Goal: Information Seeking & Learning: Learn about a topic

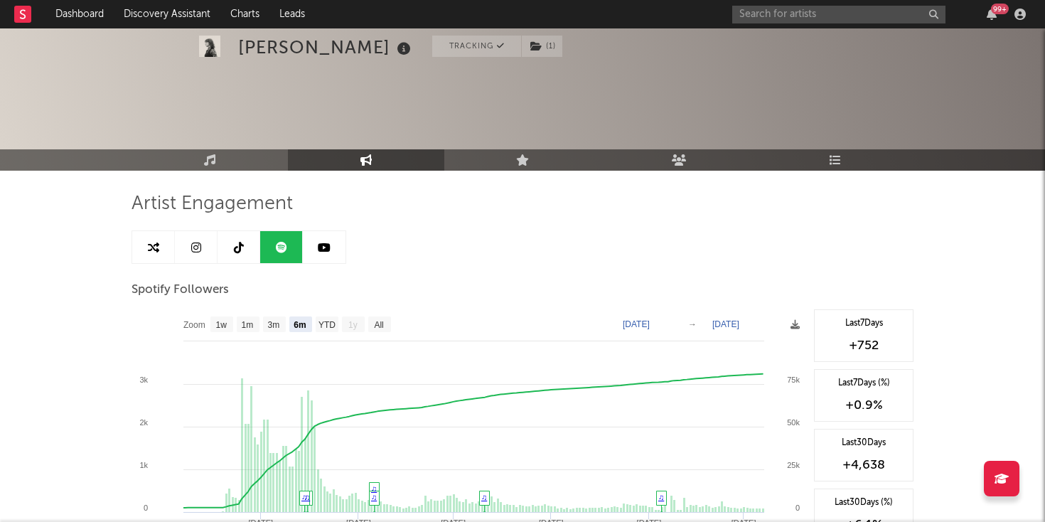
select select "6m"
select select "1w"
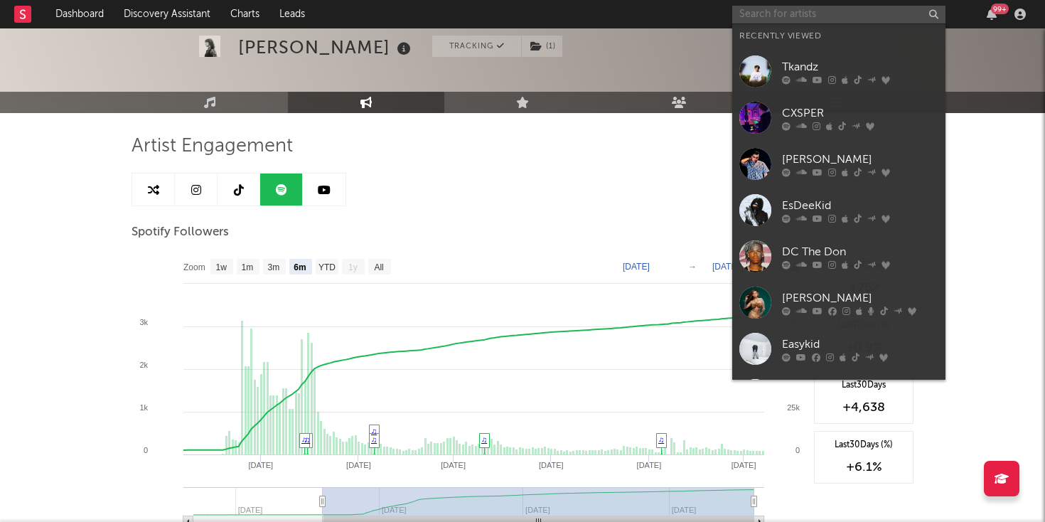
click at [781, 11] on input "text" at bounding box center [838, 15] width 213 height 18
paste input "[URL][DOMAIN_NAME]"
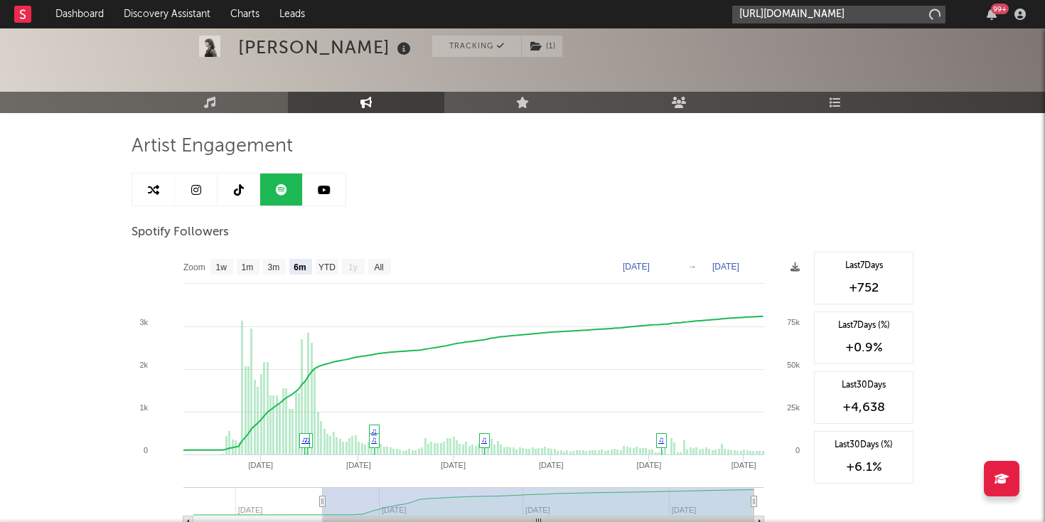
scroll to position [0, 188]
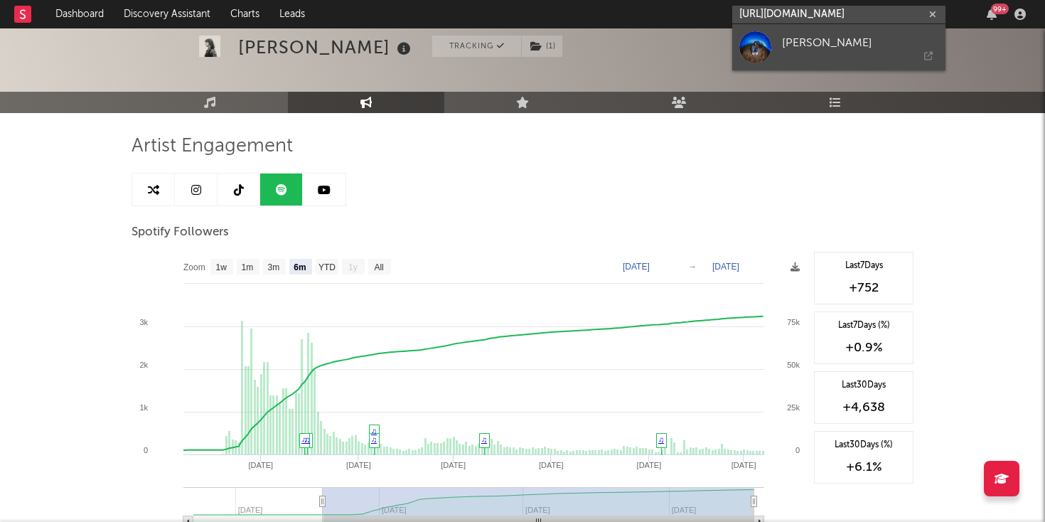
type input "[URL][DOMAIN_NAME]"
click at [751, 54] on div at bounding box center [755, 47] width 32 height 32
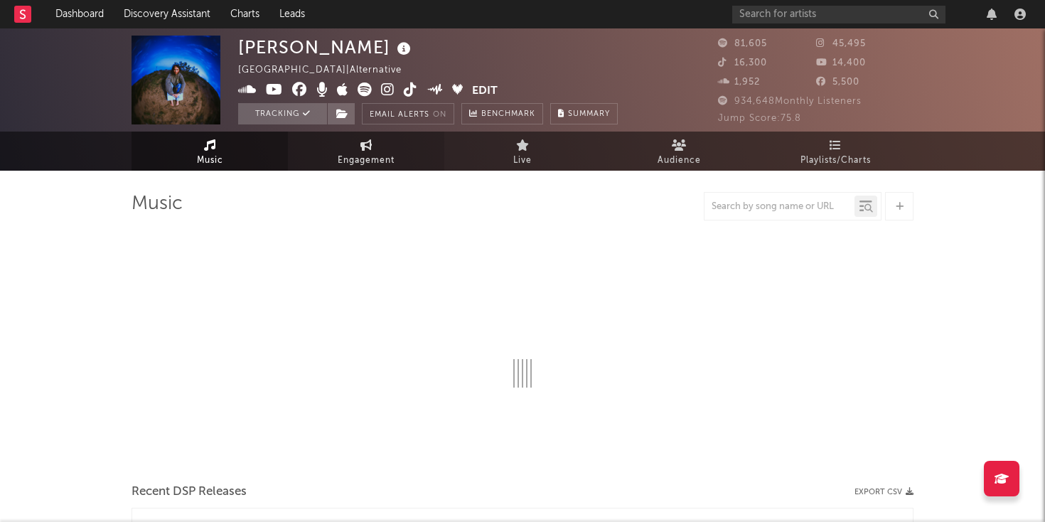
click at [355, 151] on link "Engagement" at bounding box center [366, 151] width 156 height 39
select select "1w"
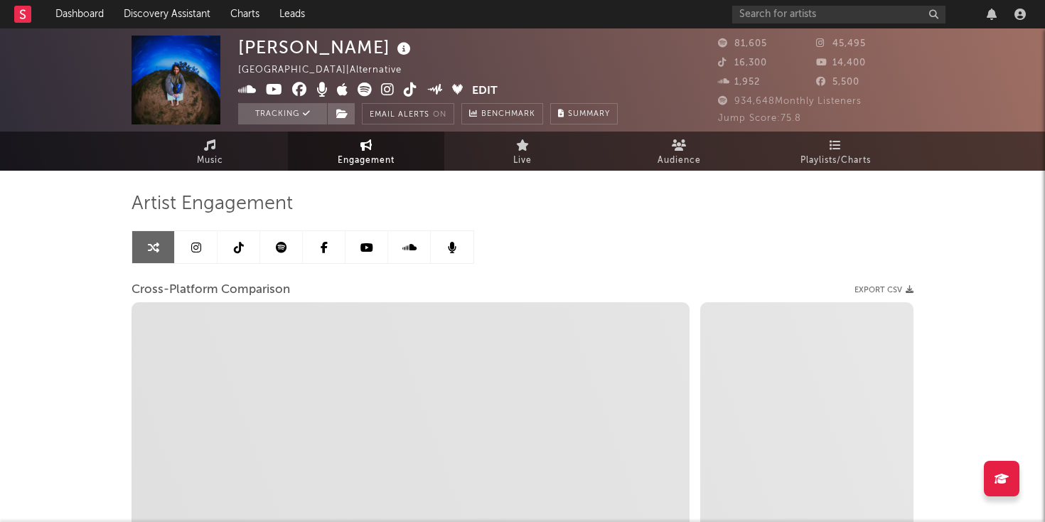
select select "1m"
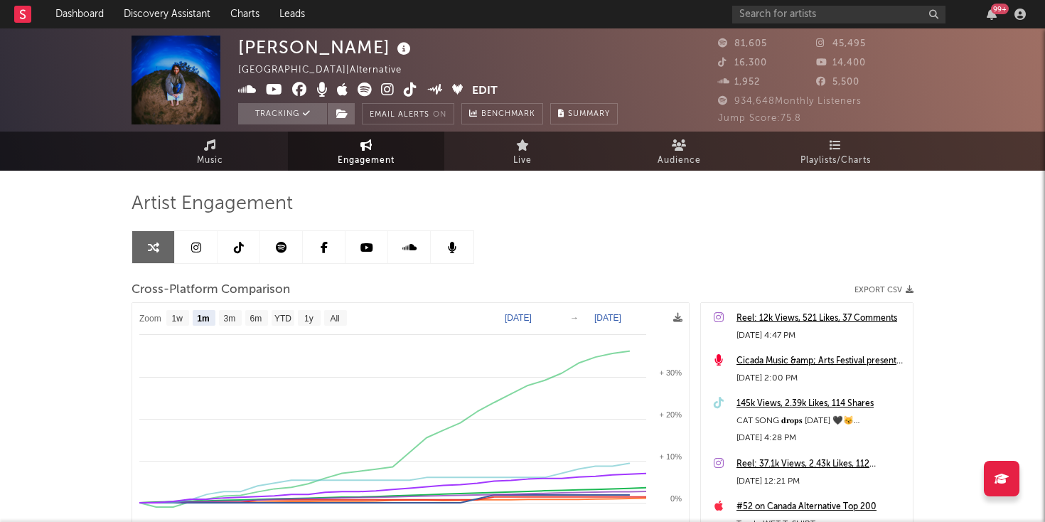
click at [287, 250] on link at bounding box center [281, 247] width 43 height 32
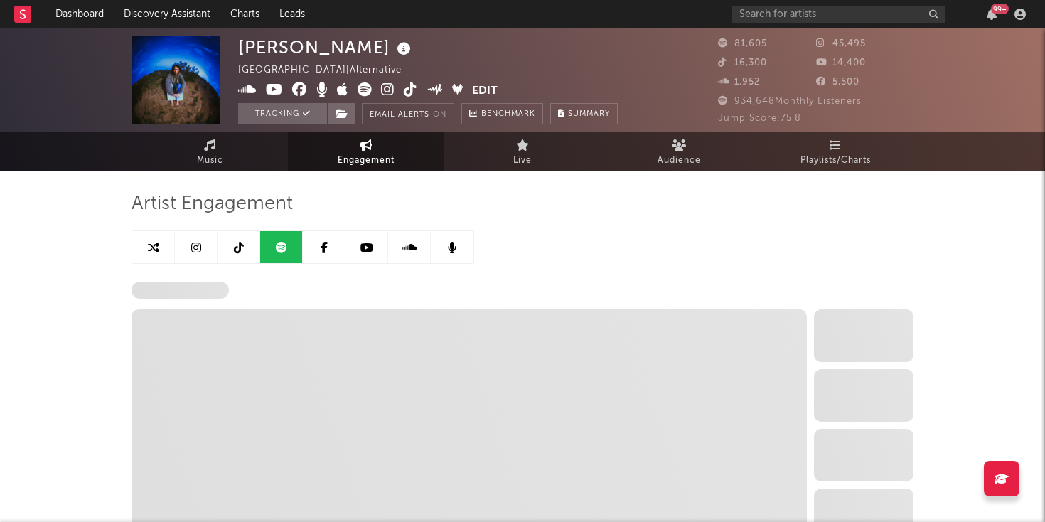
select select "6m"
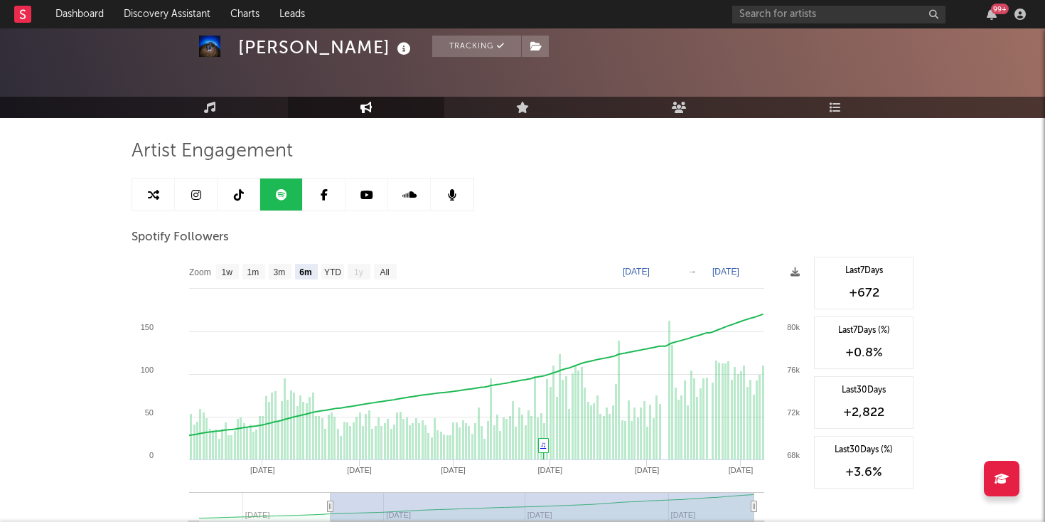
scroll to position [55, 0]
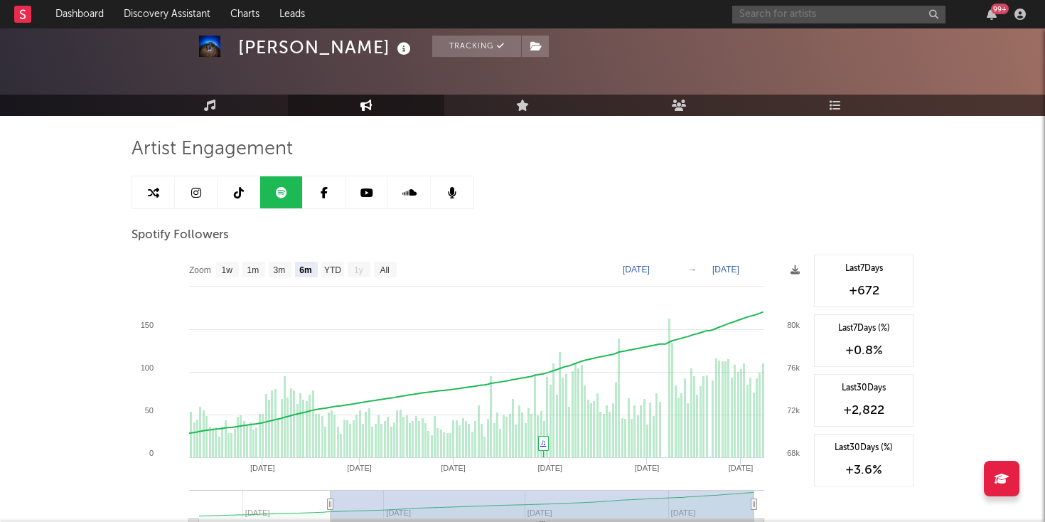
click at [762, 16] on input "text" at bounding box center [838, 15] width 213 height 18
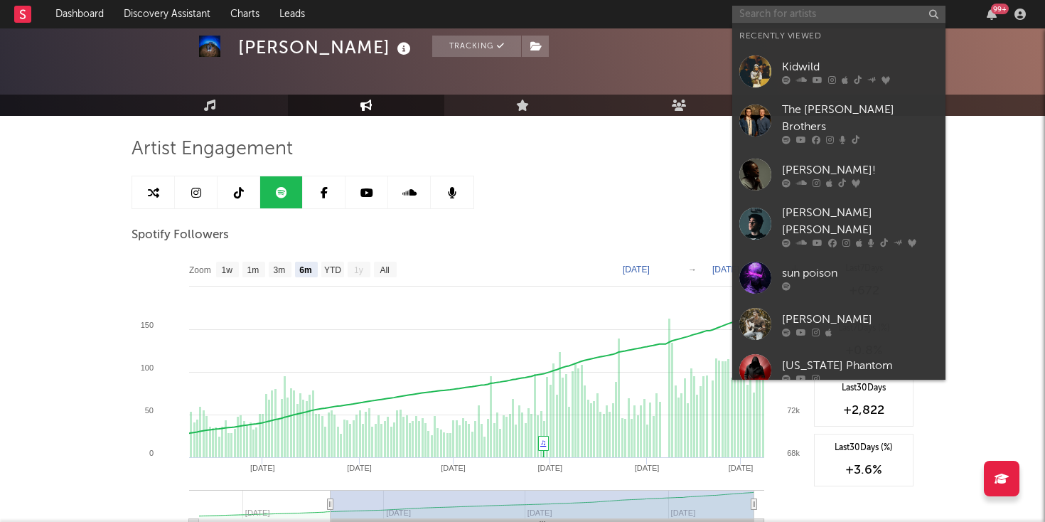
paste input "https://open.spotify.com/artist/6mx3Y8XNLPaS2pjJbQFq3W?si=FxIWxGneQr6bMGiki7xlKw"
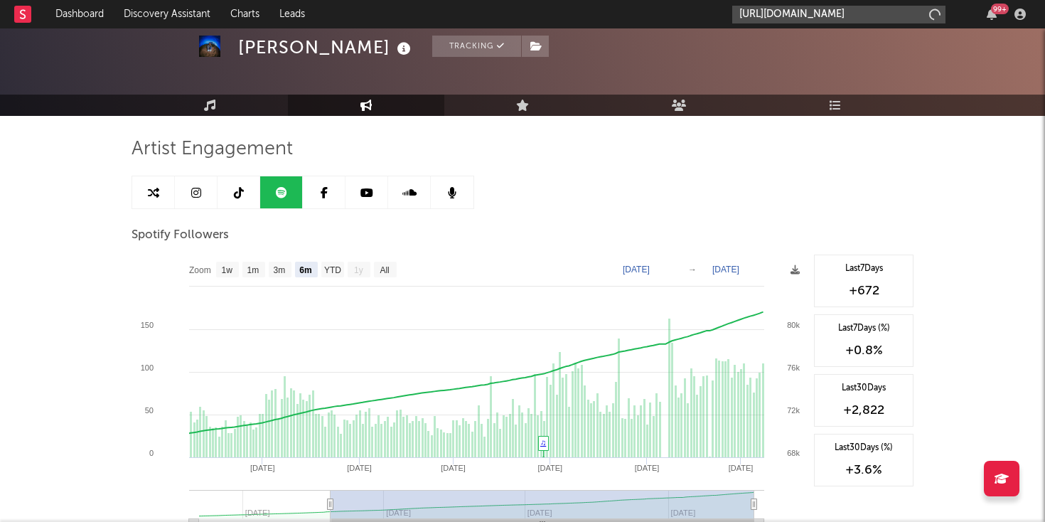
scroll to position [0, 236]
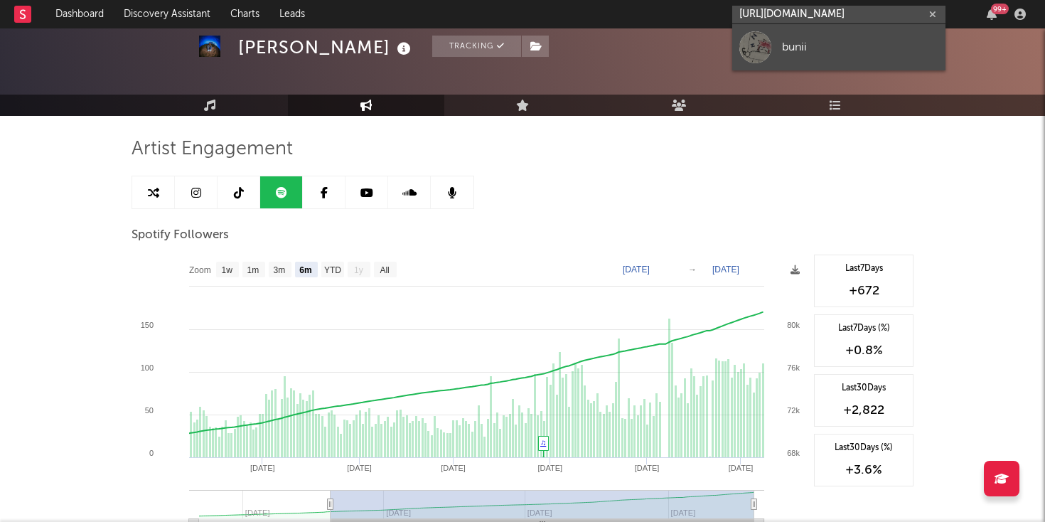
type input "https://open.spotify.com/artist/6mx3Y8XNLPaS2pjJbQFq3W?si=FxIWxGneQr6bMGiki7xlKw"
click at [756, 45] on div at bounding box center [755, 47] width 32 height 32
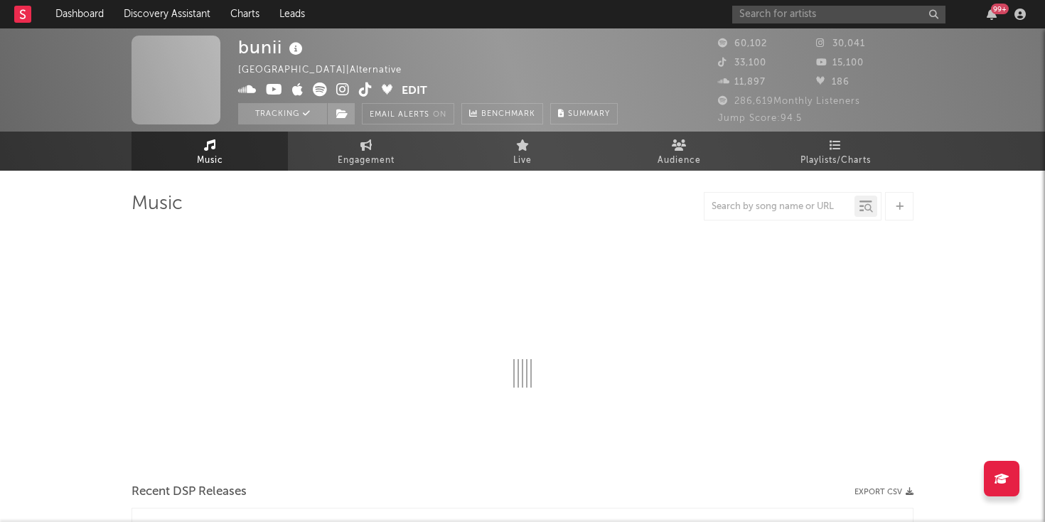
select select "6m"
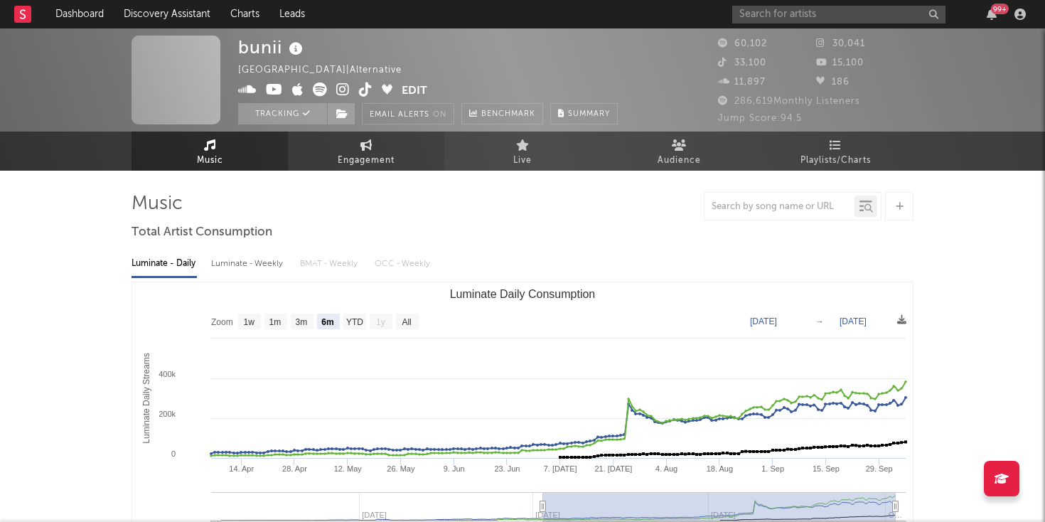
click at [353, 144] on link "Engagement" at bounding box center [366, 151] width 156 height 39
select select "1w"
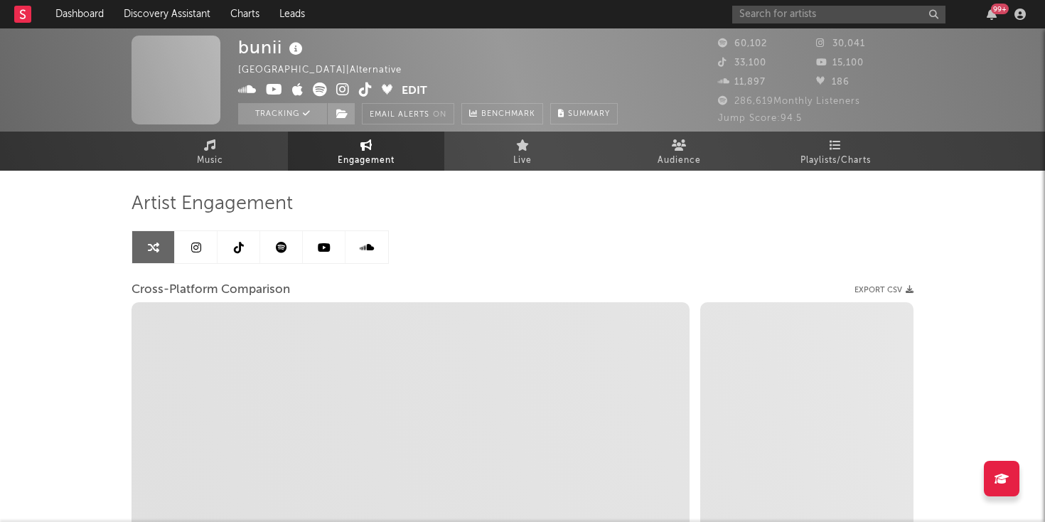
click at [285, 245] on icon at bounding box center [281, 247] width 11 height 11
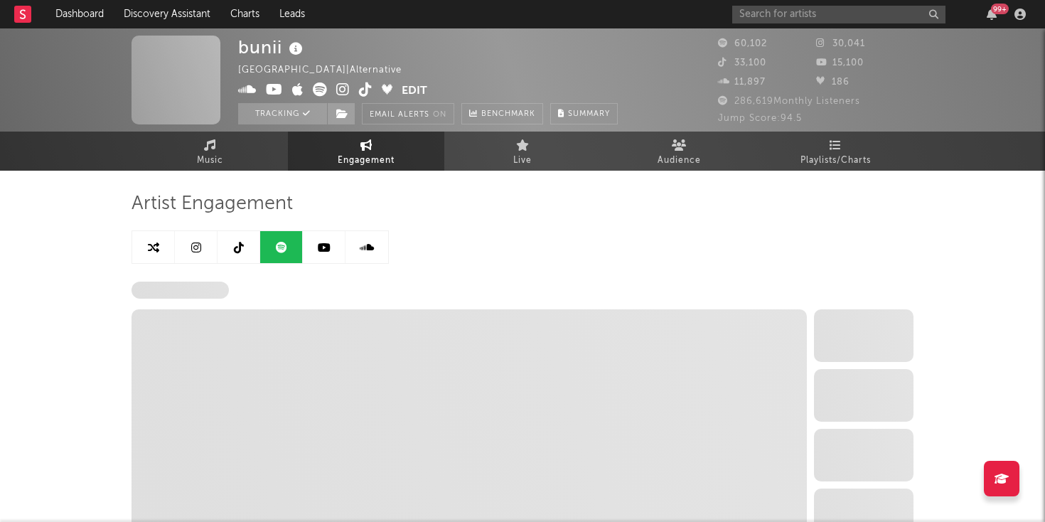
select select "6m"
select select "1w"
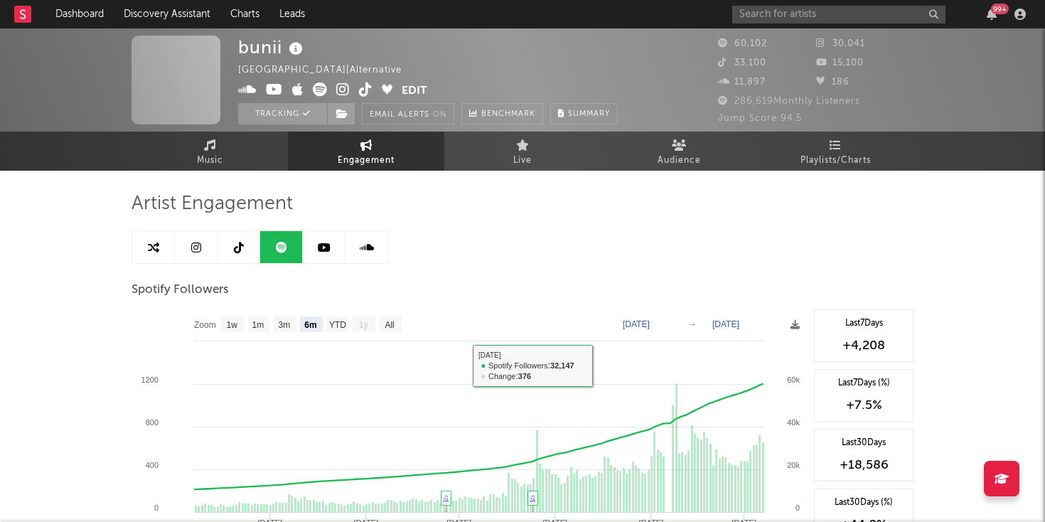
click at [196, 239] on link at bounding box center [196, 247] width 43 height 32
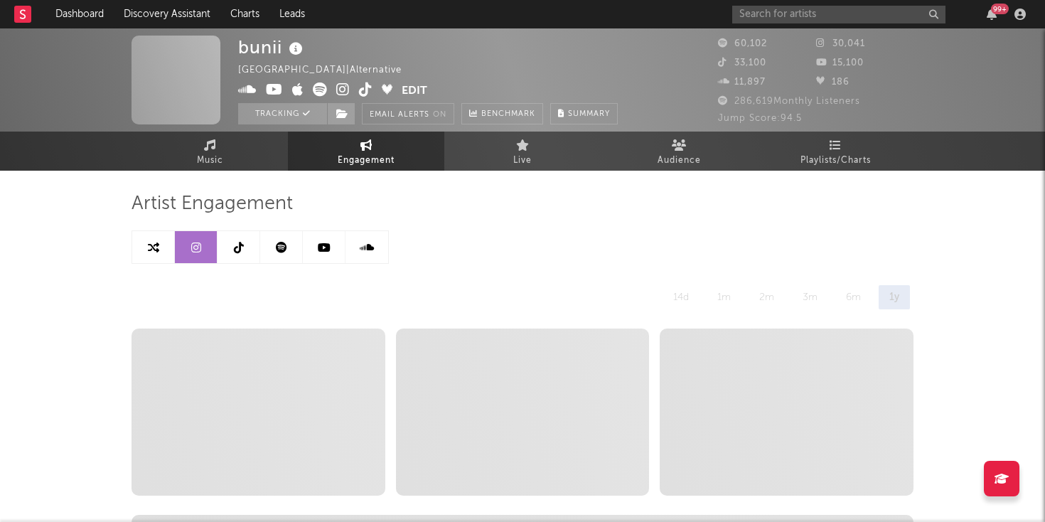
select select "6m"
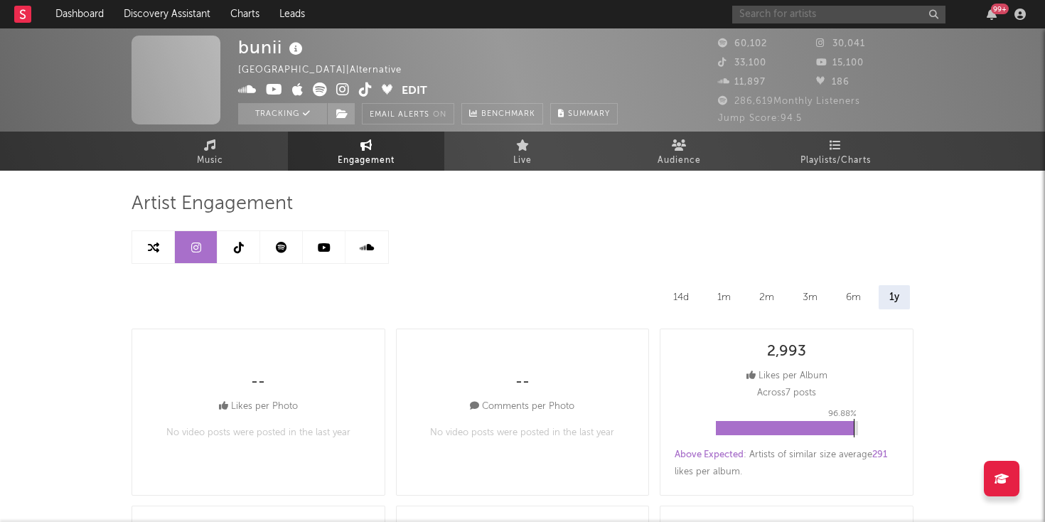
click at [770, 20] on input "text" at bounding box center [838, 15] width 213 height 18
paste input "https://open.spotify.com/artist/6ROfszneZDogjnbgqkxA7E?si=Teu-hxwDT5OcPtwvFyDt_Q"
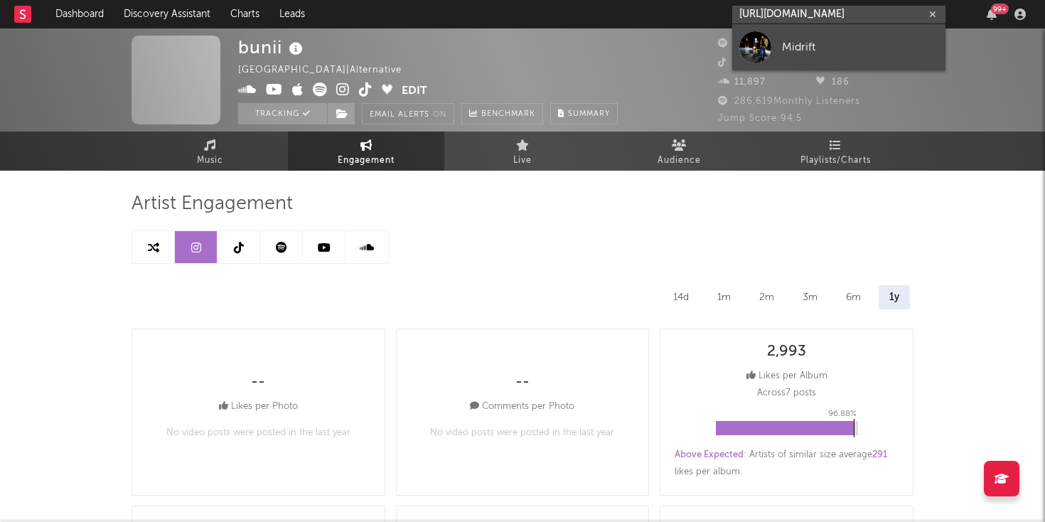
type input "https://open.spotify.com/artist/6ROfszneZDogjnbgqkxA7E?si=Teu-hxwDT5OcPtwvFyDt_Q"
click at [771, 48] on link "Midrift" at bounding box center [838, 47] width 213 height 46
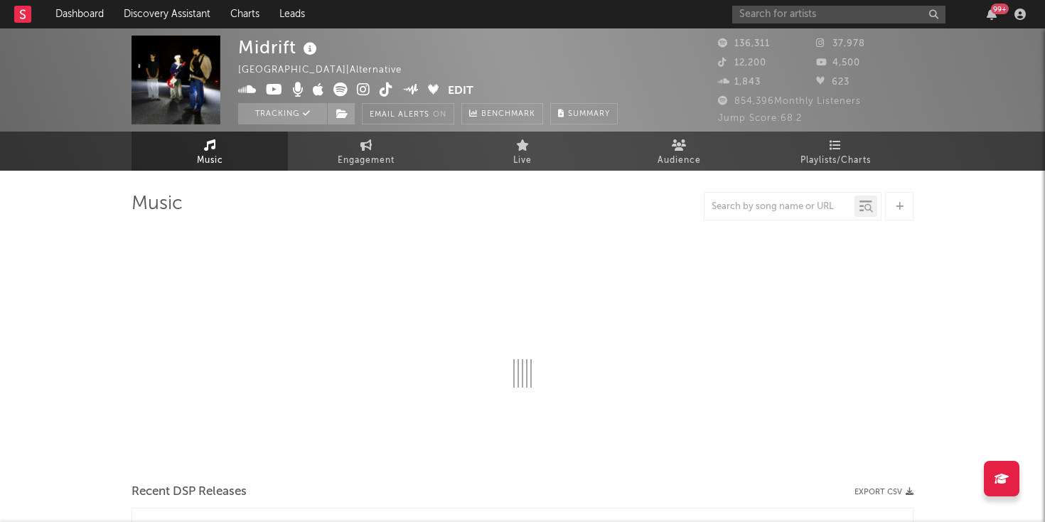
select select "6m"
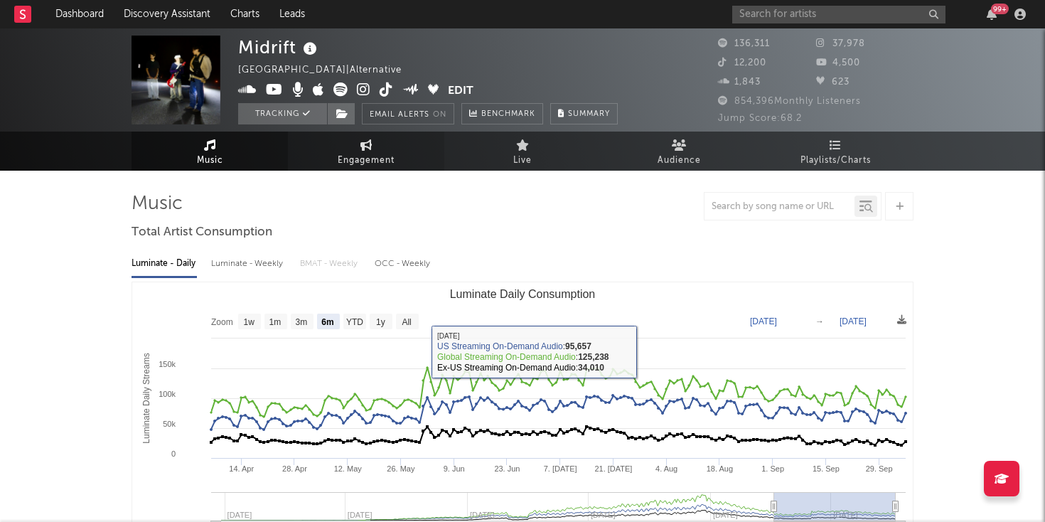
click at [358, 154] on span "Engagement" at bounding box center [366, 160] width 57 height 17
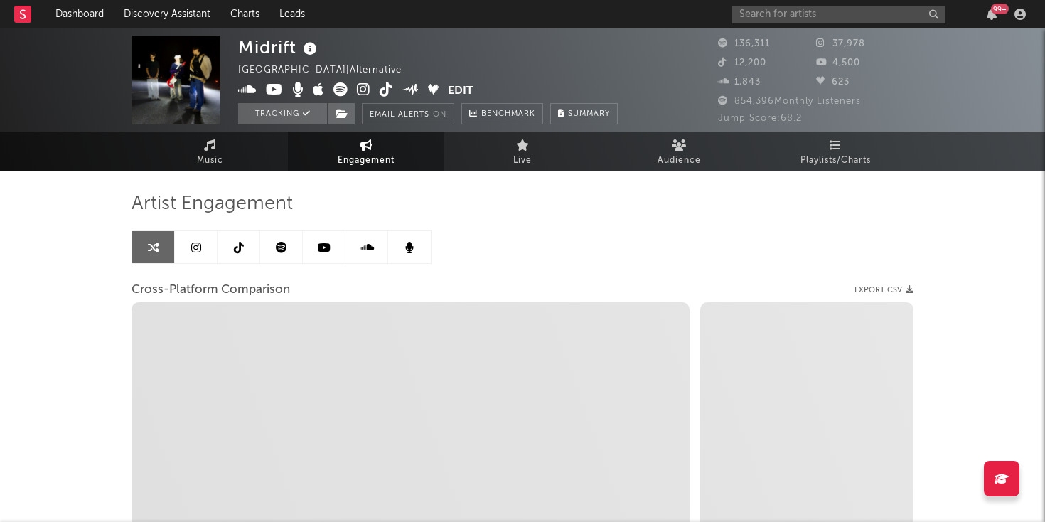
select select "1w"
select select "1m"
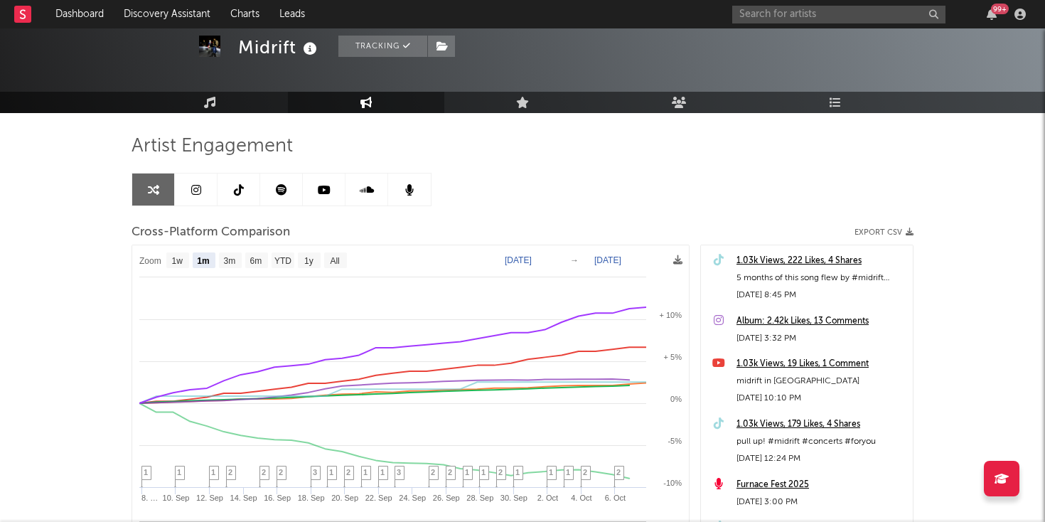
scroll to position [99, 0]
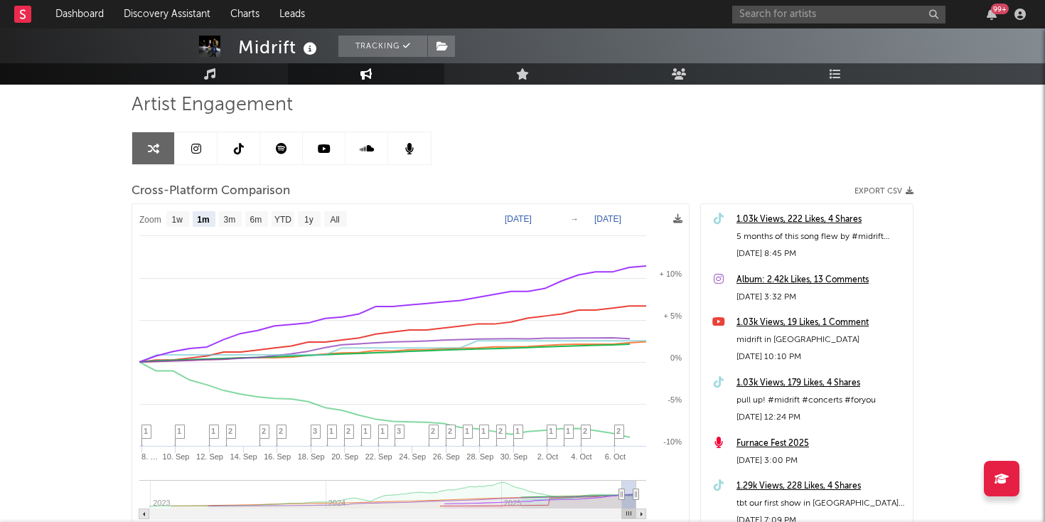
click at [190, 145] on link at bounding box center [196, 148] width 43 height 32
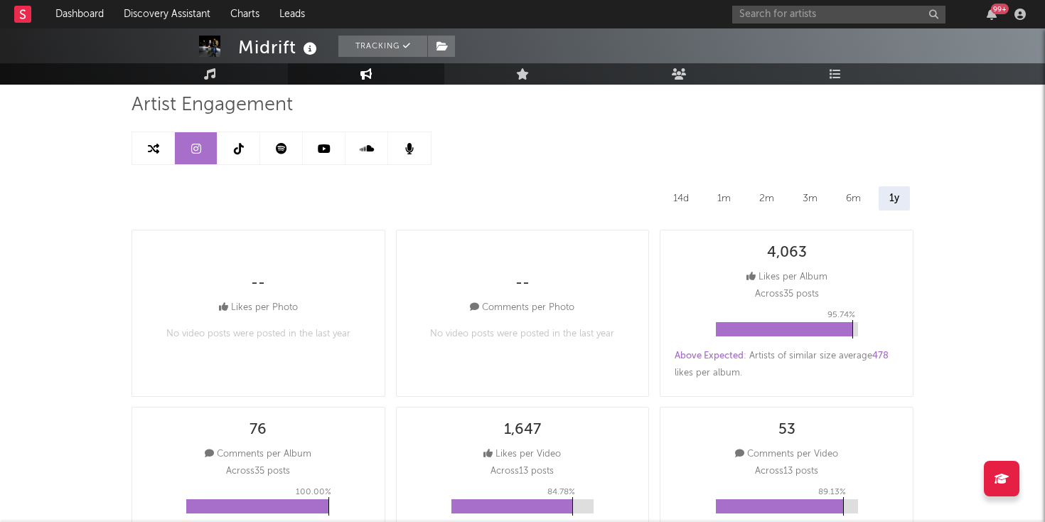
select select "6m"
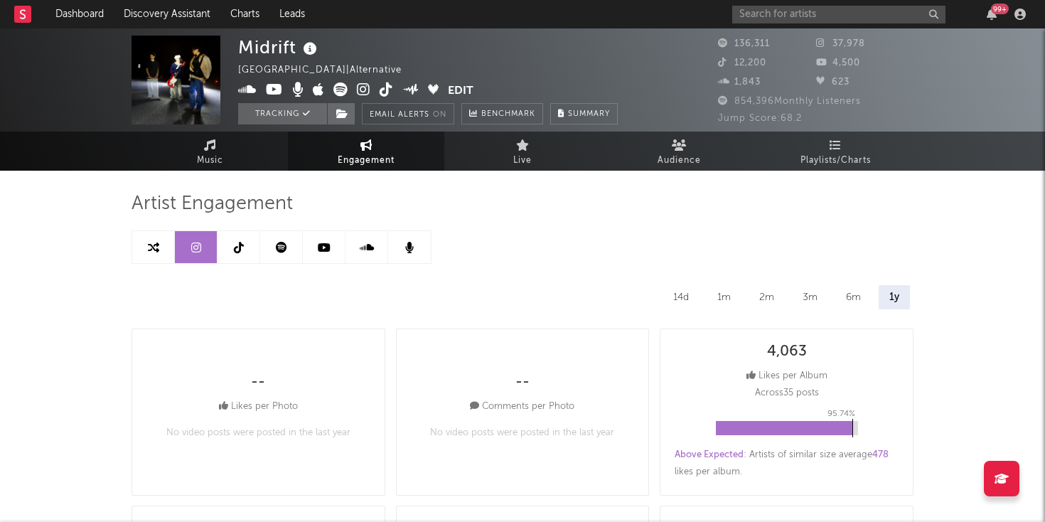
click at [277, 255] on link at bounding box center [281, 247] width 43 height 32
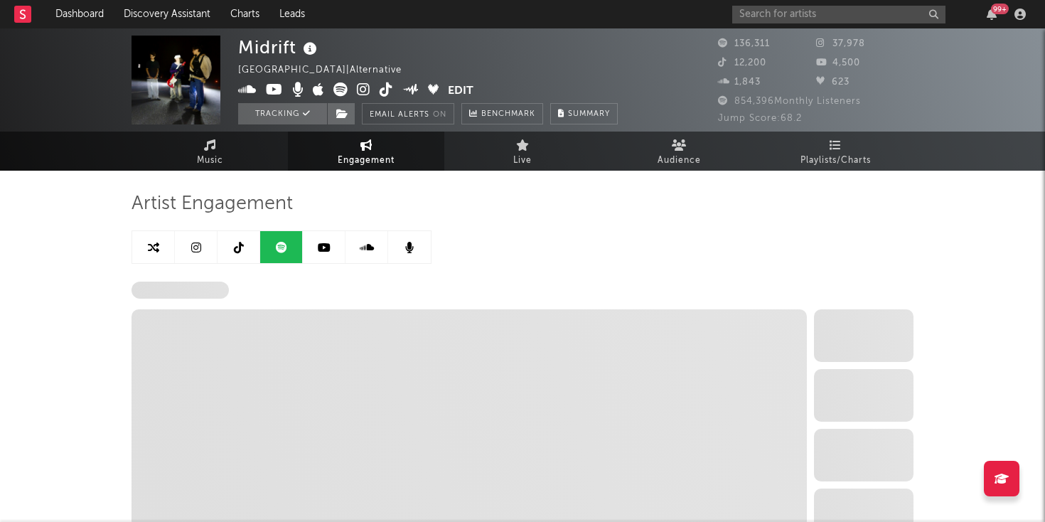
select select "6m"
select select "1w"
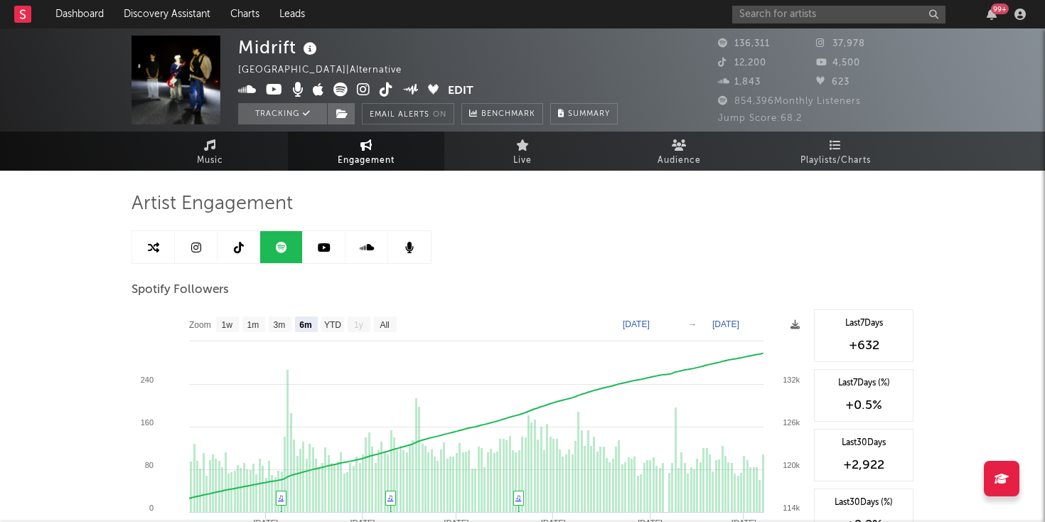
click at [365, 154] on span "Engagement" at bounding box center [366, 160] width 57 height 17
select select "1m"
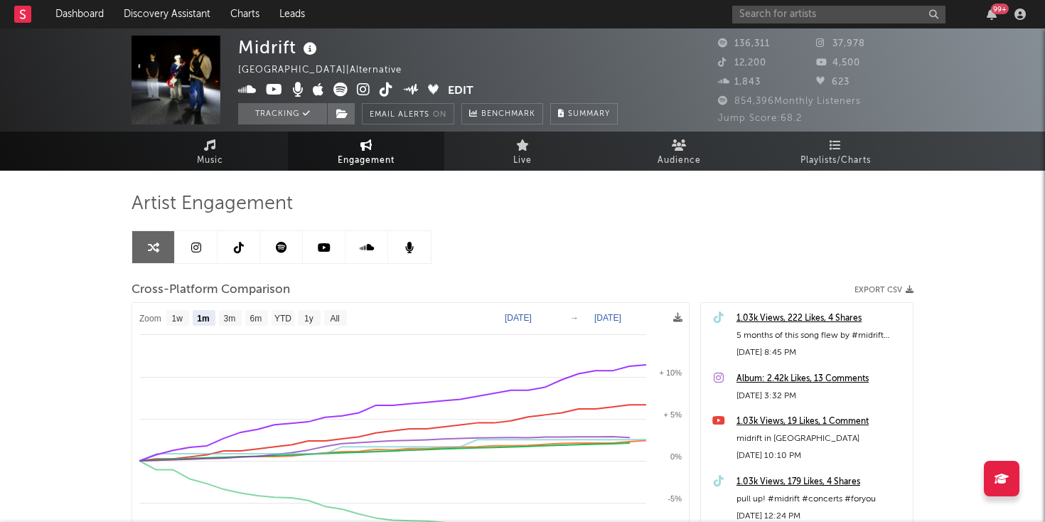
click at [287, 260] on link at bounding box center [281, 247] width 43 height 32
select select "6m"
select select "1w"
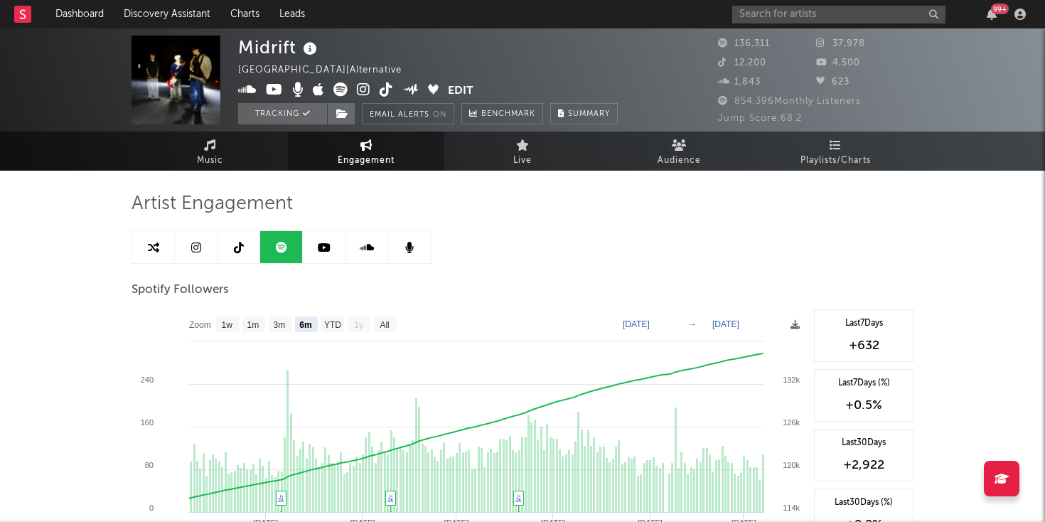
click at [189, 246] on link at bounding box center [196, 247] width 43 height 32
select select "6m"
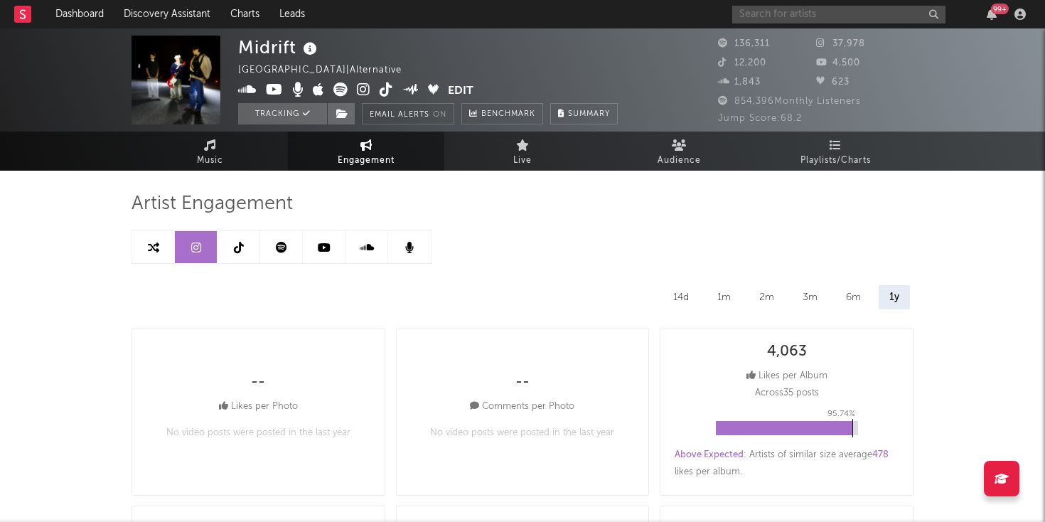
click at [756, 17] on input "text" at bounding box center [838, 15] width 213 height 18
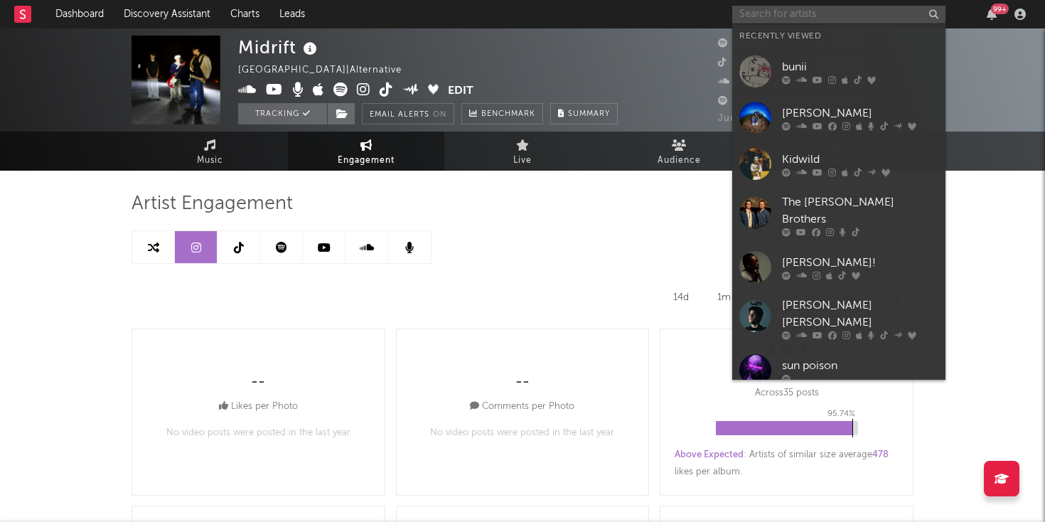
paste input "https://open.spotify.com/track/2VI8b4Tkt4wfKjWXL7CWSS?si=12c2eb8dfa5940e2"
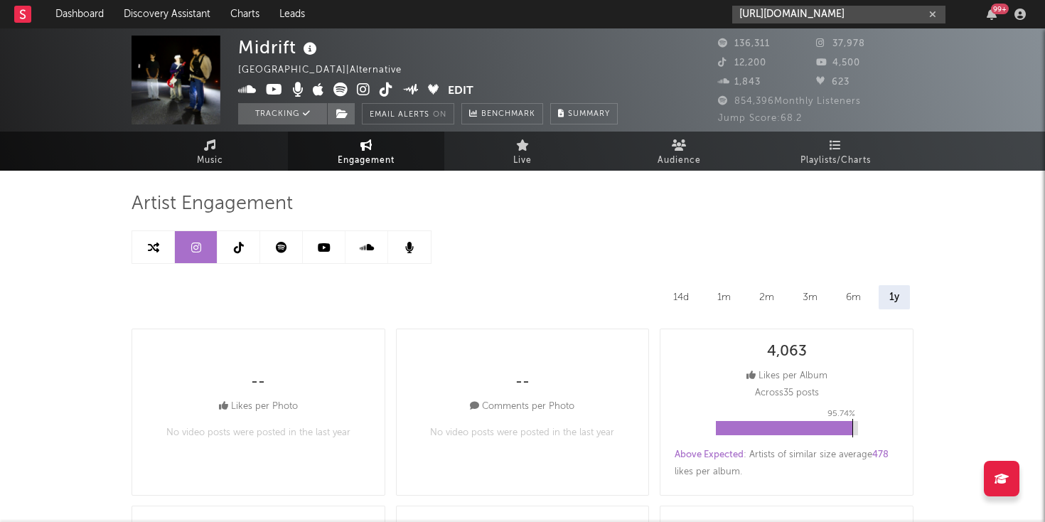
scroll to position [0, 198]
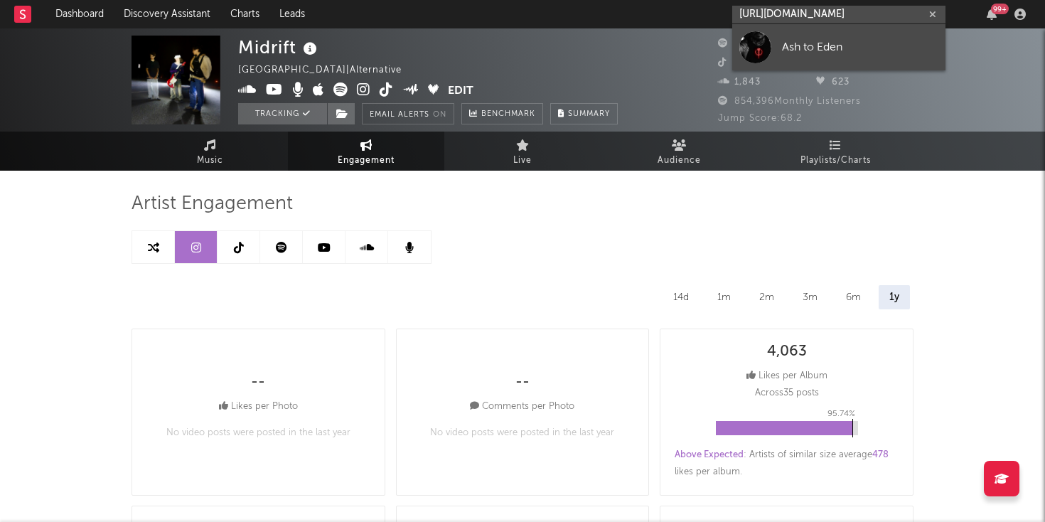
type input "https://open.spotify.com/track/2VI8b4Tkt4wfKjWXL7CWSS?si=12c2eb8dfa5940e2"
click at [788, 54] on div "Ash to Eden" at bounding box center [860, 46] width 156 height 17
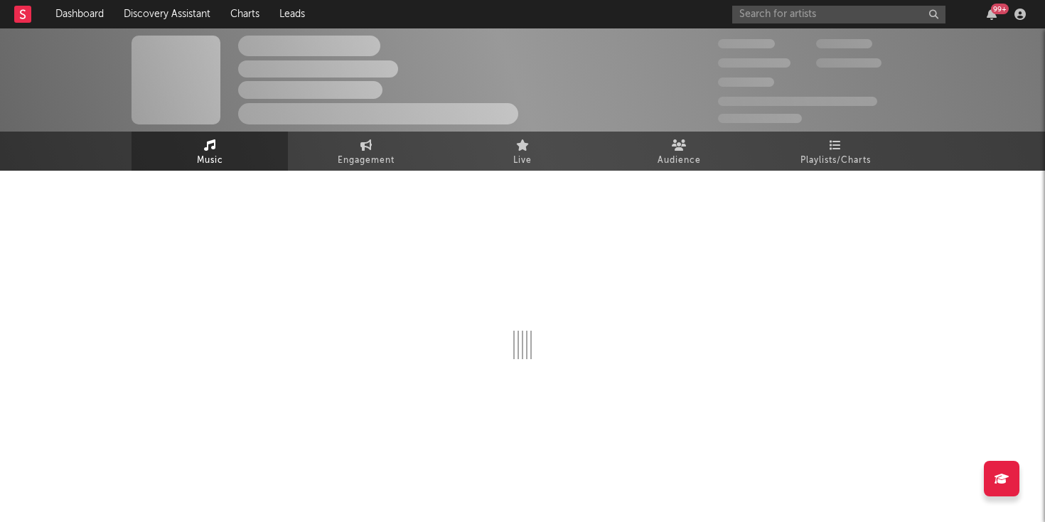
select select "1w"
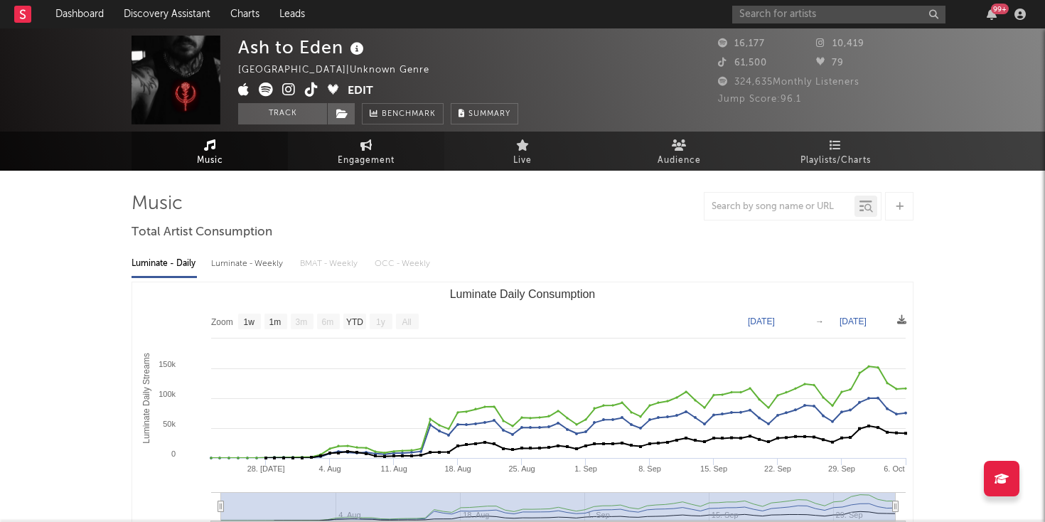
click at [349, 139] on link "Engagement" at bounding box center [366, 151] width 156 height 39
select select "1w"
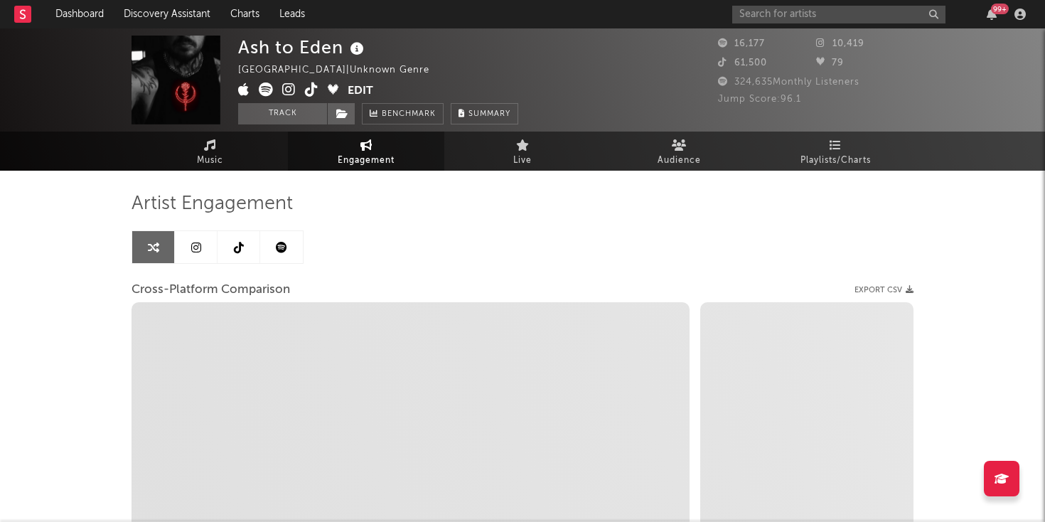
select select "1m"
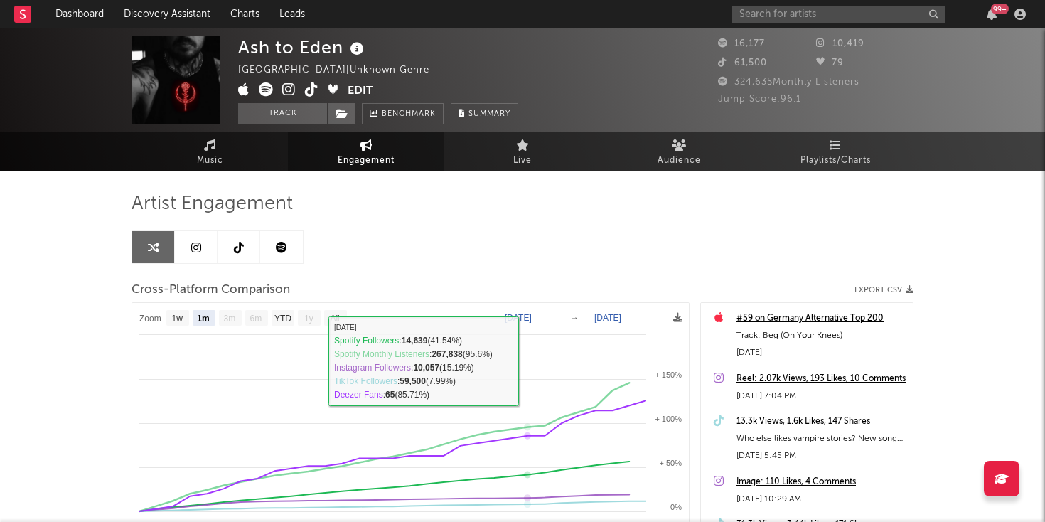
click at [273, 254] on link at bounding box center [281, 247] width 43 height 32
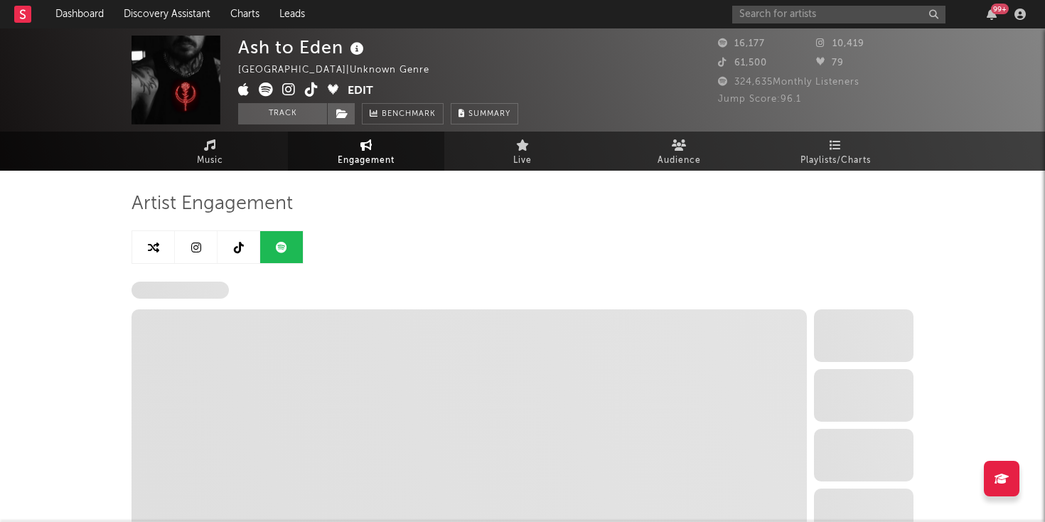
select select "1w"
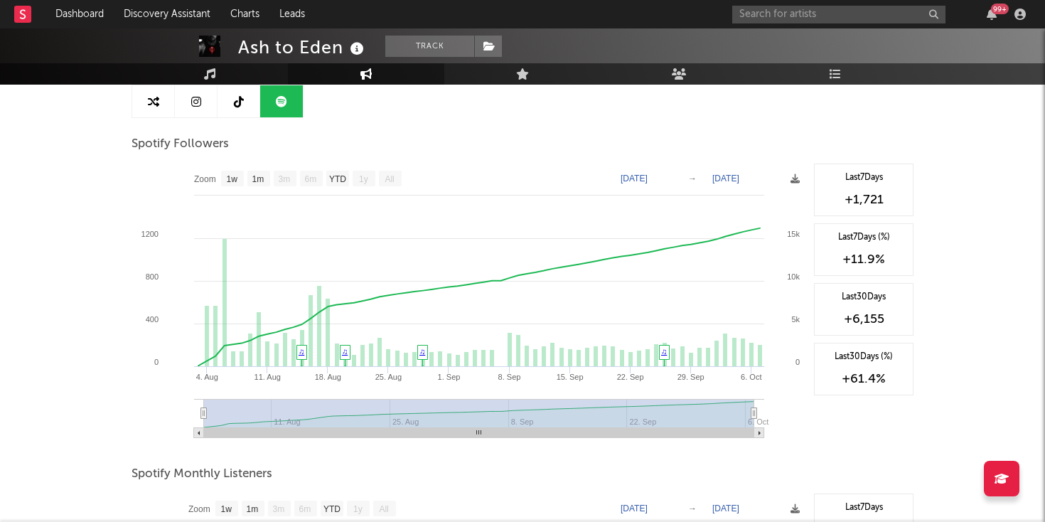
scroll to position [144, 0]
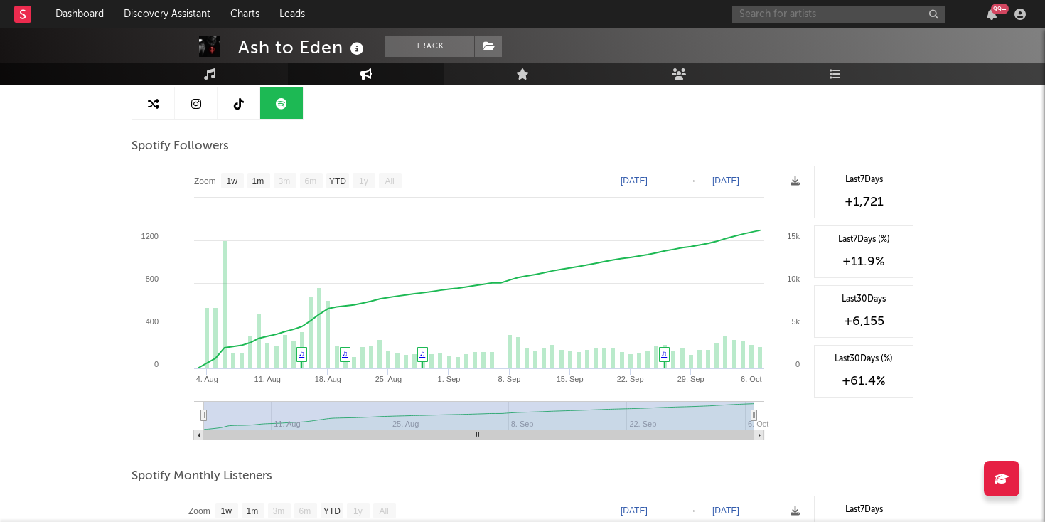
click at [798, 14] on input "text" at bounding box center [838, 15] width 213 height 18
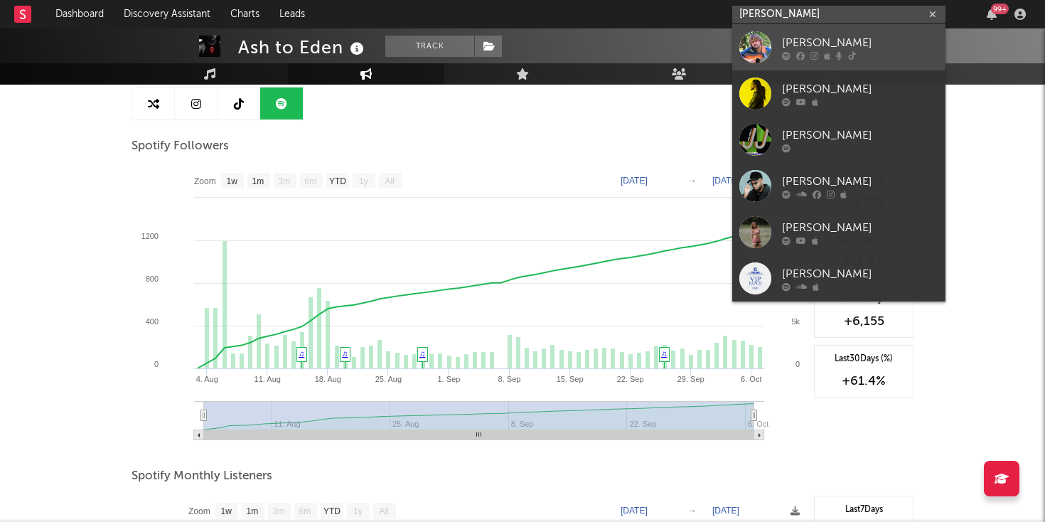
type input "joe jordan"
click at [787, 36] on div "Joe Jordan" at bounding box center [860, 42] width 156 height 17
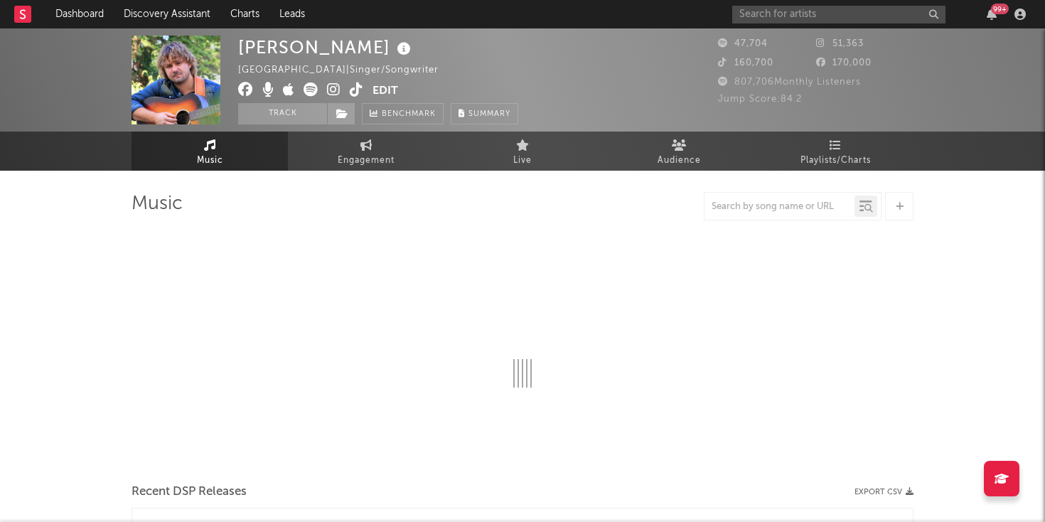
select select "6m"
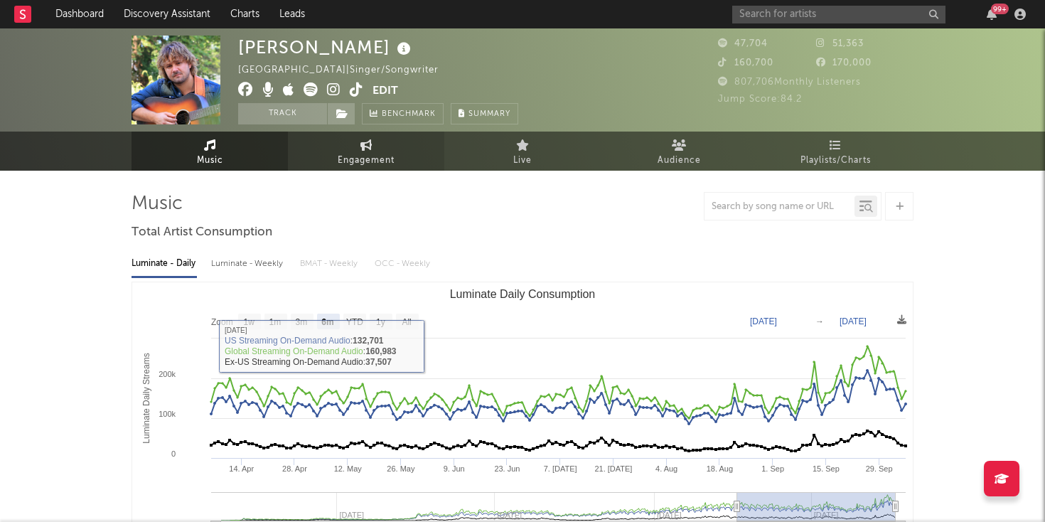
click at [370, 161] on span "Engagement" at bounding box center [366, 160] width 57 height 17
select select "1w"
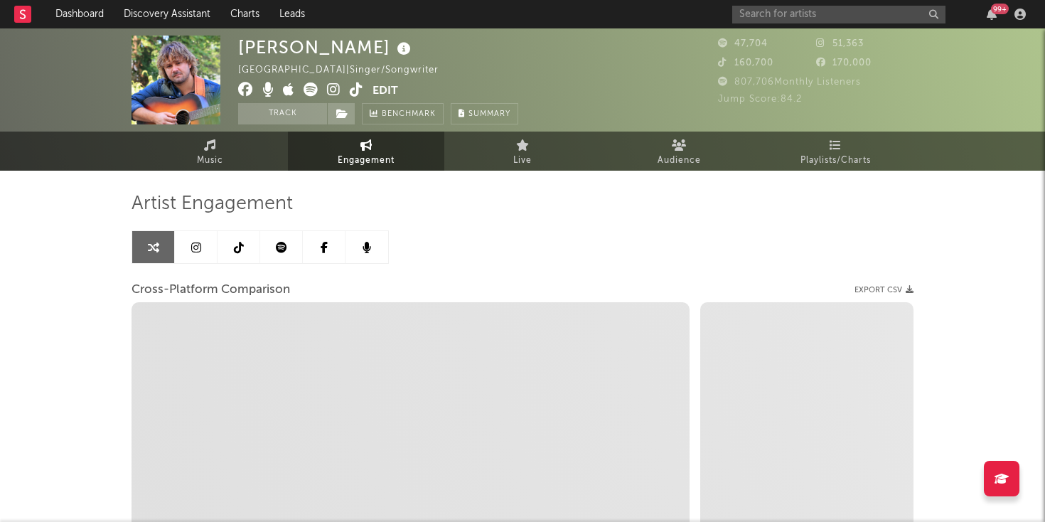
select select "1m"
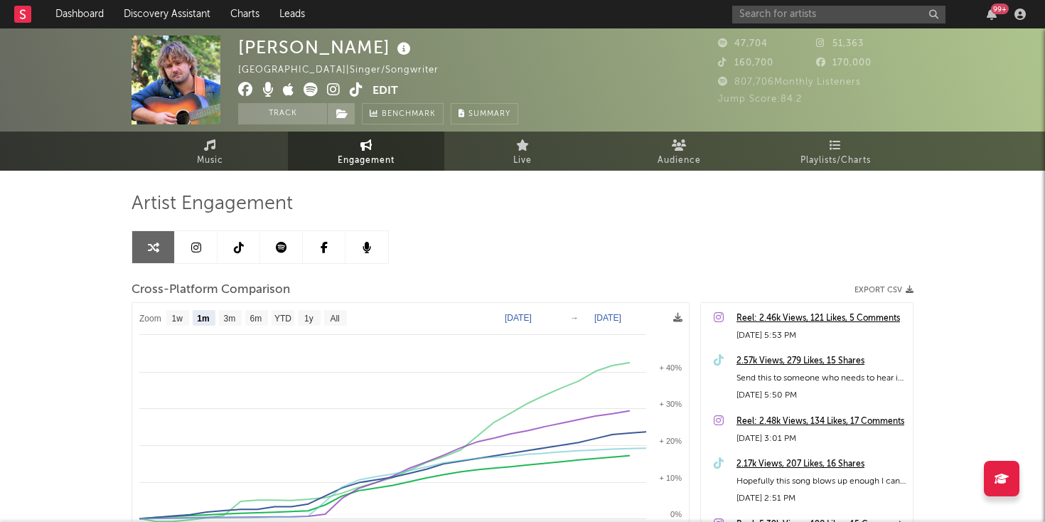
click at [284, 246] on icon at bounding box center [281, 247] width 11 height 11
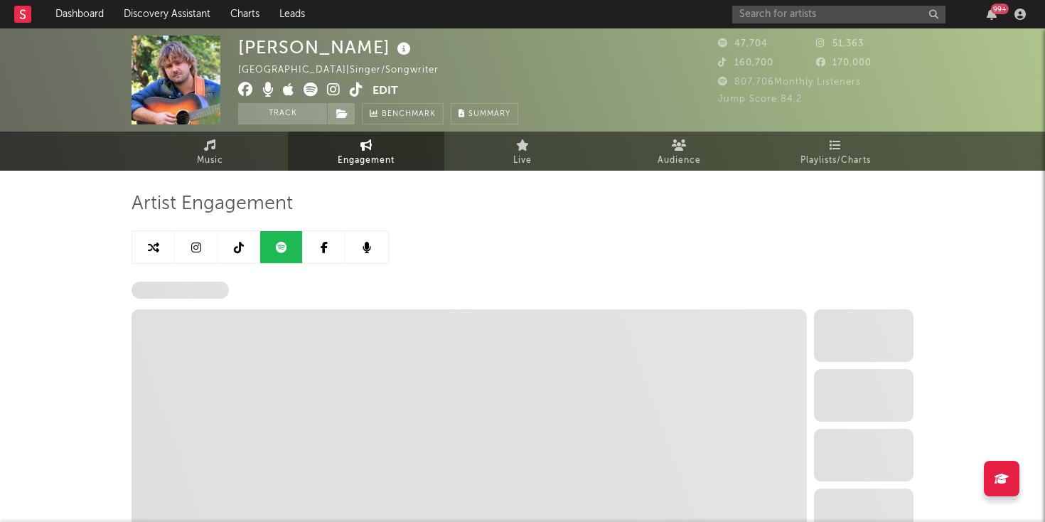
select select "6m"
select select "1w"
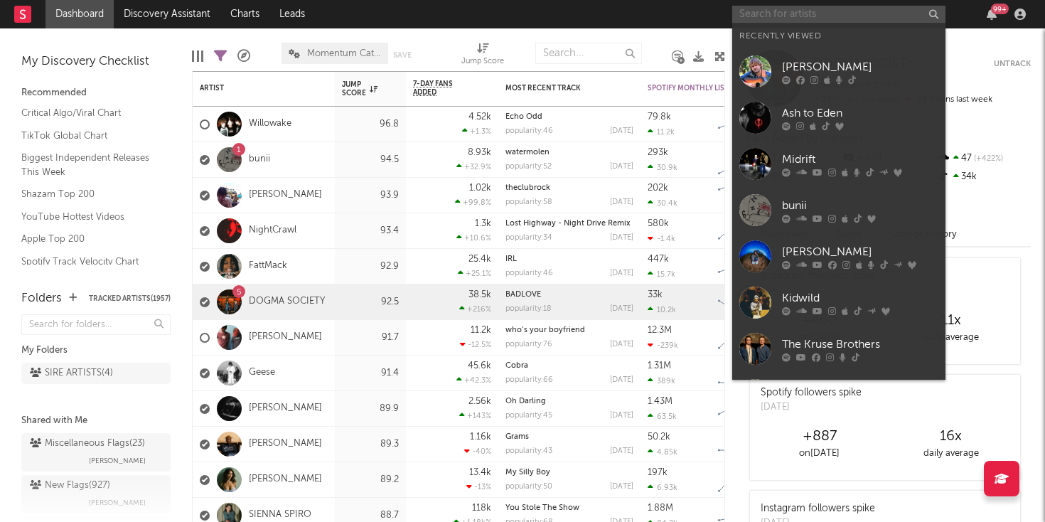
click at [798, 12] on input "text" at bounding box center [838, 15] width 213 height 18
paste input "https://open.spotify.com/track/7sSDJUkOWcNyDMPs8Epg6t?si=b375db14d8814a05"
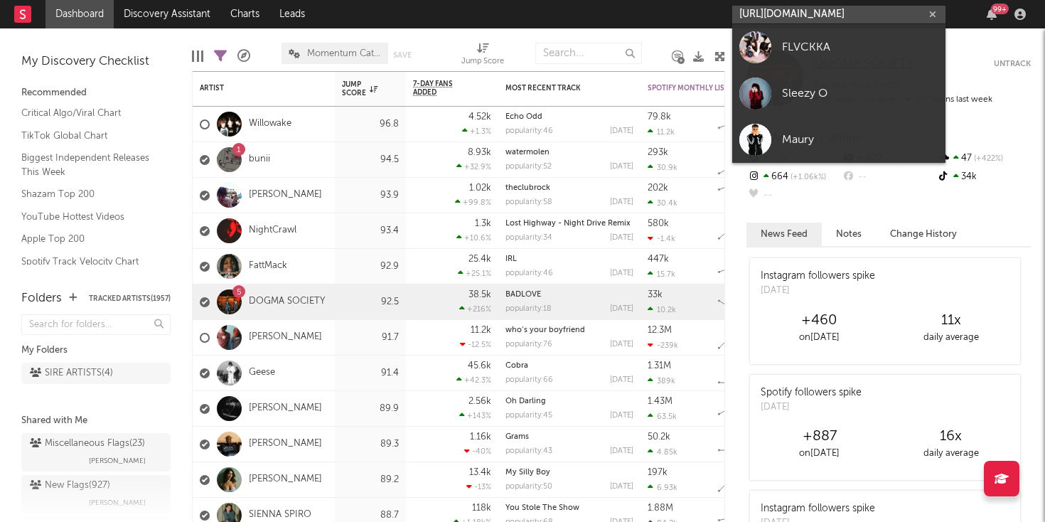
scroll to position [0, 208]
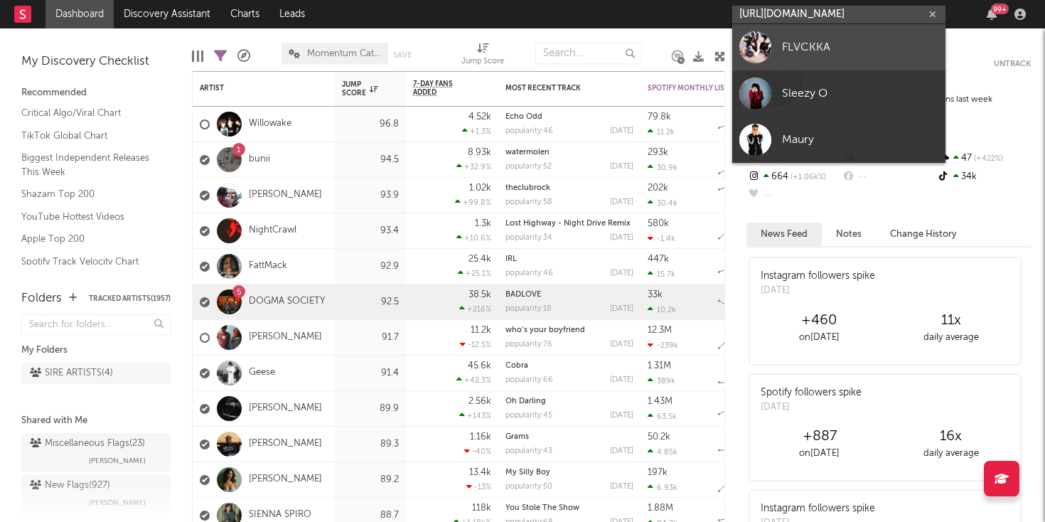
type input "https://open.spotify.com/track/7sSDJUkOWcNyDMPs8Epg6t?si=b375db14d8814a05"
click at [759, 34] on div at bounding box center [755, 47] width 32 height 32
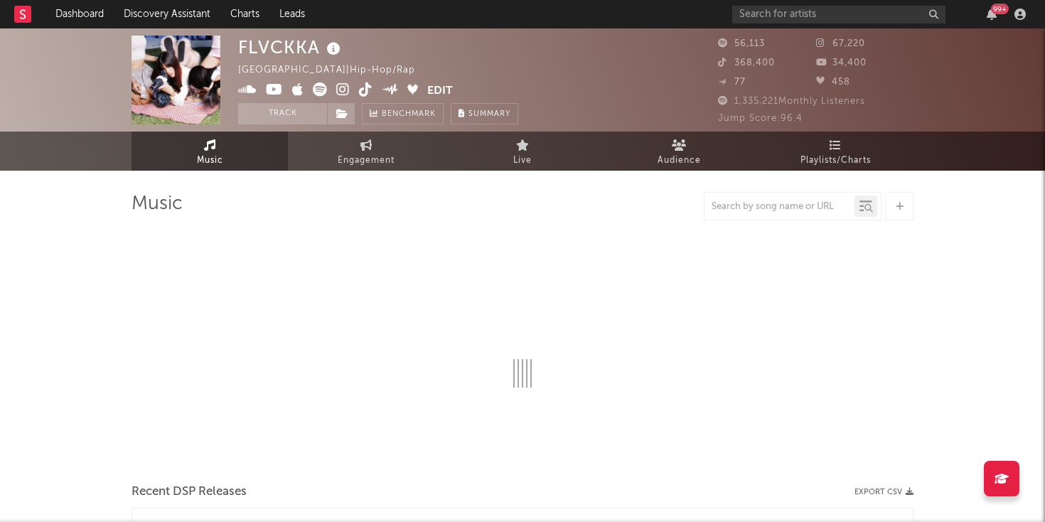
select select "6m"
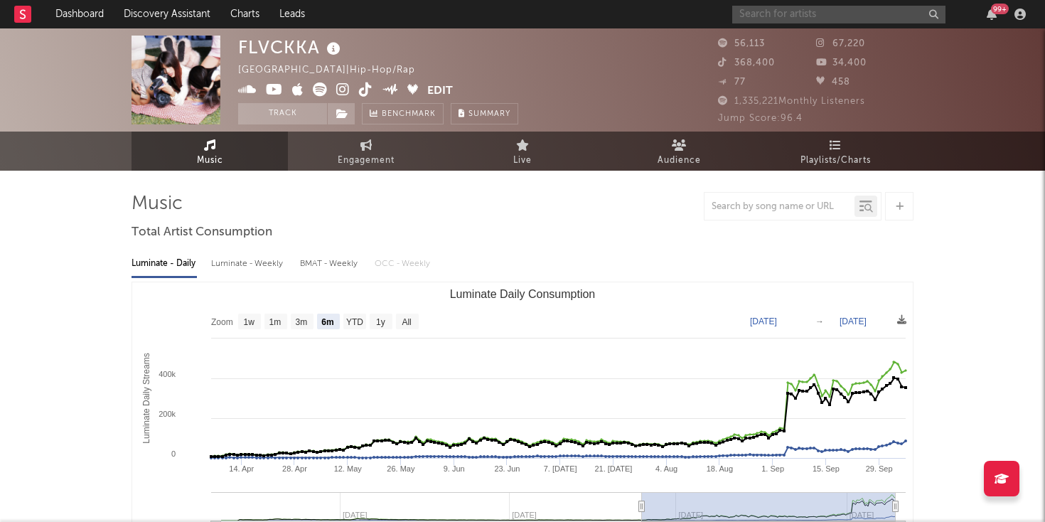
click at [806, 18] on input "text" at bounding box center [838, 15] width 213 height 18
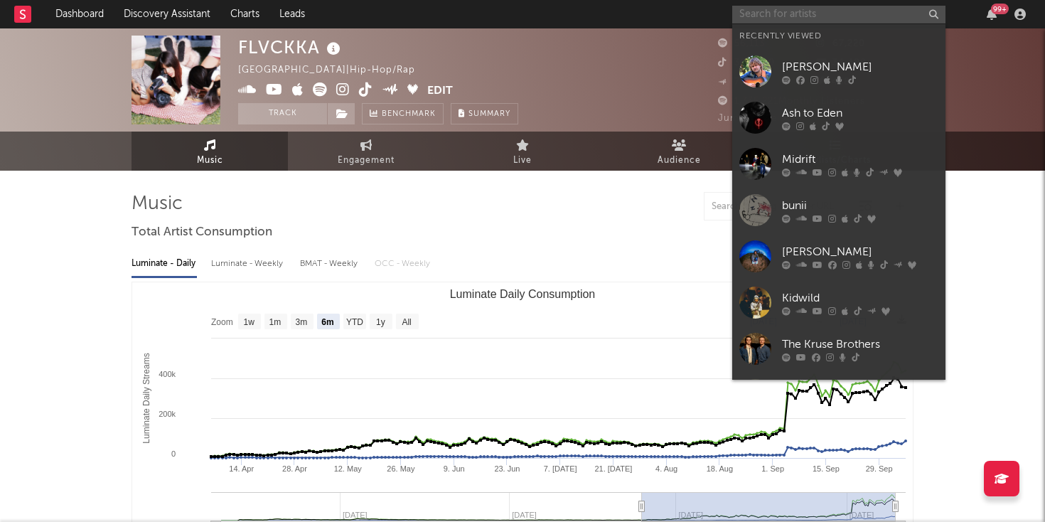
paste input "https://open.spotify.com/track/3pkXNBtkg8E2xRAKrnu43s?si=2e14e3885d4c431d"
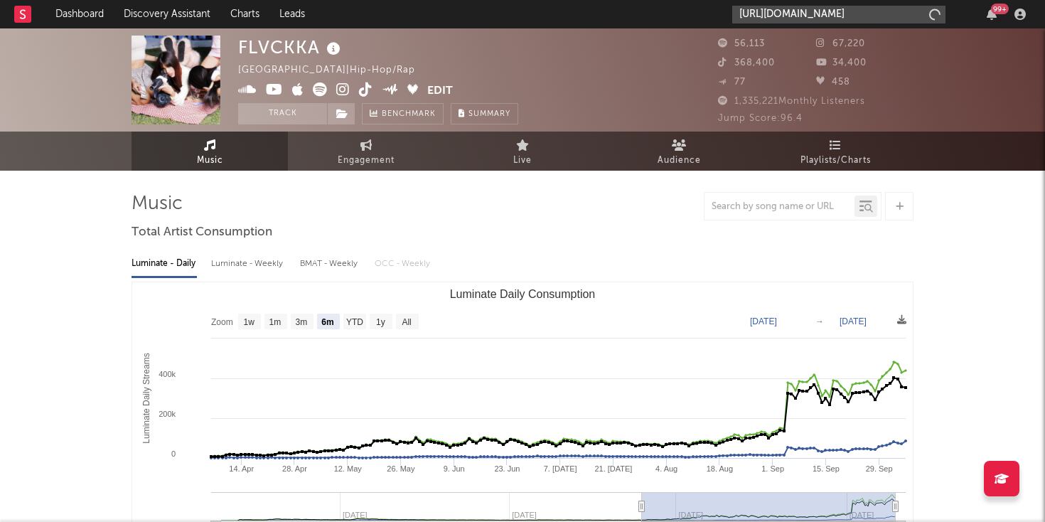
scroll to position [0, 194]
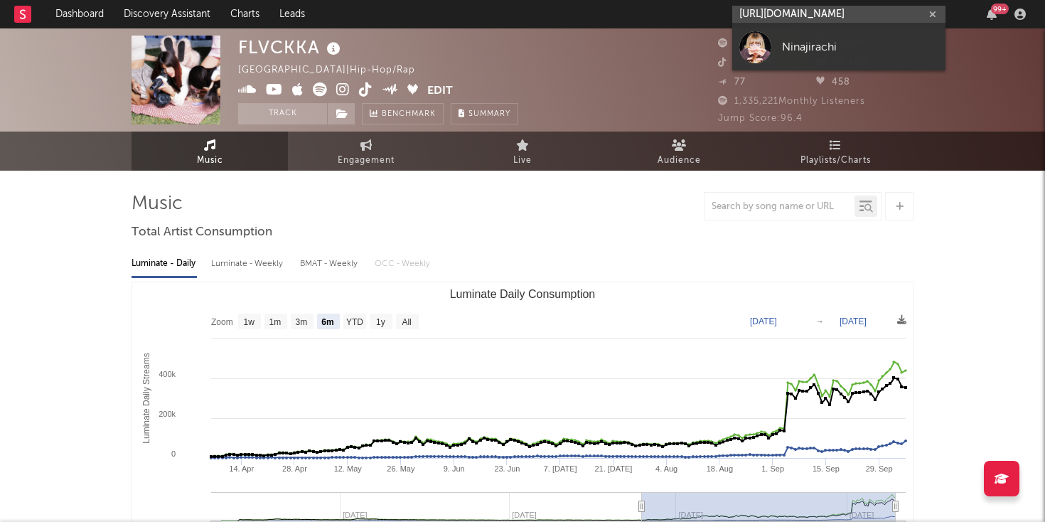
type input "https://open.spotify.com/track/3pkXNBtkg8E2xRAKrnu43s?si=2e14e3885d4c431d"
click at [765, 41] on div at bounding box center [755, 47] width 32 height 32
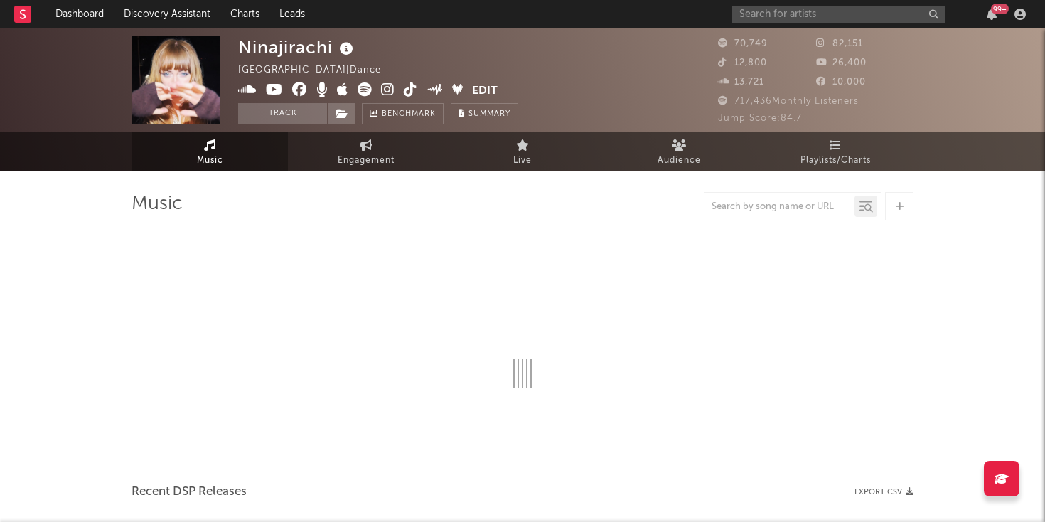
select select "6m"
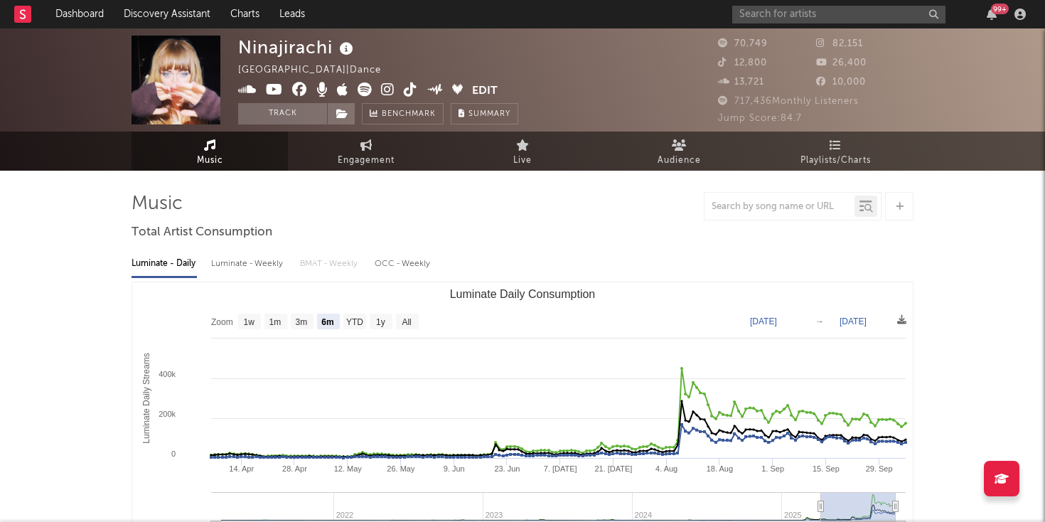
click at [368, 159] on span "Engagement" at bounding box center [366, 160] width 57 height 17
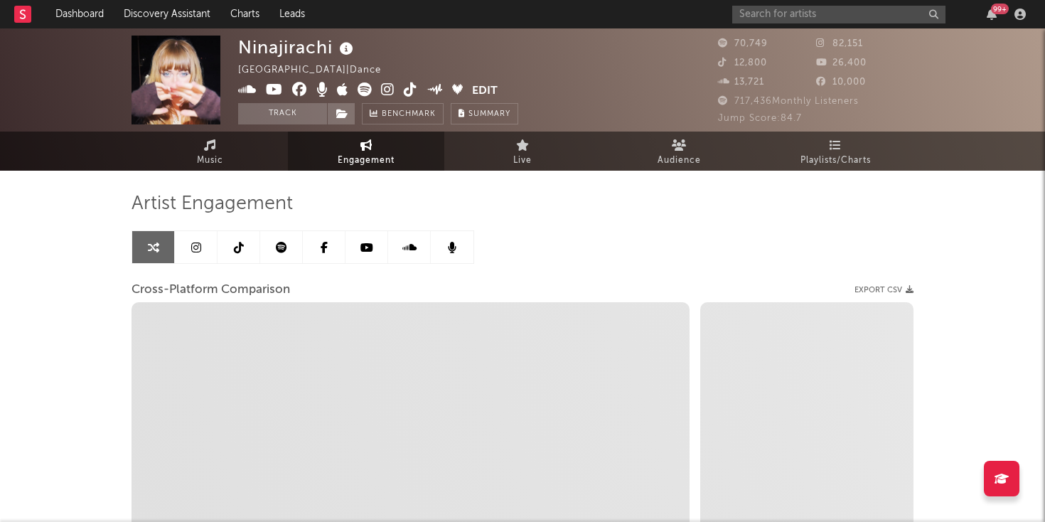
select select "1w"
select select "1m"
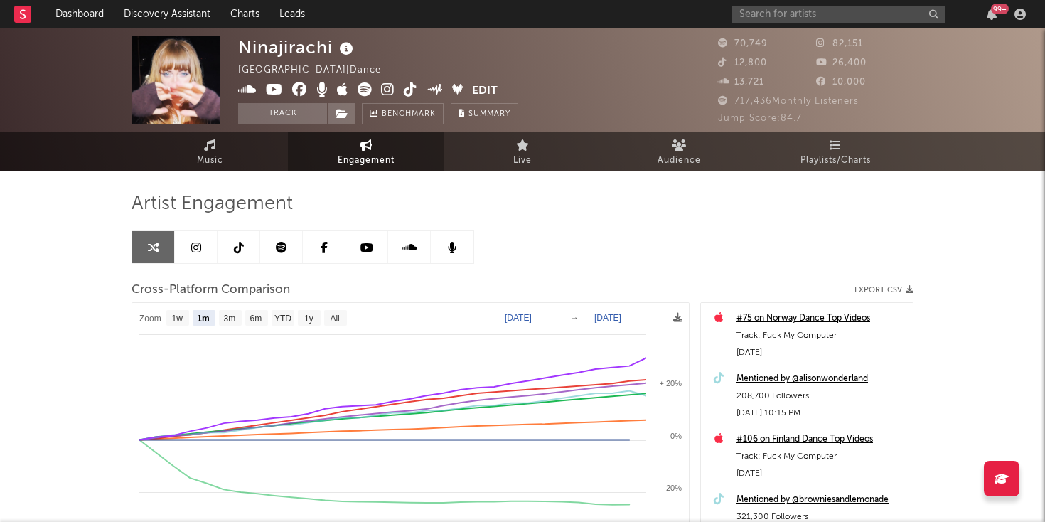
click at [289, 249] on link at bounding box center [281, 247] width 43 height 32
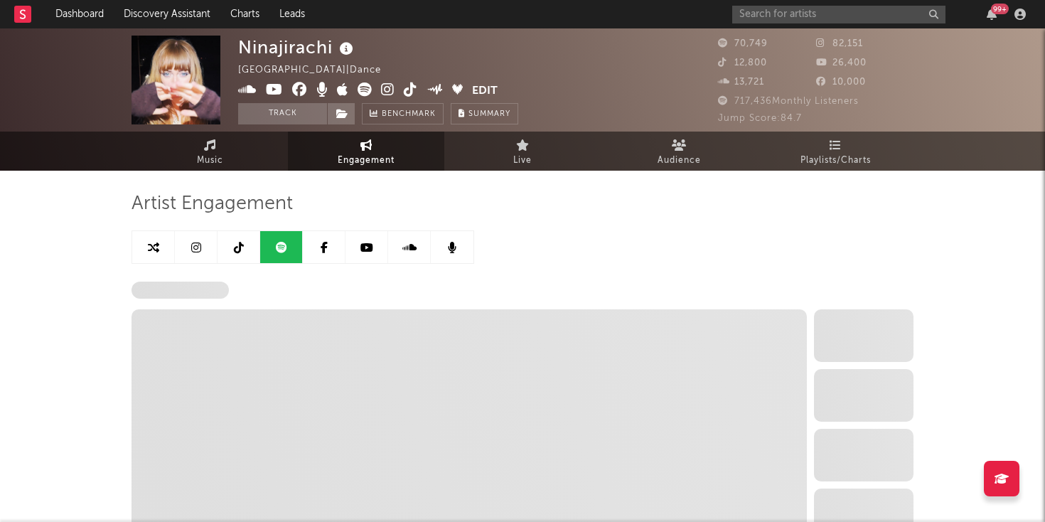
select select "6m"
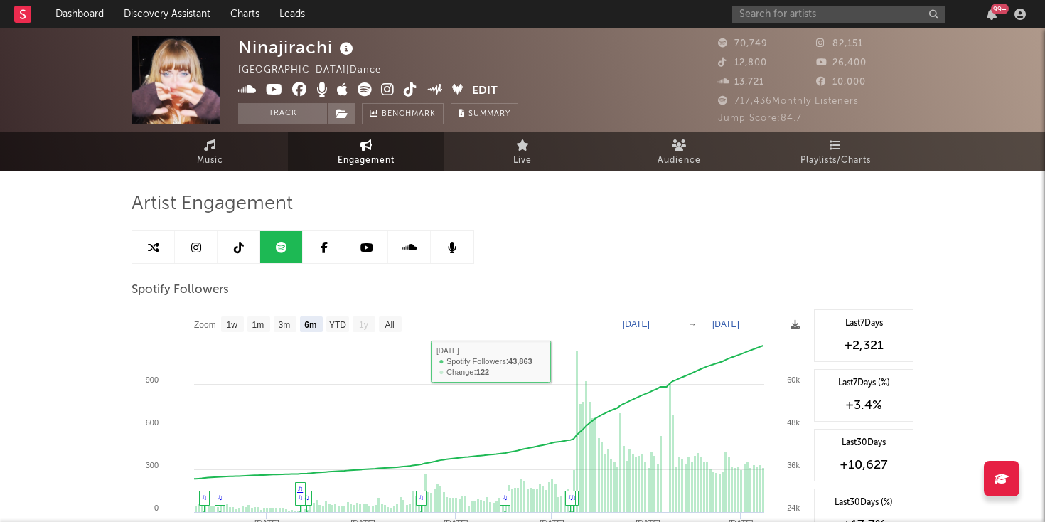
click at [195, 248] on icon at bounding box center [196, 247] width 10 height 11
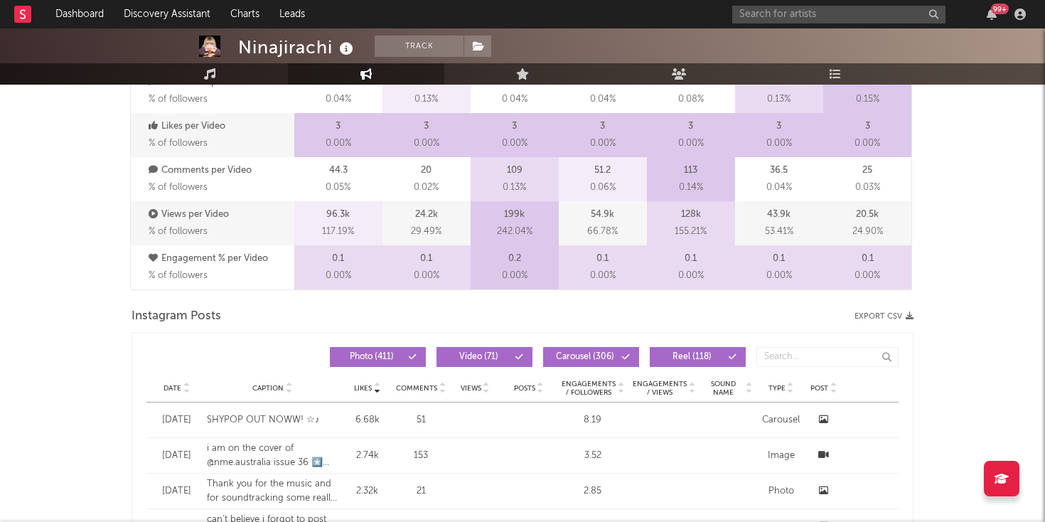
select select "6m"
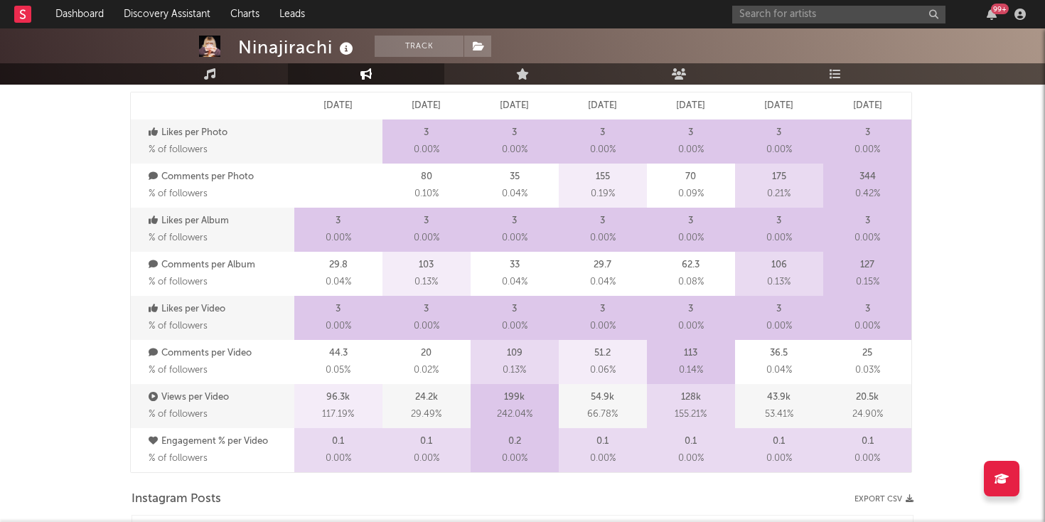
scroll to position [776, 0]
click at [803, 20] on input "text" at bounding box center [838, 15] width 213 height 18
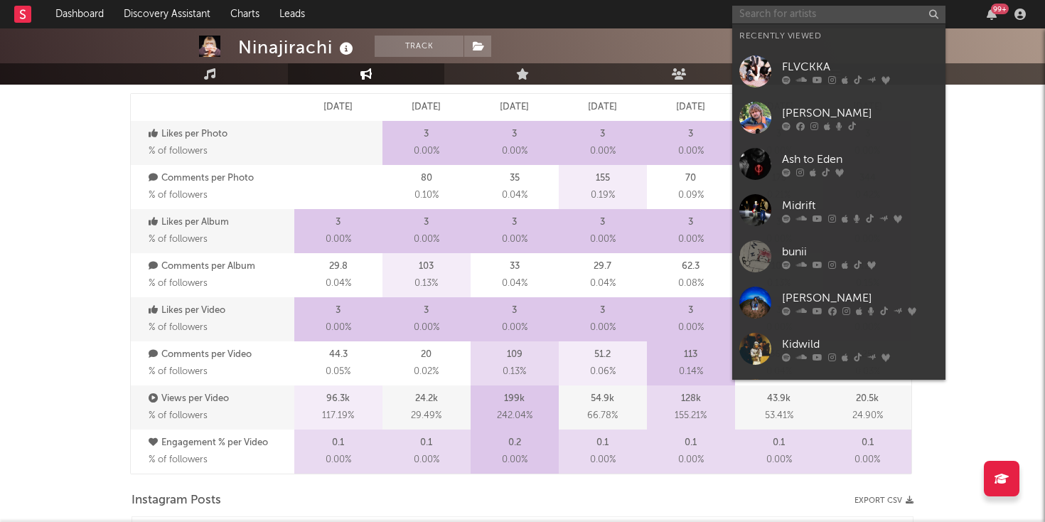
paste input "https://open.spotify.com/track/79fIQTrSfK6J9r8va0INAo?si=5a9b758f02b2460b"
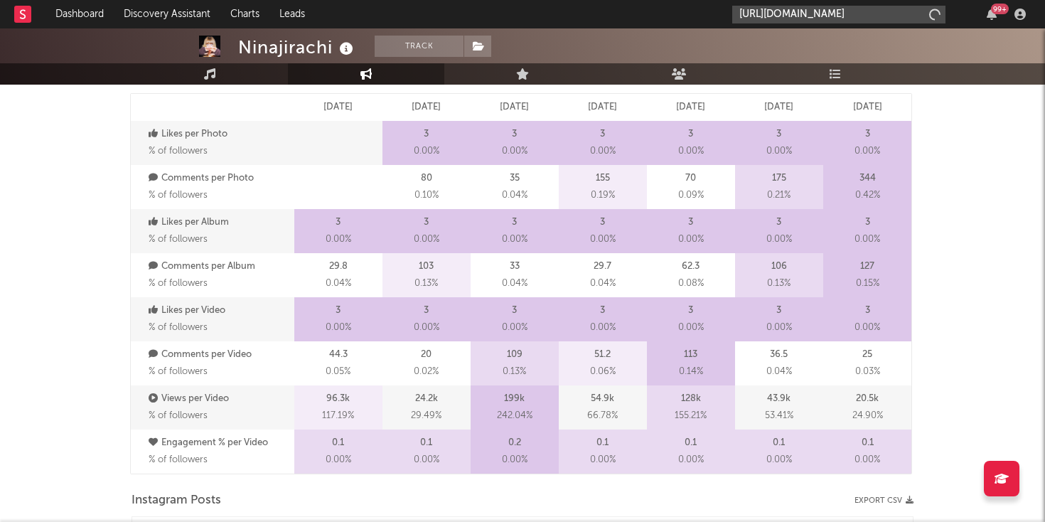
scroll to position [0, 186]
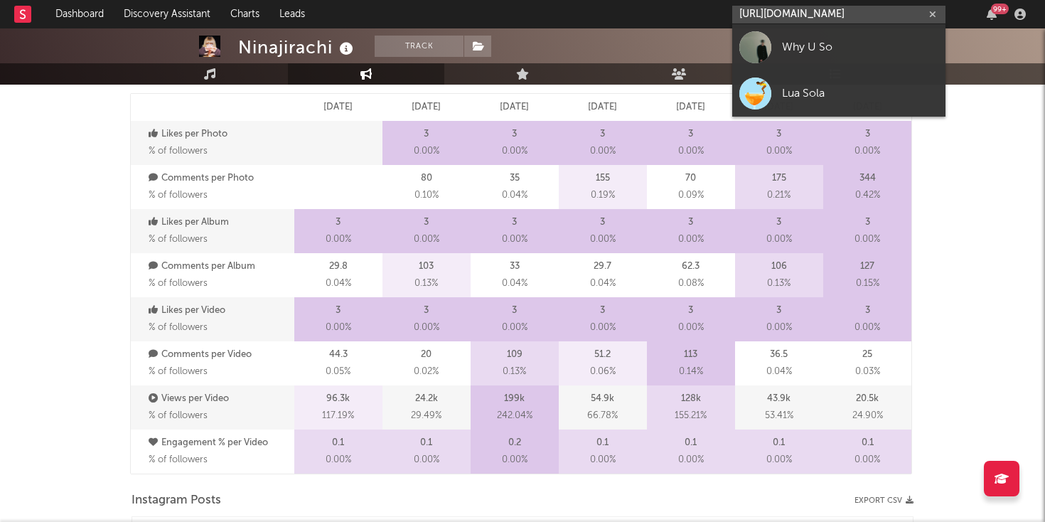
type input "https://open.spotify.com/track/79fIQTrSfK6J9r8va0INAo?si=5a9b758f02b2460b"
click at [763, 45] on div at bounding box center [755, 47] width 32 height 32
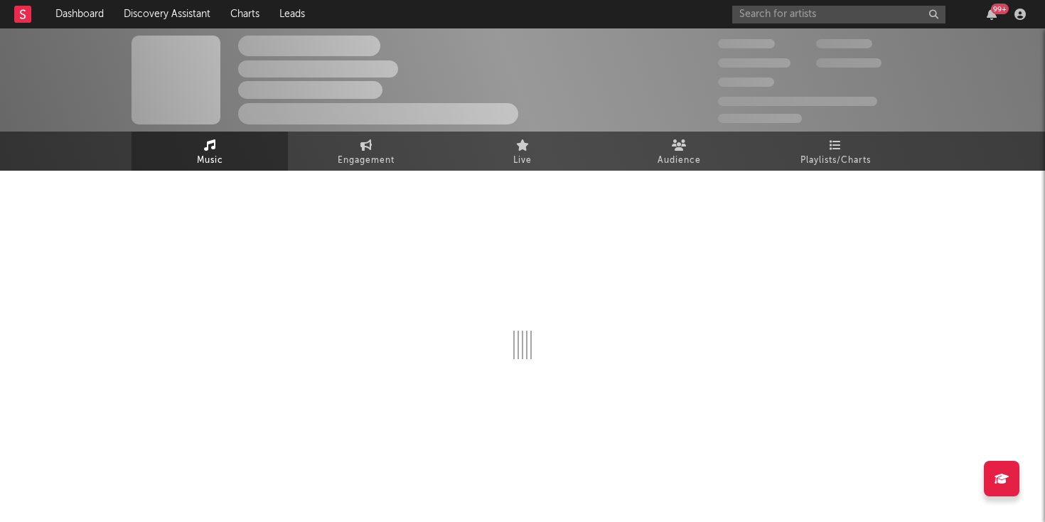
select select "6m"
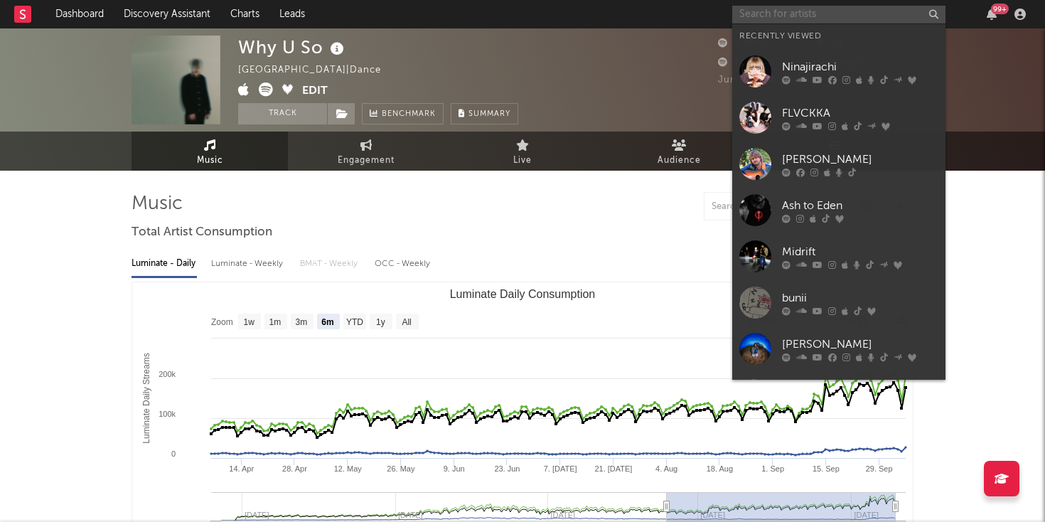
click at [760, 19] on input "text" at bounding box center [838, 15] width 213 height 18
paste input "https://open.spotify.com/track/6gSMxvtESlejOZ4i3AGe2y?si=48148156904f427a"
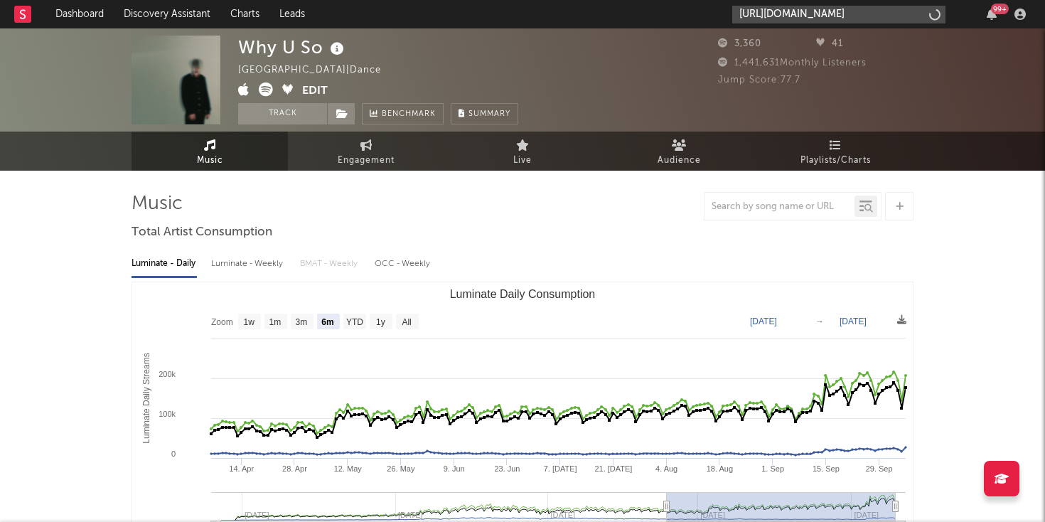
scroll to position [0, 188]
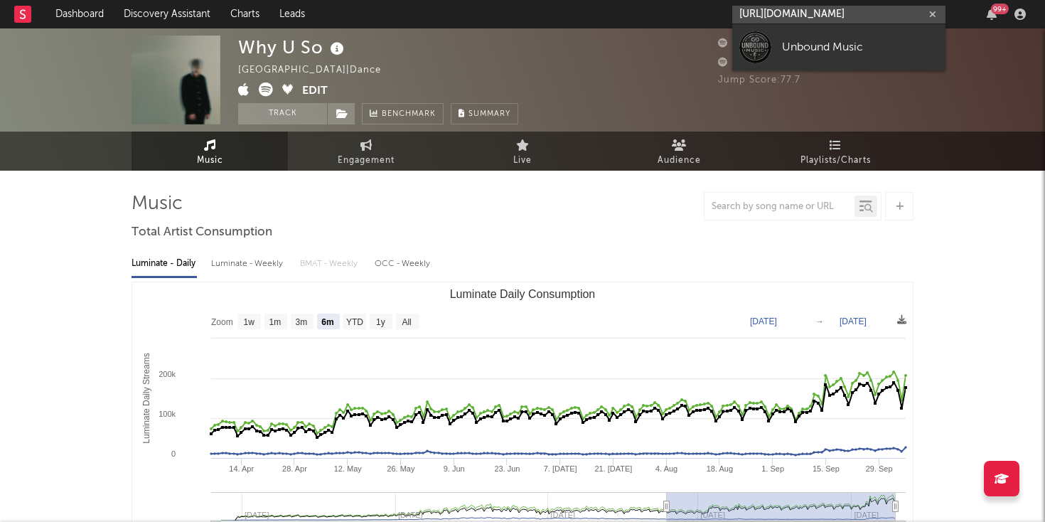
type input "https://open.spotify.com/track/6gSMxvtESlejOZ4i3AGe2y?si=48148156904f427a"
click at [749, 45] on div at bounding box center [755, 47] width 32 height 32
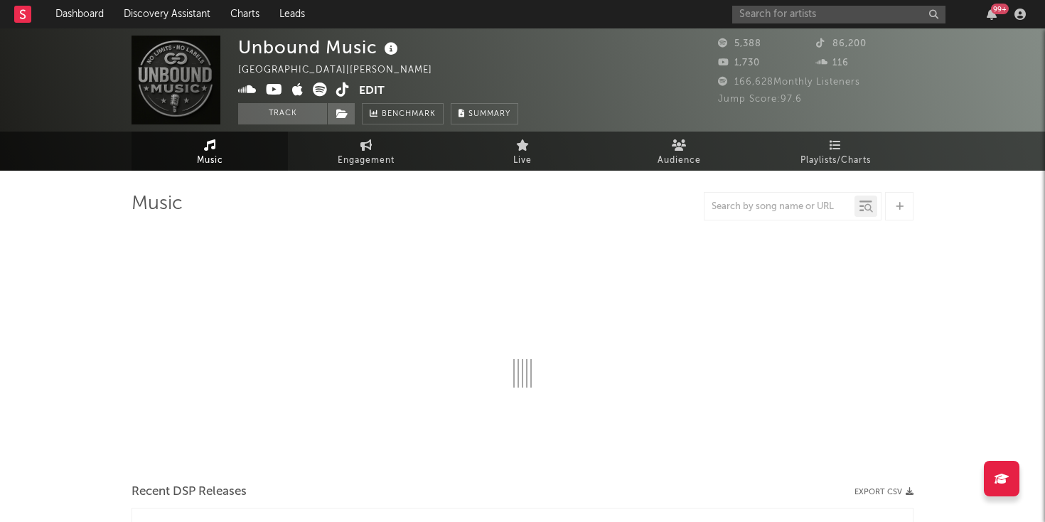
select select "1w"
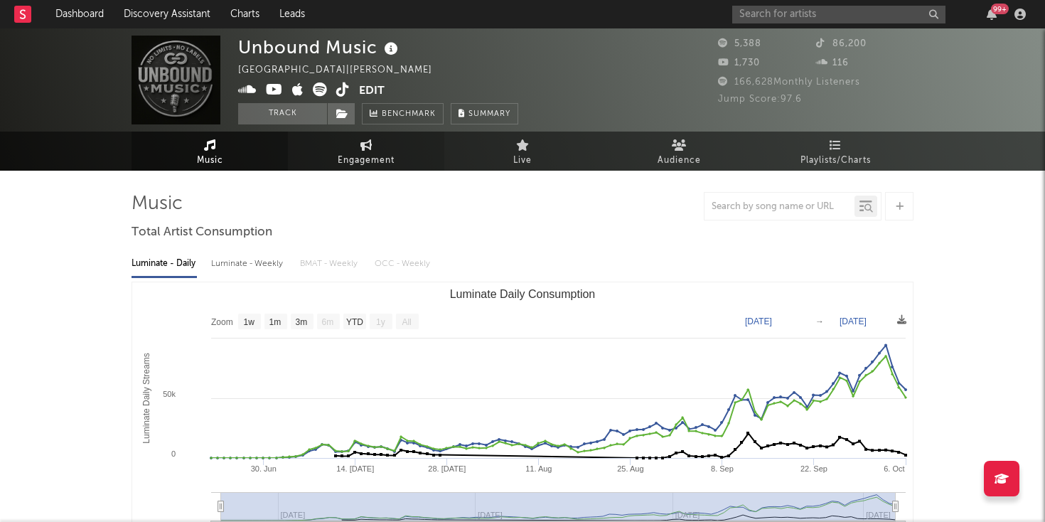
click at [380, 141] on link "Engagement" at bounding box center [366, 151] width 156 height 39
select select "1w"
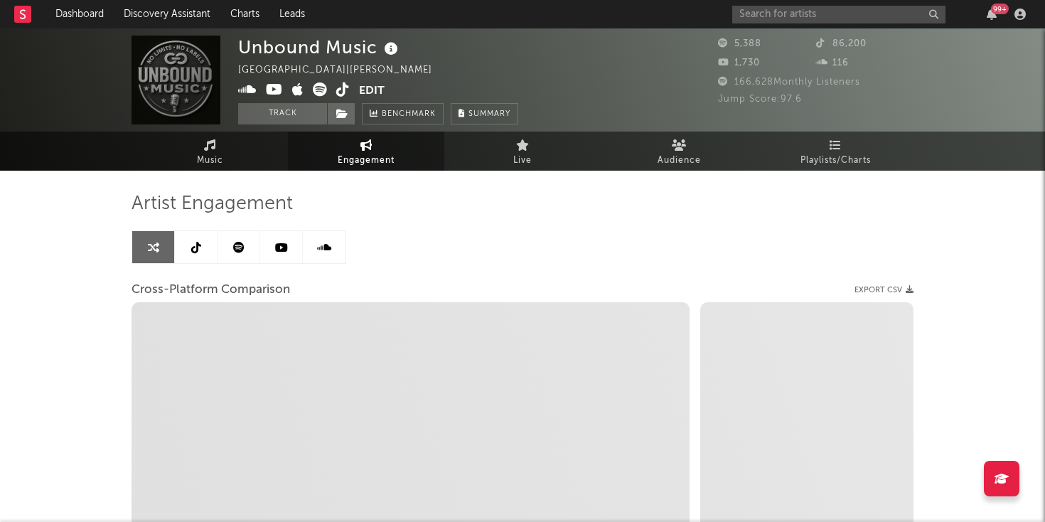
select select "1m"
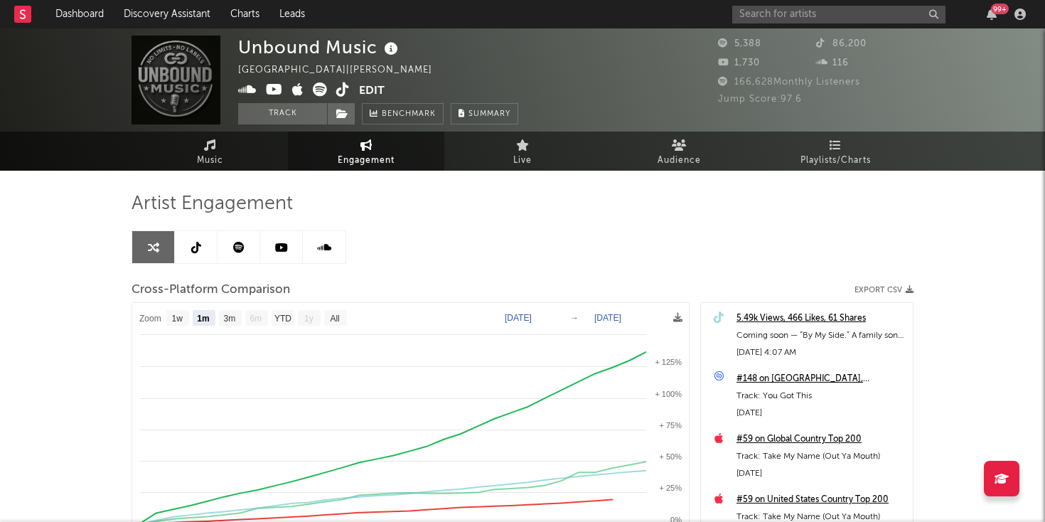
click at [241, 257] on link at bounding box center [239, 247] width 43 height 32
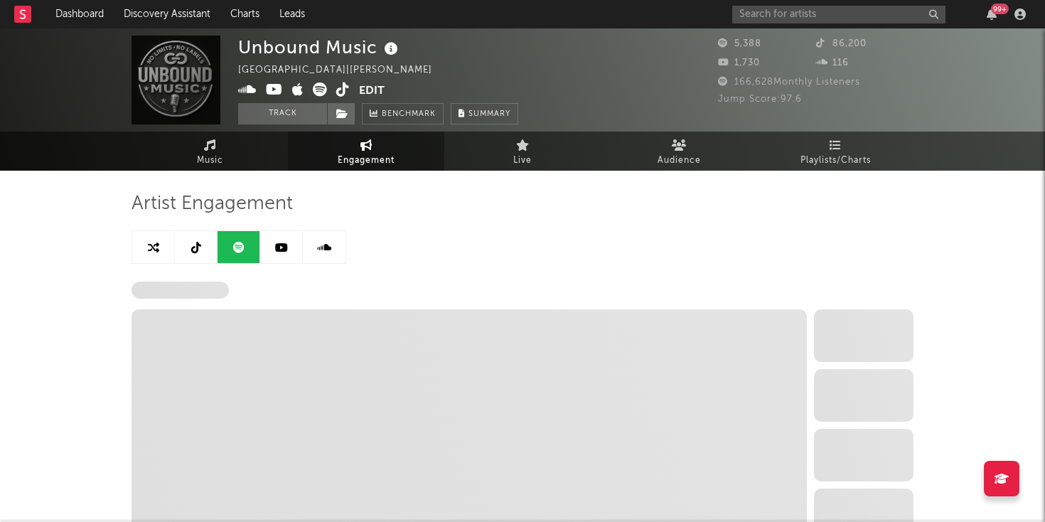
select select "1w"
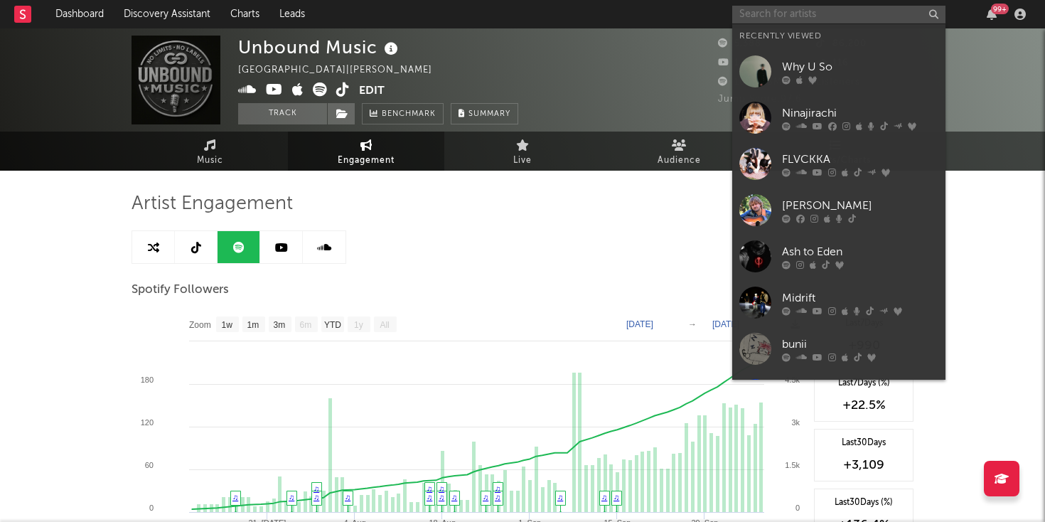
click at [858, 16] on input "text" at bounding box center [838, 15] width 213 height 18
paste input "https://open.spotify.com/track/1TnPLmFGsL6TTBiVFapf26?si=b02d270ee8b246c6"
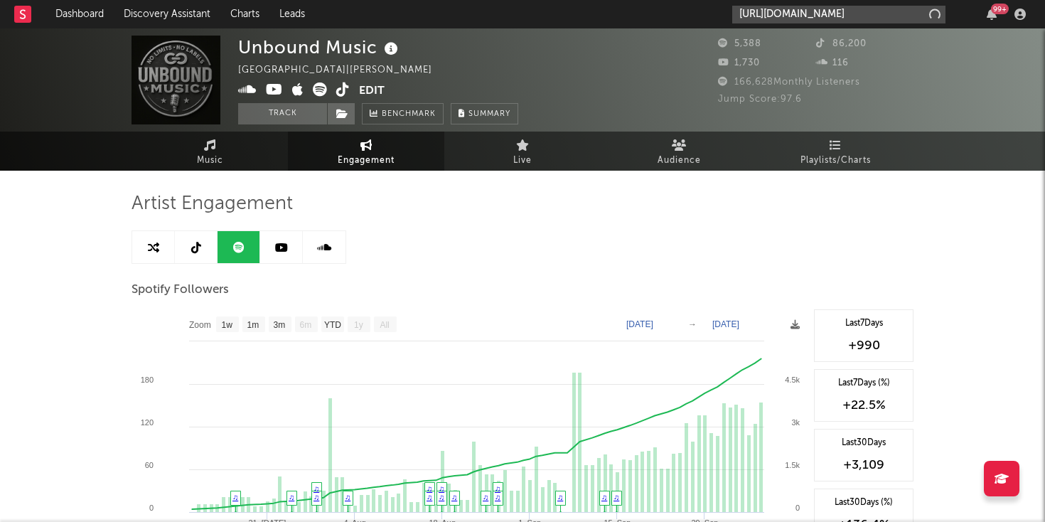
scroll to position [0, 196]
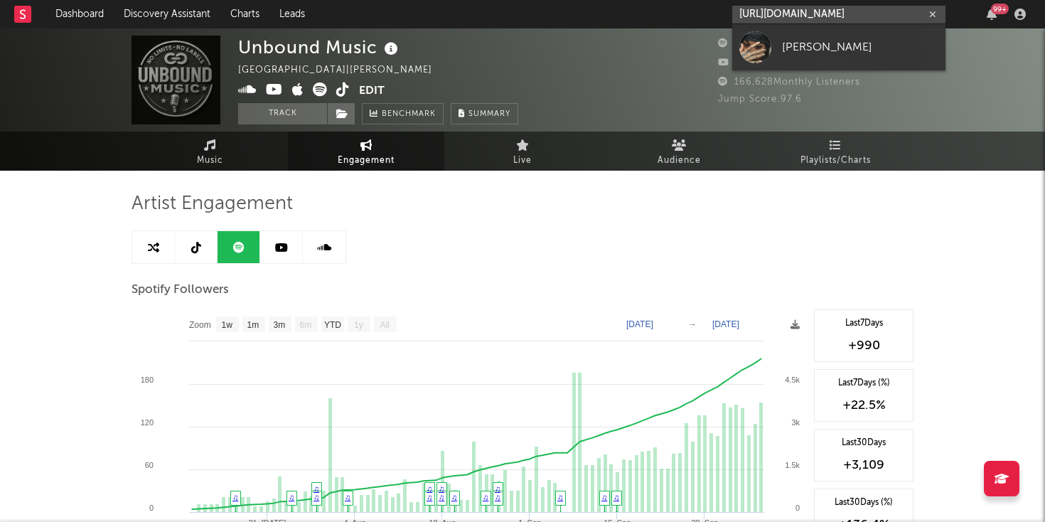
type input "https://open.spotify.com/track/1TnPLmFGsL6TTBiVFapf26?si=b02d270ee8b246c6"
click at [798, 53] on div "Aspen Kartier" at bounding box center [860, 46] width 156 height 17
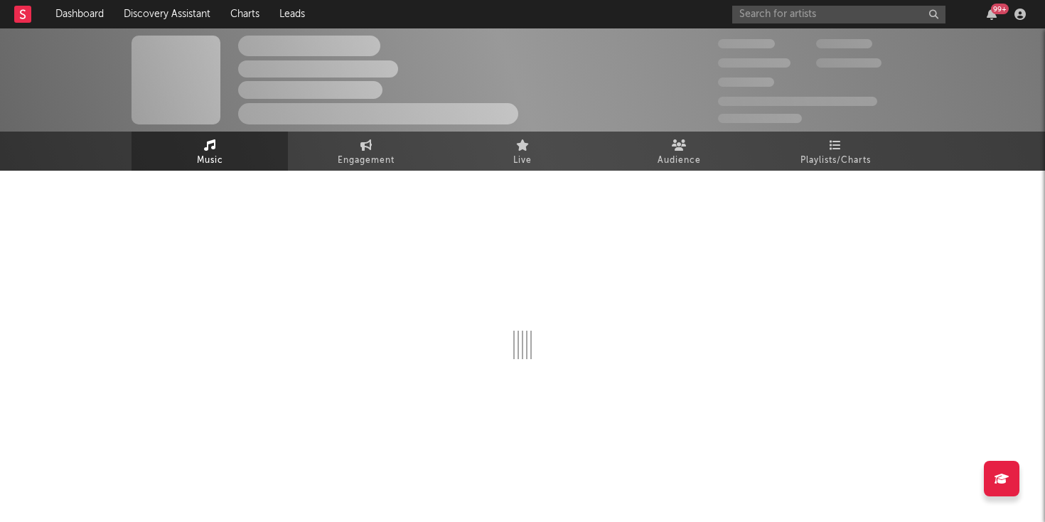
select select "6m"
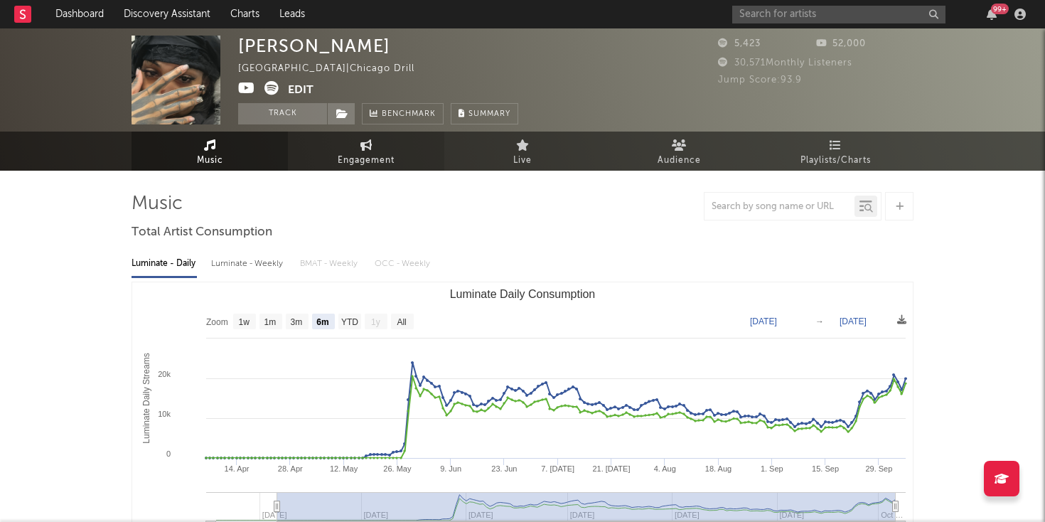
click at [365, 145] on icon at bounding box center [366, 144] width 12 height 11
select select "1w"
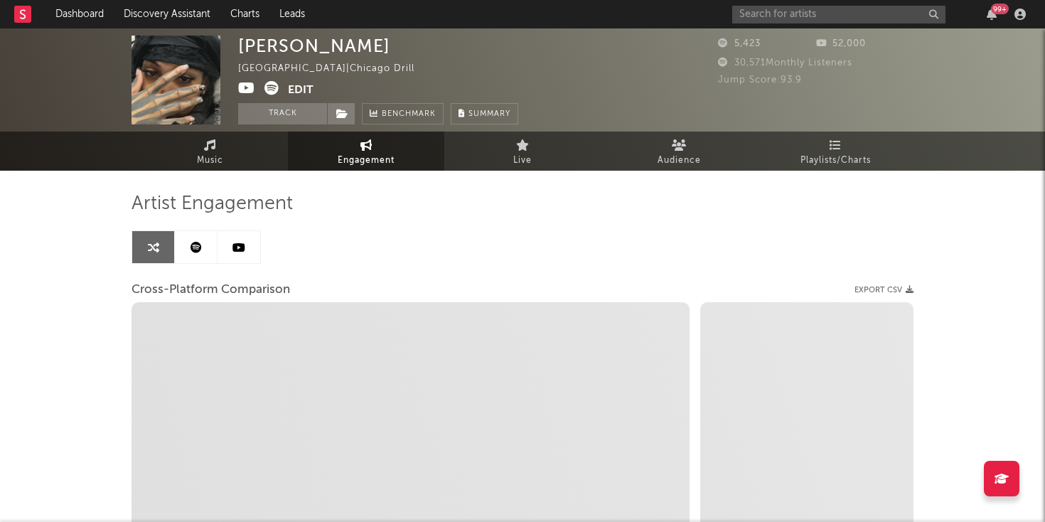
select select "1m"
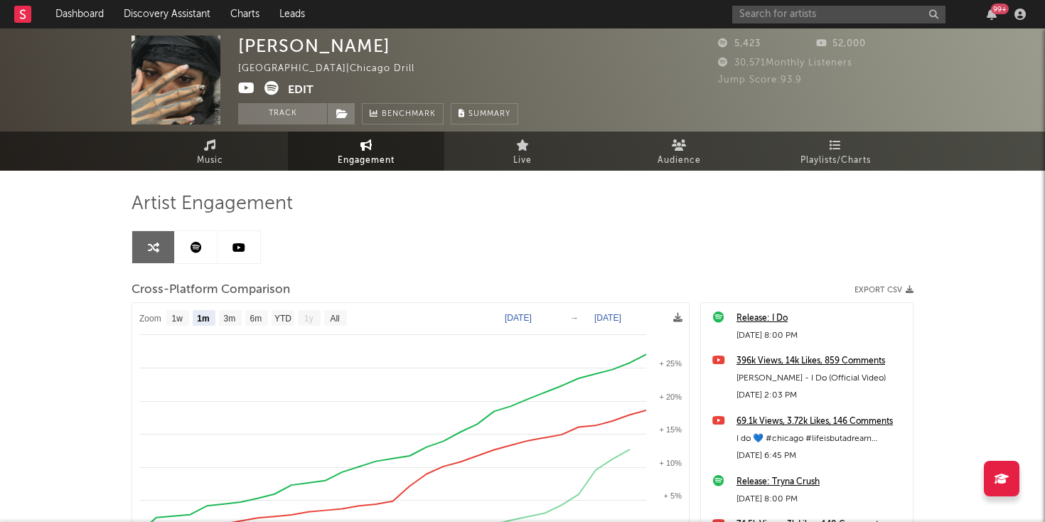
click at [201, 237] on link at bounding box center [196, 247] width 43 height 32
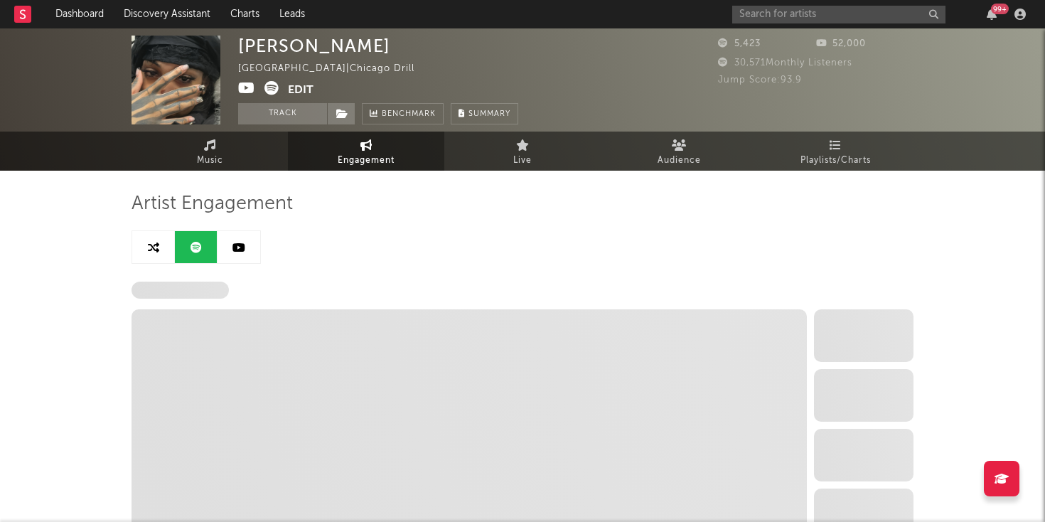
select select "6m"
select select "1w"
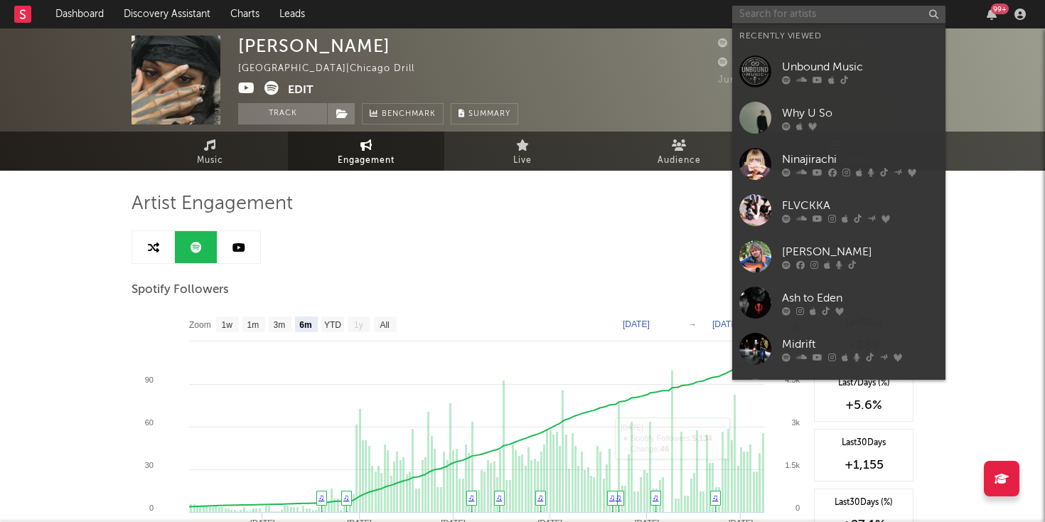
click at [763, 14] on input "text" at bounding box center [838, 15] width 213 height 18
paste input "https://open.spotify.com/track/4c5hTzdMSwsNHUdAc5CwjI?si=98adc6f4bfcd450b"
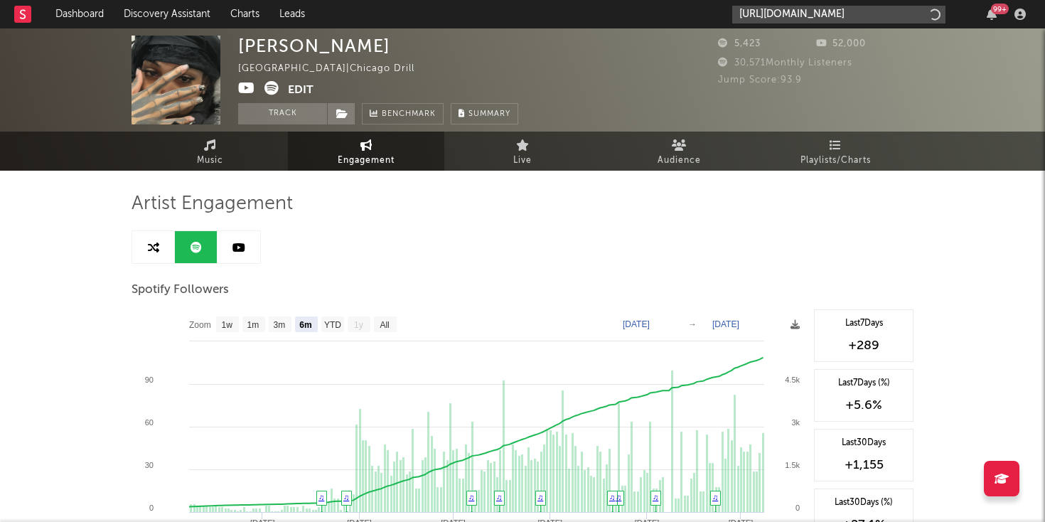
scroll to position [0, 200]
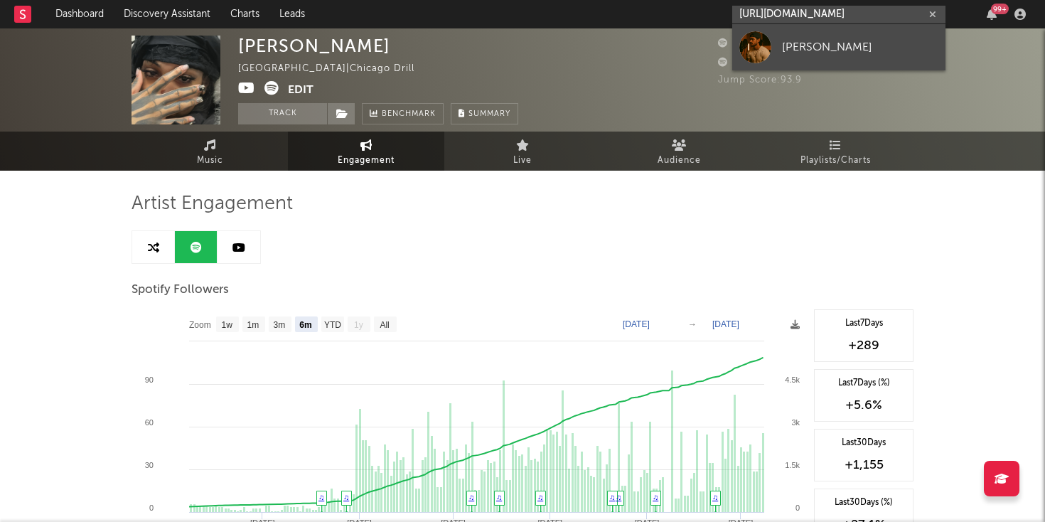
type input "https://open.spotify.com/track/4c5hTzdMSwsNHUdAc5CwjI?si=98adc6f4bfcd450b"
click at [756, 59] on div at bounding box center [755, 47] width 32 height 32
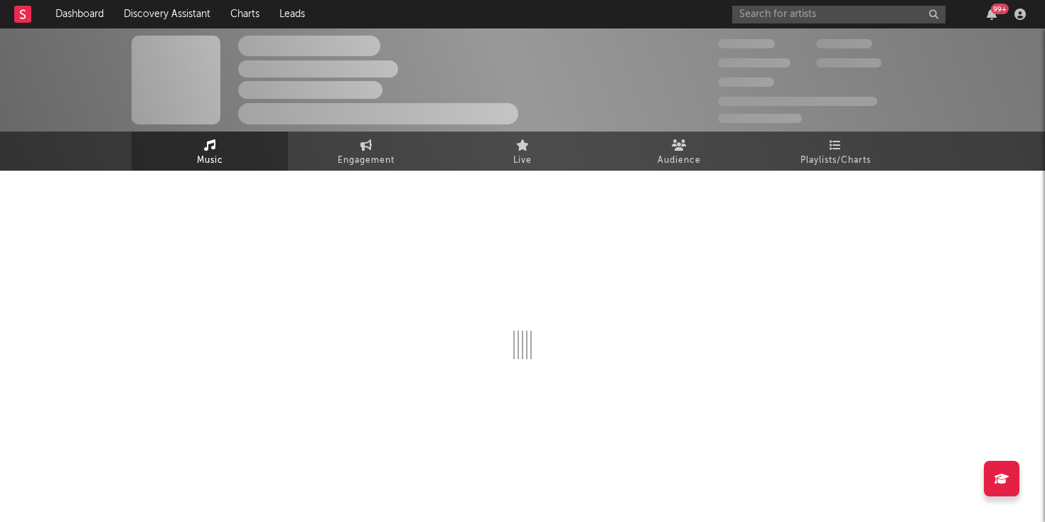
select select "1w"
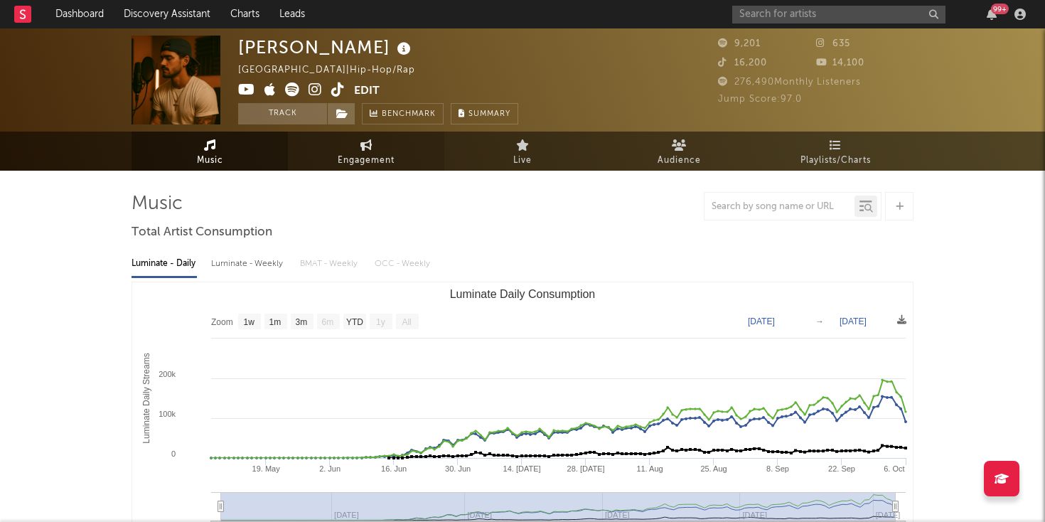
click at [345, 151] on link "Engagement" at bounding box center [366, 151] width 156 height 39
select select "1w"
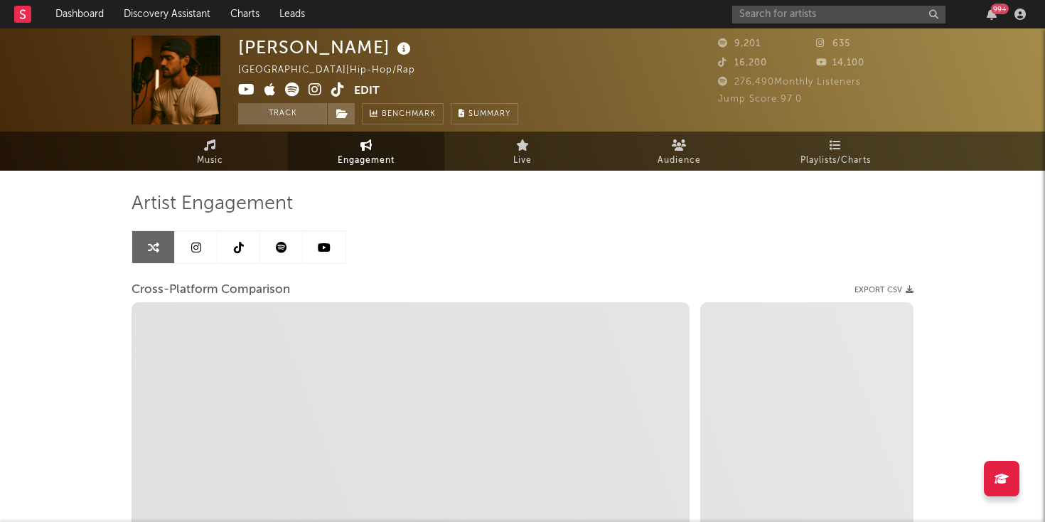
select select "1m"
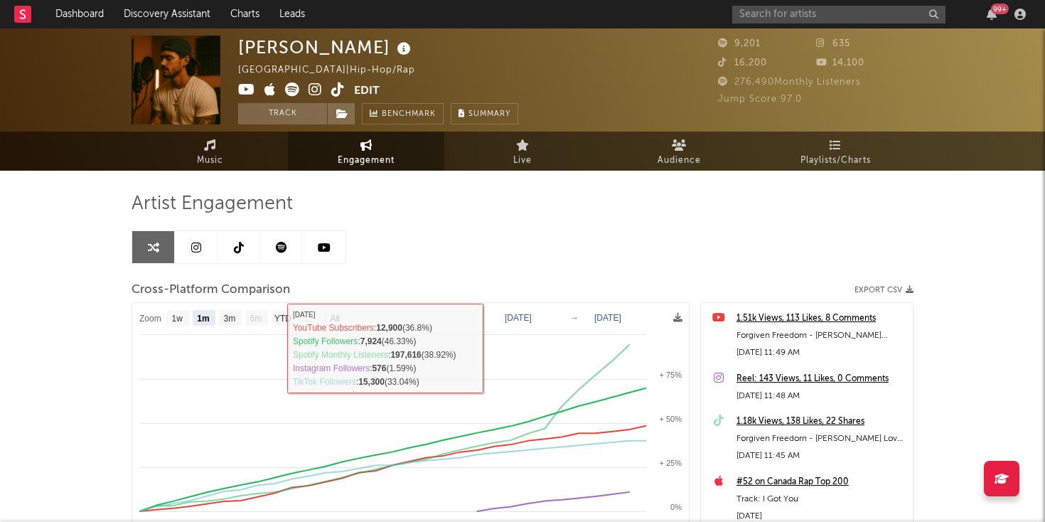
click at [289, 252] on link at bounding box center [281, 247] width 43 height 32
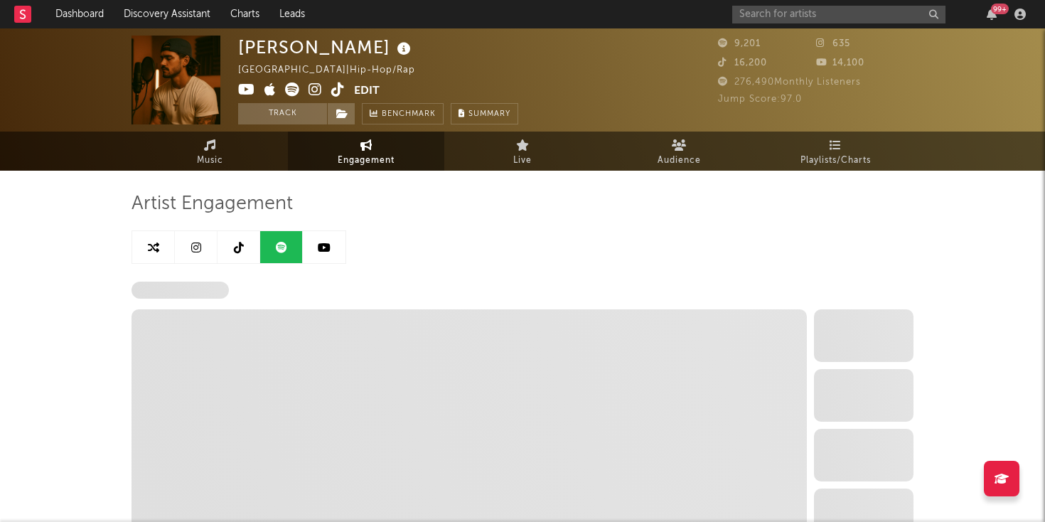
select select "1w"
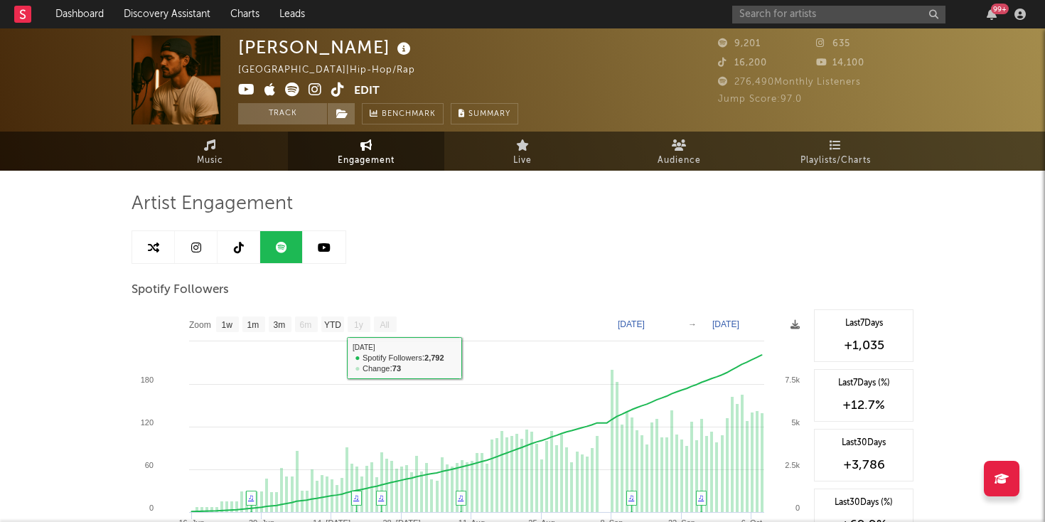
click at [201, 257] on link at bounding box center [196, 247] width 43 height 32
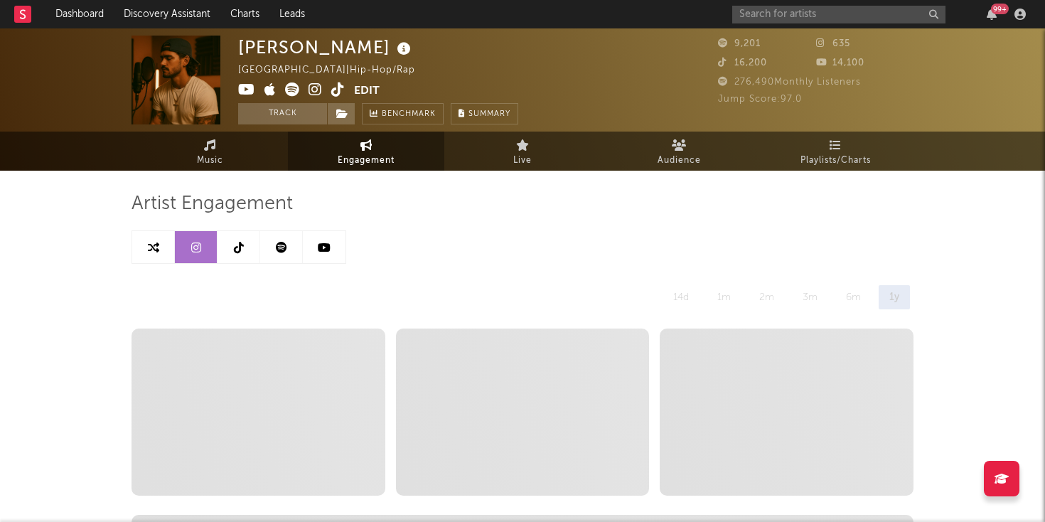
select select "1w"
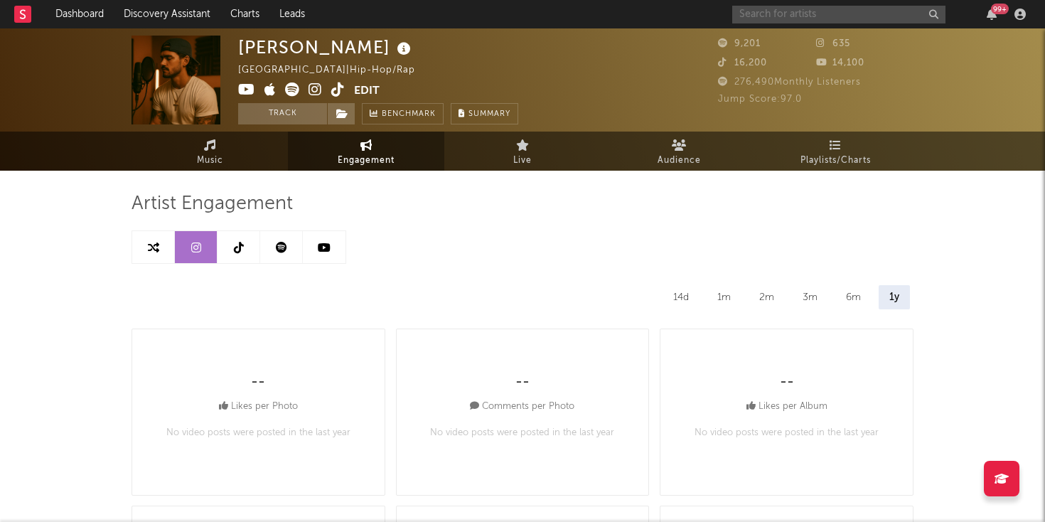
click at [758, 18] on input "text" at bounding box center [838, 15] width 213 height 18
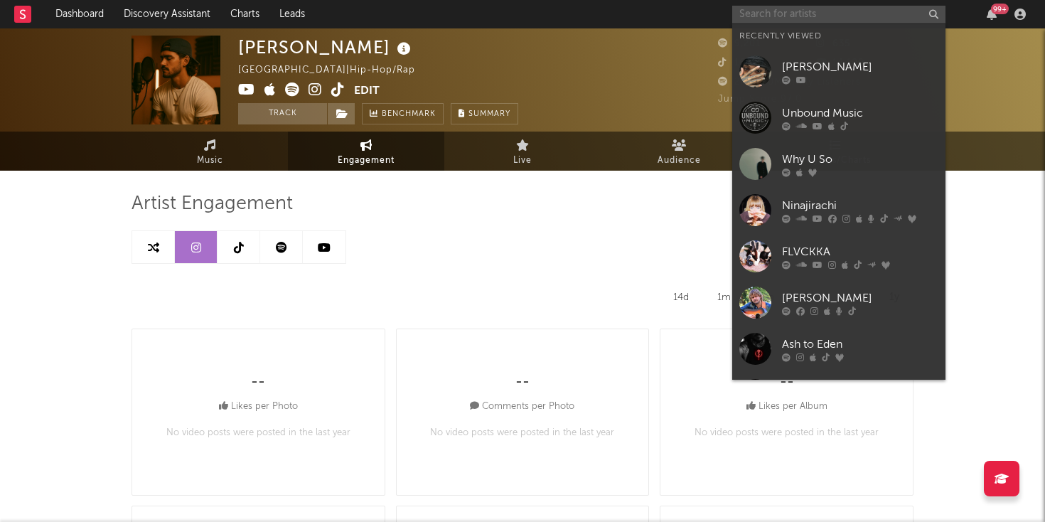
paste input "https://open.spotify.com/track/0DYiFPr3MjEO8jbK23fbDS?si=2ef79d295d214e0f"
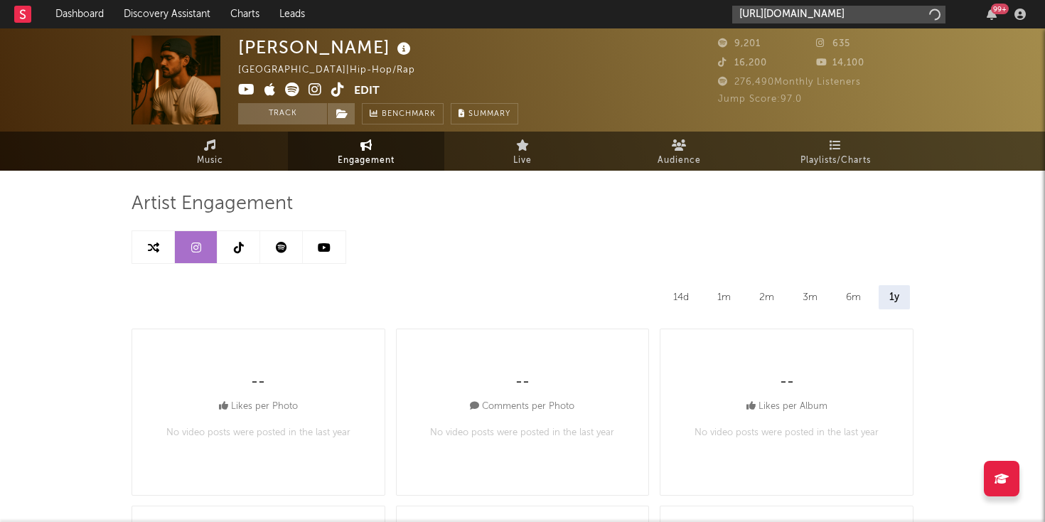
scroll to position [0, 187]
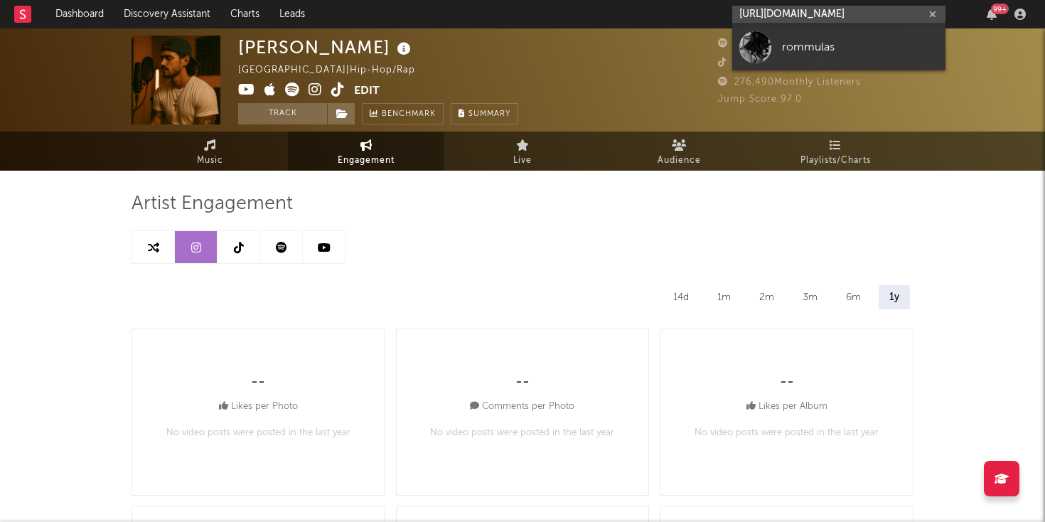
type input "https://open.spotify.com/track/0DYiFPr3MjEO8jbK23fbDS?si=2ef79d295d214e0f"
click at [759, 48] on div at bounding box center [755, 47] width 32 height 32
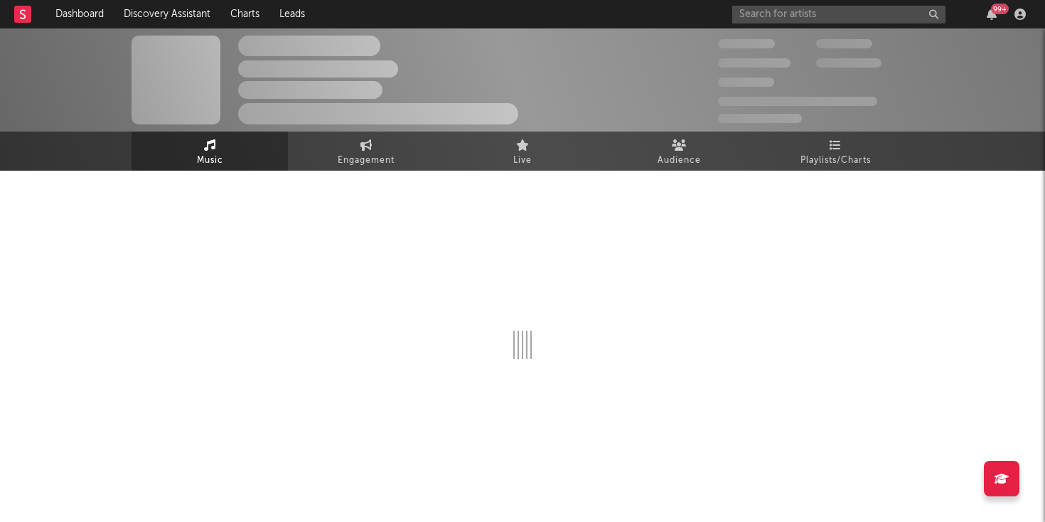
select select "1w"
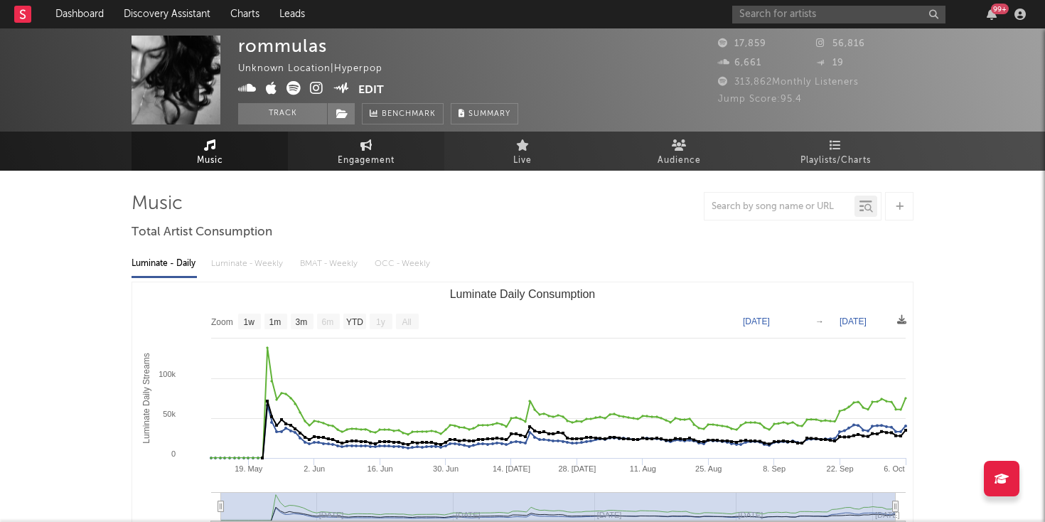
click at [368, 164] on span "Engagement" at bounding box center [366, 160] width 57 height 17
select select "1w"
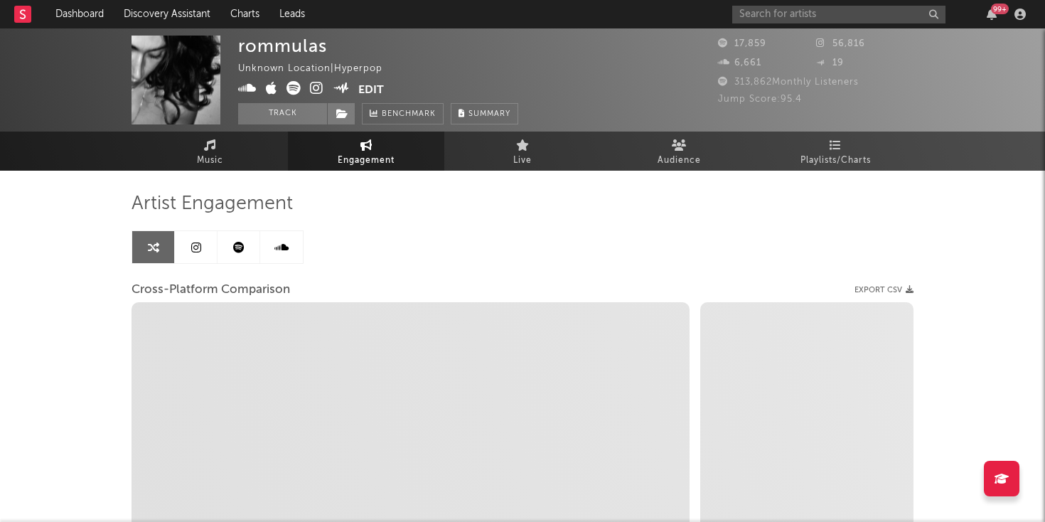
select select "1m"
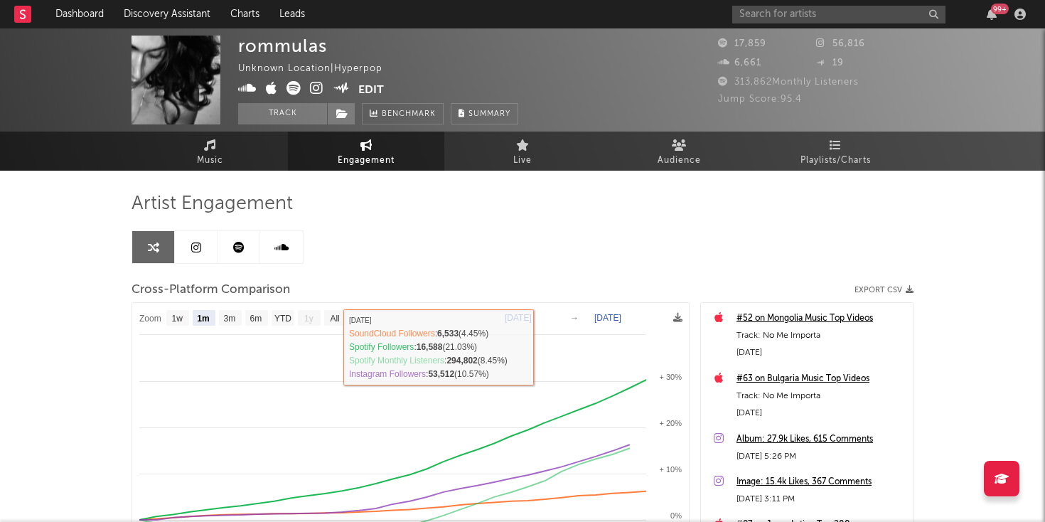
click at [237, 248] on icon at bounding box center [238, 247] width 11 height 11
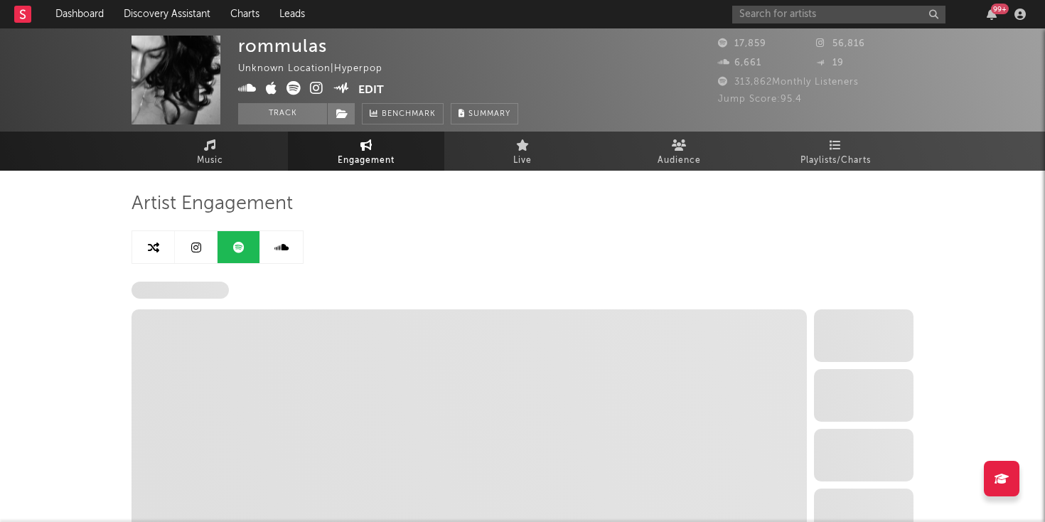
select select "1w"
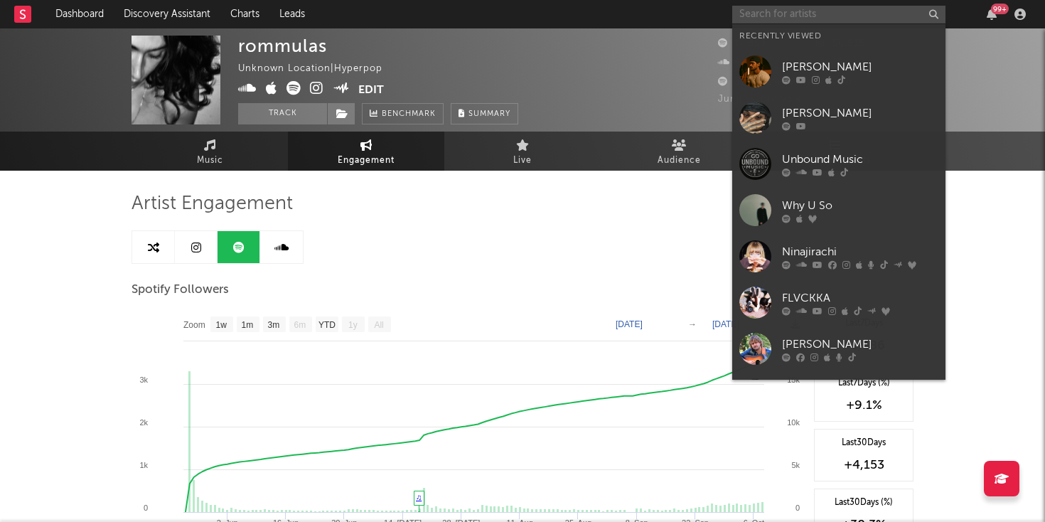
click at [753, 12] on input "text" at bounding box center [838, 15] width 213 height 18
paste input "https://open.spotify.com/track/0X2eq8W4o9qLoOAMil6Hce?si=886597e113134475"
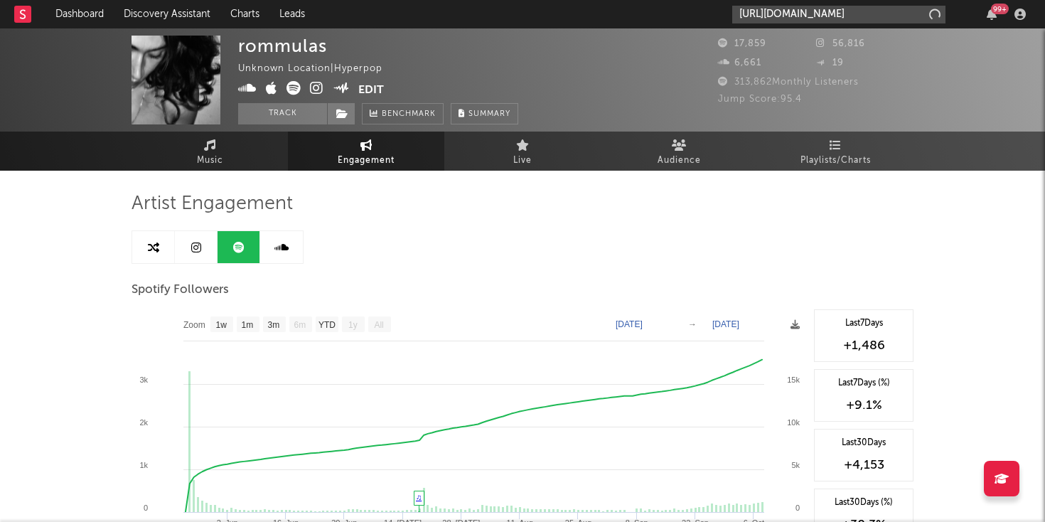
scroll to position [0, 201]
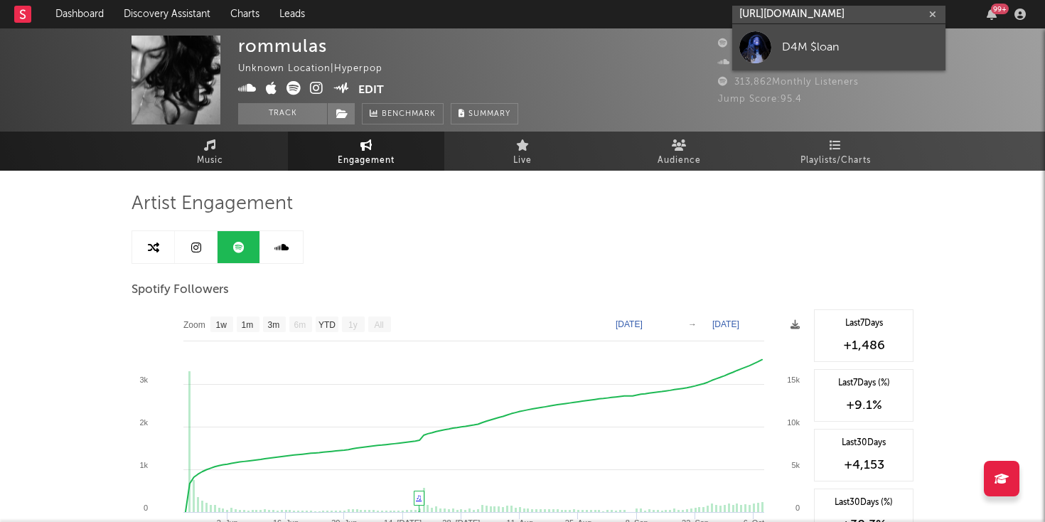
type input "https://open.spotify.com/track/0X2eq8W4o9qLoOAMil6Hce?si=886597e113134475"
click at [764, 63] on div at bounding box center [755, 47] width 32 height 32
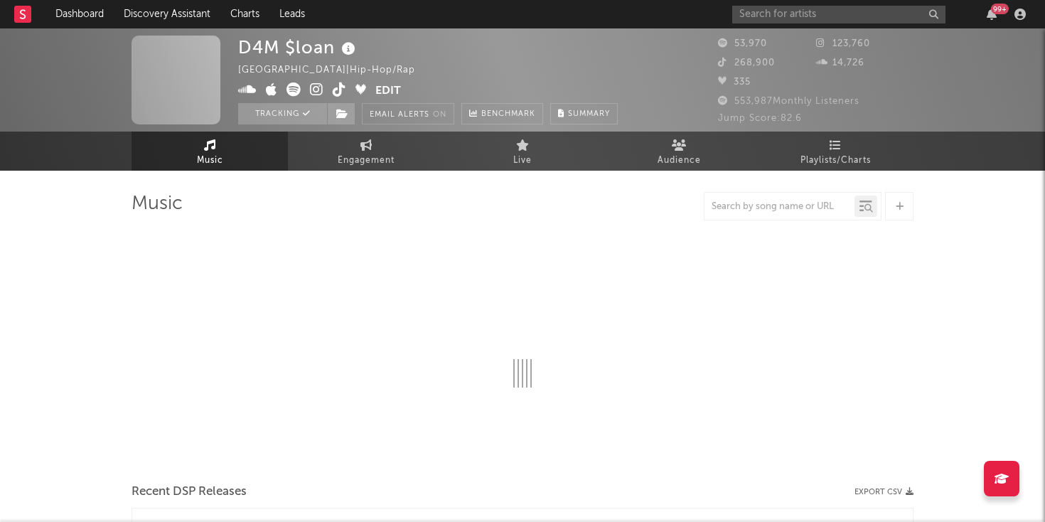
select select "6m"
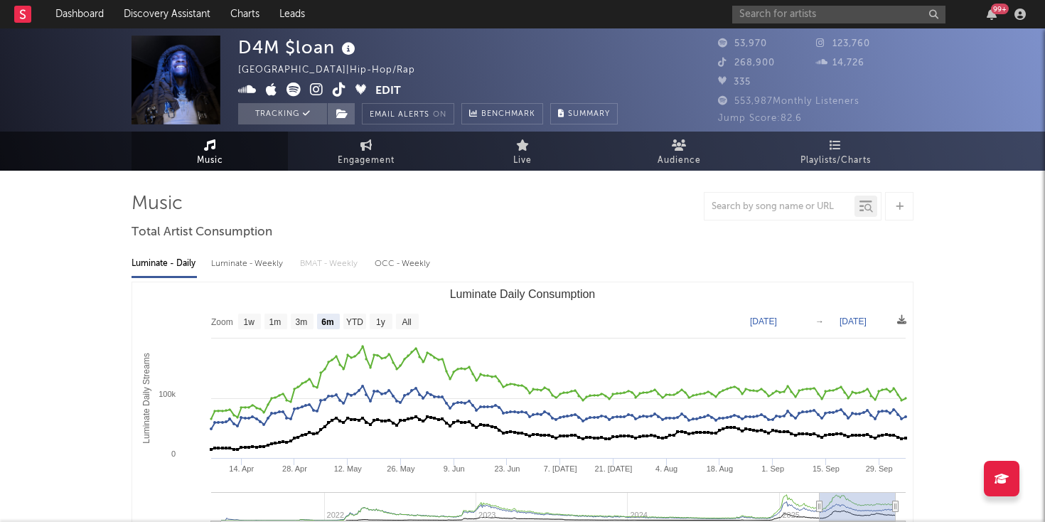
select select "6m"
click at [365, 149] on icon at bounding box center [366, 144] width 12 height 11
select select "1w"
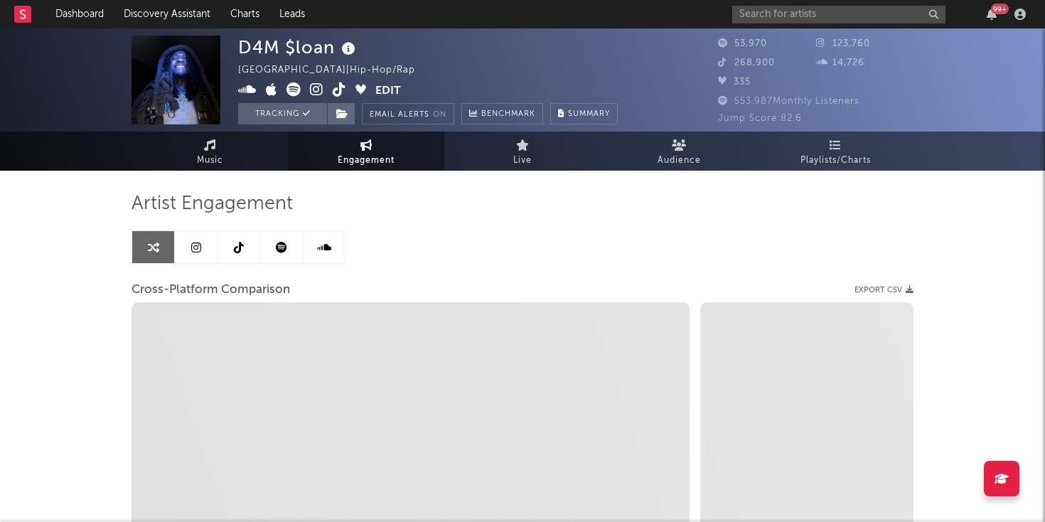
select select "1m"
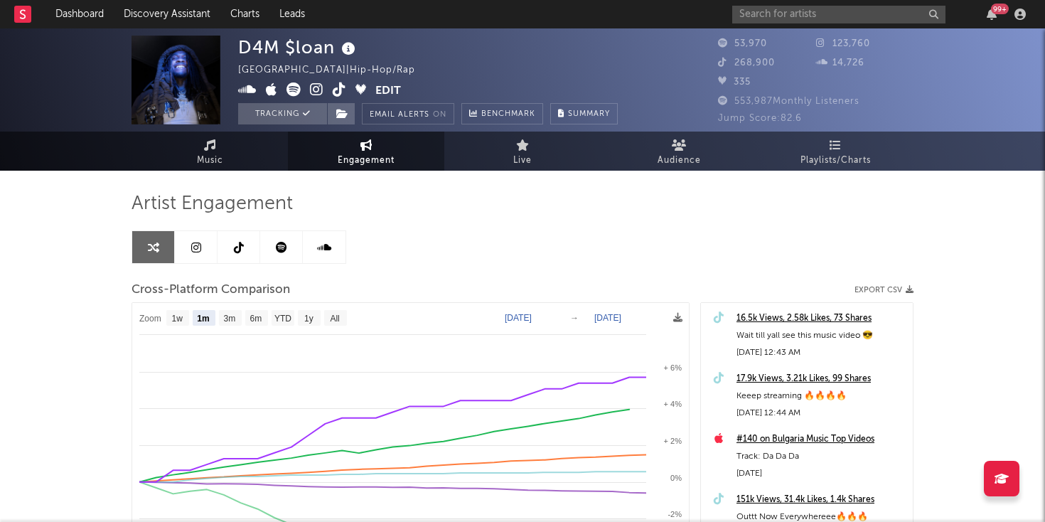
click at [207, 252] on link at bounding box center [196, 247] width 43 height 32
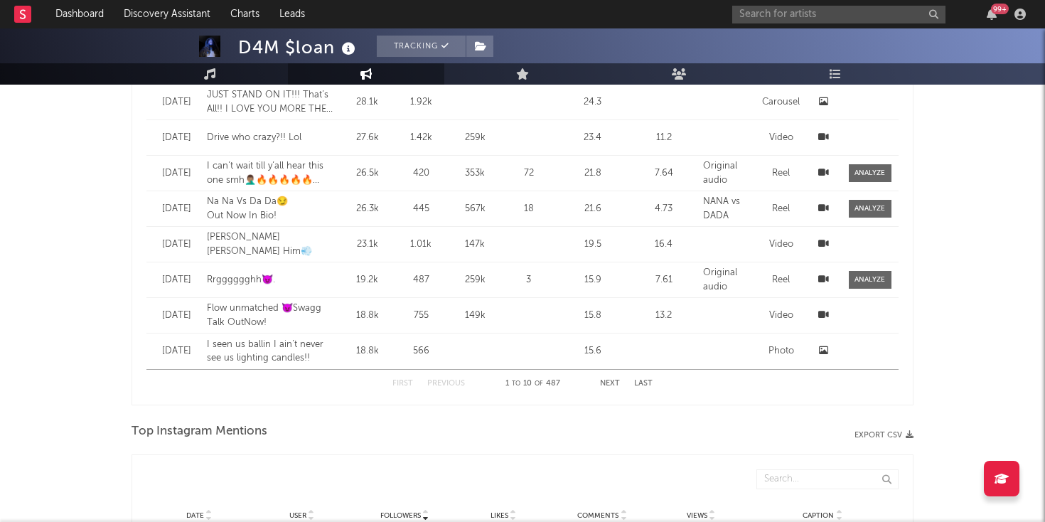
select select "6m"
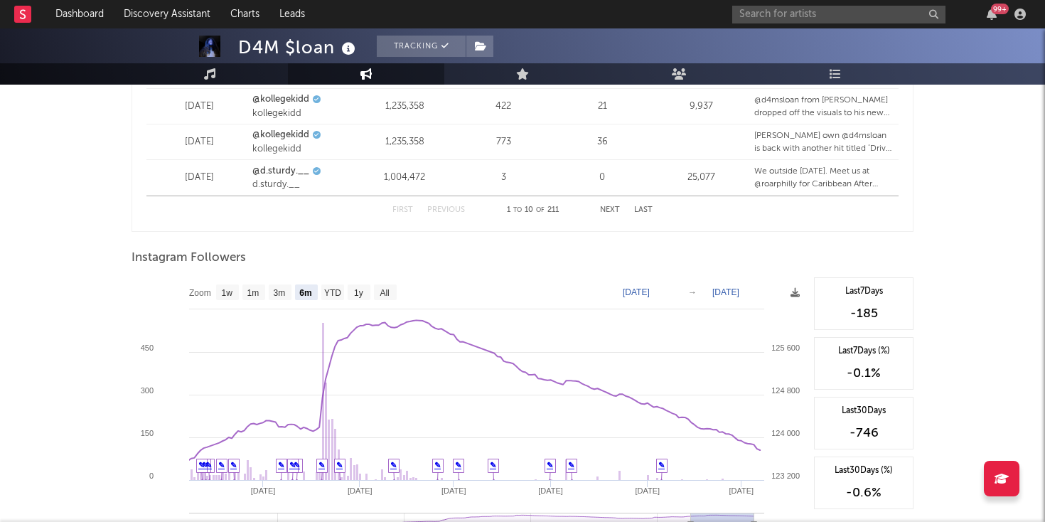
scroll to position [2178, 0]
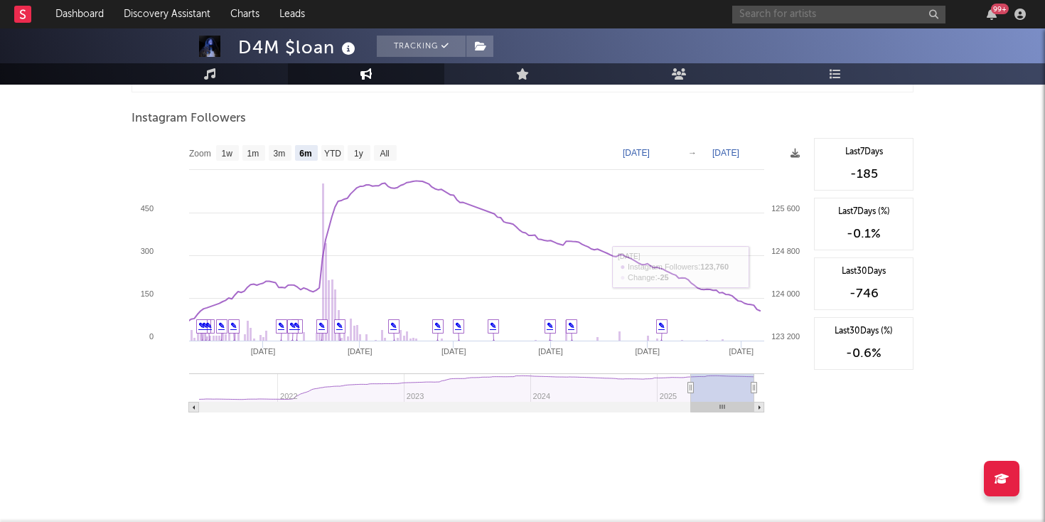
click at [780, 9] on input "text" at bounding box center [838, 15] width 213 height 18
paste input "https://open.spotify.com/track/66237zsqXt3U5axLKnn9Kl?si=6db222be56ee41f9"
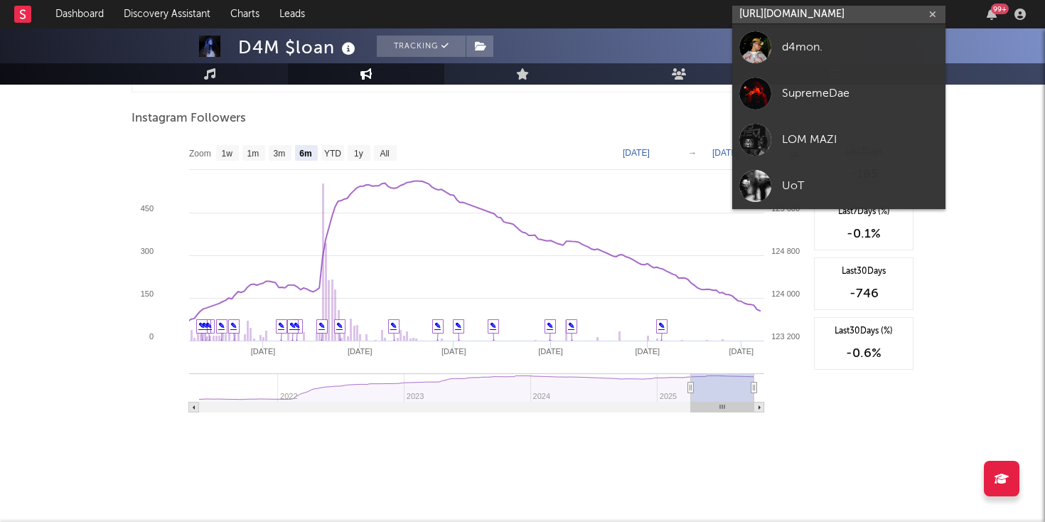
type input "https://open.spotify.com/track/66237zsqXt3U5axLKnn9Kl?si=6db222be56ee41f9"
click at [769, 52] on div at bounding box center [755, 47] width 32 height 32
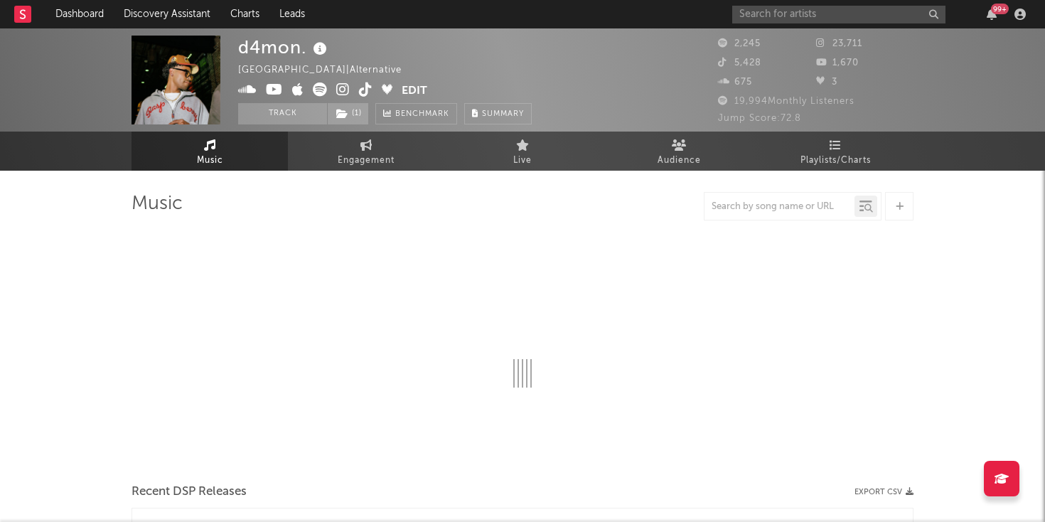
select select "6m"
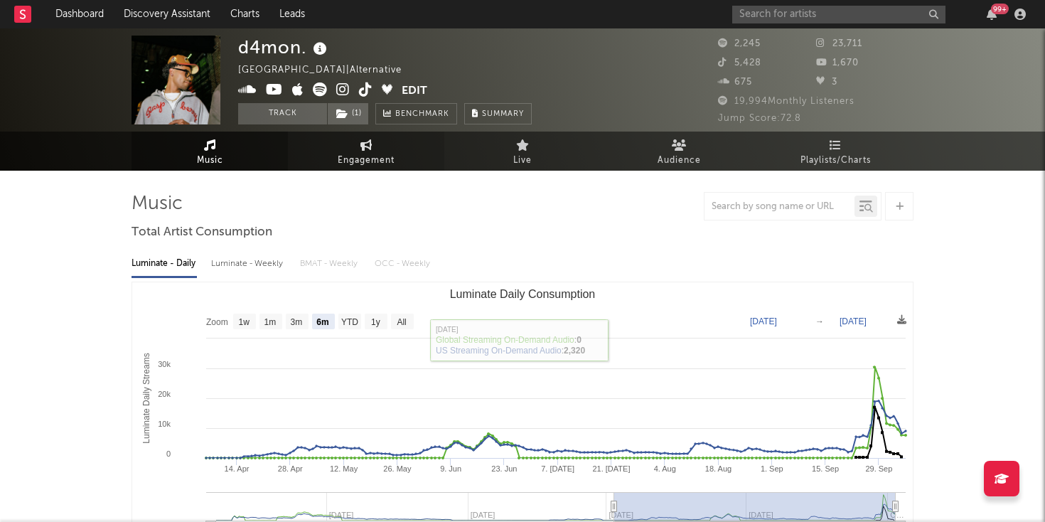
click at [392, 158] on span "Engagement" at bounding box center [366, 160] width 57 height 17
select select "1w"
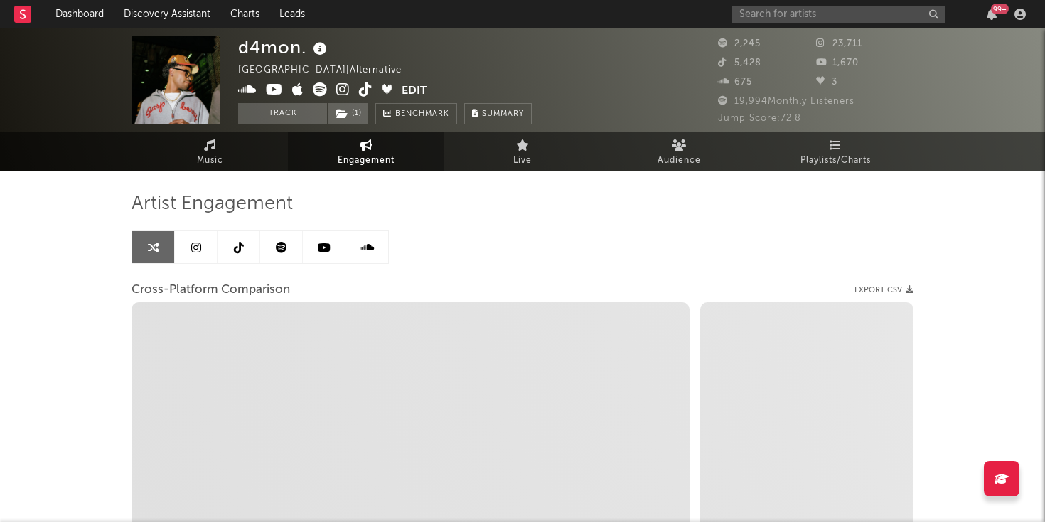
select select "1m"
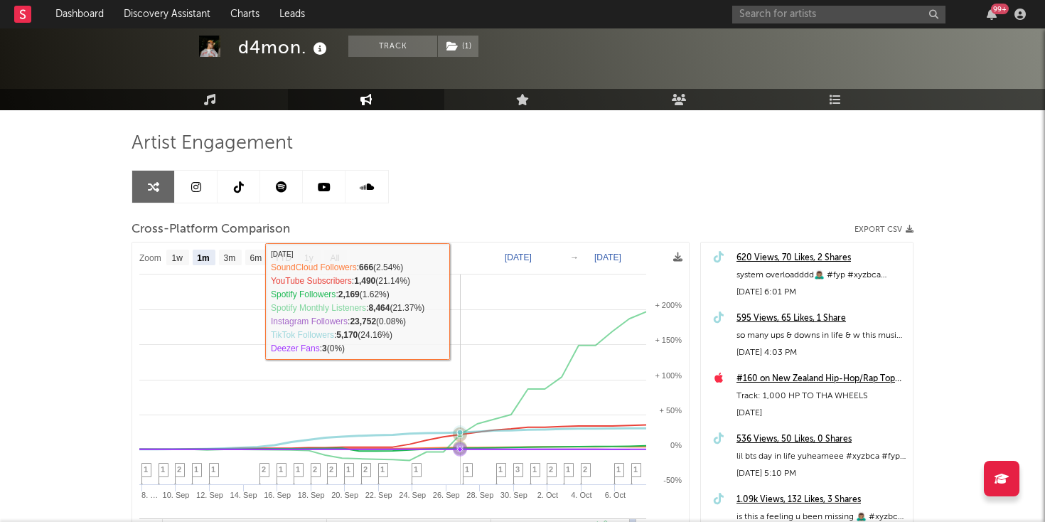
scroll to position [62, 0]
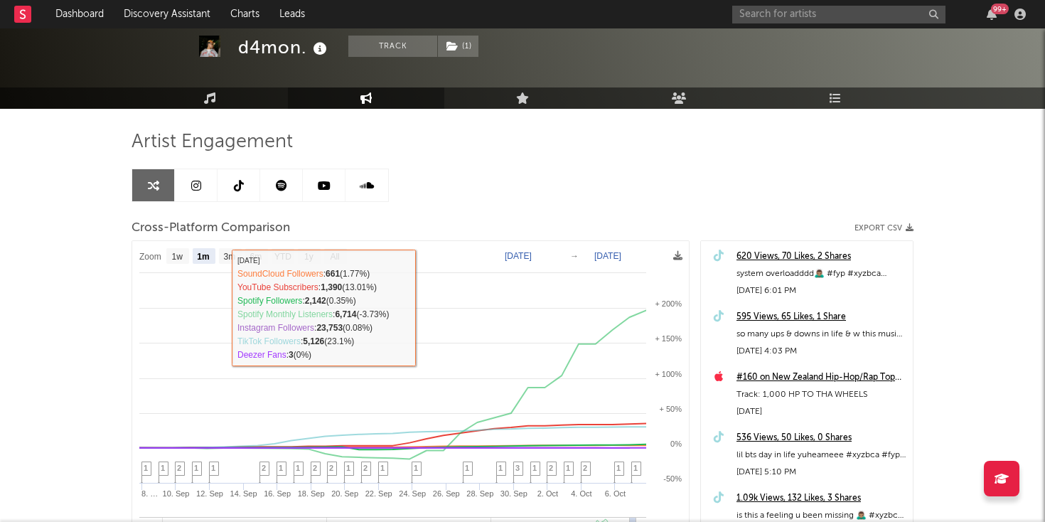
click at [292, 193] on link at bounding box center [281, 185] width 43 height 32
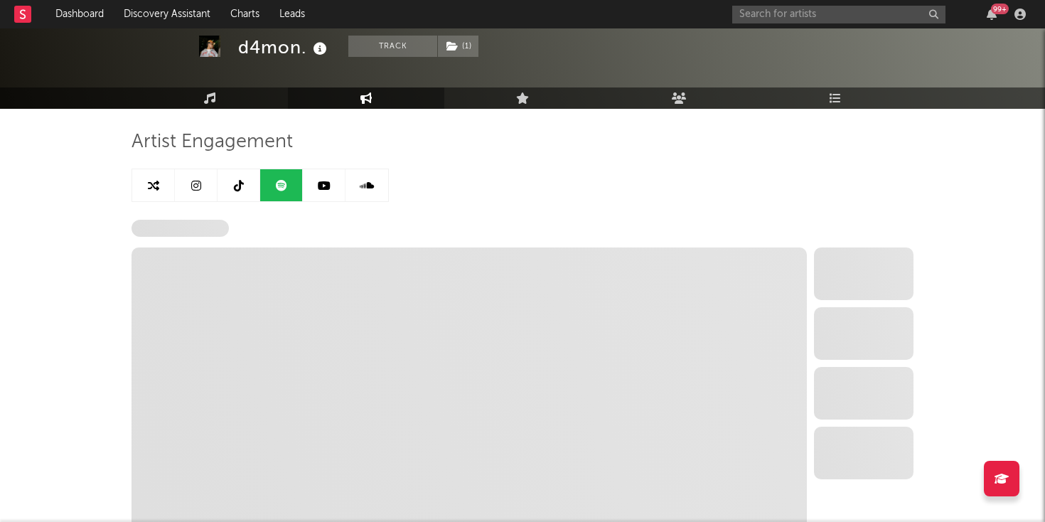
select select "6m"
select select "1w"
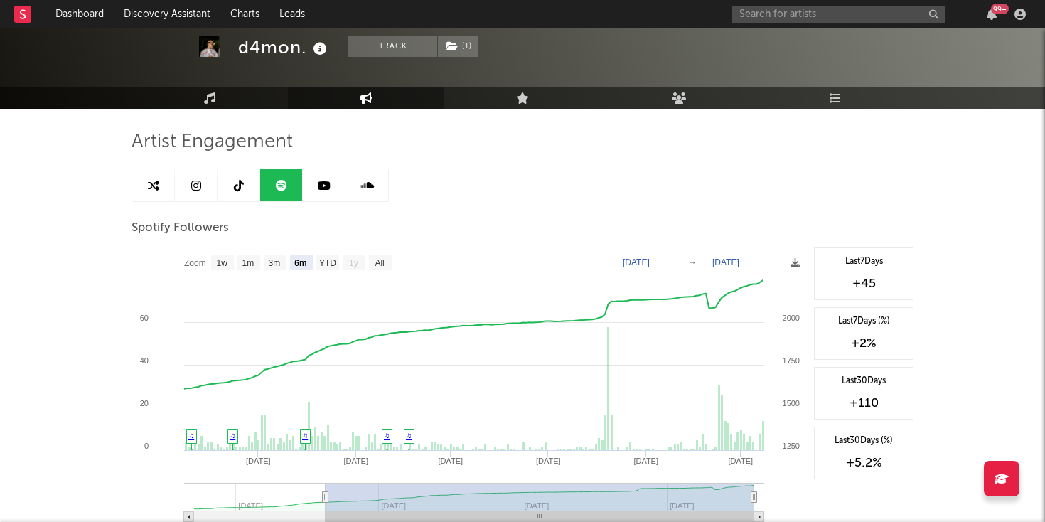
click at [210, 183] on link at bounding box center [196, 185] width 43 height 32
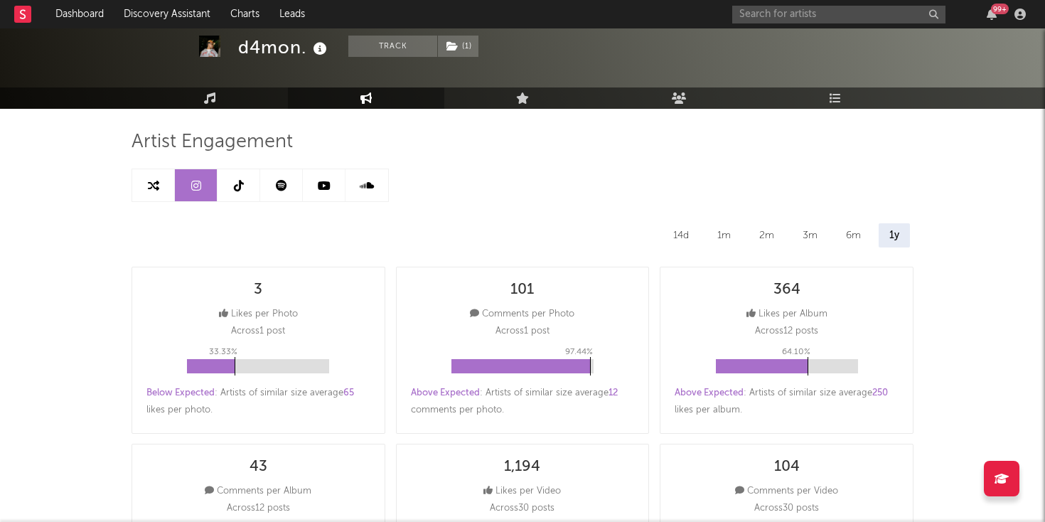
select select "6m"
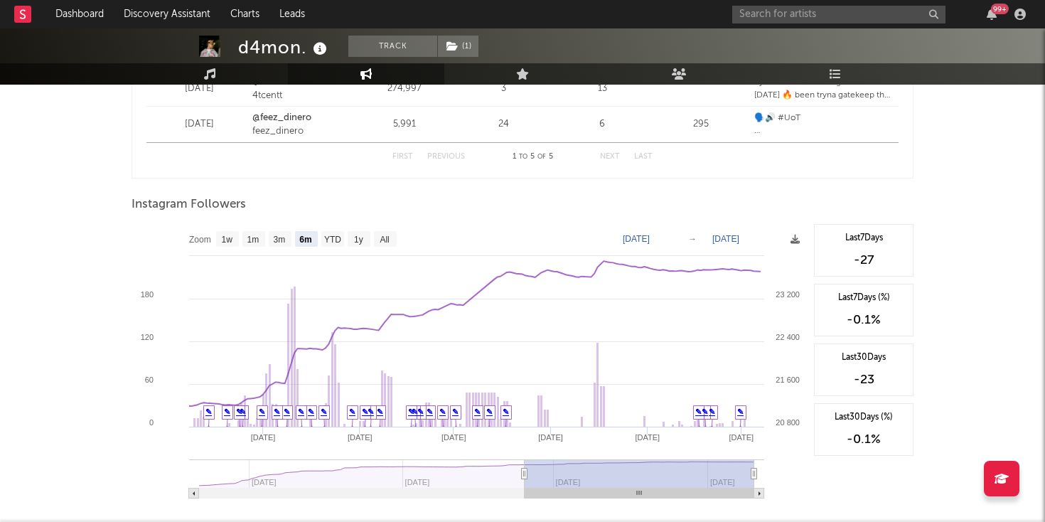
scroll to position [2000, 0]
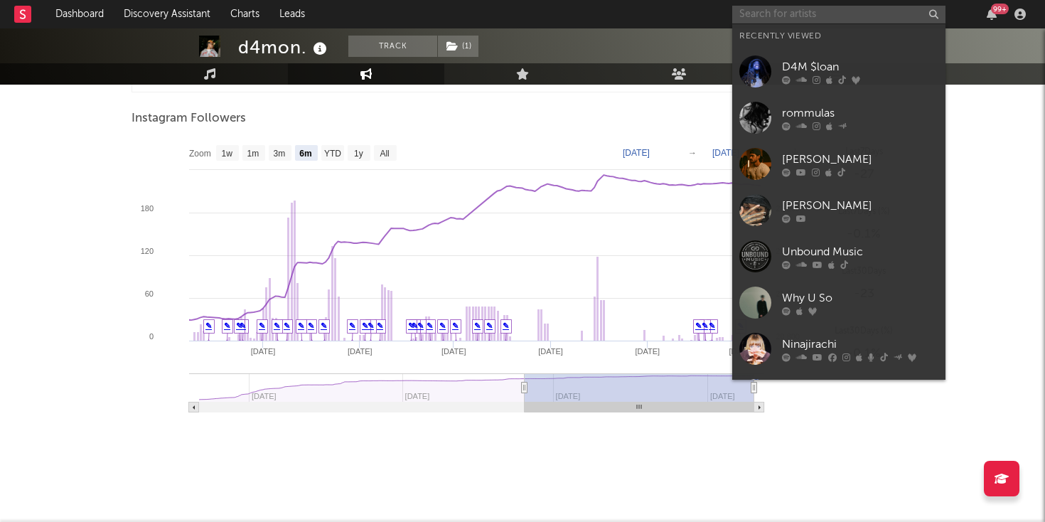
click at [779, 14] on input "text" at bounding box center [838, 15] width 213 height 18
paste input "https://open.spotify.com/track/6KjzKrOuaOyYCejsDPuUM4?si=bab45172f7094ab3"
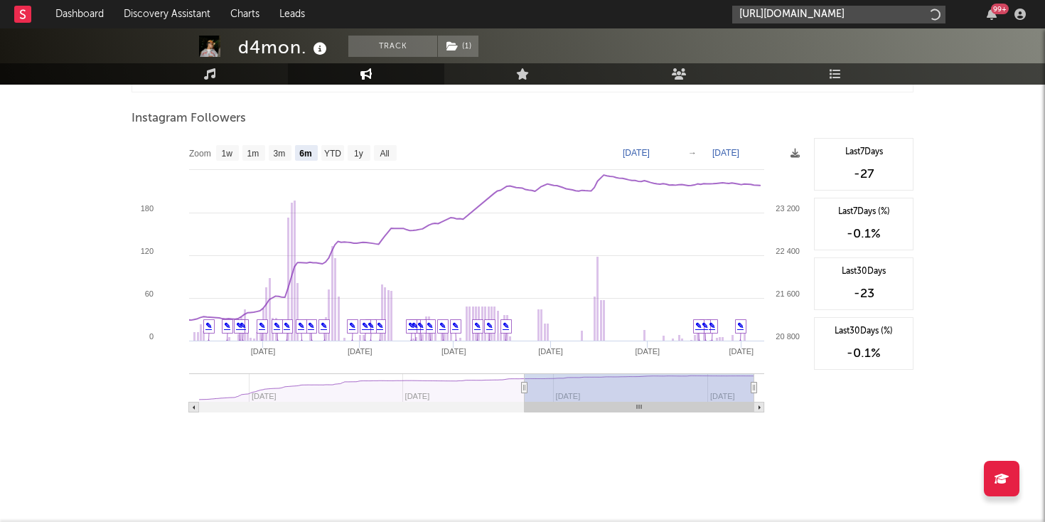
scroll to position [0, 196]
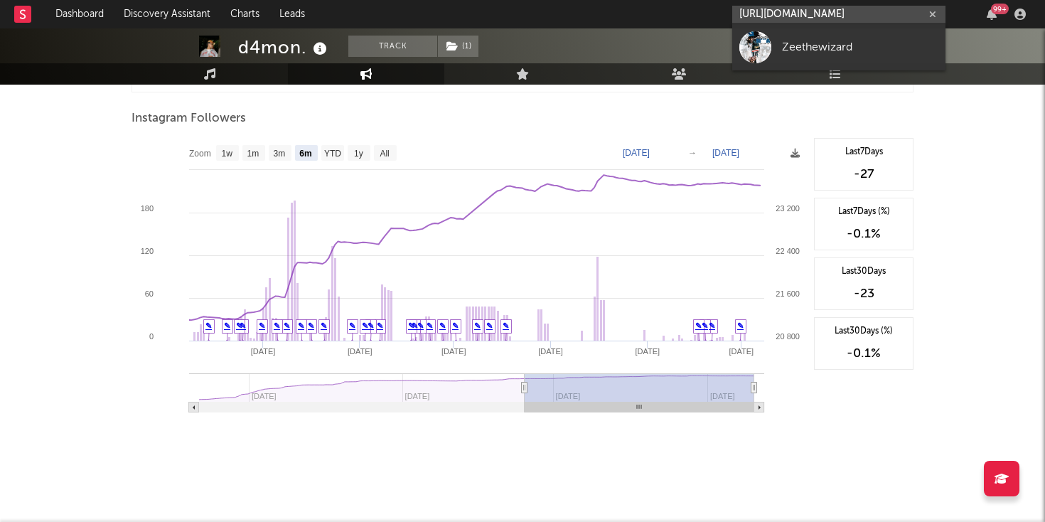
type input "https://open.spotify.com/track/6KjzKrOuaOyYCejsDPuUM4?si=bab45172f7094ab3"
click at [763, 44] on div at bounding box center [755, 47] width 32 height 32
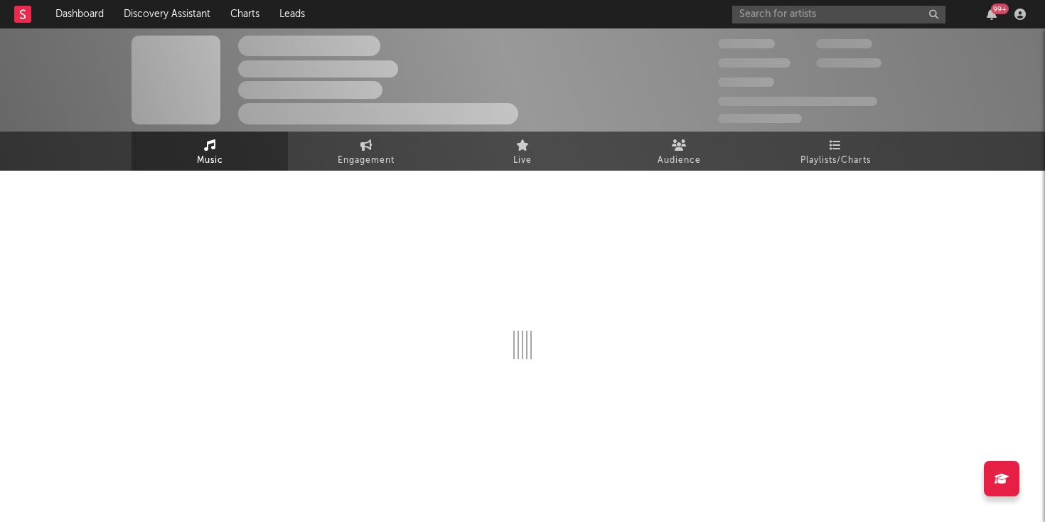
select select "1w"
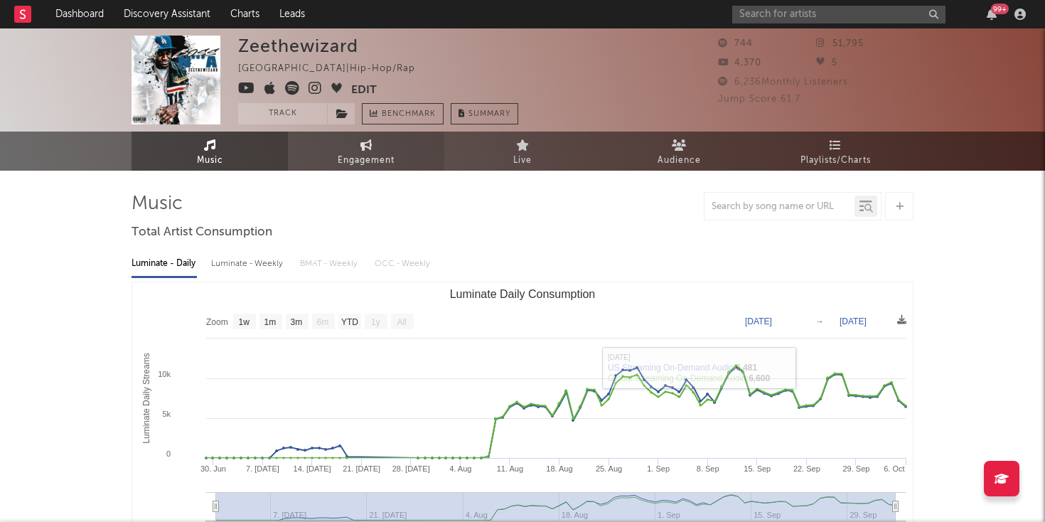
click at [407, 146] on link "Engagement" at bounding box center [366, 151] width 156 height 39
select select "1w"
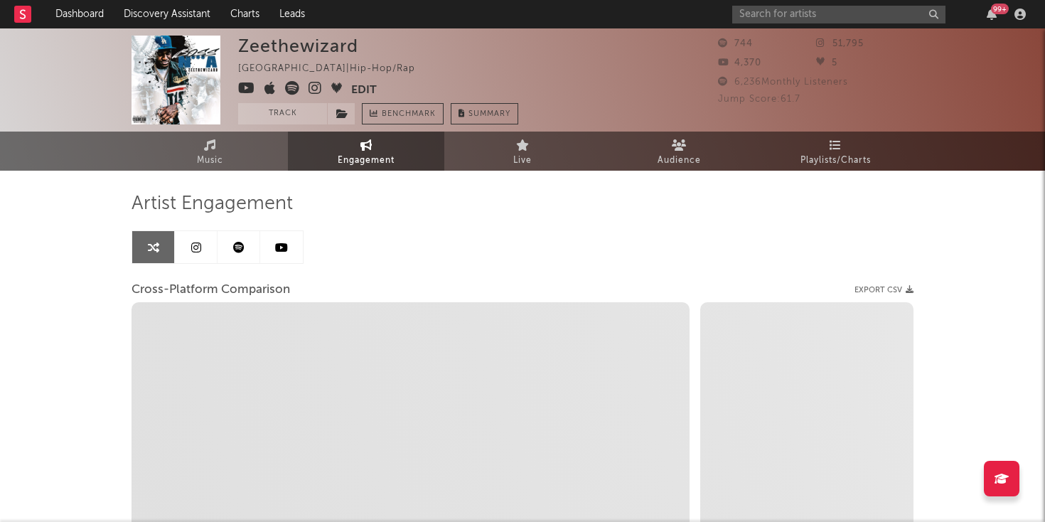
select select "1m"
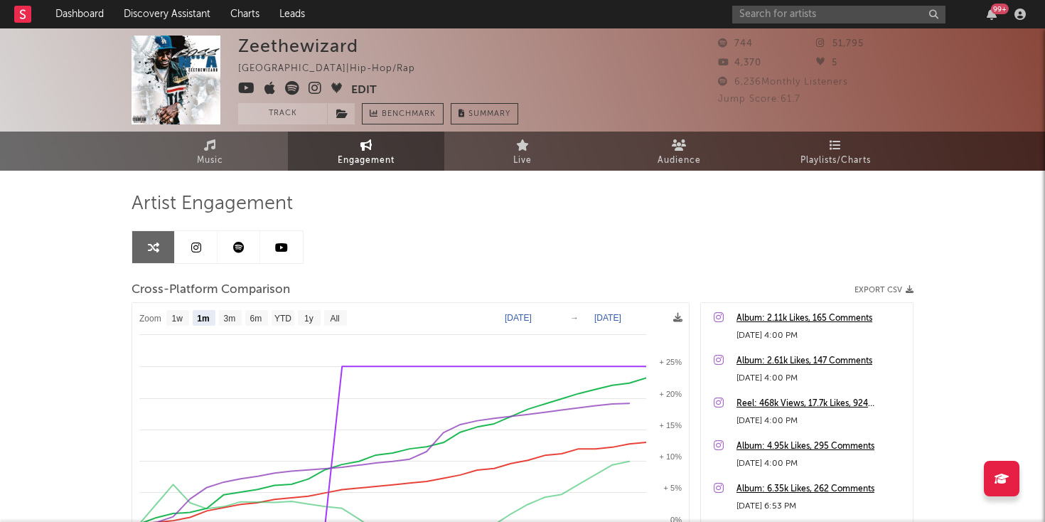
click at [236, 254] on link at bounding box center [239, 247] width 43 height 32
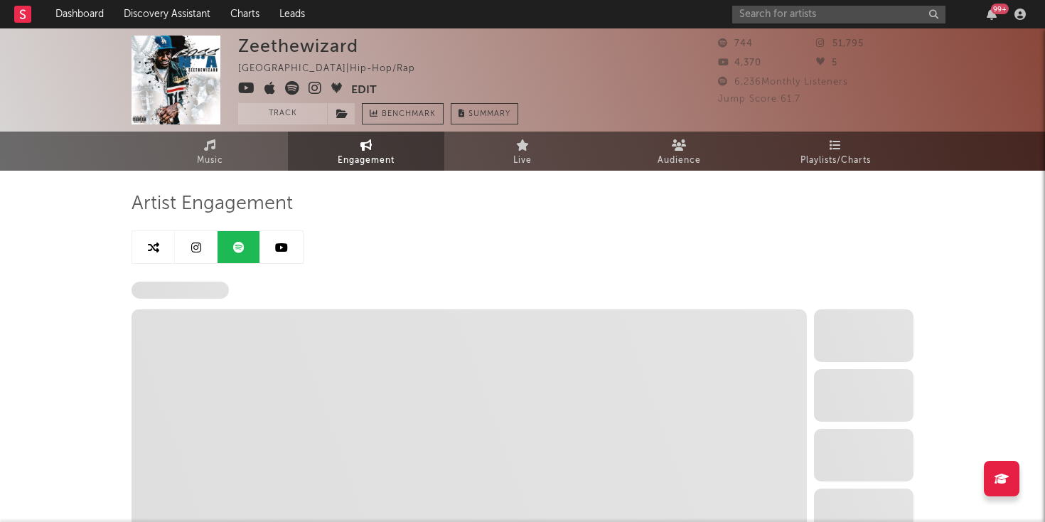
select select "6m"
select select "1w"
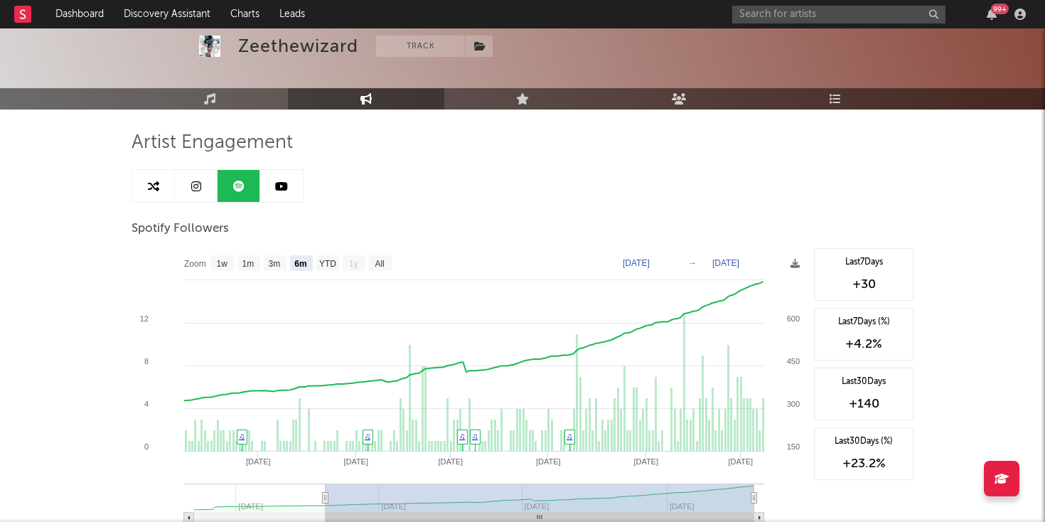
scroll to position [73, 0]
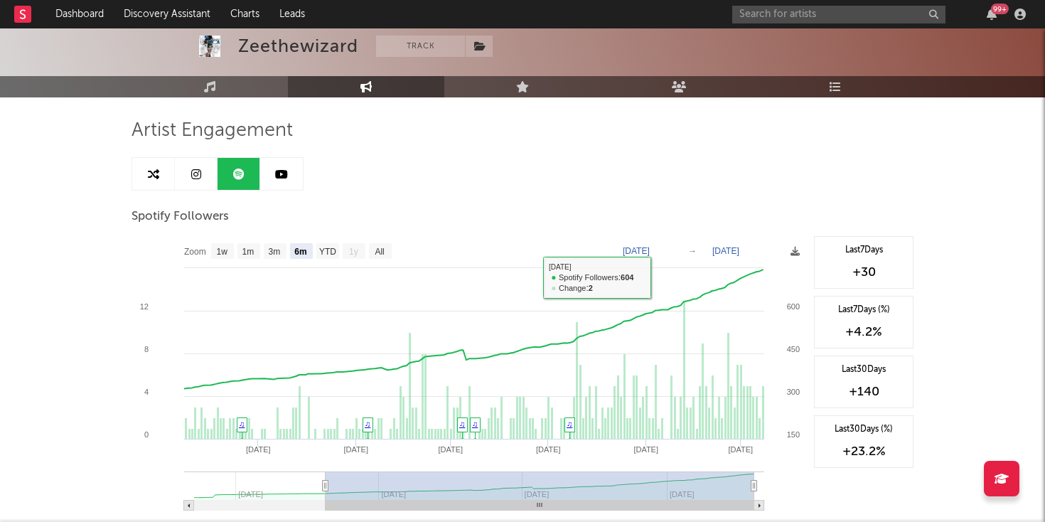
click at [209, 187] on link at bounding box center [196, 174] width 43 height 32
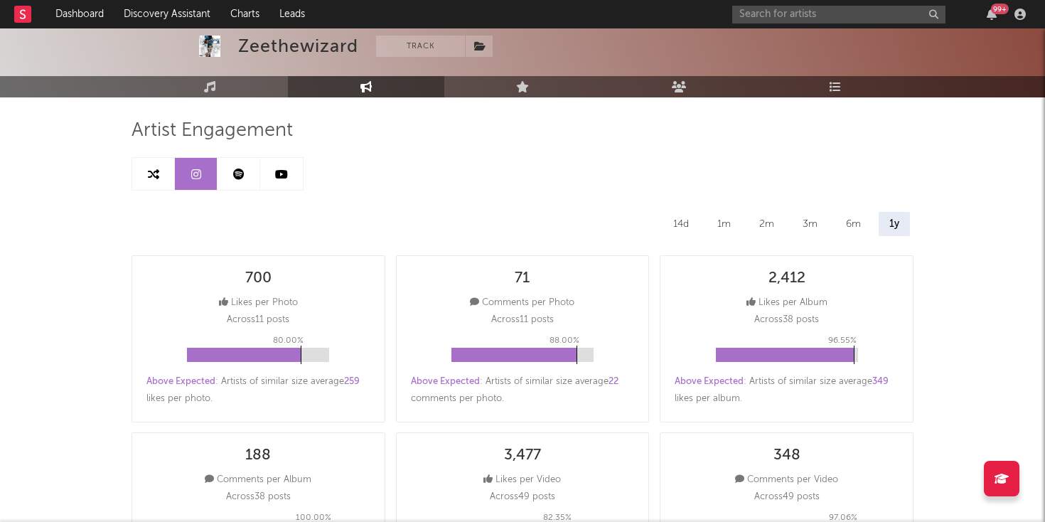
select select "6m"
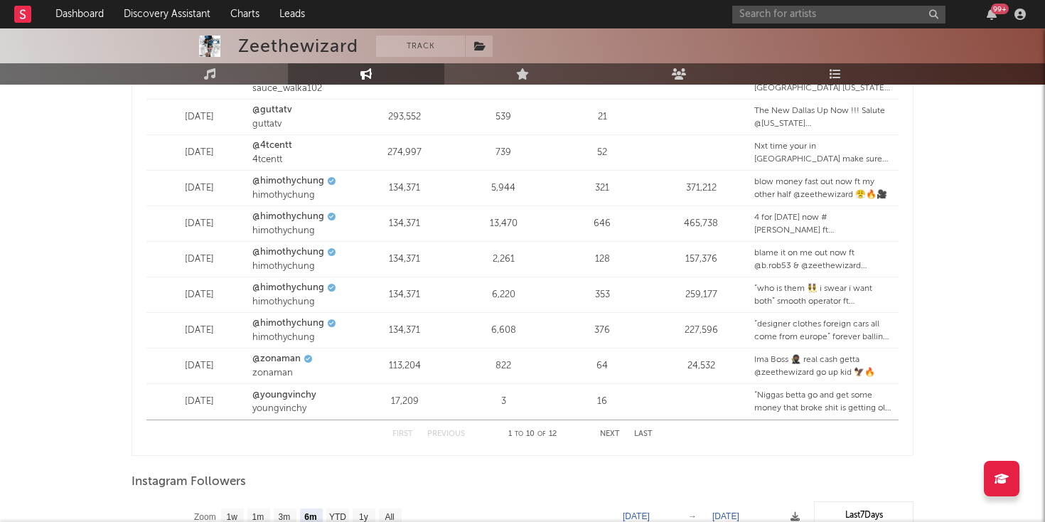
scroll to position [2178, 0]
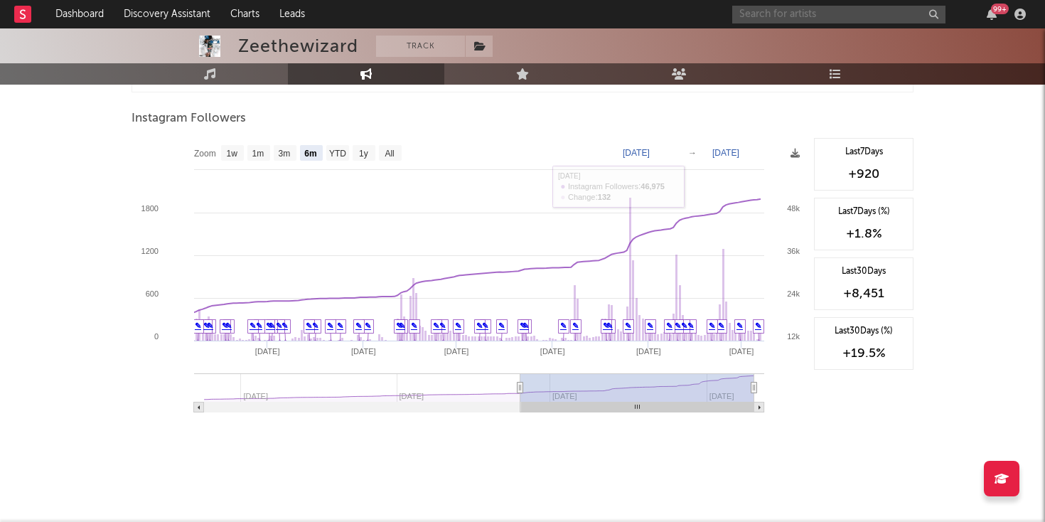
click at [760, 6] on input "text" at bounding box center [838, 15] width 213 height 18
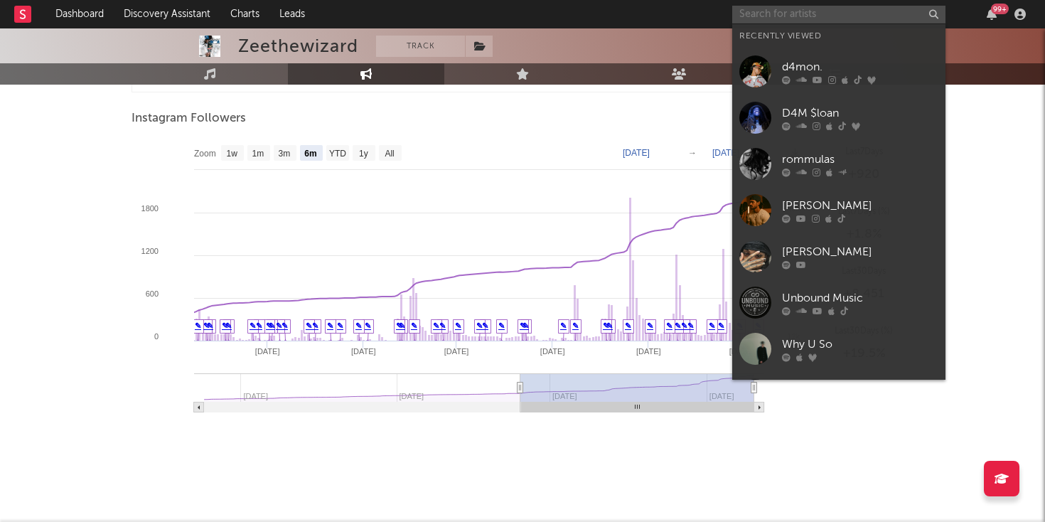
paste input "https://open.spotify.com/track/71FErTFQsI42FagahV3yDR?si=d8818a7058c746a0"
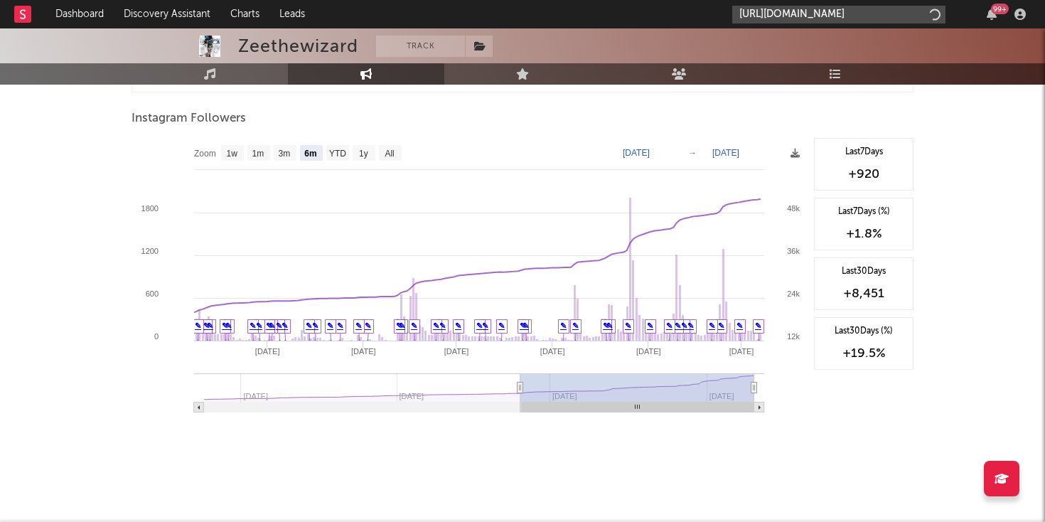
scroll to position [0, 192]
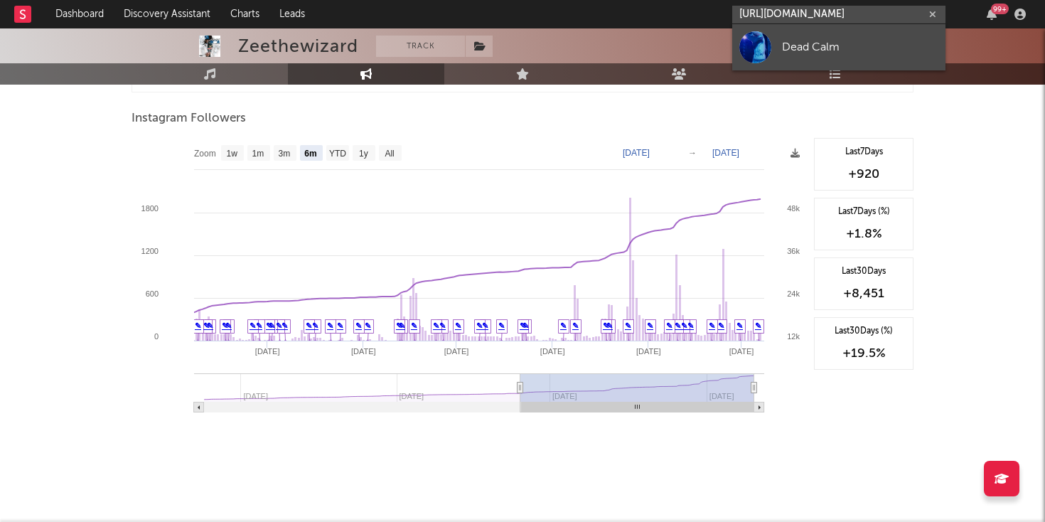
type input "https://open.spotify.com/track/71FErTFQsI42FagahV3yDR?si=d8818a7058c746a0"
click at [779, 47] on link "Dead Calm" at bounding box center [838, 47] width 213 height 46
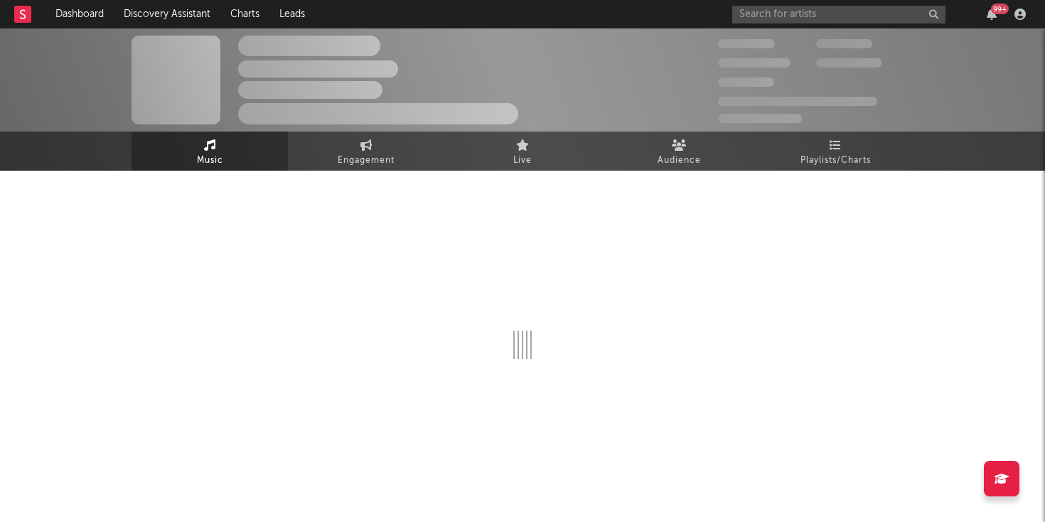
select select "6m"
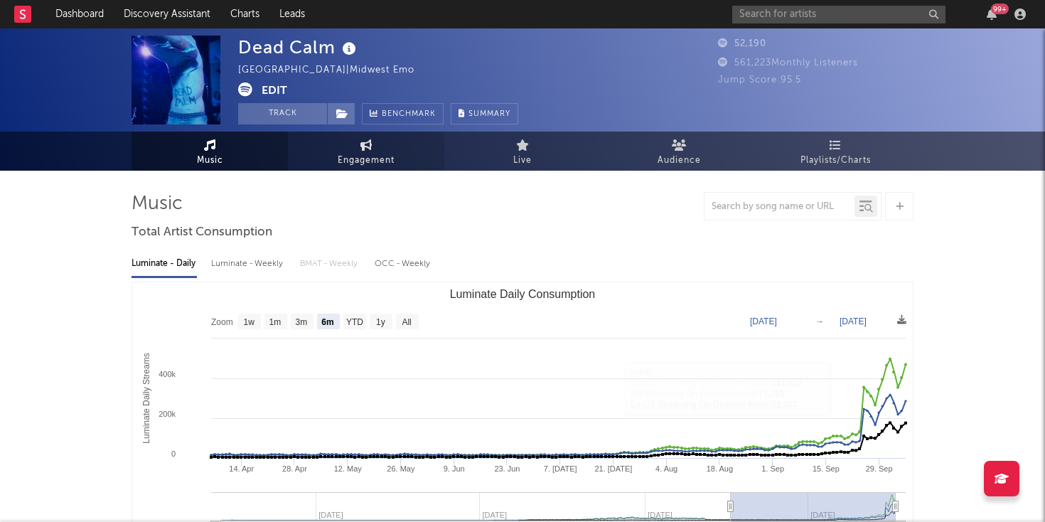
click at [355, 149] on link "Engagement" at bounding box center [366, 151] width 156 height 39
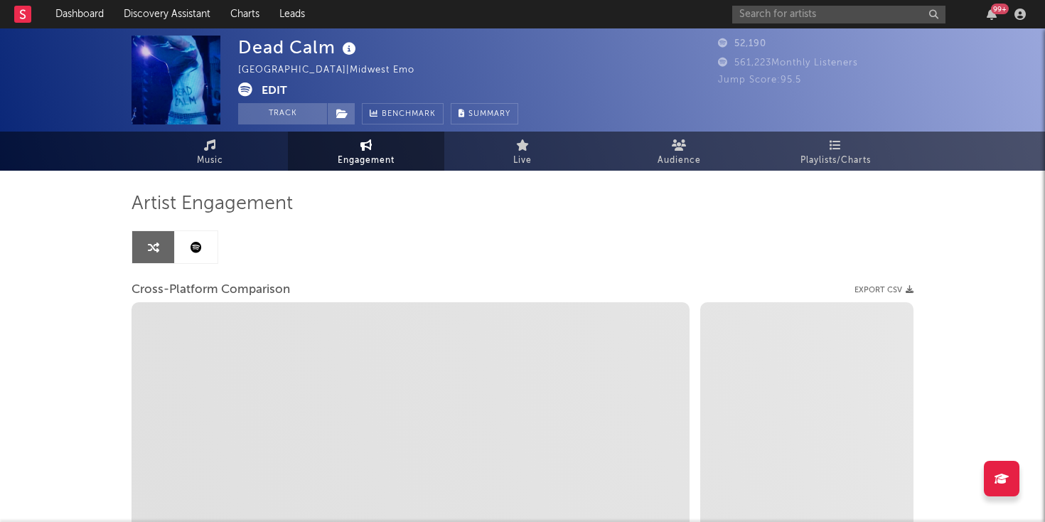
select select "1w"
select select "1m"
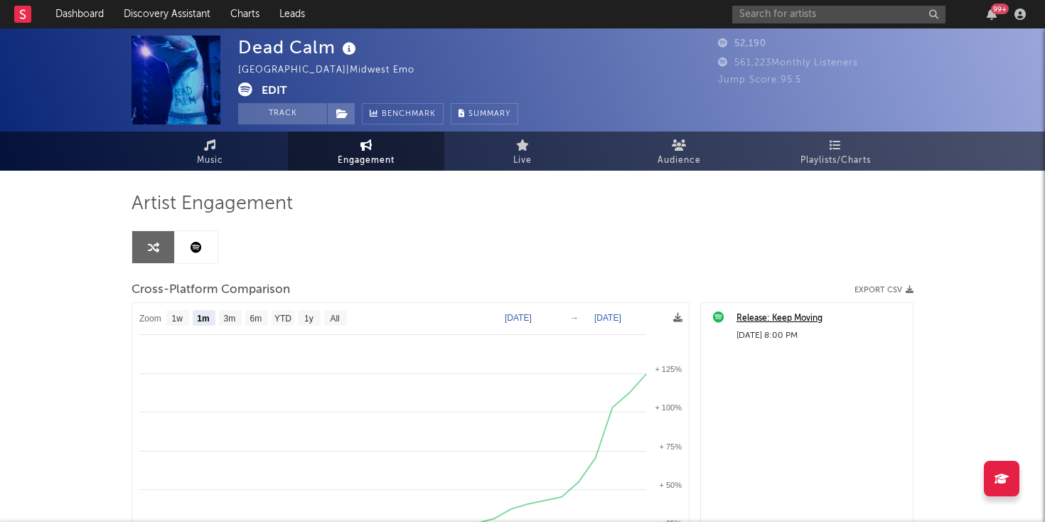
click at [191, 235] on link at bounding box center [196, 247] width 43 height 32
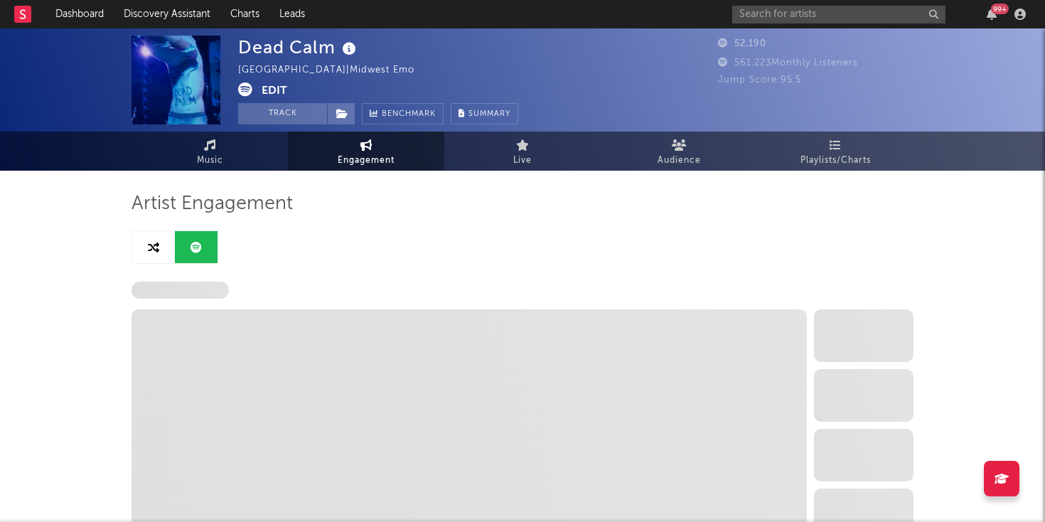
select select "6m"
select select "1w"
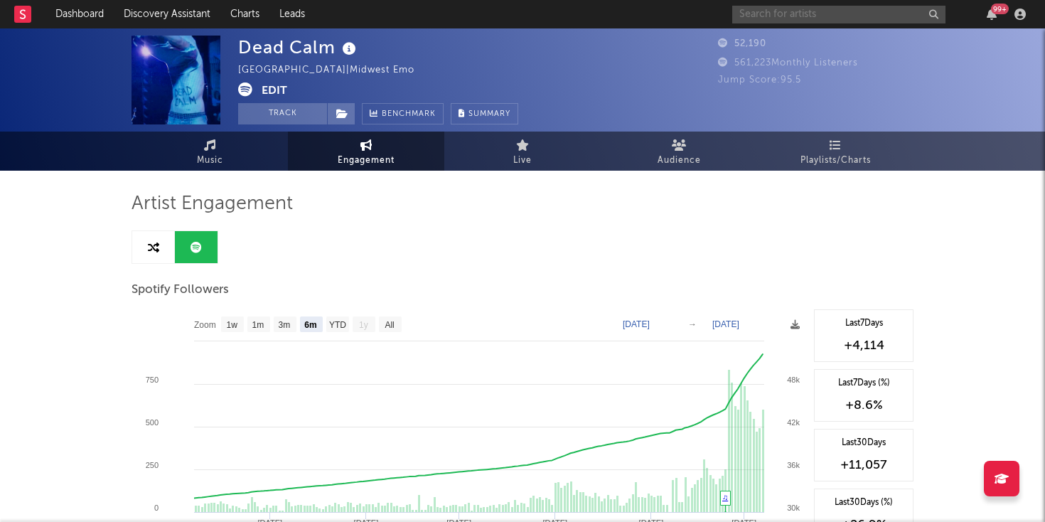
click at [759, 19] on input "text" at bounding box center [838, 15] width 213 height 18
paste input "https://open.spotify.com/track/7JfP4wp64ZICE9yFAt7D6O?si=3dadfeea49fe4d60"
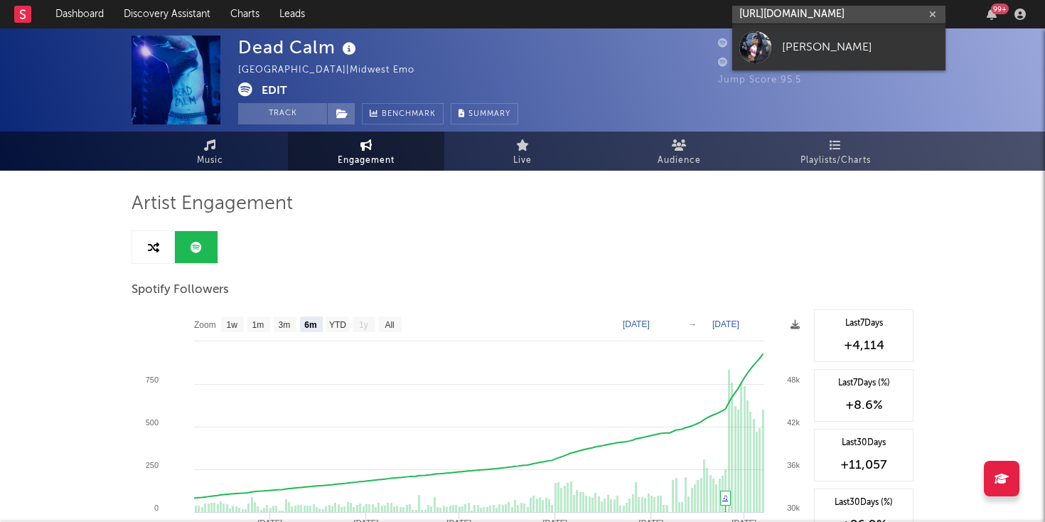
type input "https://open.spotify.com/track/7JfP4wp64ZICE9yFAt7D6O?si=3dadfeea49fe4d60"
click at [794, 48] on div "Ivori Babu" at bounding box center [860, 46] width 156 height 17
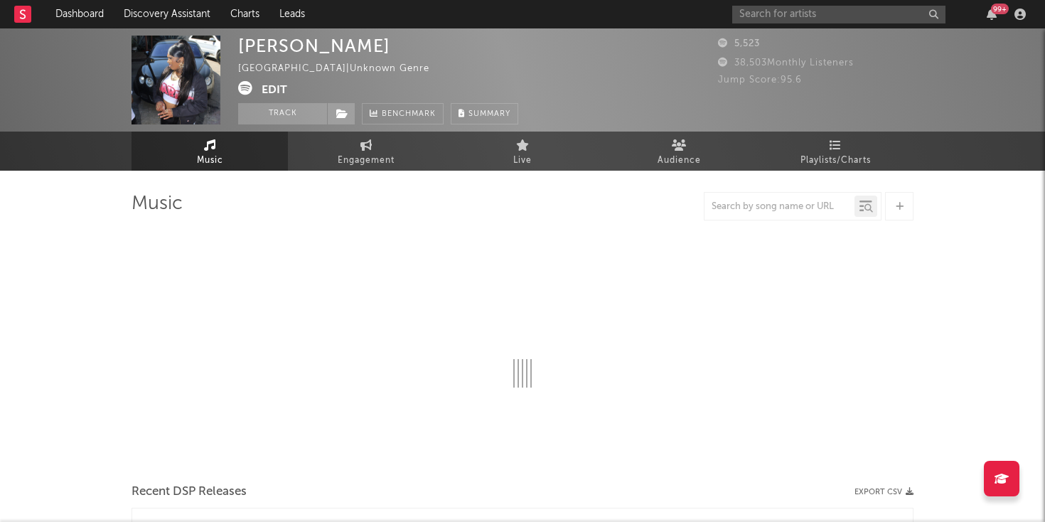
select select "6m"
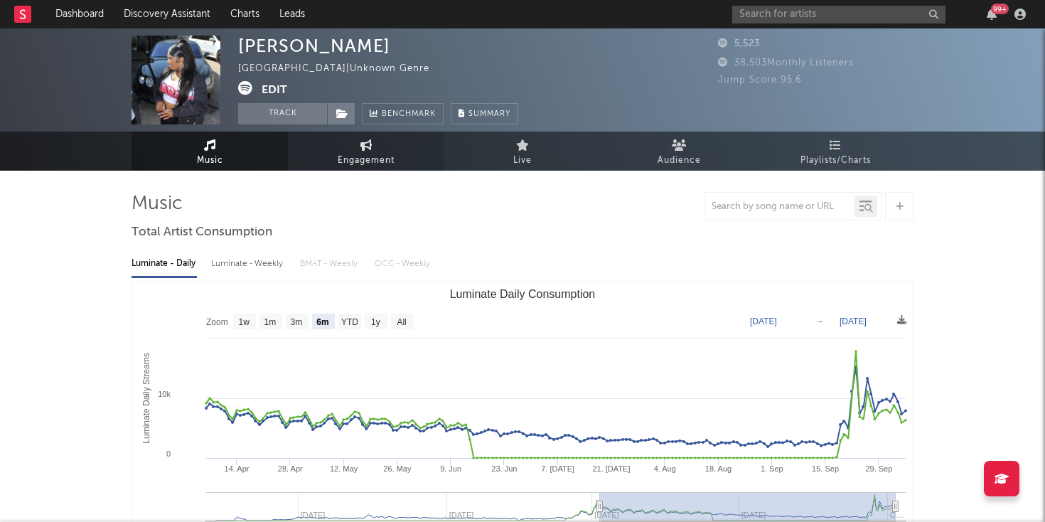
click at [381, 165] on span "Engagement" at bounding box center [366, 160] width 57 height 17
select select "1w"
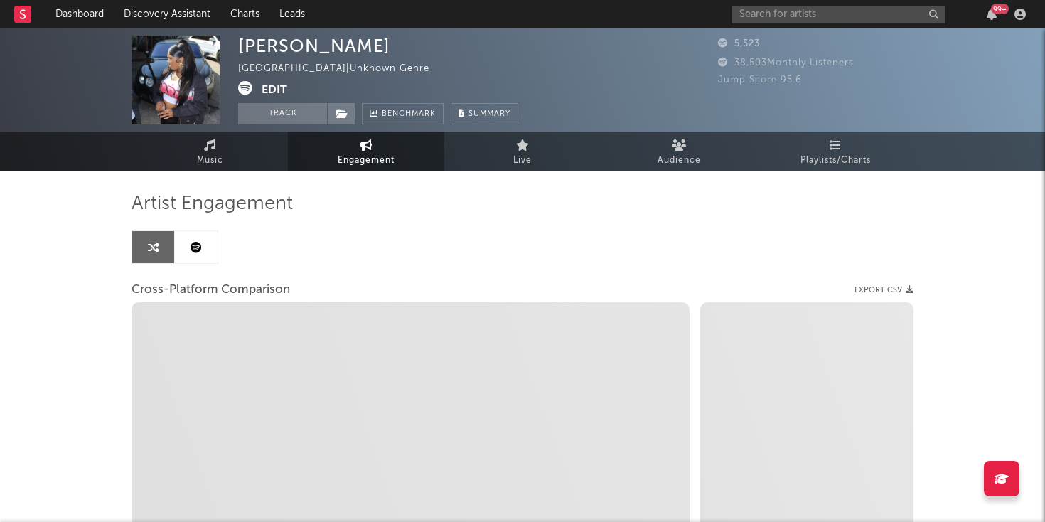
select select "1m"
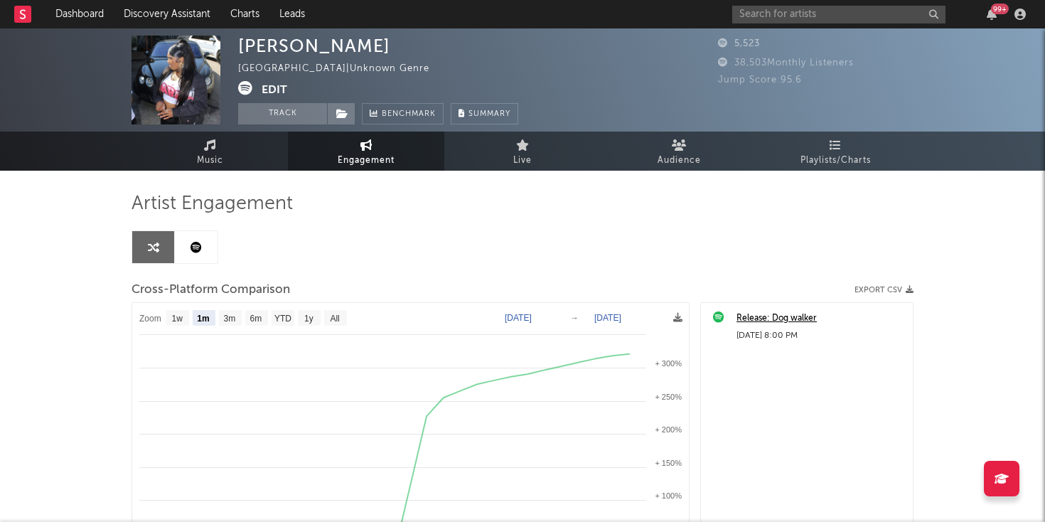
click at [203, 255] on link at bounding box center [196, 247] width 43 height 32
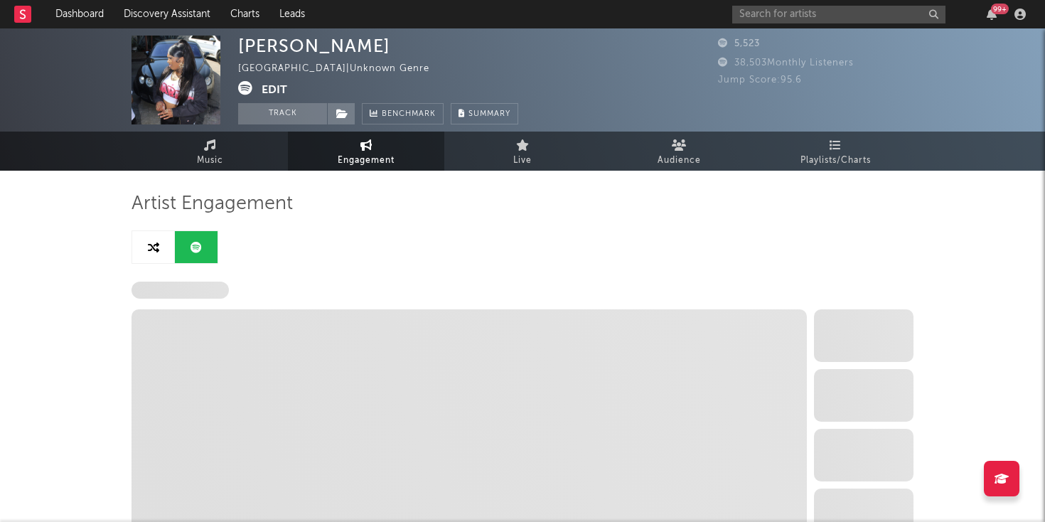
select select "6m"
select select "1w"
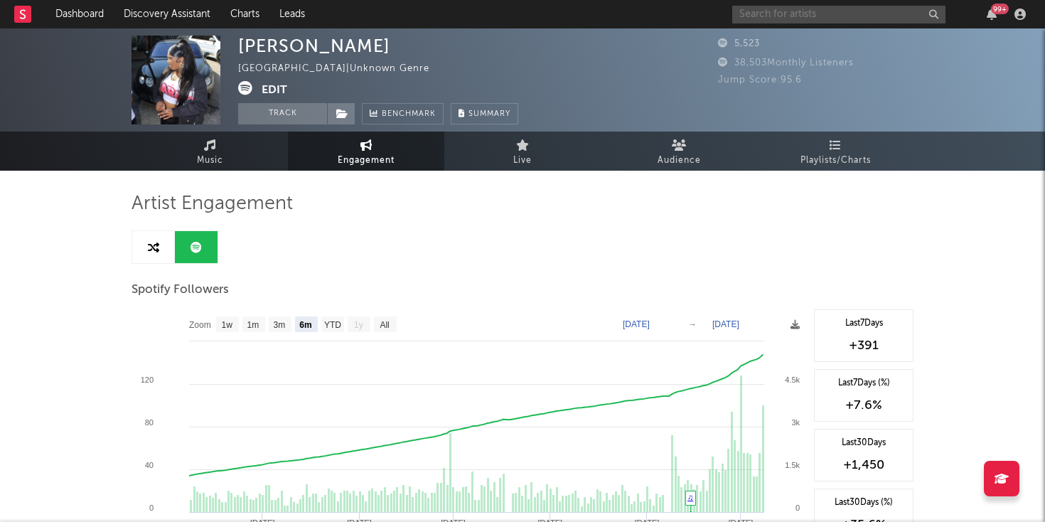
click at [793, 18] on input "text" at bounding box center [838, 15] width 213 height 18
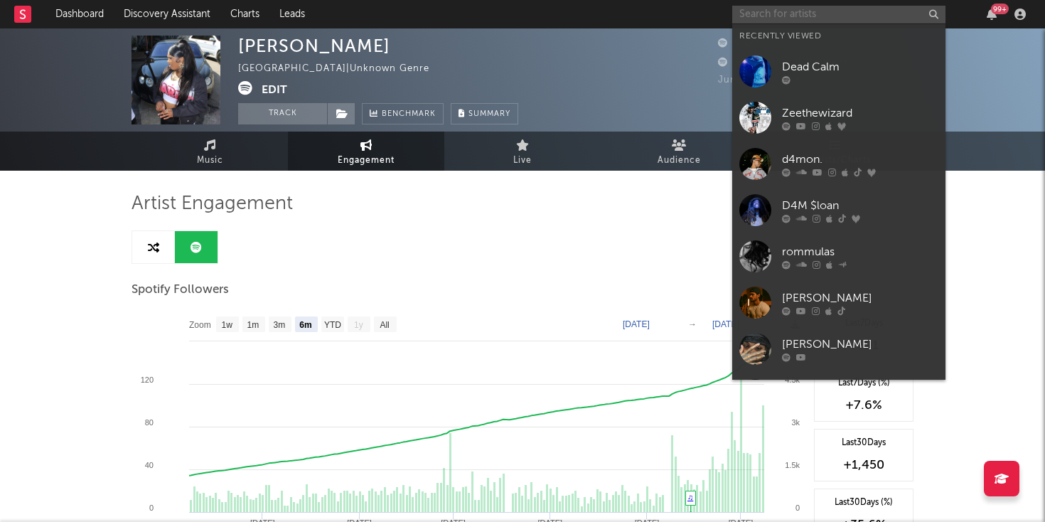
paste input "https://open.spotify.com/track/5mLchdybRi2zTQoQ7Uv7s0?si=927414bad4ec4013"
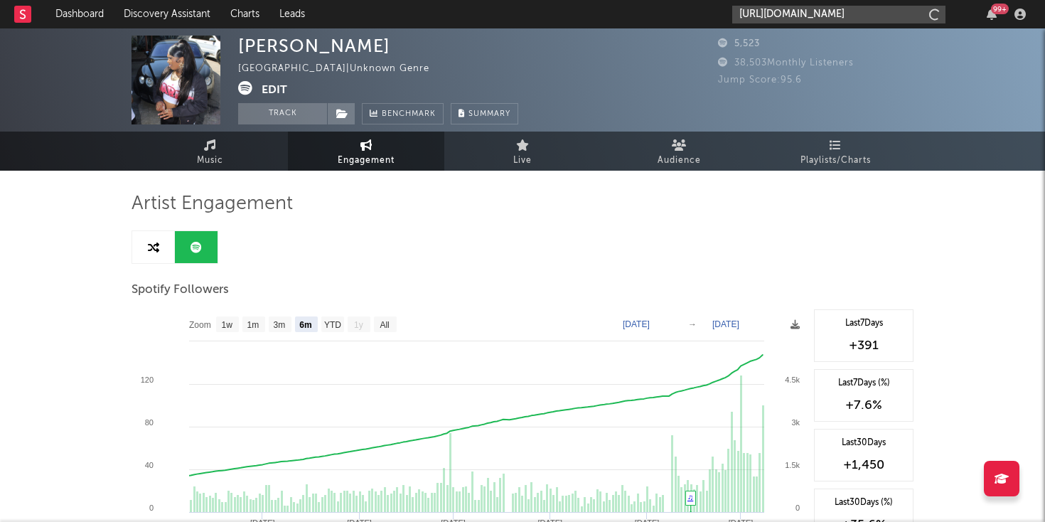
scroll to position [0, 203]
type input "https://open.spotify.com/track/5mLchdybRi2zTQoQ7Uv7s0?si=927414bad4ec4013"
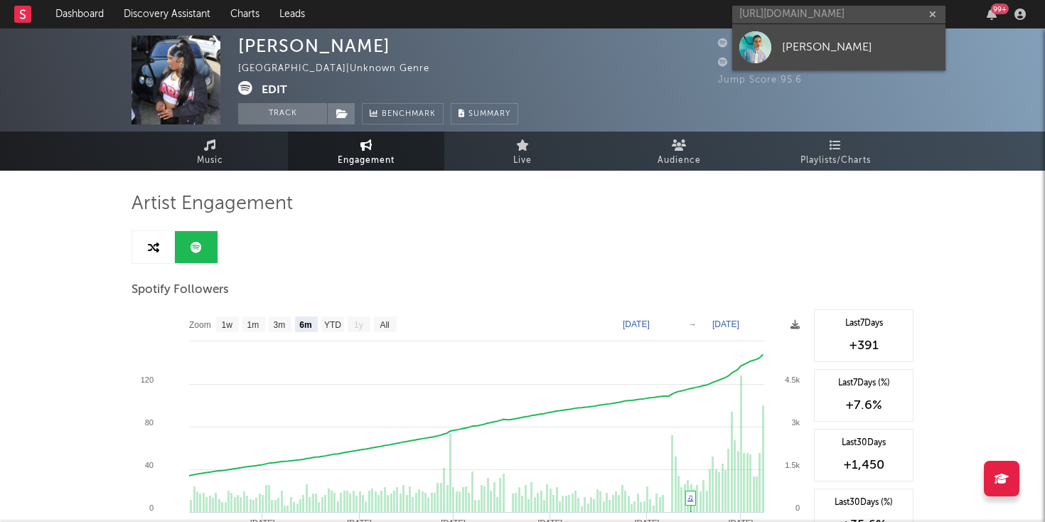
click at [780, 60] on link "Michal Leah" at bounding box center [838, 47] width 213 height 46
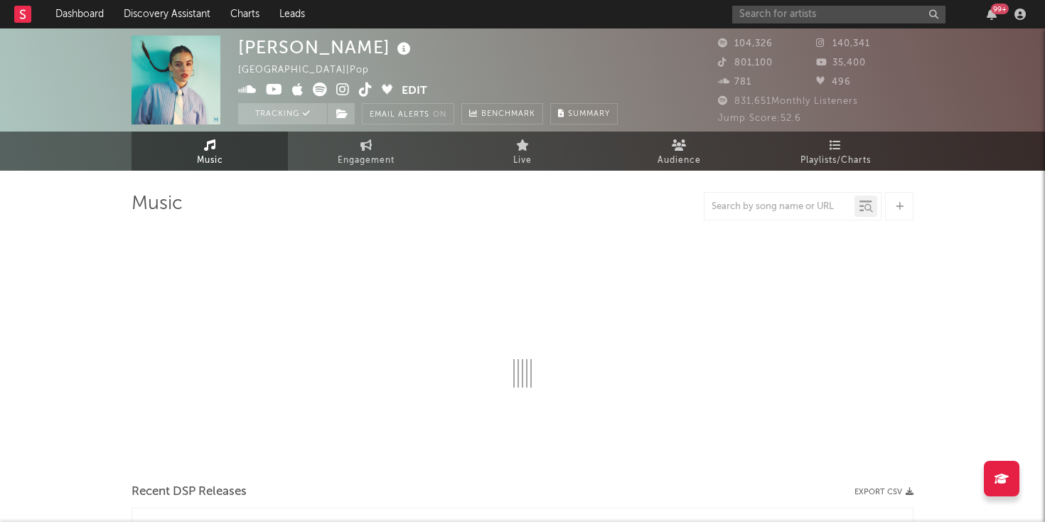
select select "6m"
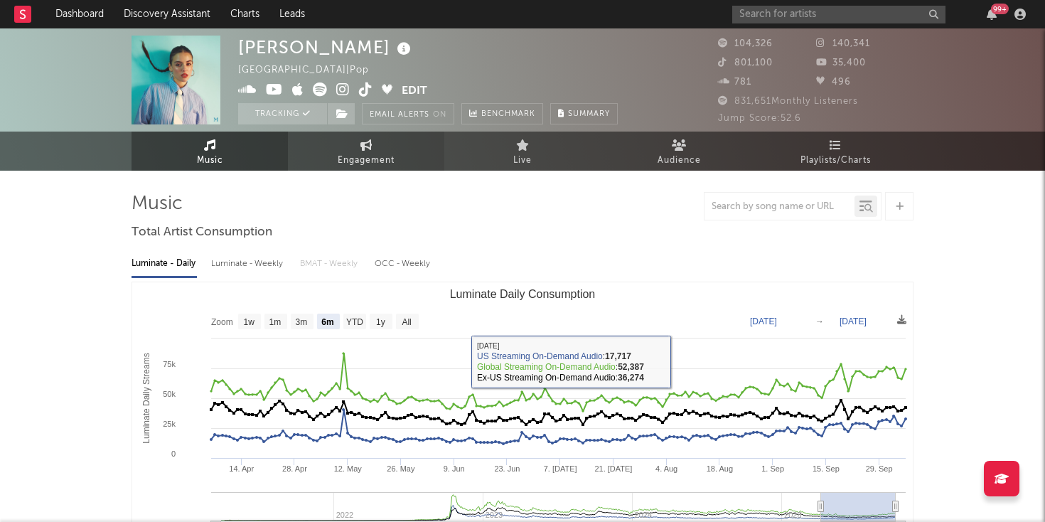
click at [360, 146] on icon at bounding box center [366, 144] width 12 height 11
select select "1w"
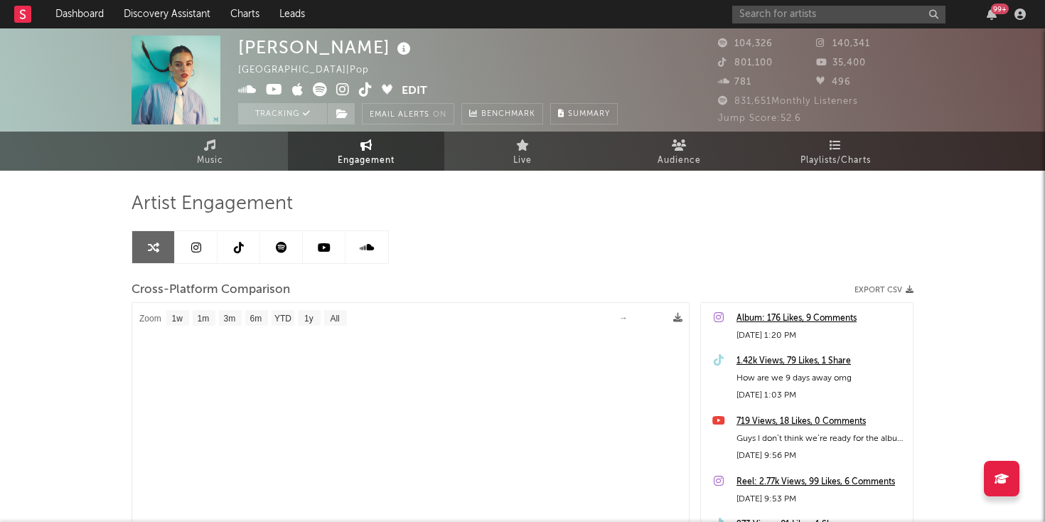
select select "1m"
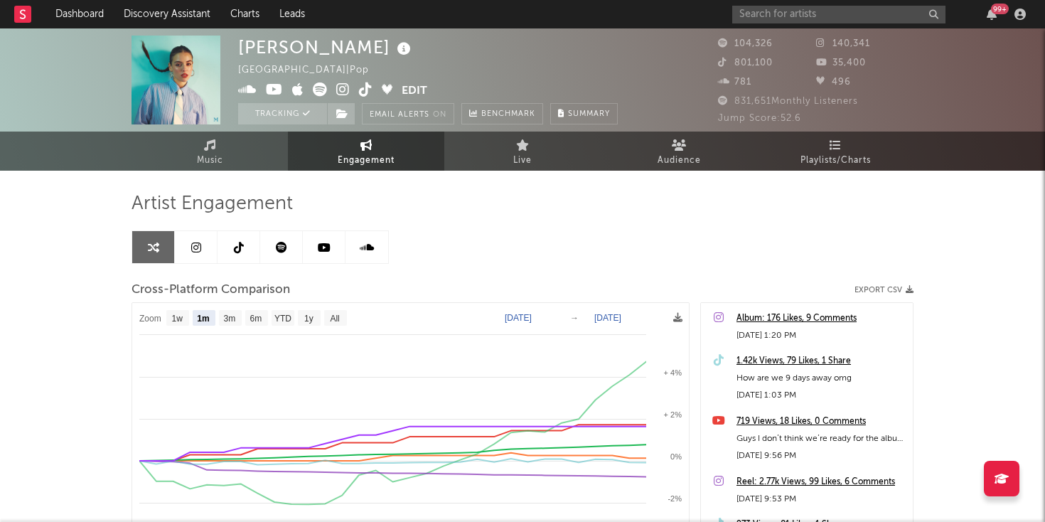
select select "1m"
click at [786, 10] on input "text" at bounding box center [838, 15] width 213 height 18
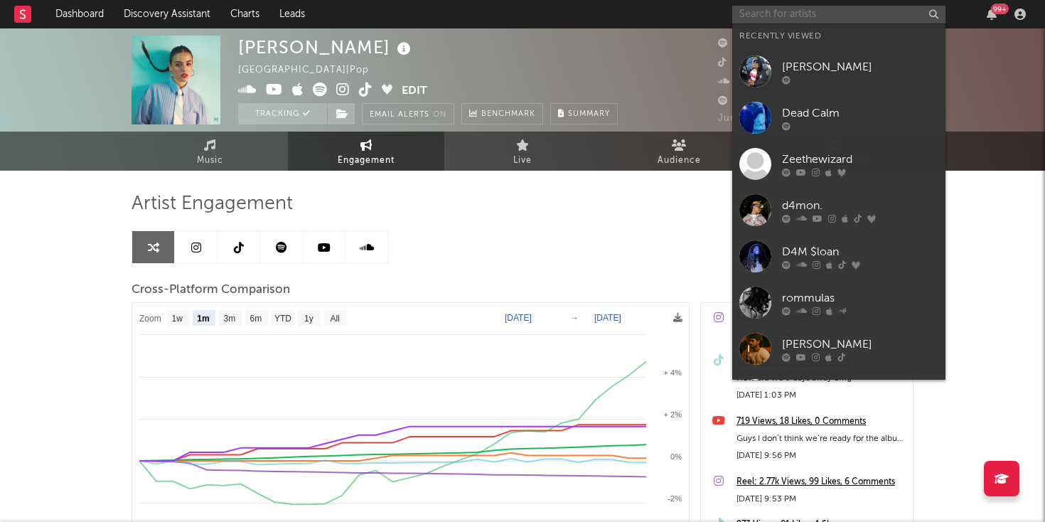
paste input "[URL][DOMAIN_NAME]"
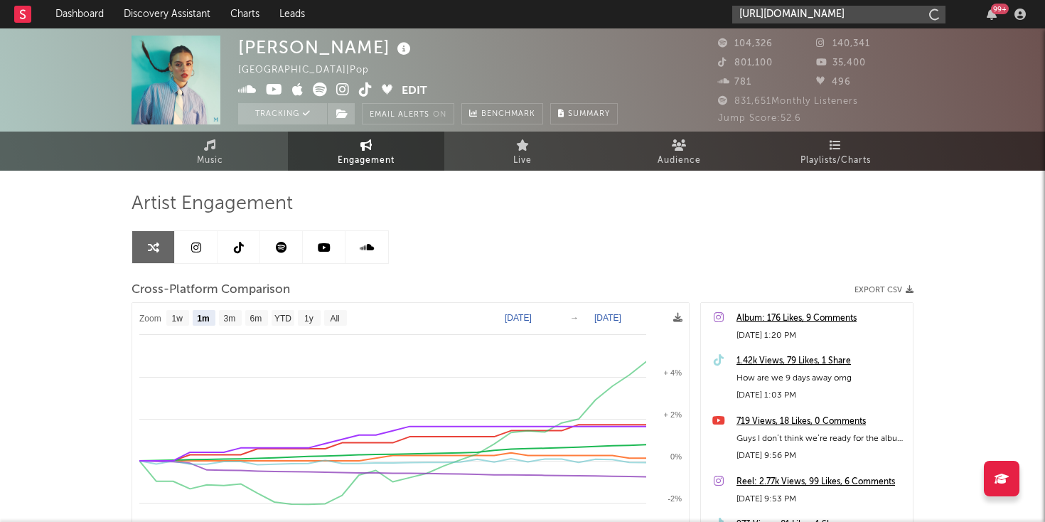
scroll to position [0, 198]
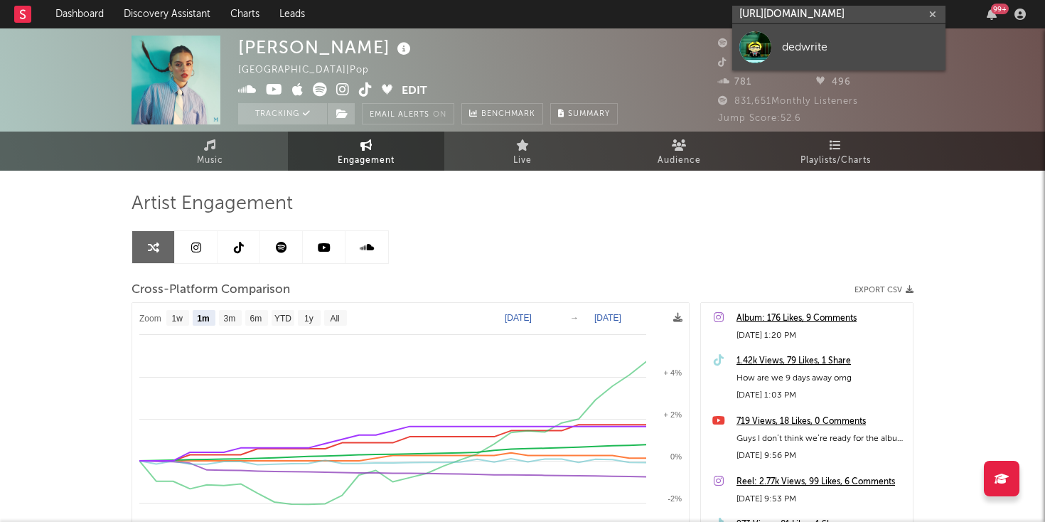
type input "https://open.spotify.com/track/2v7xwmzyOm4XvtFlq62GSQ?si=11f75d8eb95e43f0"
click at [764, 50] on div at bounding box center [755, 47] width 32 height 32
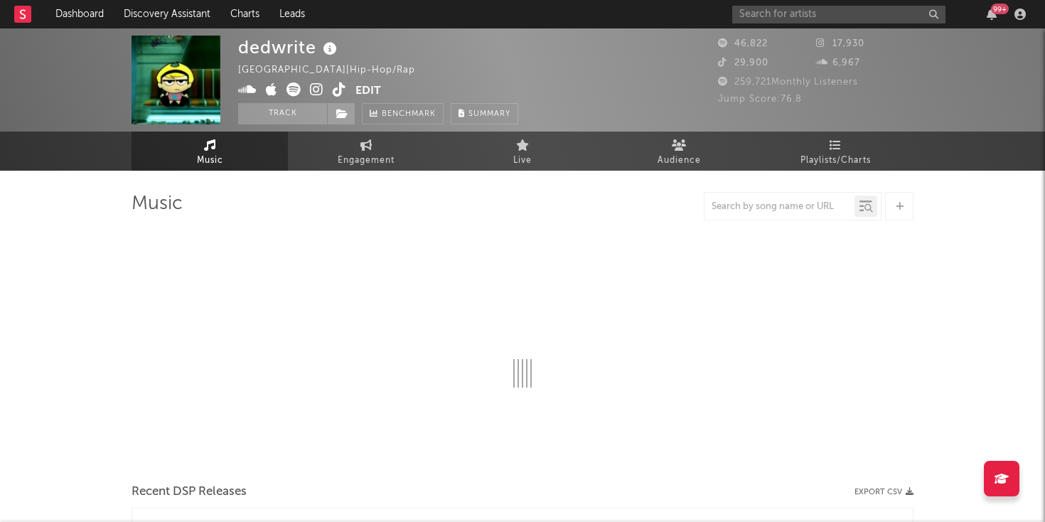
select select "6m"
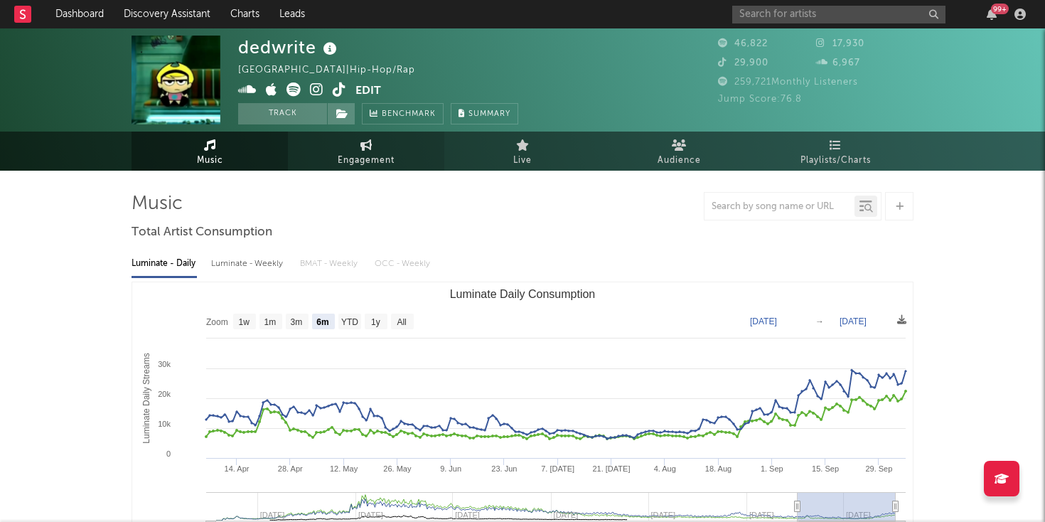
click at [350, 155] on span "Engagement" at bounding box center [366, 160] width 57 height 17
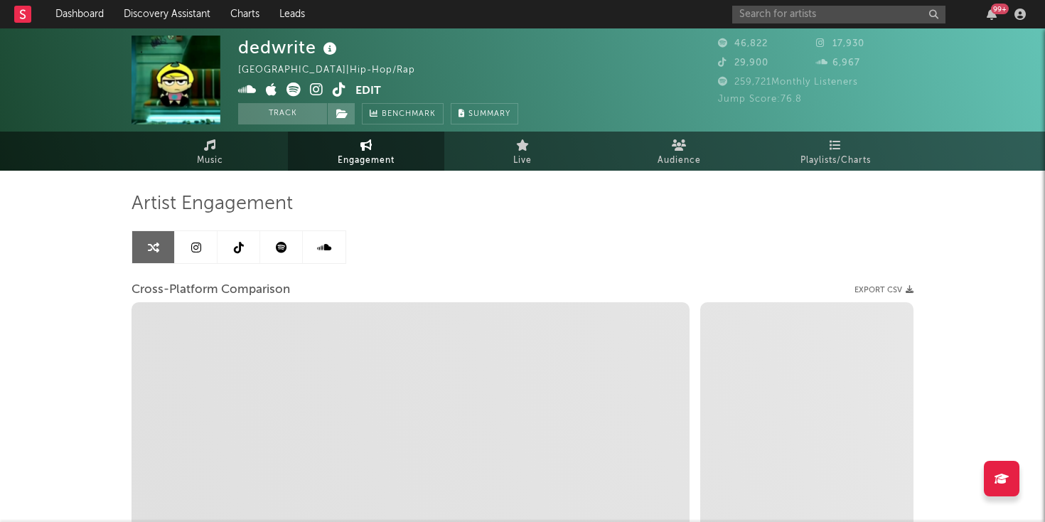
select select "1w"
select select "1m"
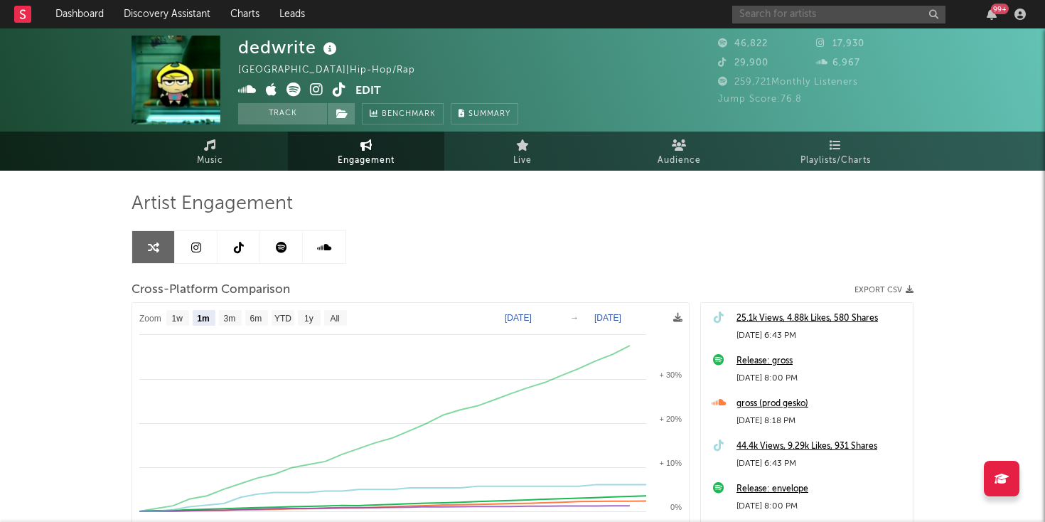
click at [763, 14] on input "text" at bounding box center [838, 15] width 213 height 18
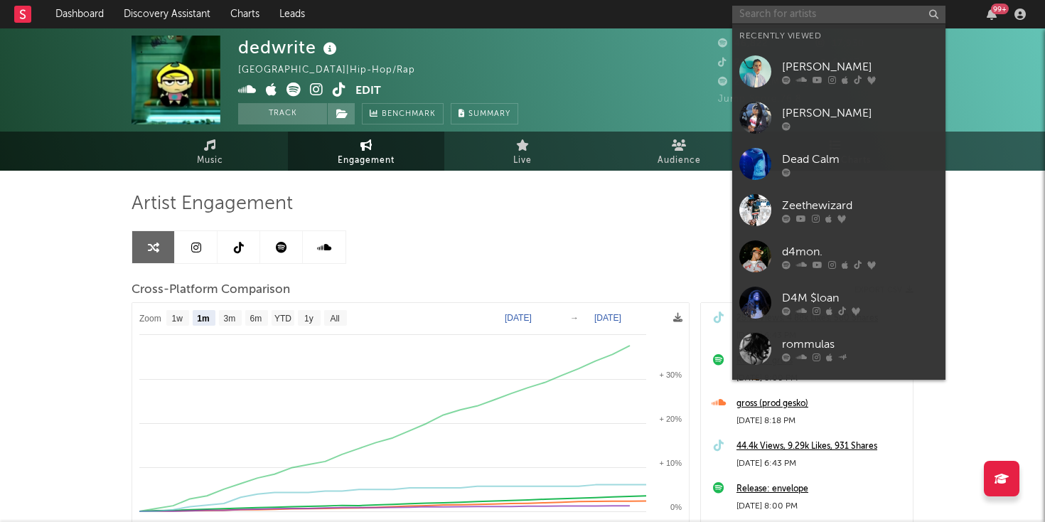
paste input "https://open.spotify.com/track/1Bggj31rDpxh8F72XhvkZd?si=9a67a4d68fa84de0"
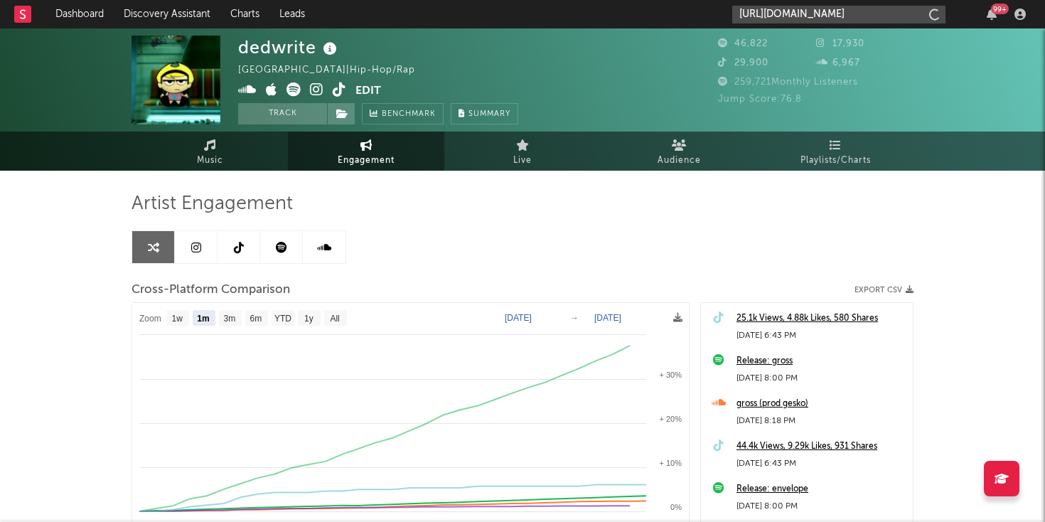
scroll to position [0, 189]
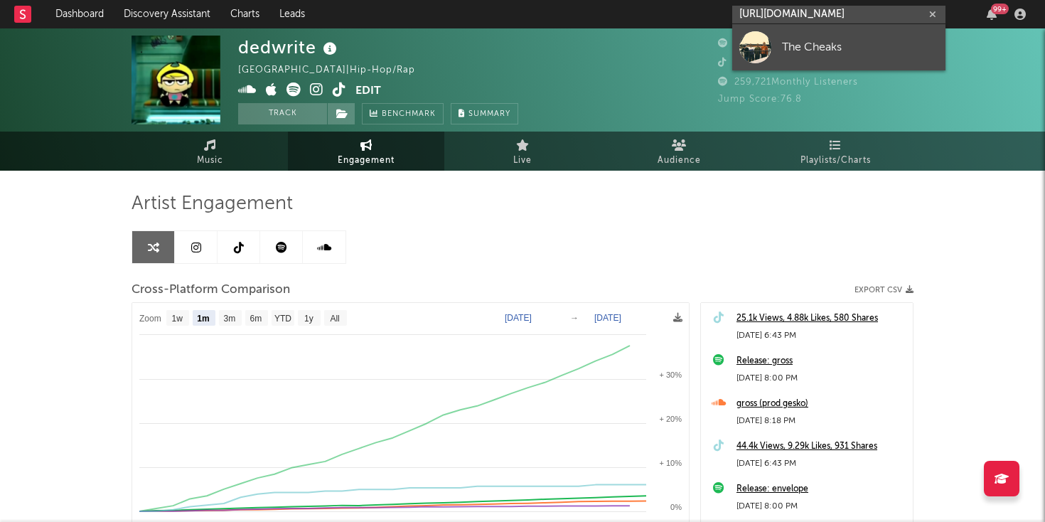
type input "https://open.spotify.com/track/1Bggj31rDpxh8F72XhvkZd?si=9a67a4d68fa84de0"
click at [769, 38] on div at bounding box center [755, 47] width 32 height 32
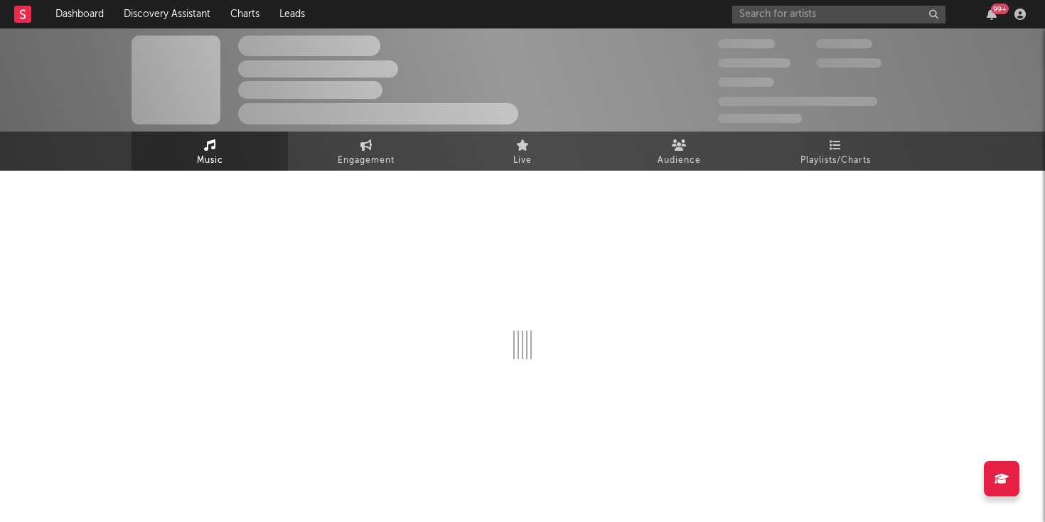
select select "1w"
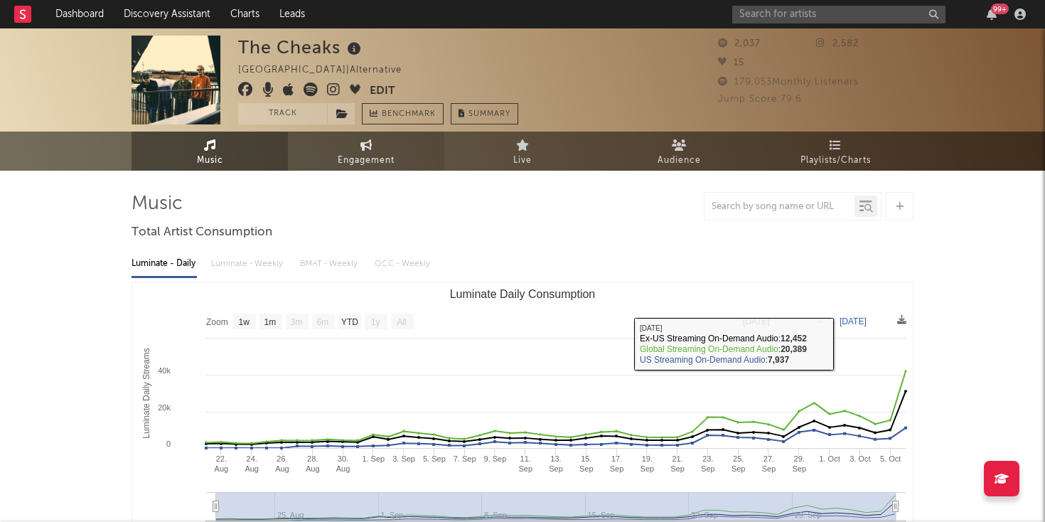
click at [373, 161] on span "Engagement" at bounding box center [366, 160] width 57 height 17
select select "1w"
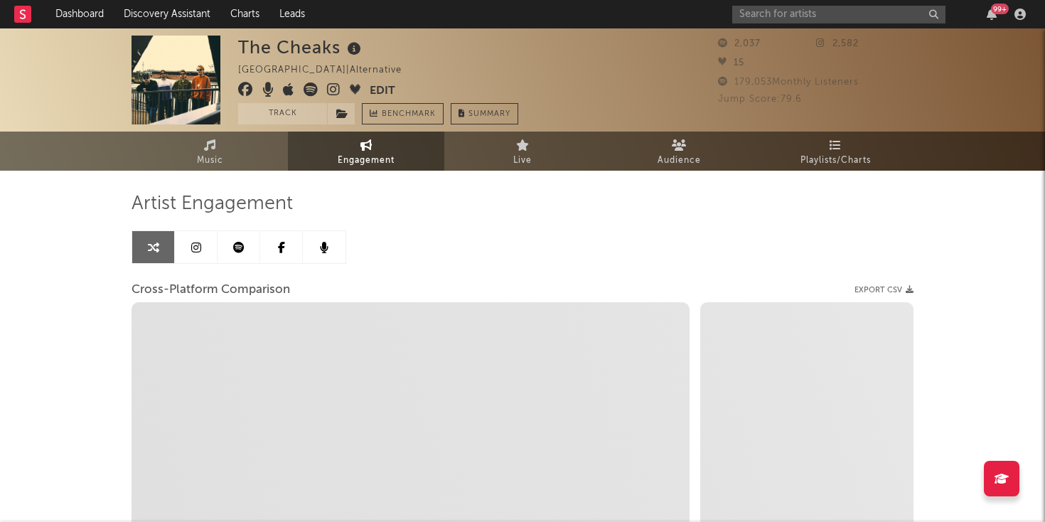
select select "1m"
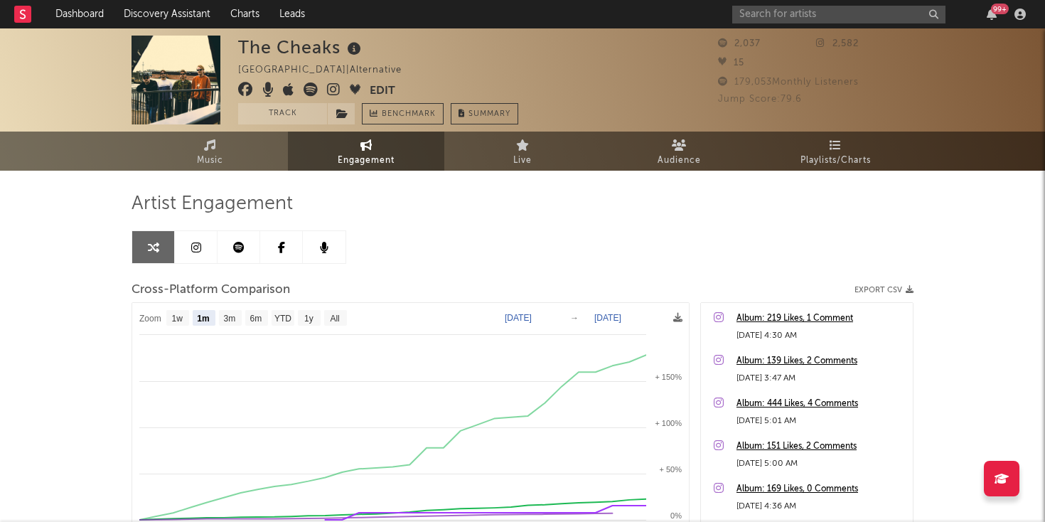
click at [205, 252] on link at bounding box center [196, 247] width 43 height 32
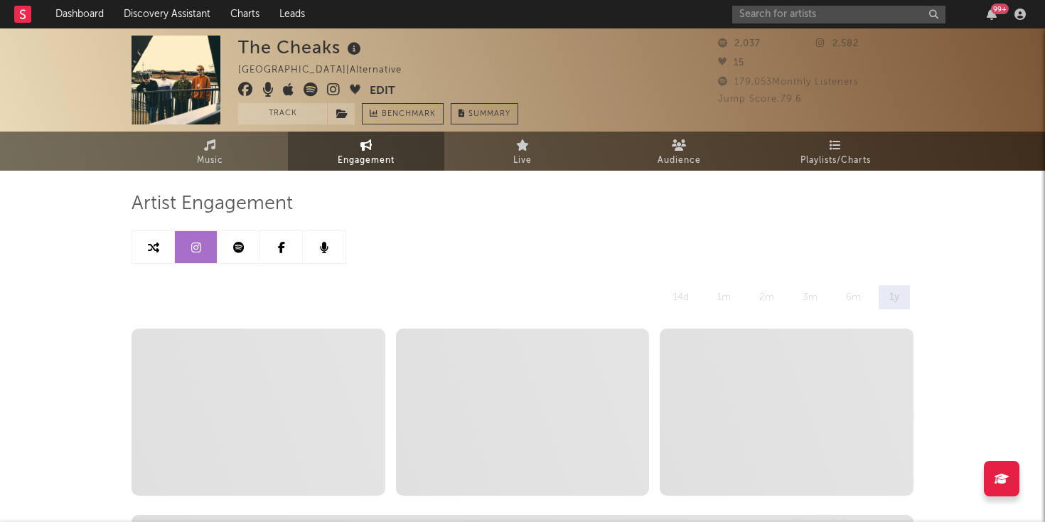
select select "6m"
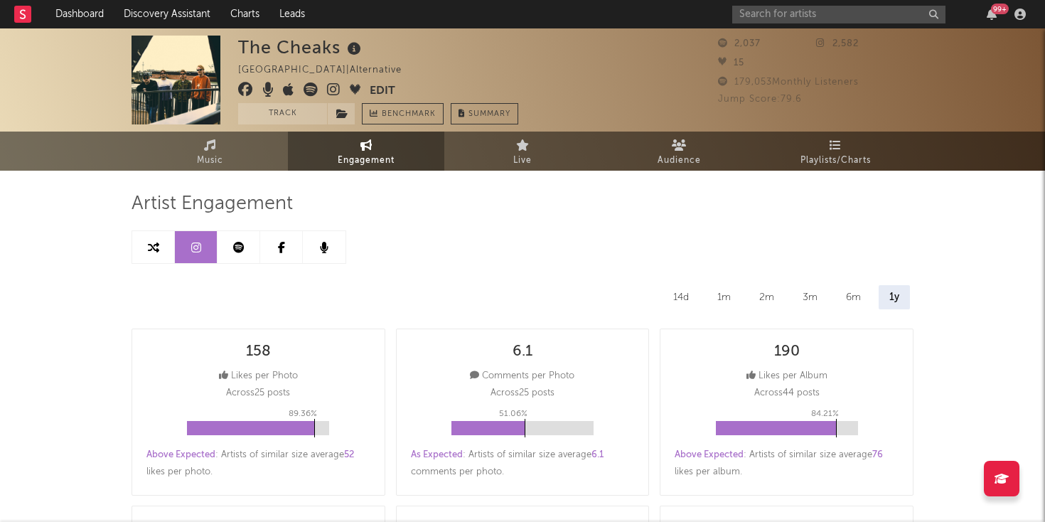
click at [242, 242] on icon at bounding box center [238, 247] width 11 height 11
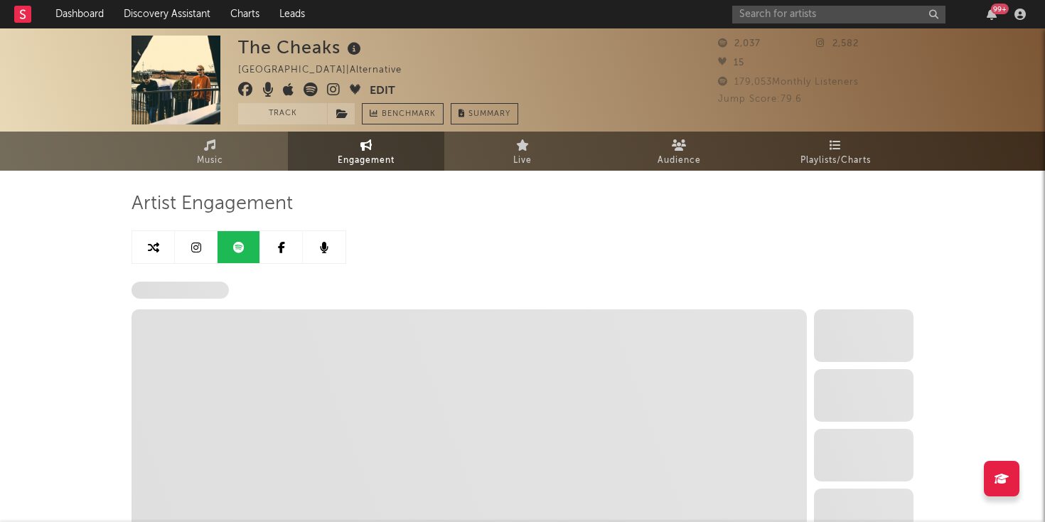
select select "6m"
select select "1w"
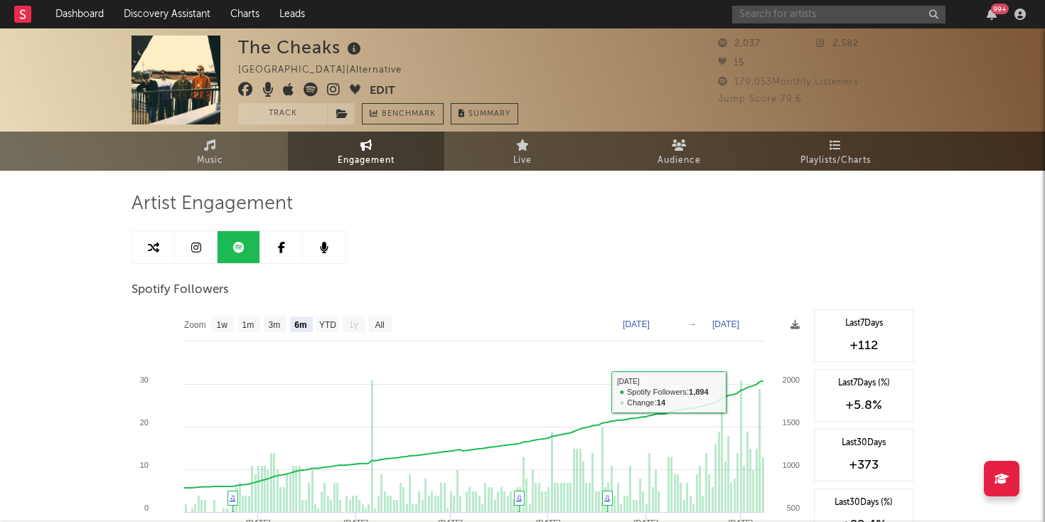
click at [756, 12] on input "text" at bounding box center [838, 15] width 213 height 18
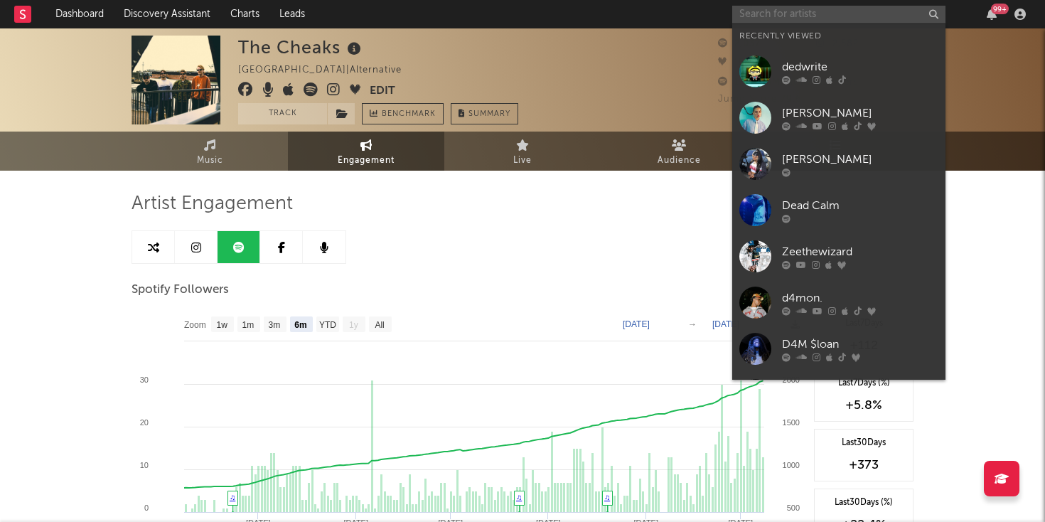
paste input "https://open.spotify.com/track/4gDHAo0tDSPrnLVPU00gwo?si=39e9cbbf13134d86"
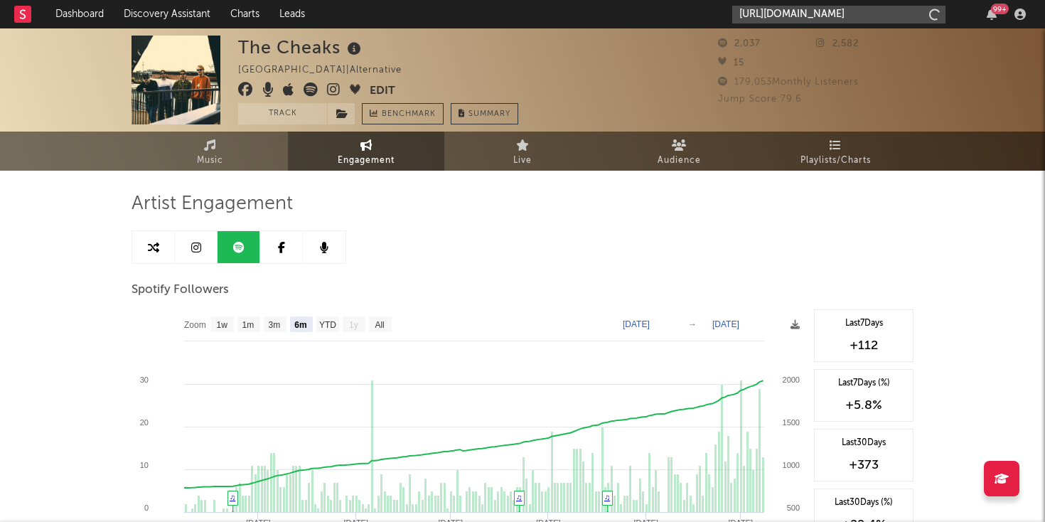
scroll to position [0, 203]
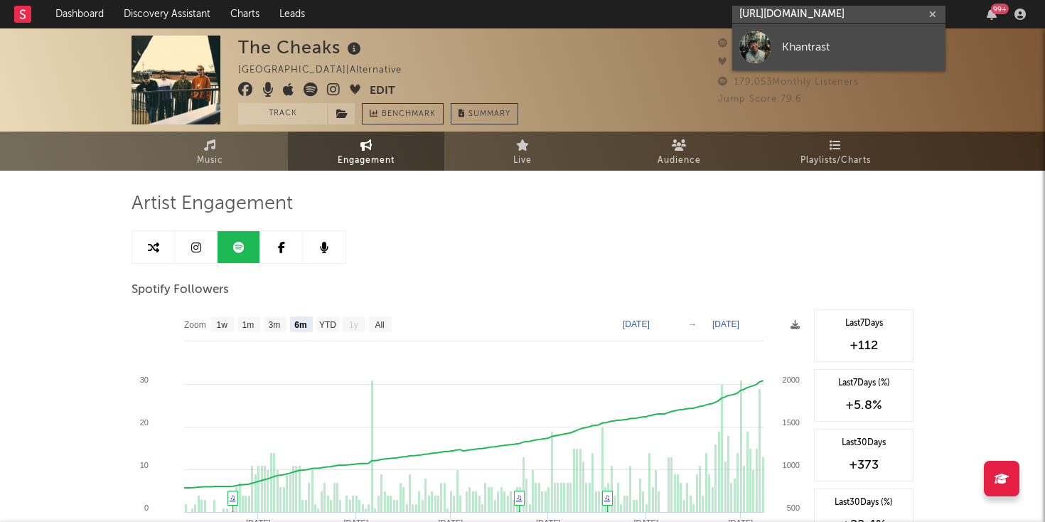
type input "https://open.spotify.com/track/4gDHAo0tDSPrnLVPU00gwo?si=39e9cbbf13134d86"
click at [811, 58] on link "Khantrast" at bounding box center [838, 47] width 213 height 46
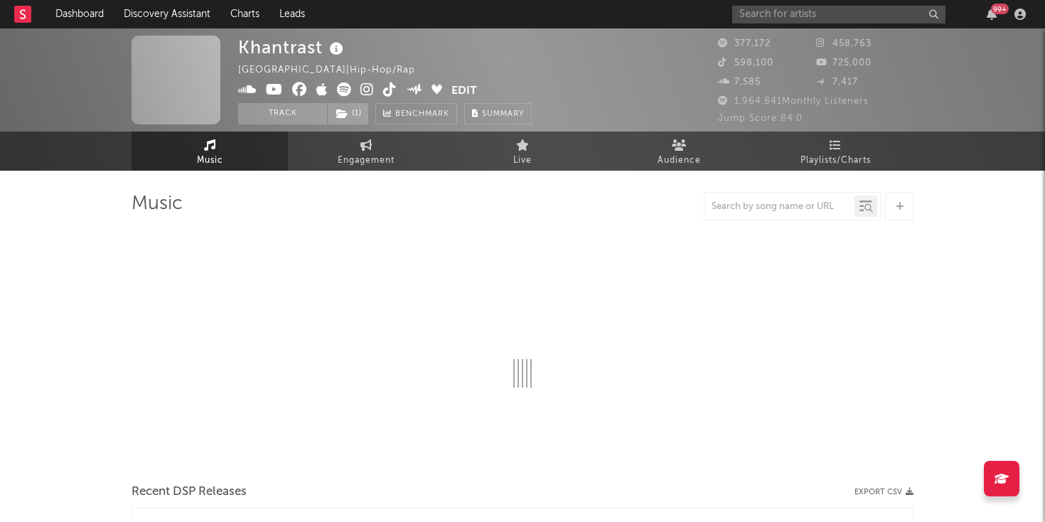
select select "6m"
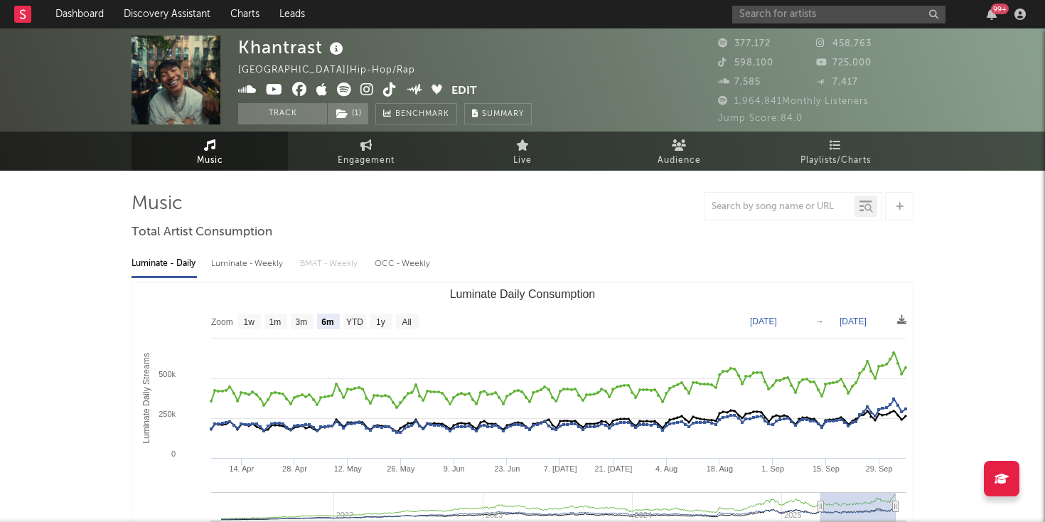
select select "6m"
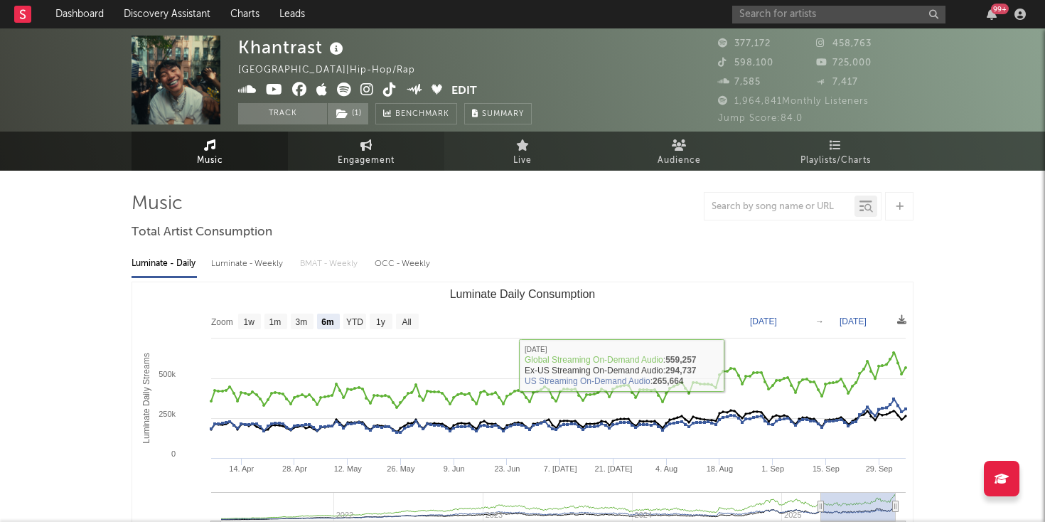
click at [362, 149] on icon at bounding box center [366, 144] width 12 height 11
select select "1w"
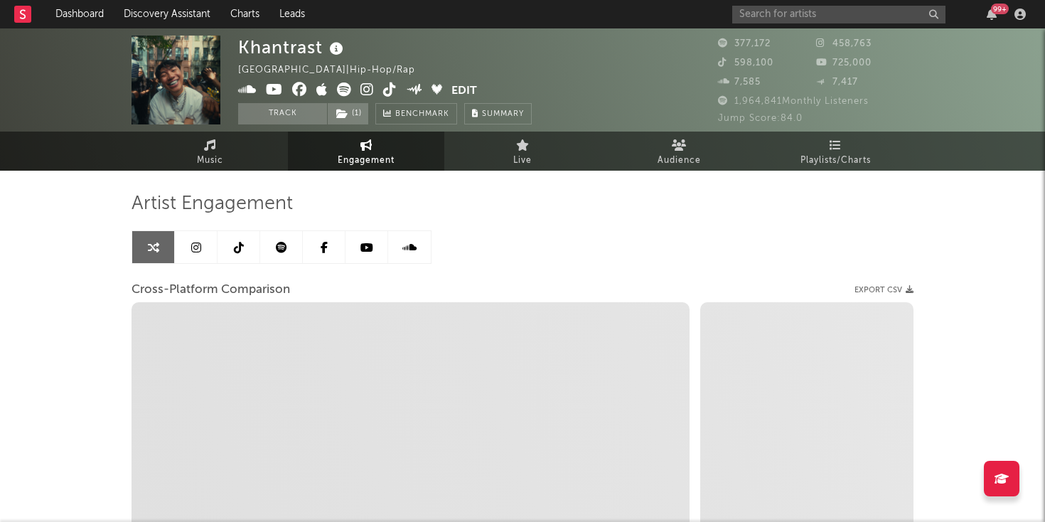
select select "1m"
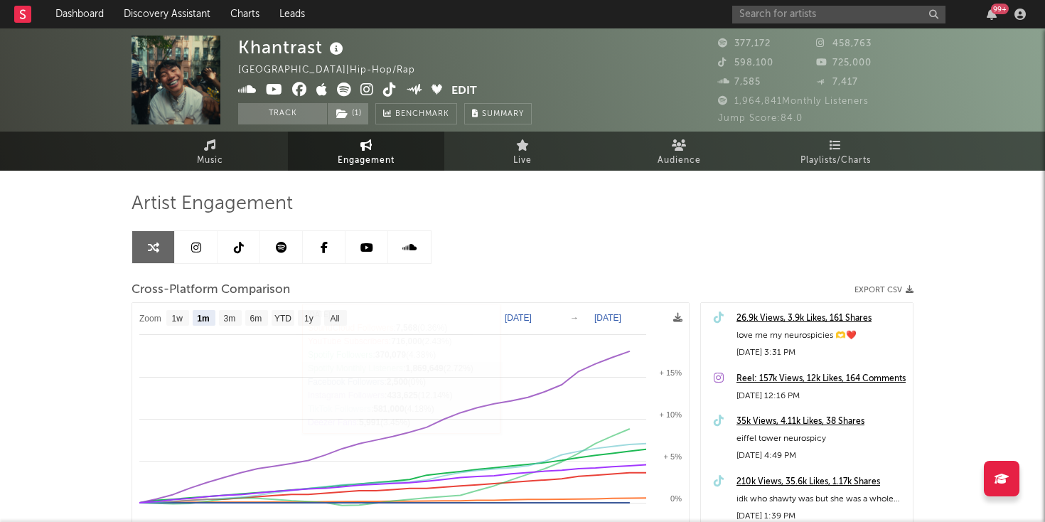
click at [191, 254] on link at bounding box center [196, 247] width 43 height 32
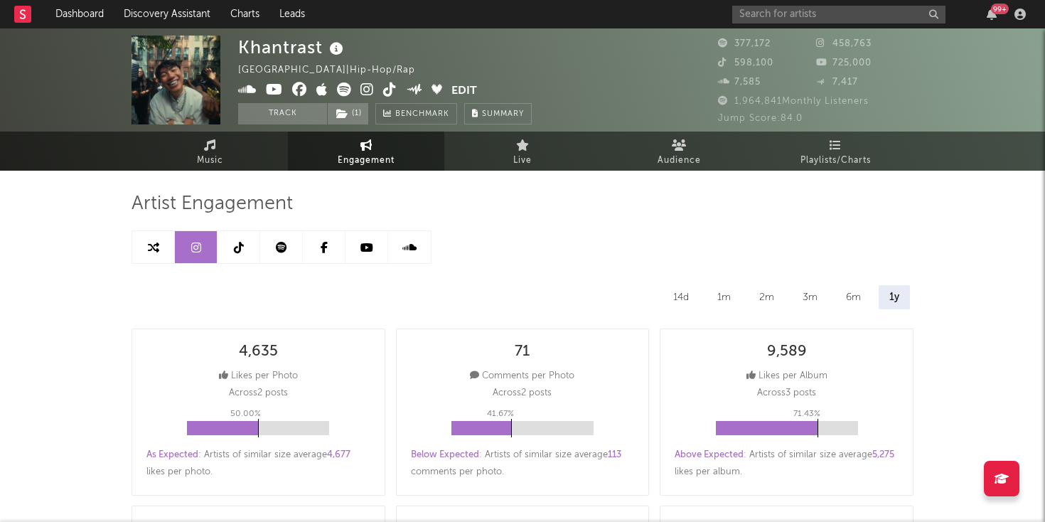
select select "6m"
click at [280, 242] on icon at bounding box center [281, 247] width 11 height 11
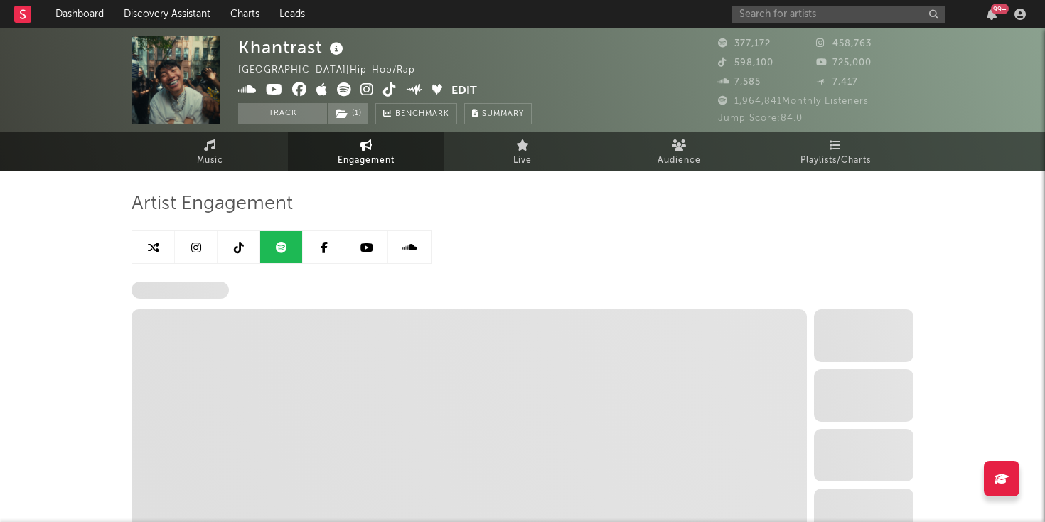
select select "6m"
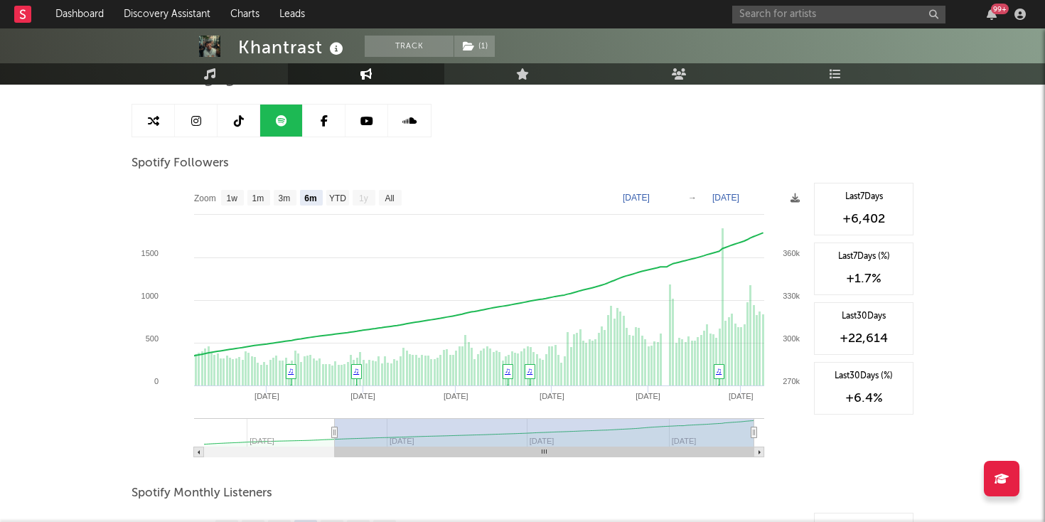
scroll to position [126, 0]
click at [781, 8] on input "text" at bounding box center [838, 15] width 213 height 18
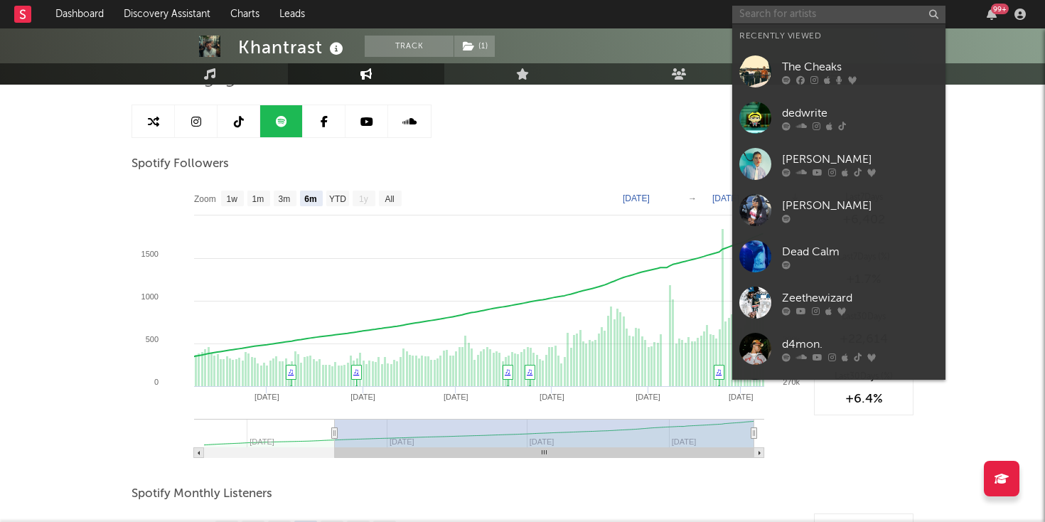
paste input "https://open.spotify.com/track/1qhU0hFzfAxGGAi7x3Dx7m?si=c445d3383c57459b"
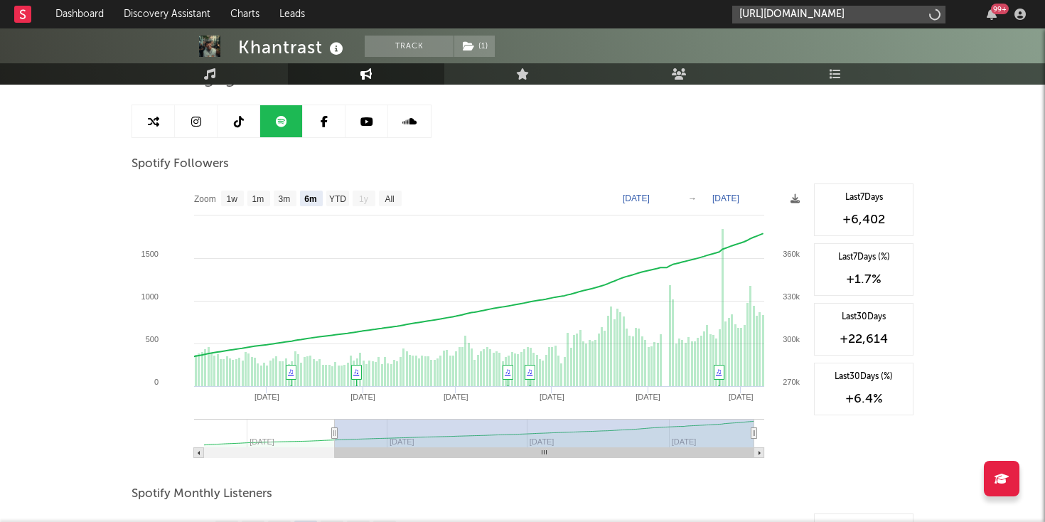
scroll to position [0, 198]
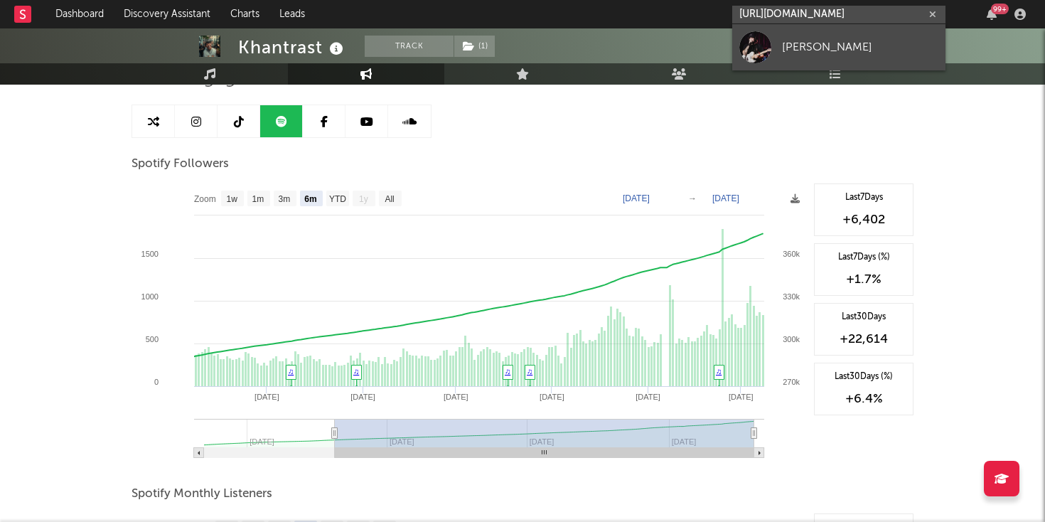
type input "https://open.spotify.com/track/1qhU0hFzfAxGGAi7x3Dx7m?si=c445d3383c57459b"
click at [778, 37] on link "doan" at bounding box center [838, 47] width 213 height 46
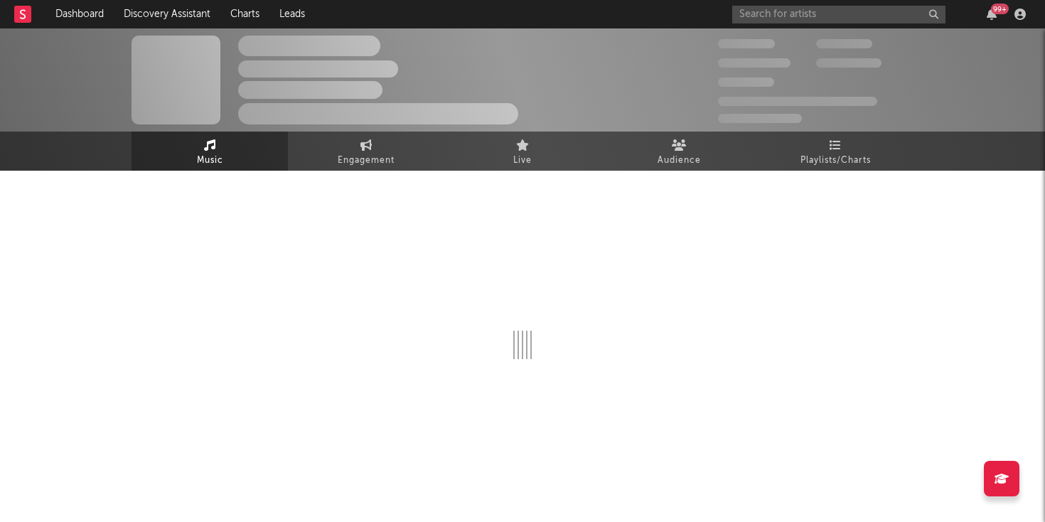
select select "6m"
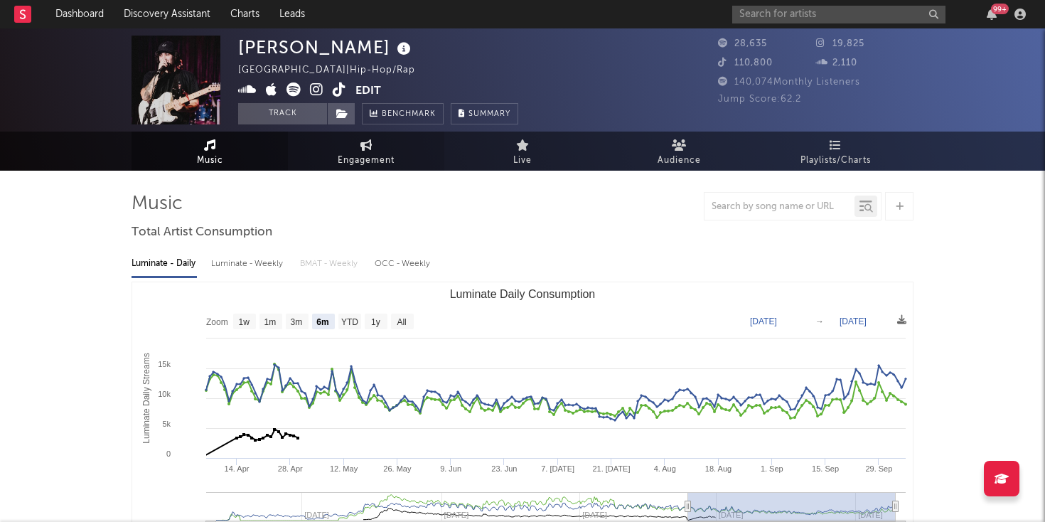
click at [379, 149] on link "Engagement" at bounding box center [366, 151] width 156 height 39
select select "1w"
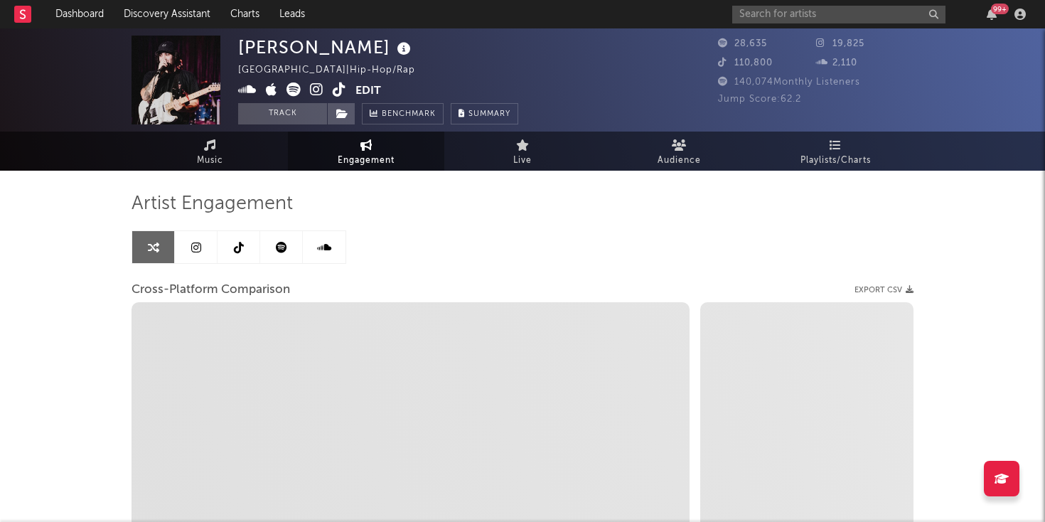
select select "1m"
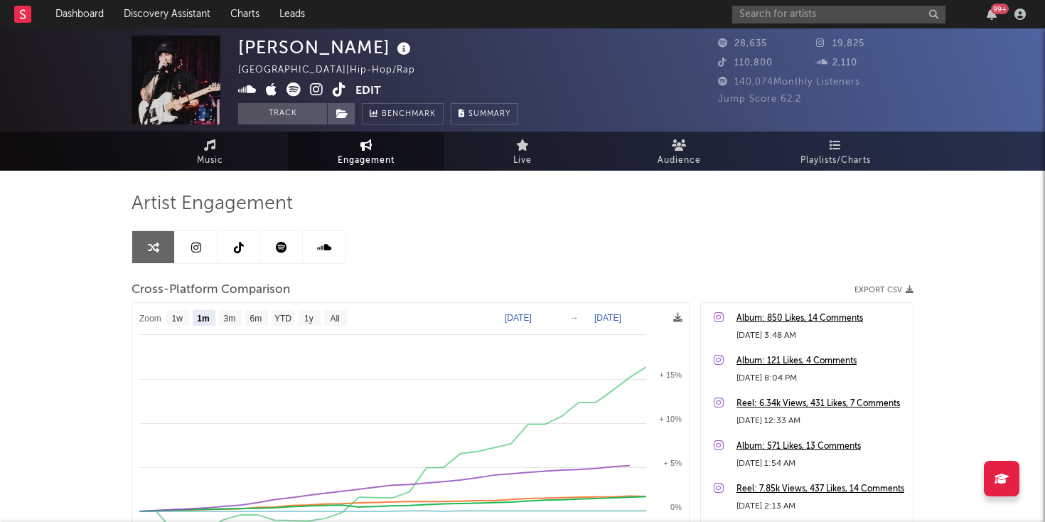
click at [203, 237] on link at bounding box center [196, 247] width 43 height 32
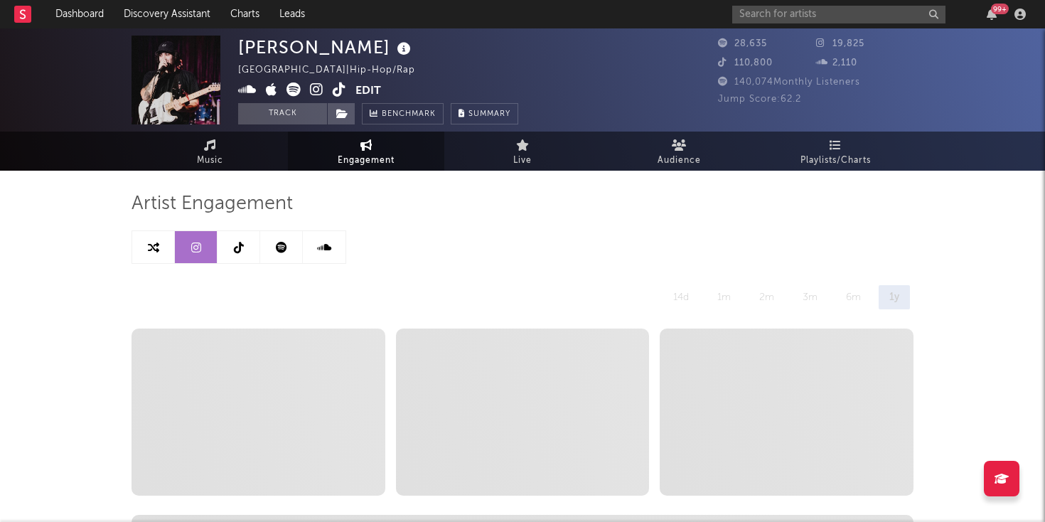
select select "6m"
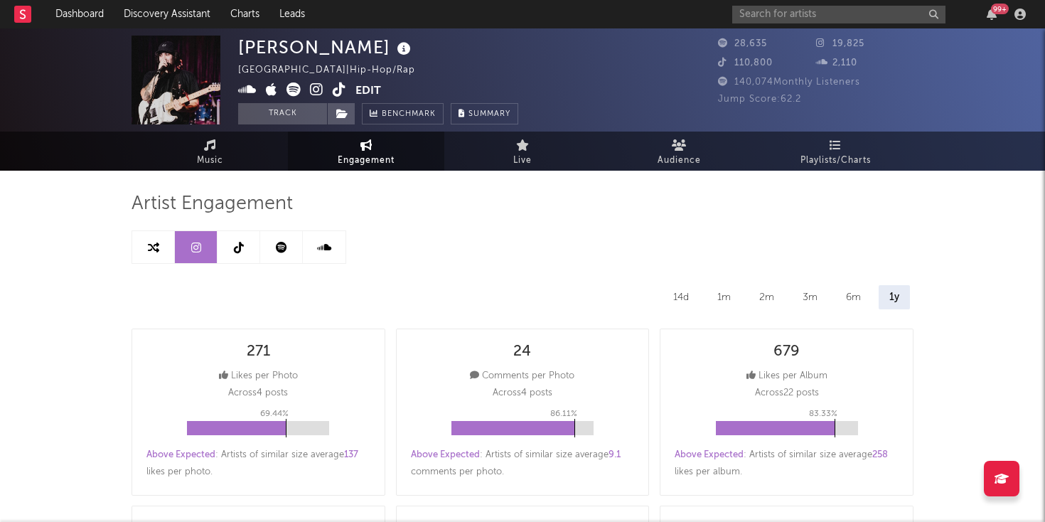
click at [274, 232] on link at bounding box center [281, 247] width 43 height 32
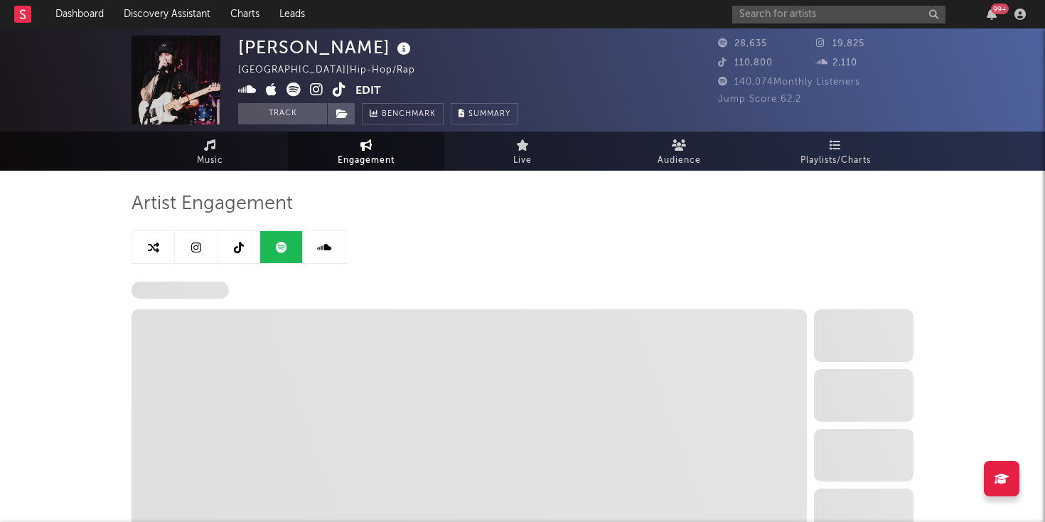
select select "6m"
select select "1w"
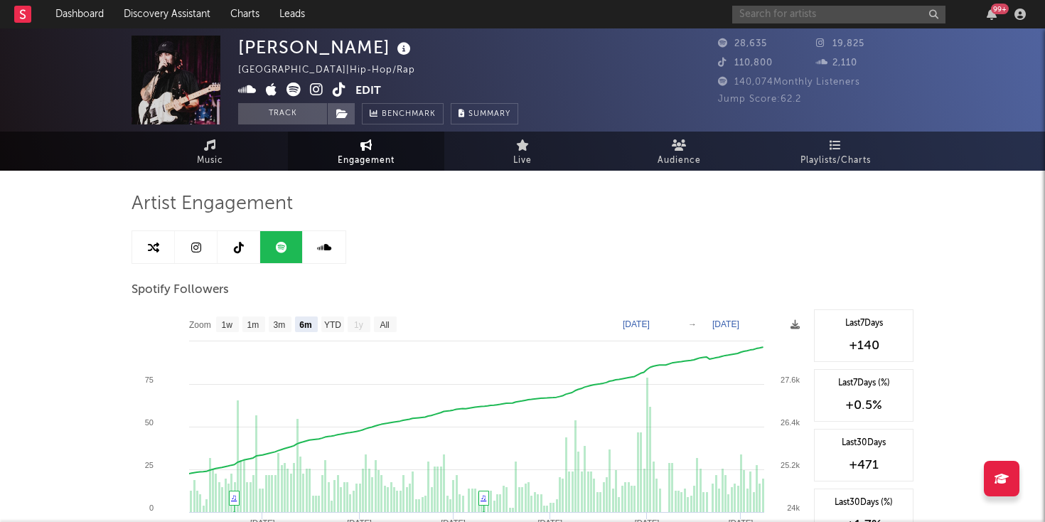
click at [778, 8] on input "text" at bounding box center [838, 15] width 213 height 18
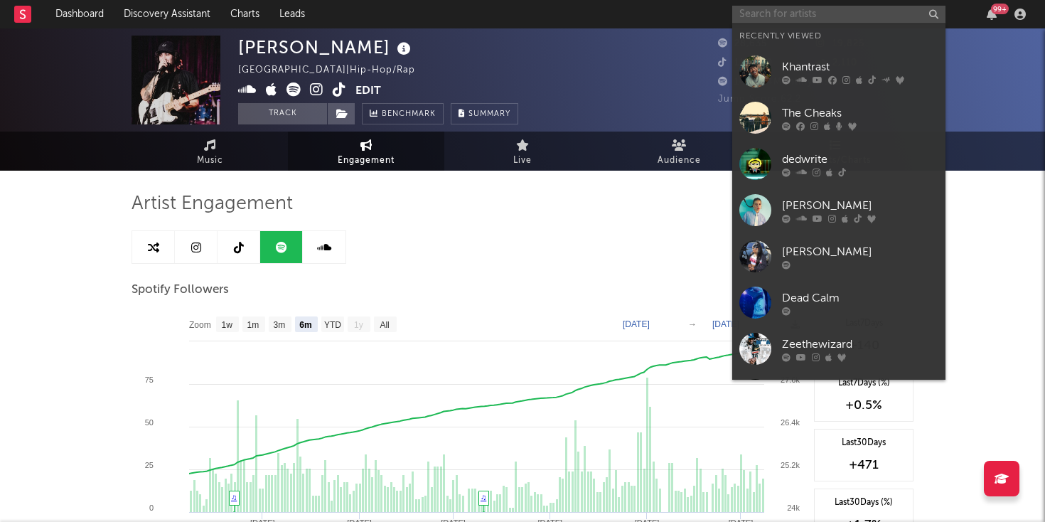
paste input "https://open.spotify.com/track/4ISnCuHFXszIN1JJEiGo65?si=d573c66a887b4972"
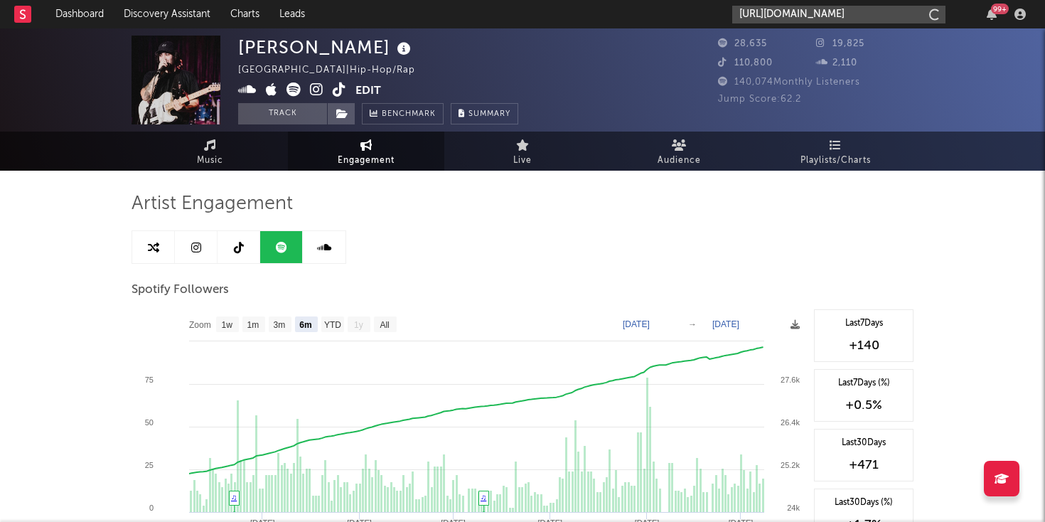
scroll to position [0, 191]
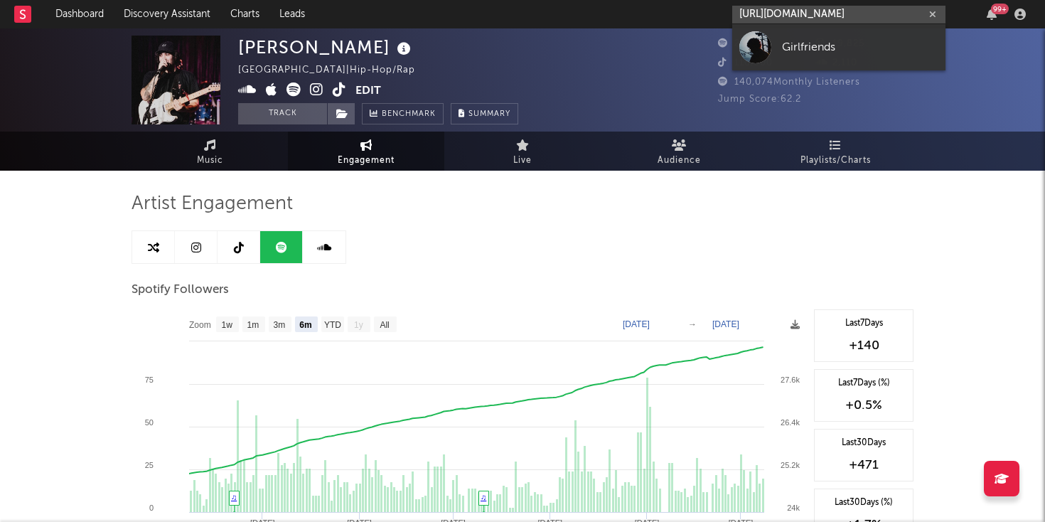
type input "https://open.spotify.com/track/4ISnCuHFXszIN1JJEiGo65?si=d573c66a887b4972"
click at [784, 43] on div "Girlfriends" at bounding box center [860, 46] width 156 height 17
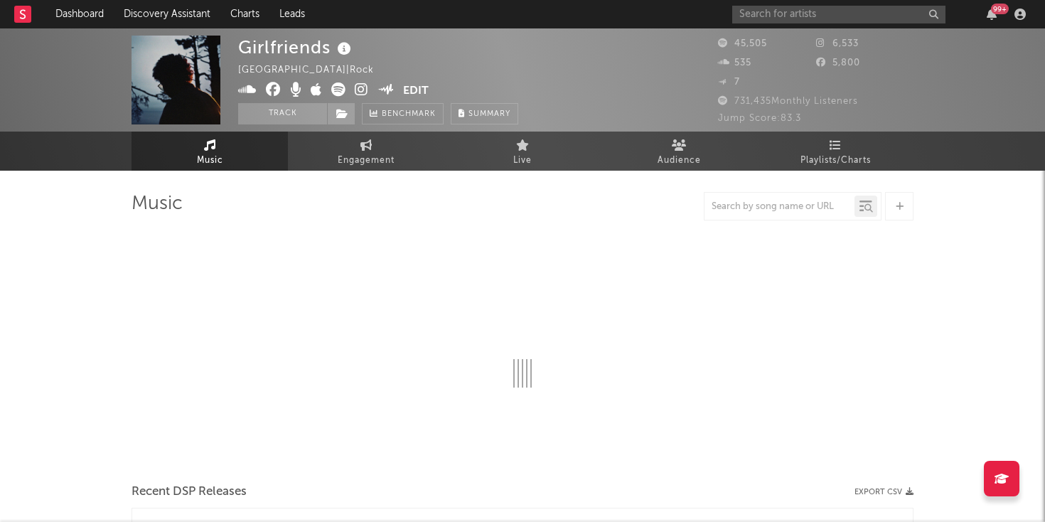
select select "6m"
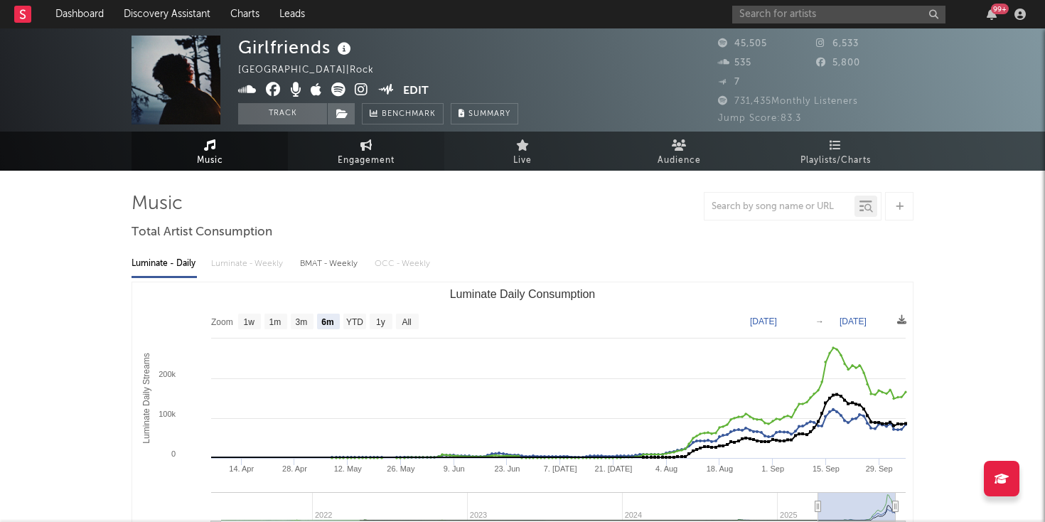
click at [378, 151] on link "Engagement" at bounding box center [366, 151] width 156 height 39
select select "1w"
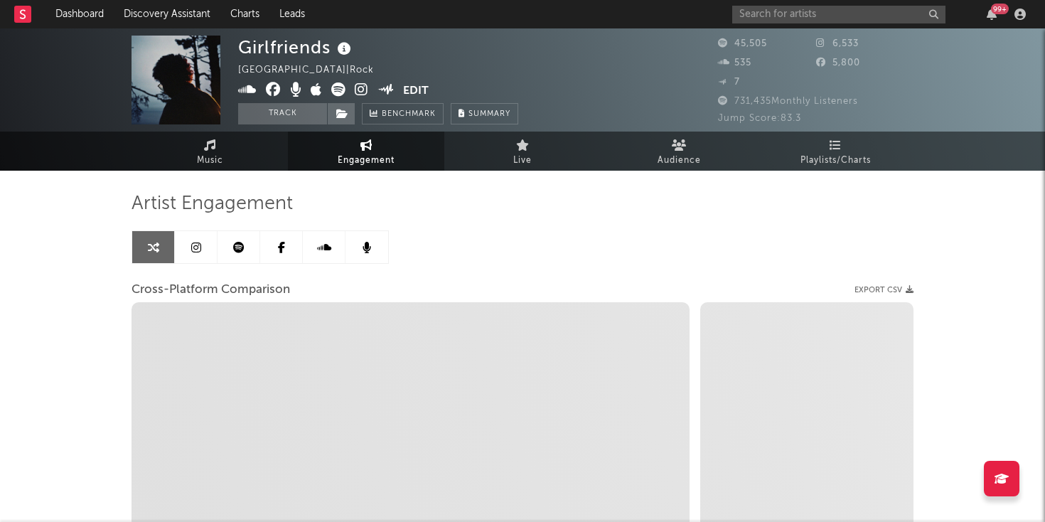
select select "1m"
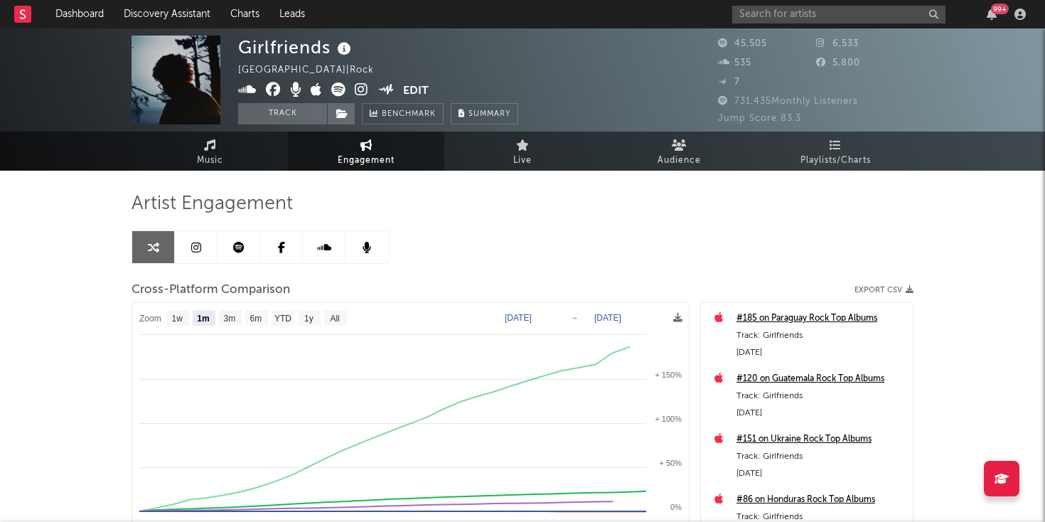
click at [188, 248] on link at bounding box center [196, 247] width 43 height 32
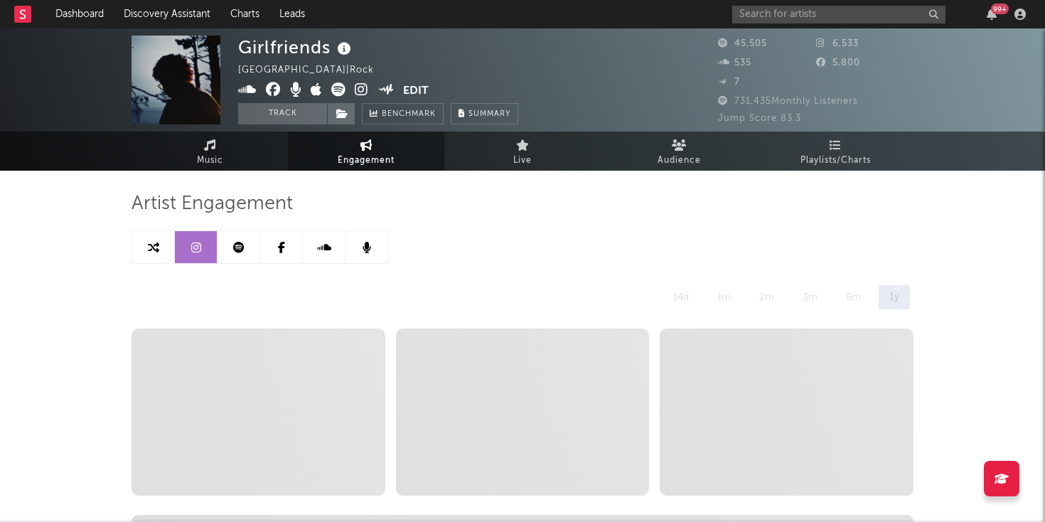
select select "6m"
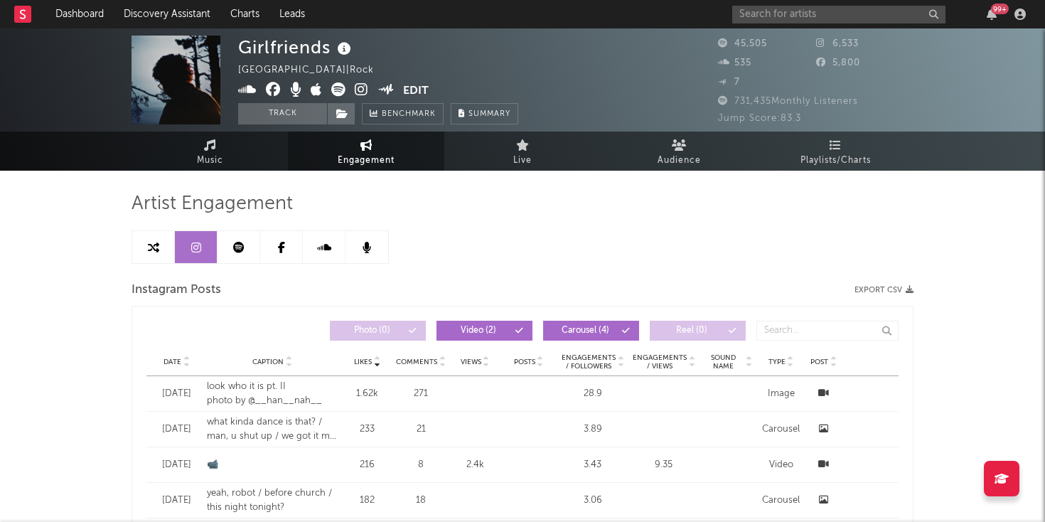
click at [238, 247] on icon at bounding box center [238, 247] width 11 height 11
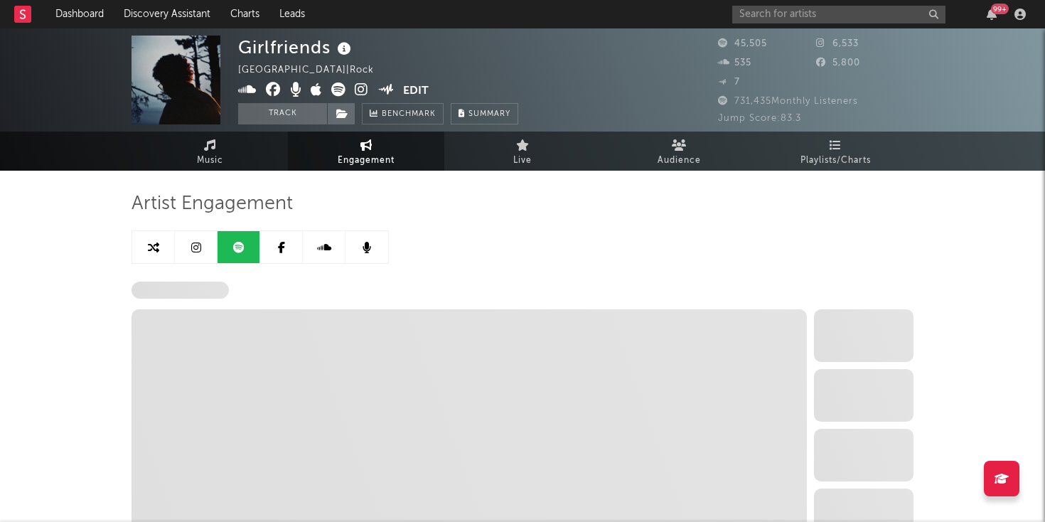
select select "6m"
select select "1w"
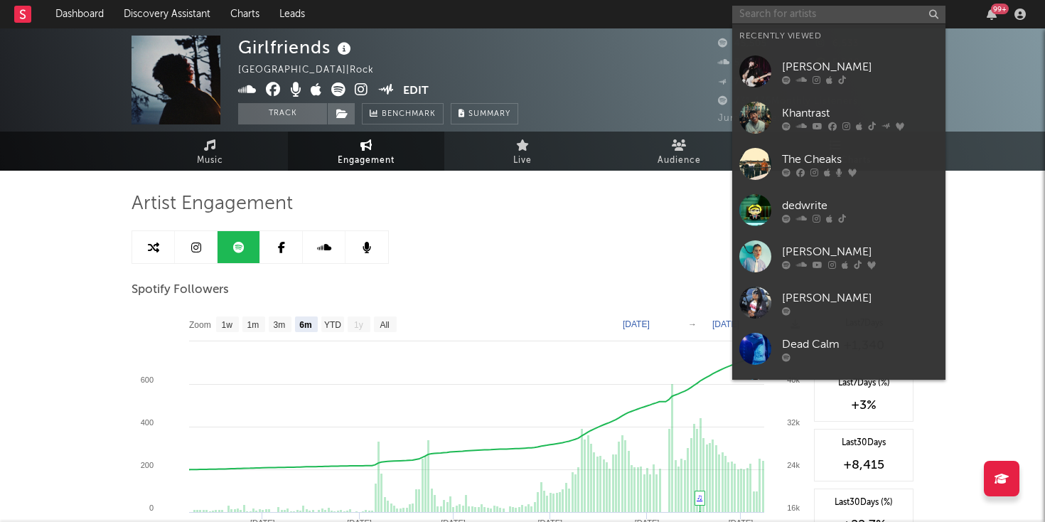
click at [761, 18] on input "text" at bounding box center [838, 15] width 213 height 18
paste input "https://open.spotify.com/track/5wmm7cIRTMJn3d5D0z82aD?si=737f42052d354c7a"
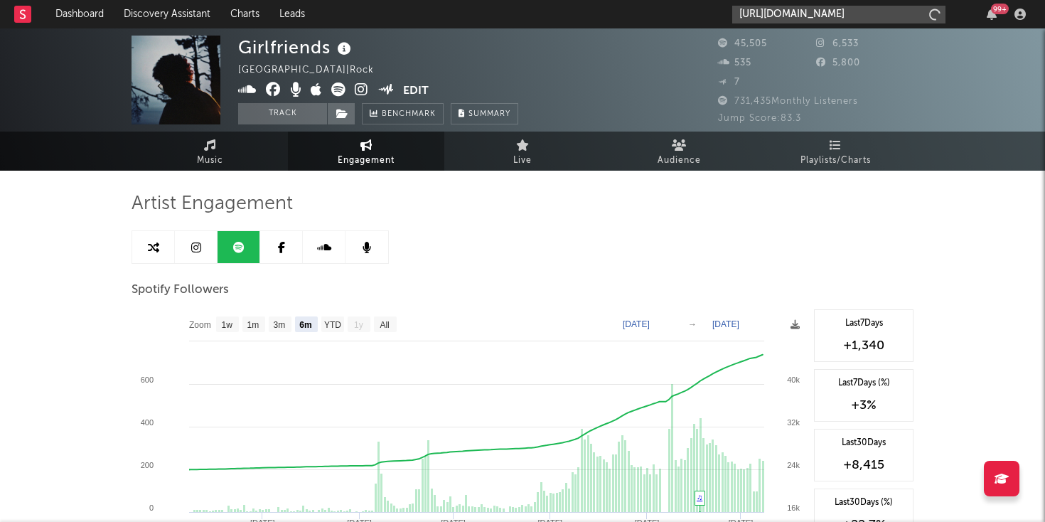
scroll to position [0, 205]
type input "https://open.spotify.com/track/5wmm7cIRTMJn3d5D0z82aD?si=737f42052d354c7a"
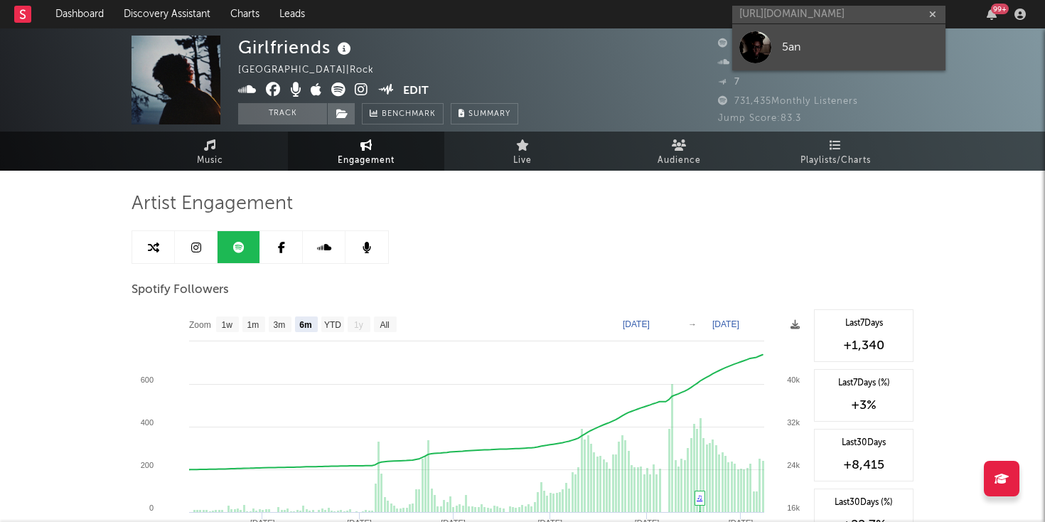
click at [756, 48] on div at bounding box center [755, 47] width 32 height 32
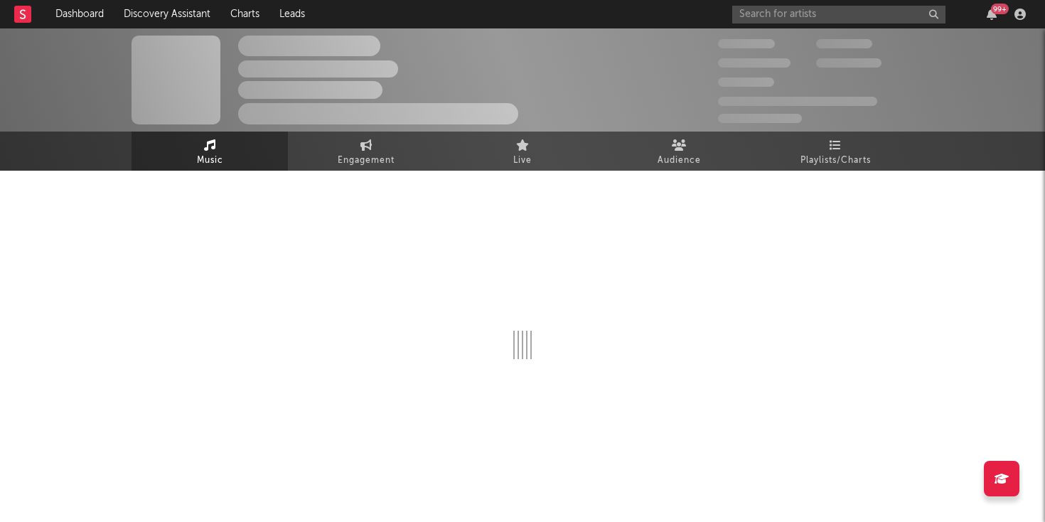
select select "6m"
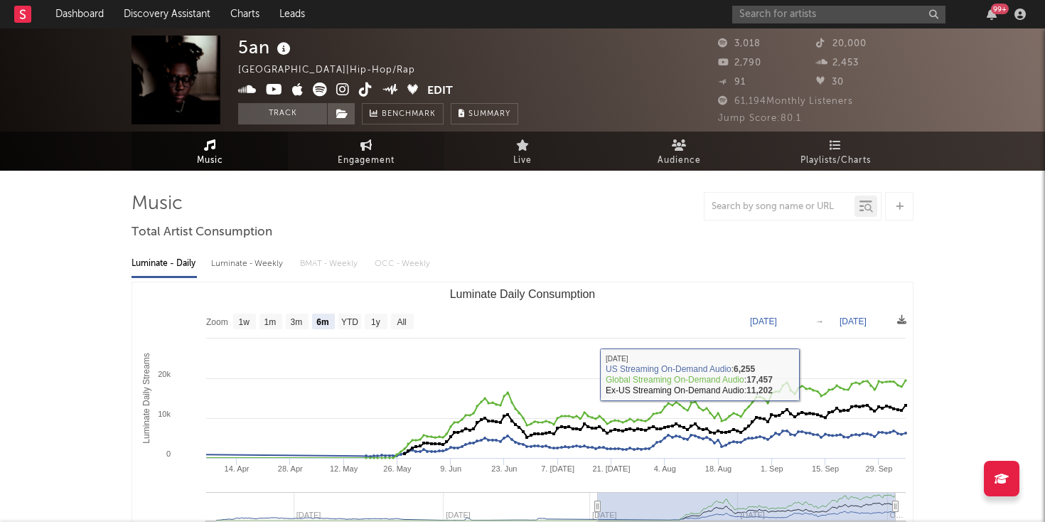
click at [391, 139] on link "Engagement" at bounding box center [366, 151] width 156 height 39
select select "1w"
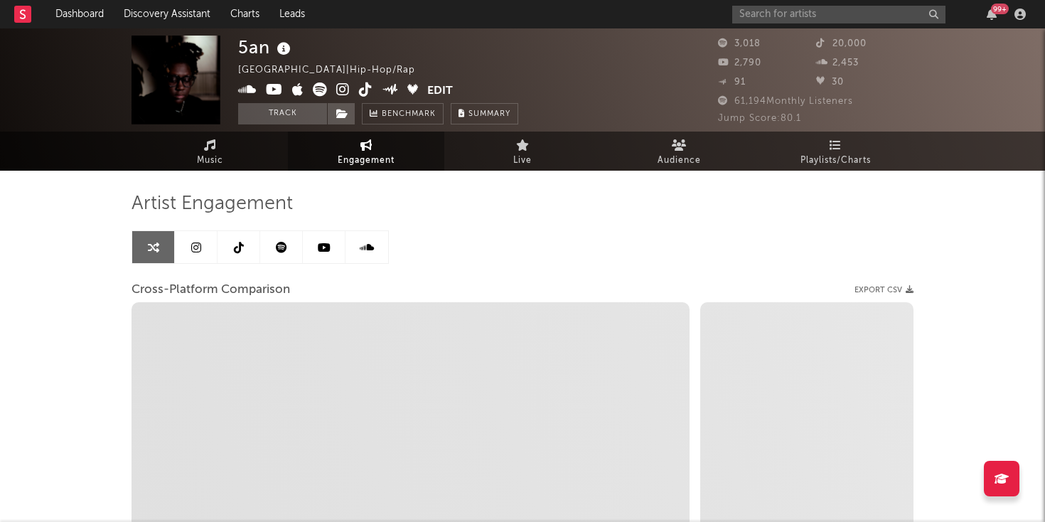
select select "1m"
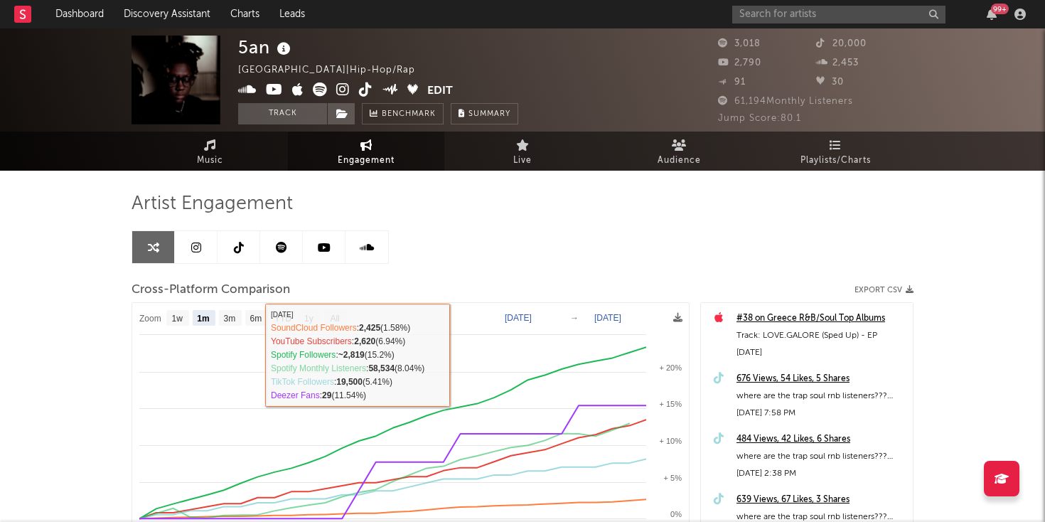
click at [191, 242] on icon at bounding box center [196, 247] width 10 height 11
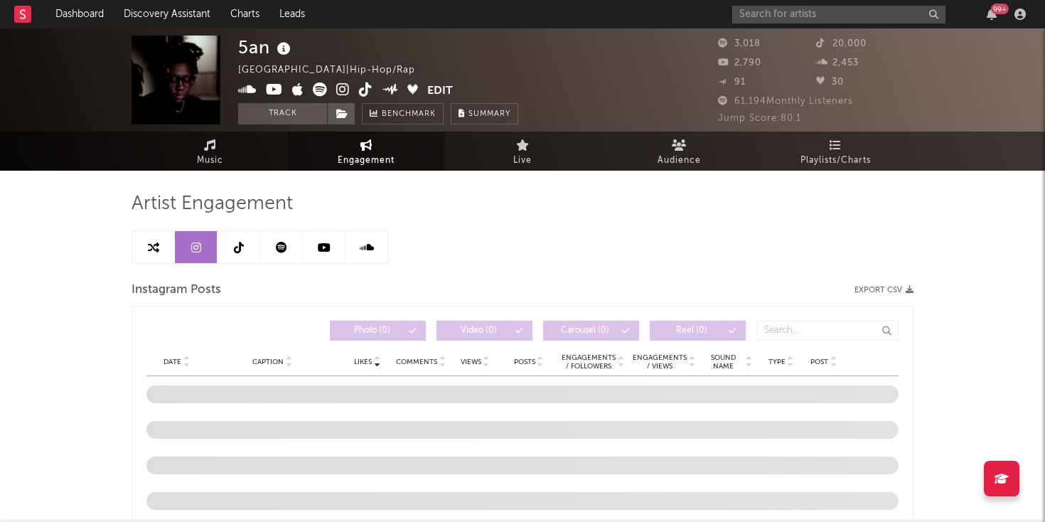
select select "1w"
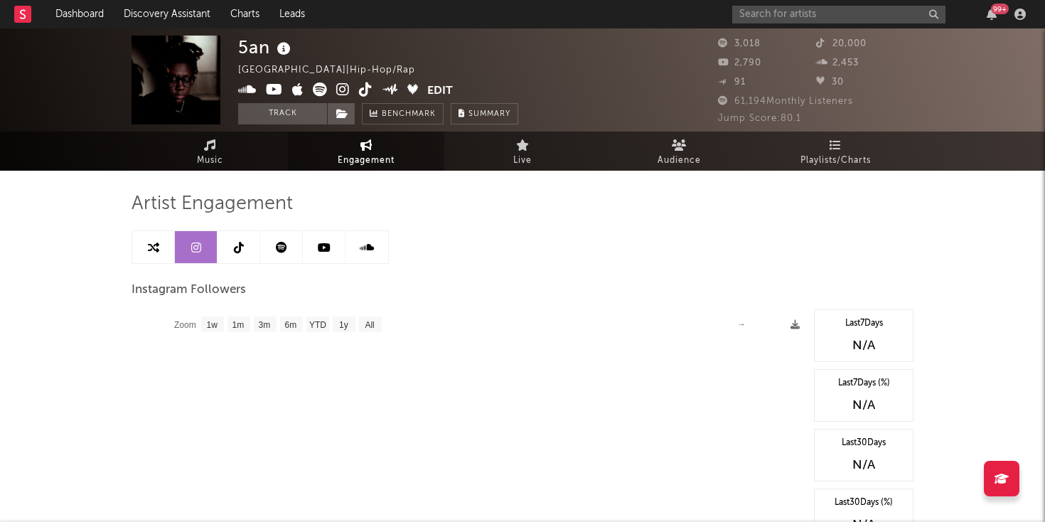
click at [279, 253] on link at bounding box center [281, 247] width 43 height 32
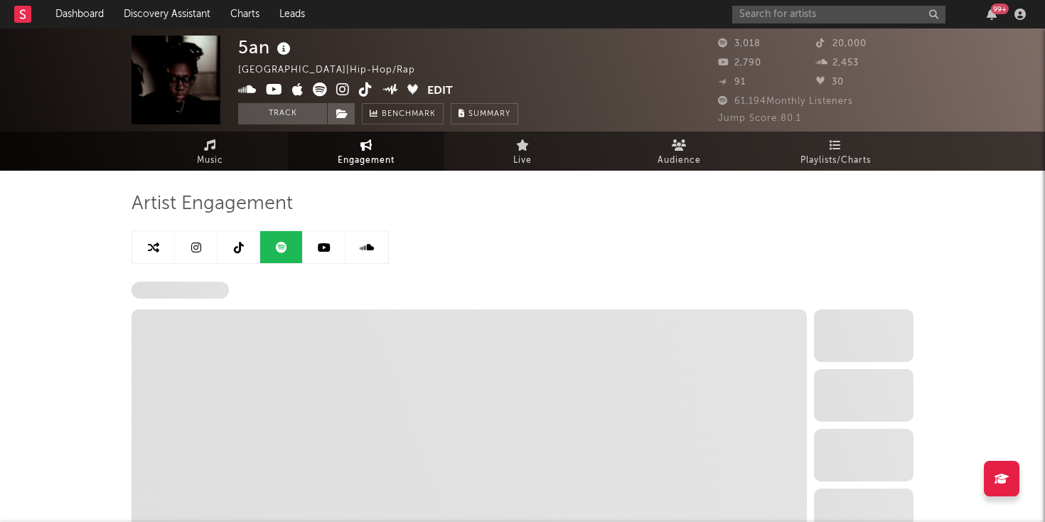
select select "6m"
select select "1w"
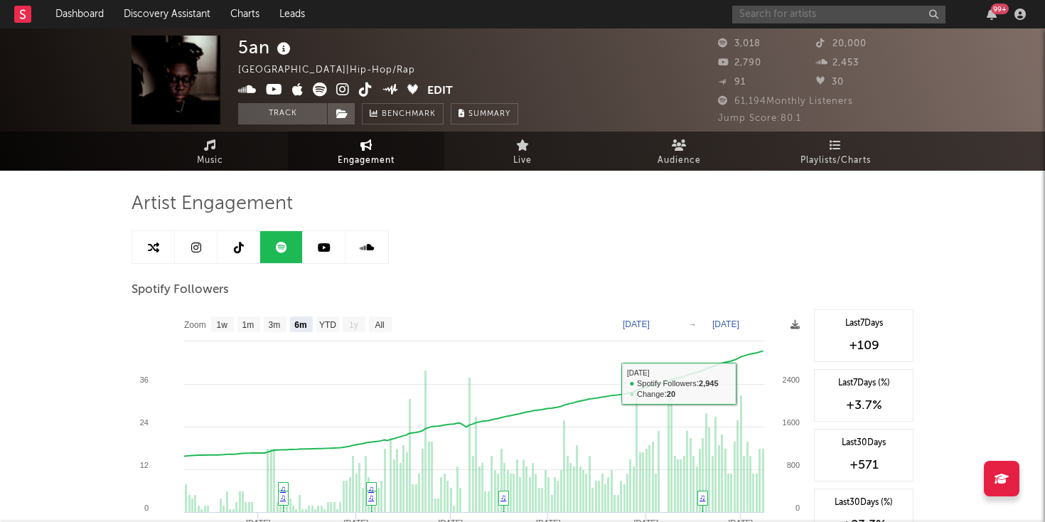
click at [763, 16] on input "text" at bounding box center [838, 15] width 213 height 18
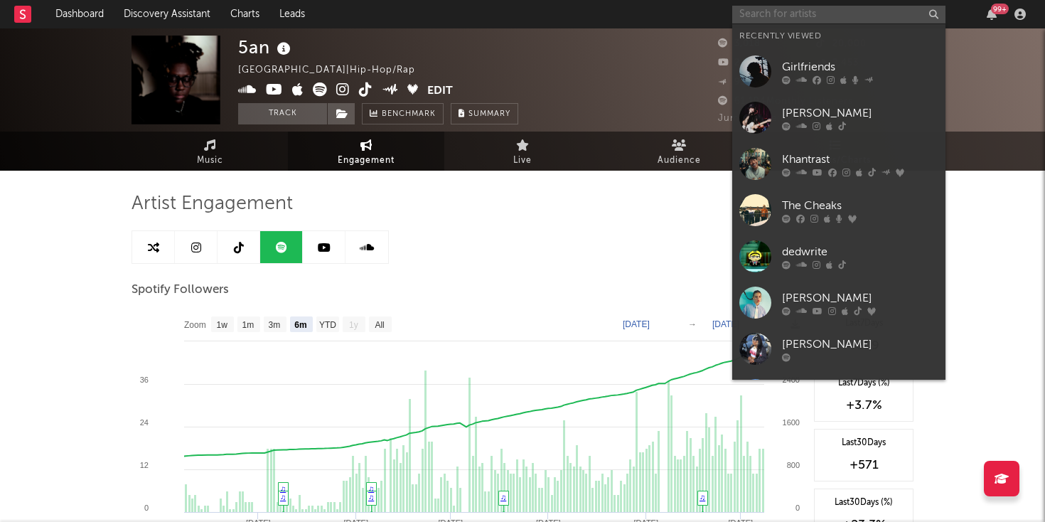
paste input "https://open.spotify.com/track/4u4dJpqNXvsyb6Vby4uHb5?si=110e50ef99ca4e3d"
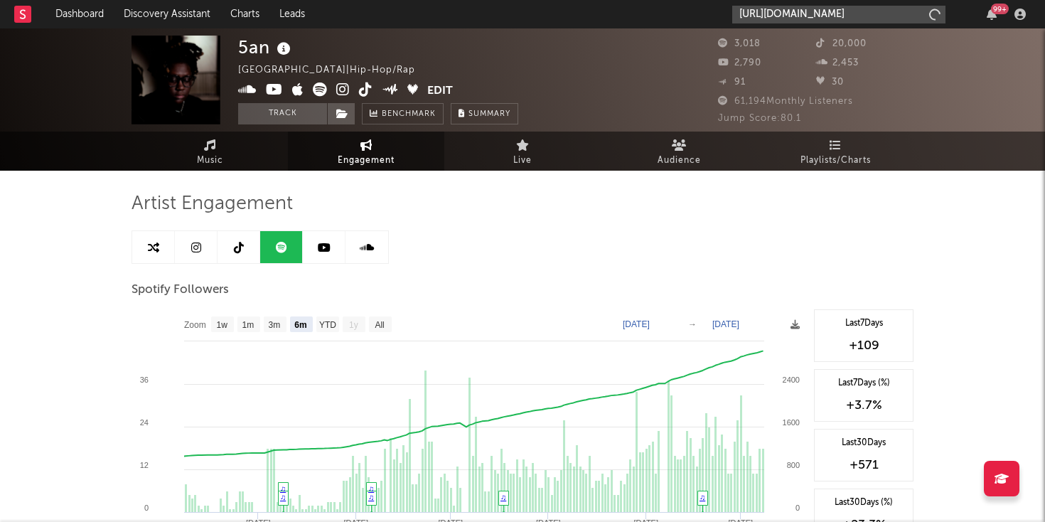
scroll to position [0, 196]
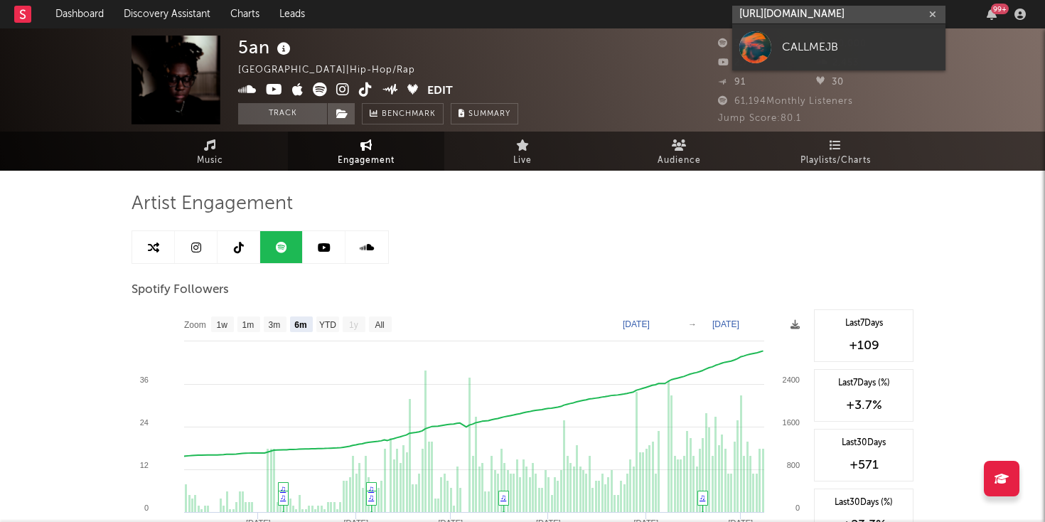
type input "https://open.spotify.com/track/4u4dJpqNXvsyb6Vby4uHb5?si=110e50ef99ca4e3d"
click at [807, 61] on link "CALLMEJB" at bounding box center [838, 47] width 213 height 46
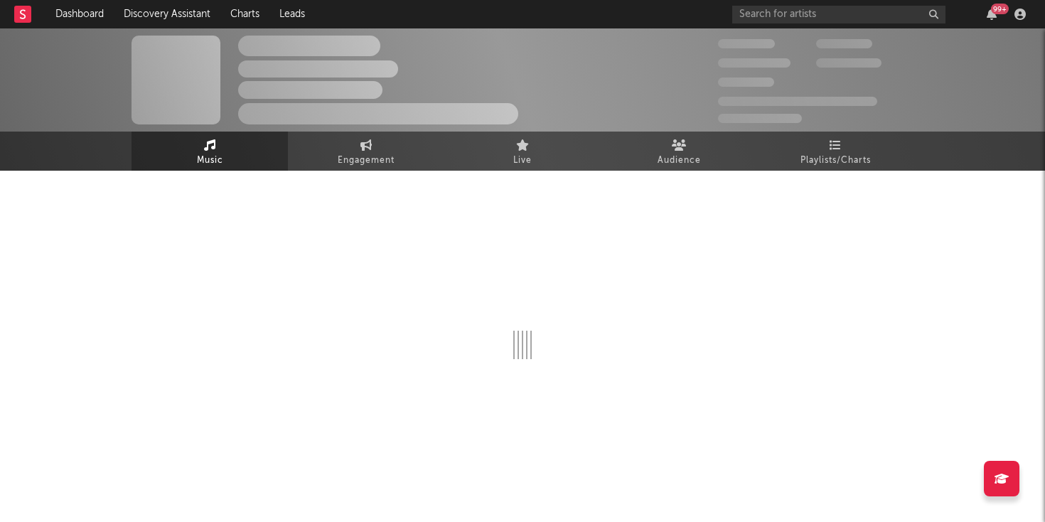
select select "1w"
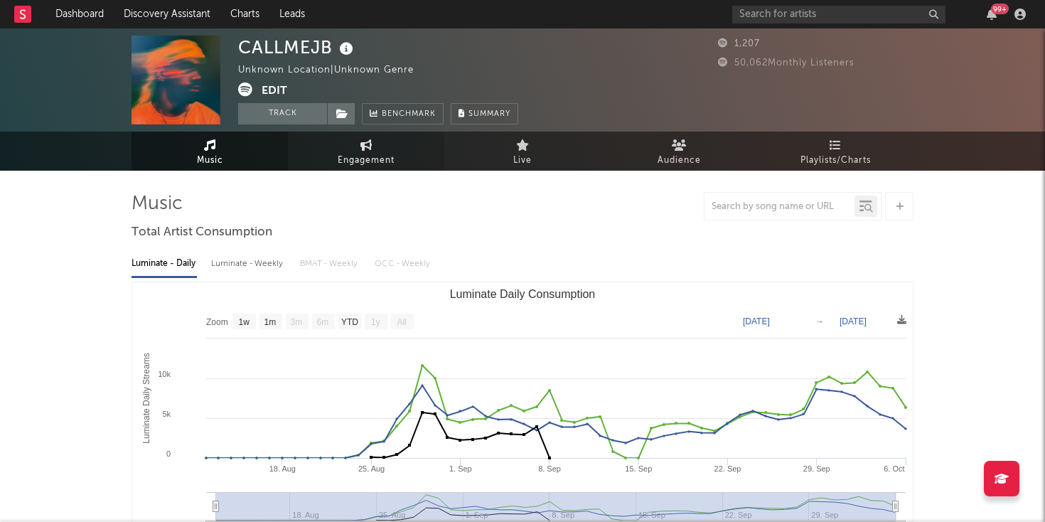
click at [371, 156] on span "Engagement" at bounding box center [366, 160] width 57 height 17
select select "1w"
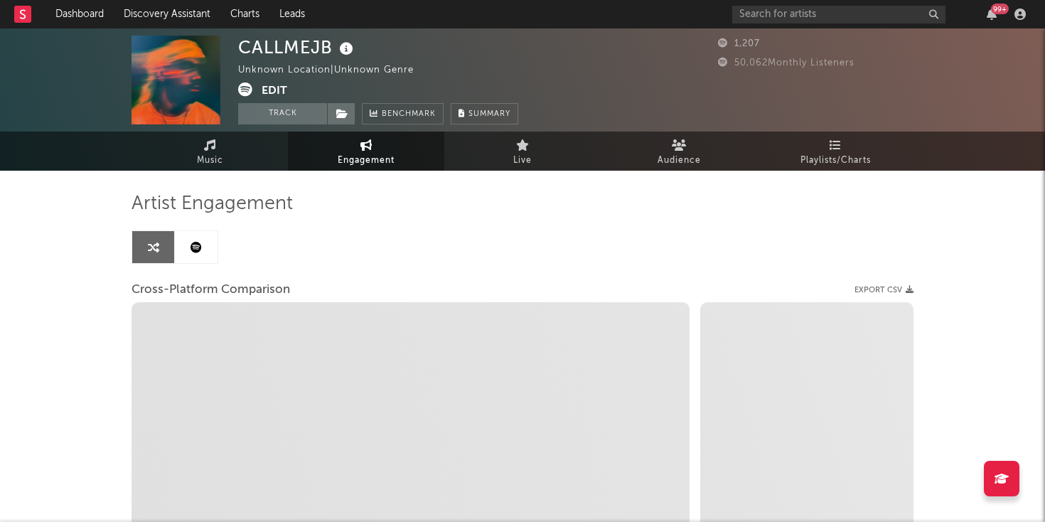
select select "1m"
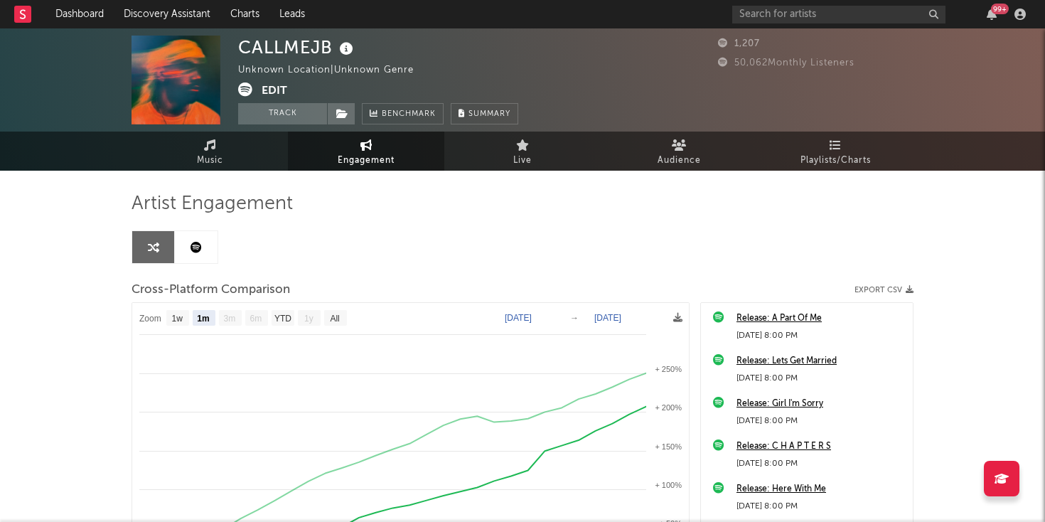
click at [202, 248] on link at bounding box center [196, 247] width 43 height 32
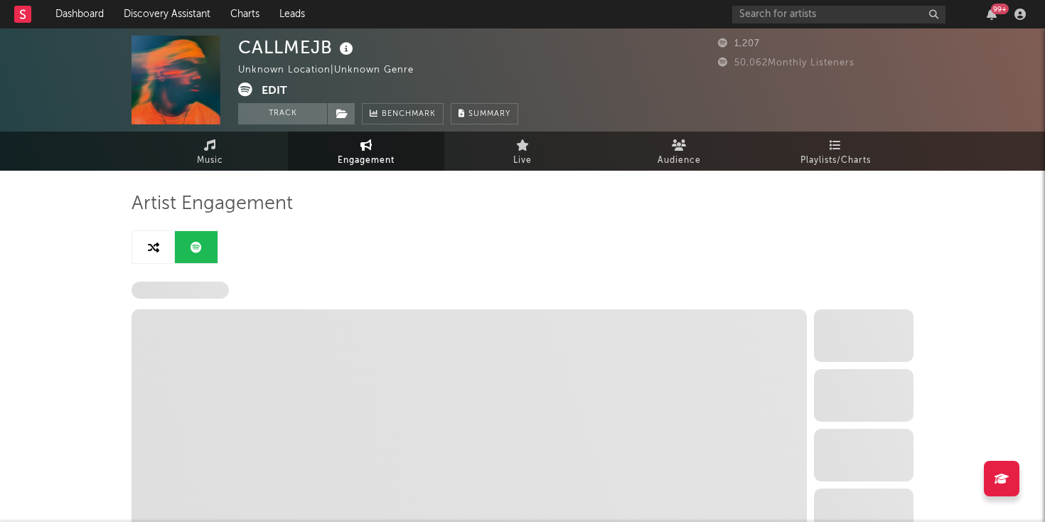
select select "1w"
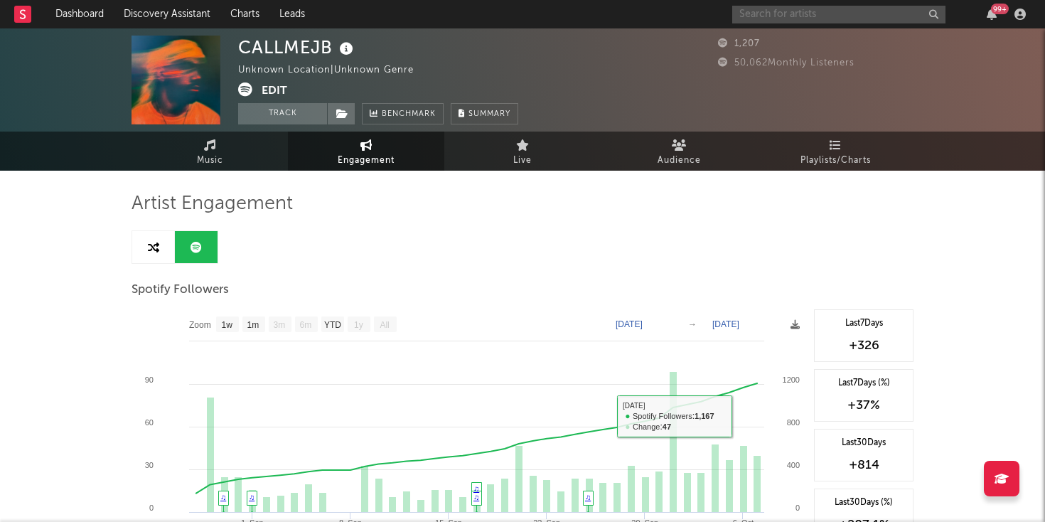
click at [820, 13] on input "text" at bounding box center [838, 15] width 213 height 18
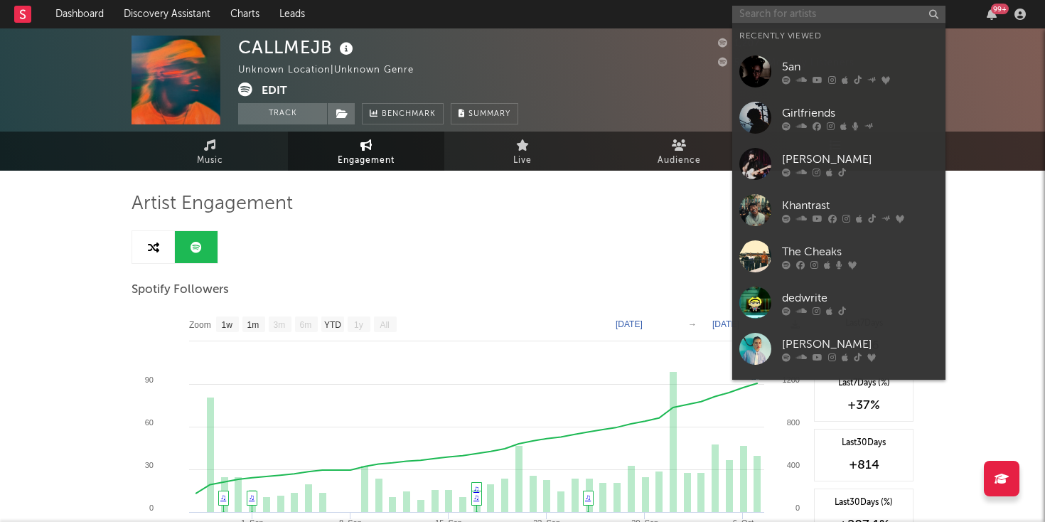
paste input "https://open.spotify.com/track/4heQFdRPHugGTfmCn83Bee?si=b8fe7eb0d5854949"
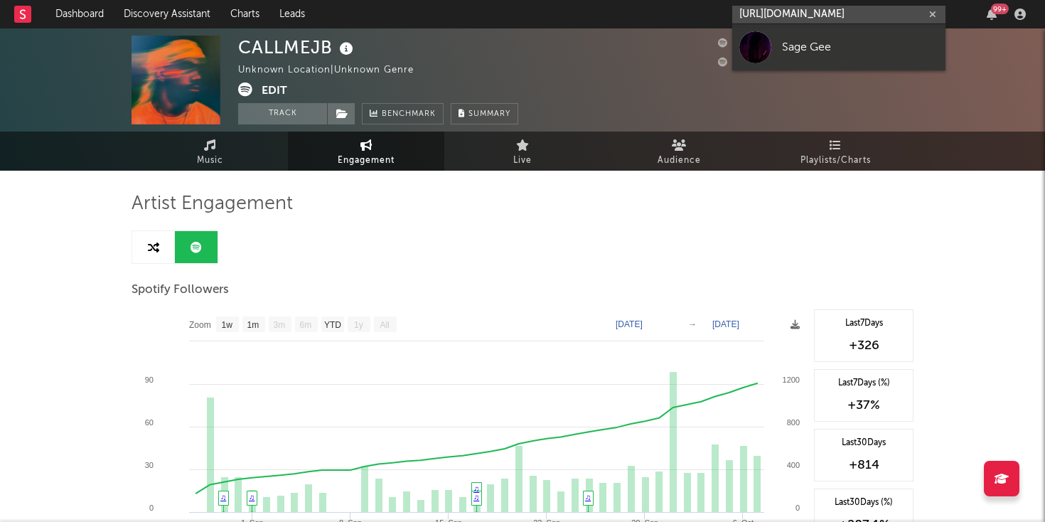
type input "https://open.spotify.com/track/4heQFdRPHugGTfmCn83Bee?si=b8fe7eb0d5854949"
click at [823, 60] on link "Sage Gee" at bounding box center [838, 47] width 213 height 46
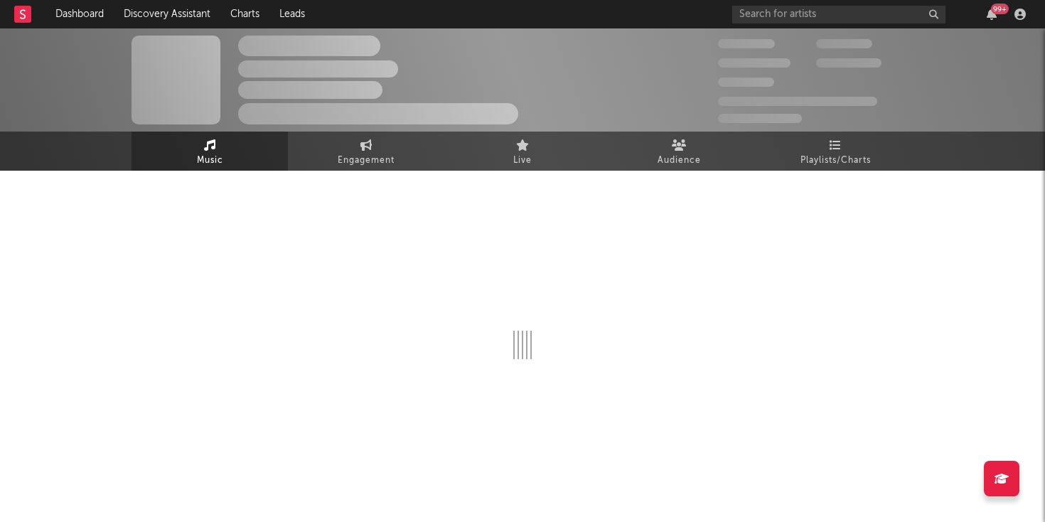
select select "1w"
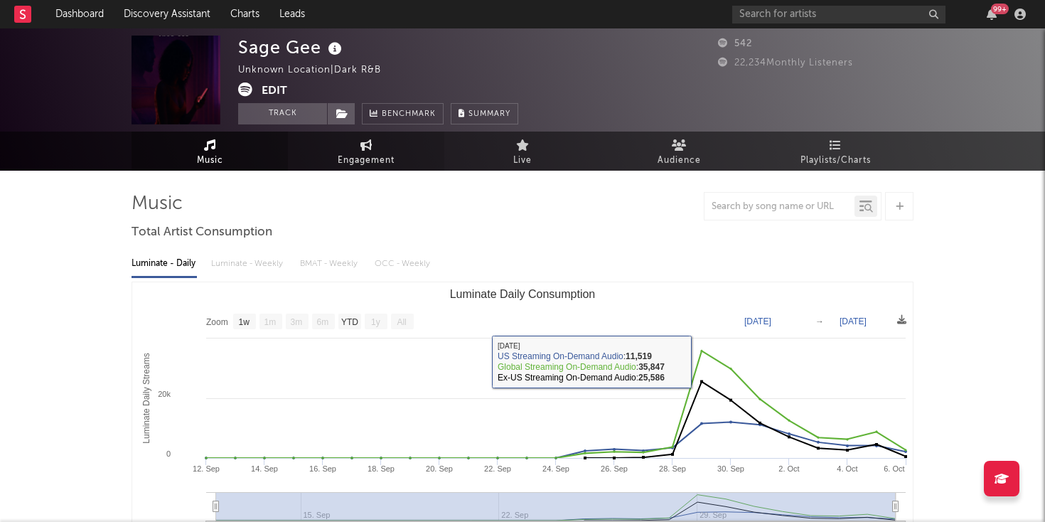
click at [343, 159] on span "Engagement" at bounding box center [366, 160] width 57 height 17
select select "1w"
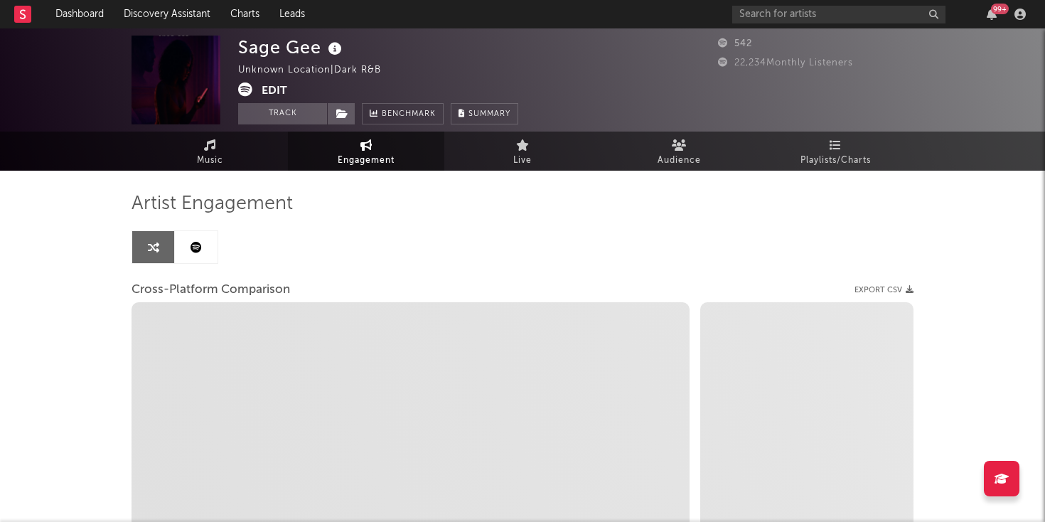
select select "1m"
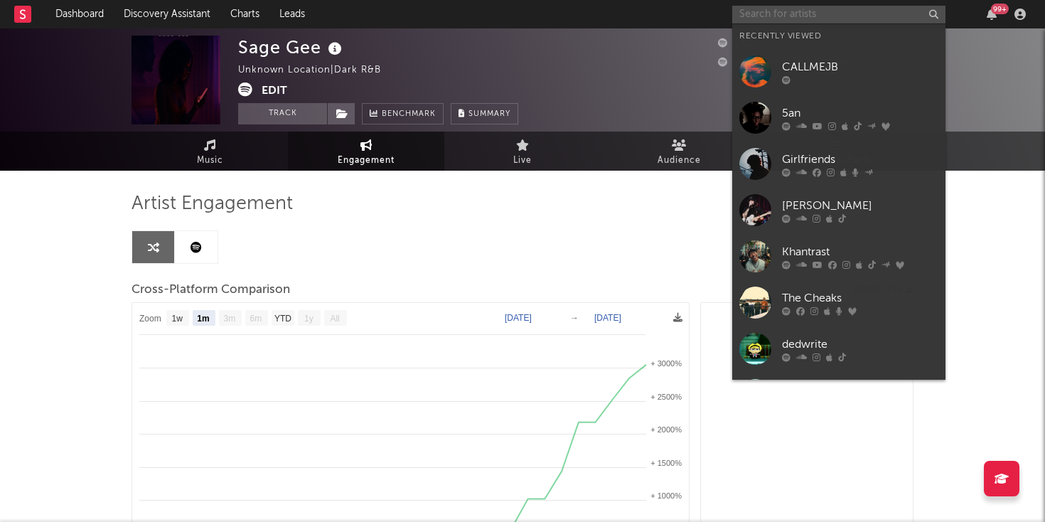
click at [761, 8] on input "text" at bounding box center [838, 15] width 213 height 18
paste input "https://open.spotify.com/track/2H7KBgnYNlvOglriri3f9t?si=bd5e15aa9ebd4955"
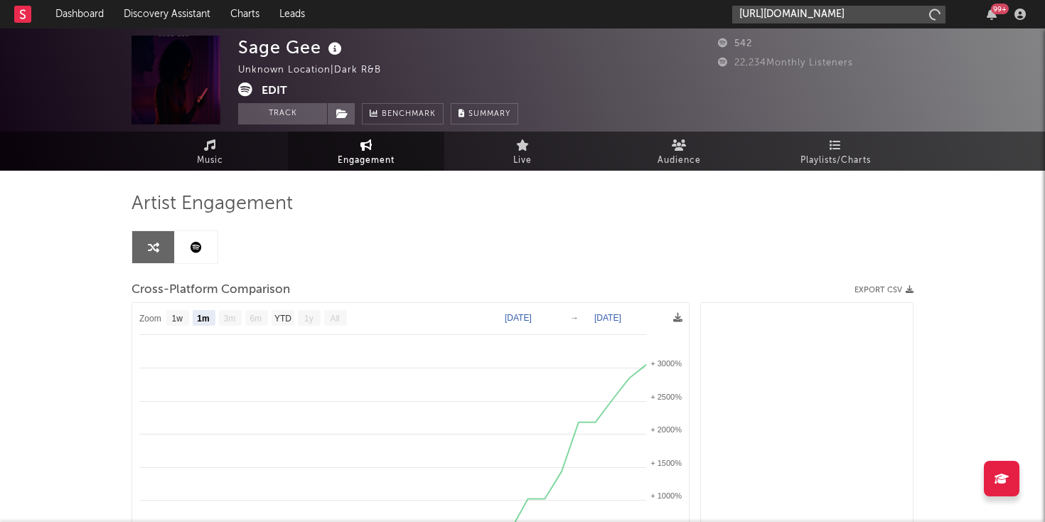
scroll to position [0, 181]
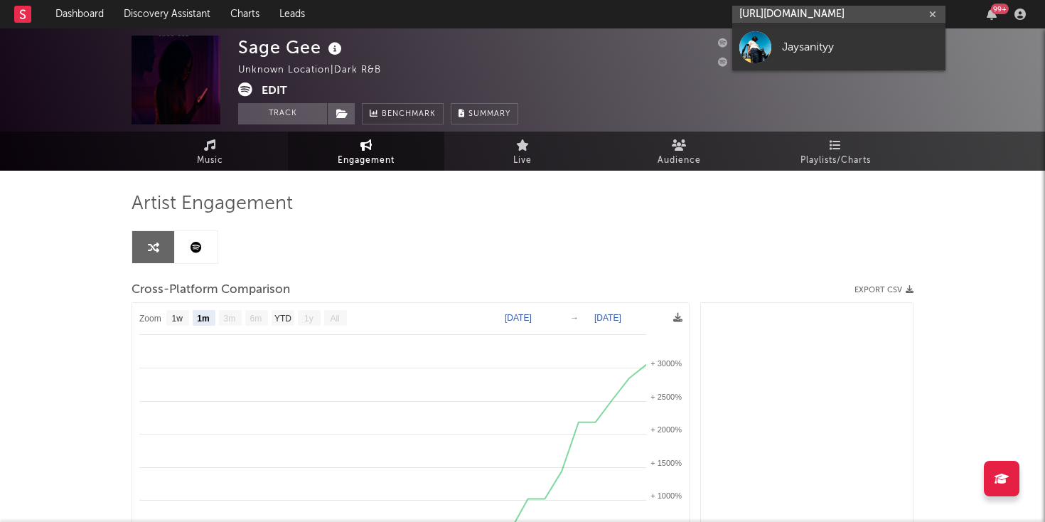
type input "https://open.spotify.com/track/2H7KBgnYNlvOglriri3f9t?si=bd5e15aa9ebd4955"
click at [818, 41] on div "Jaysanityy" at bounding box center [860, 46] width 156 height 17
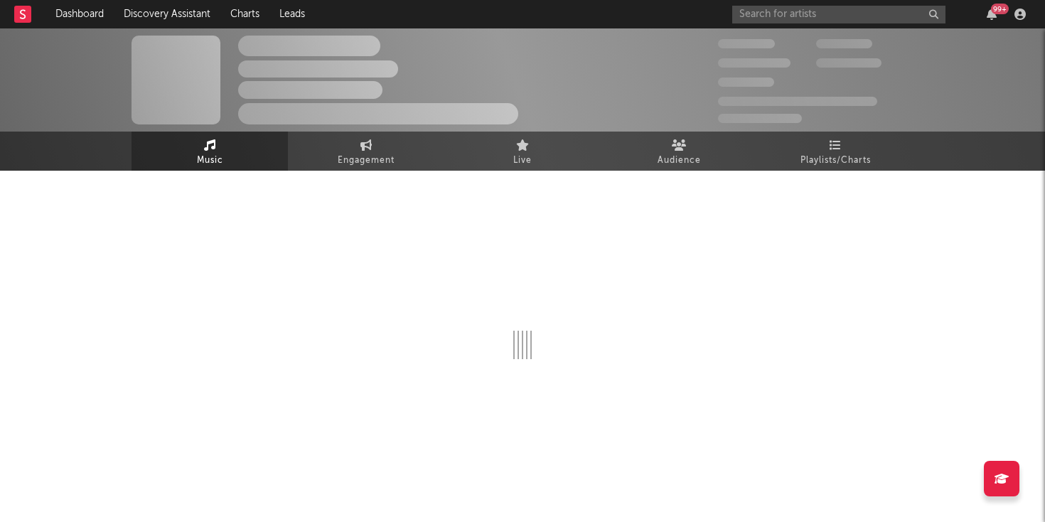
select select "1w"
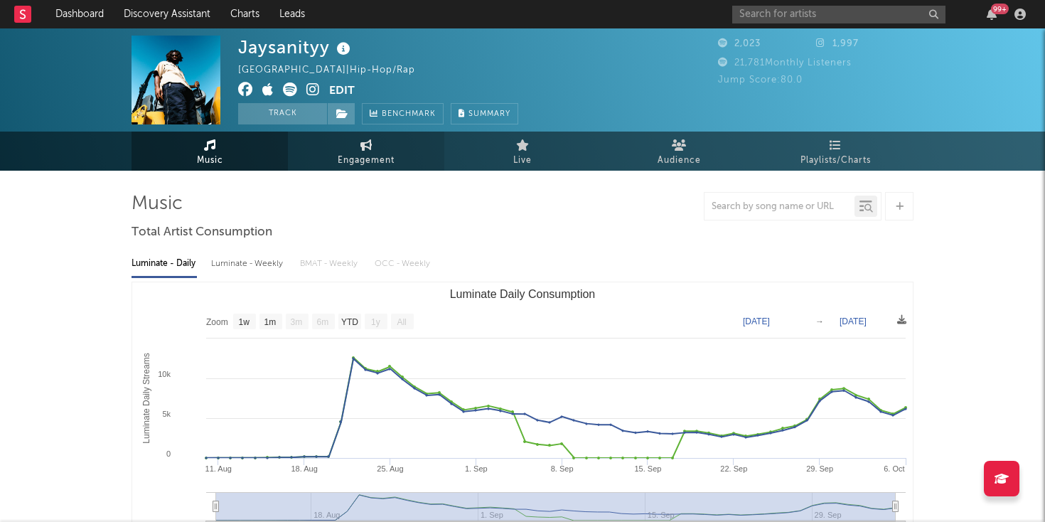
click at [370, 165] on span "Engagement" at bounding box center [366, 160] width 57 height 17
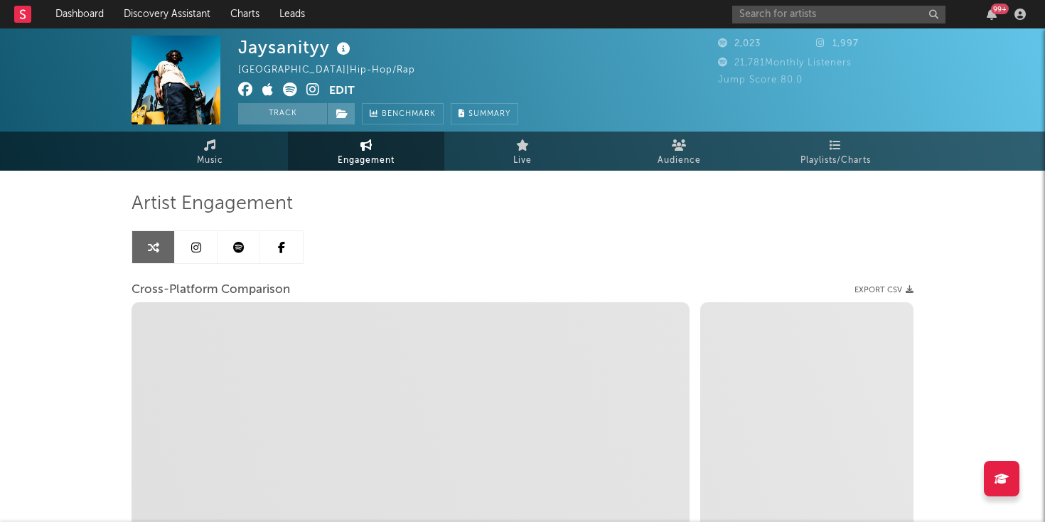
select select "1w"
select select "1m"
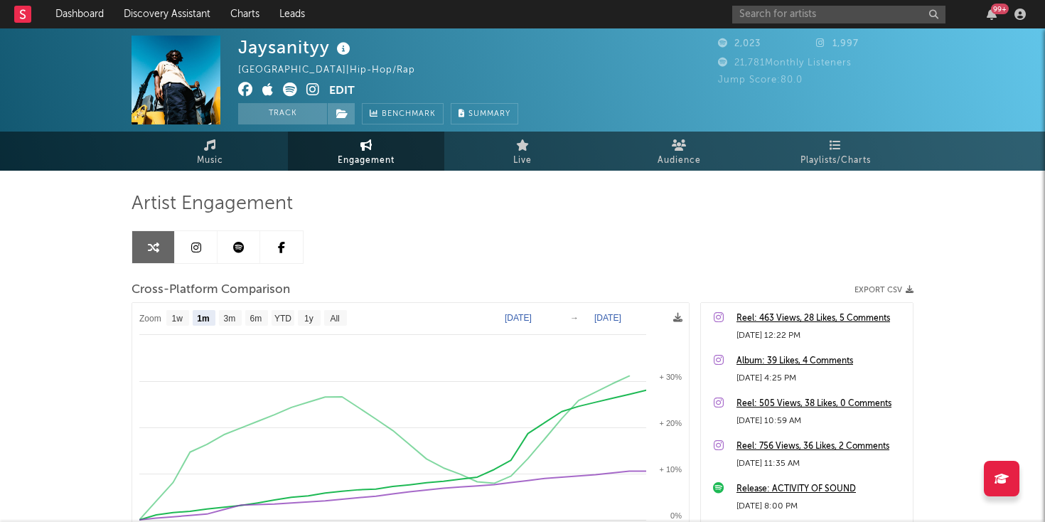
click at [243, 242] on icon at bounding box center [238, 247] width 11 height 11
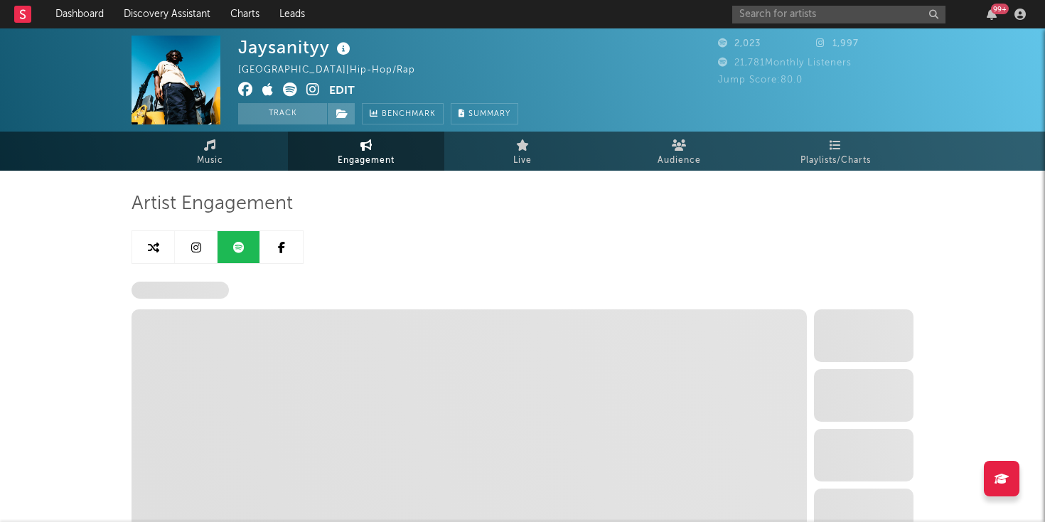
select select "6m"
select select "1w"
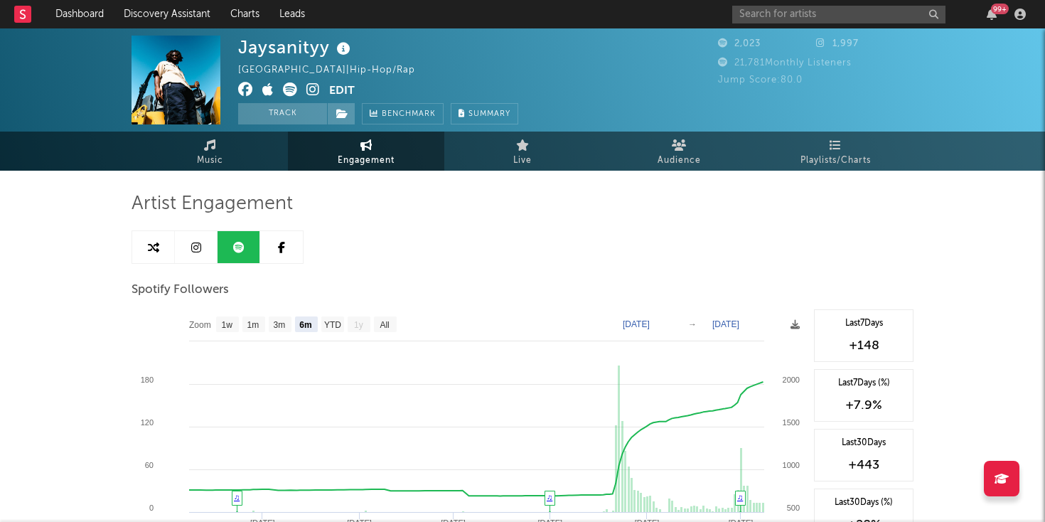
click at [191, 263] on div at bounding box center [218, 246] width 172 height 33
click at [200, 254] on link at bounding box center [196, 247] width 43 height 32
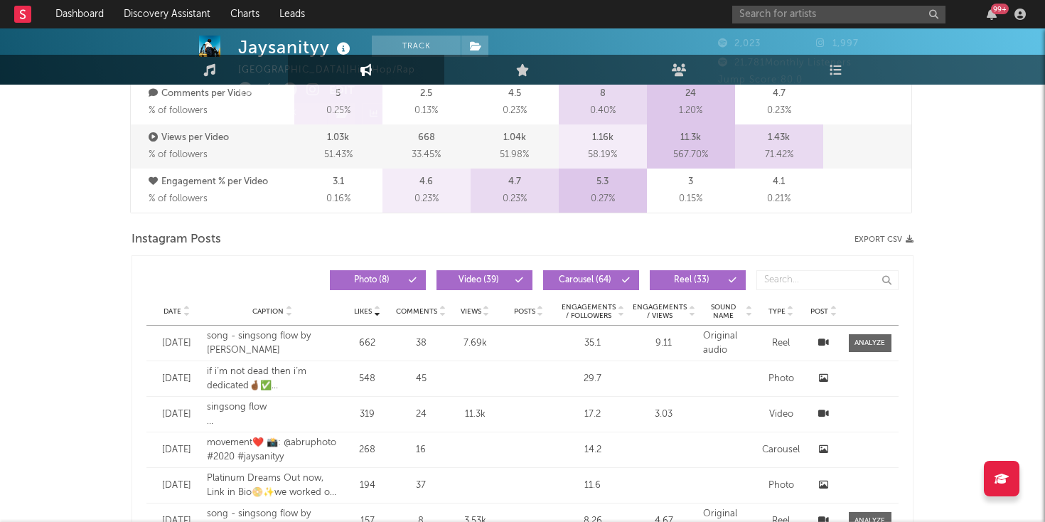
select select "1w"
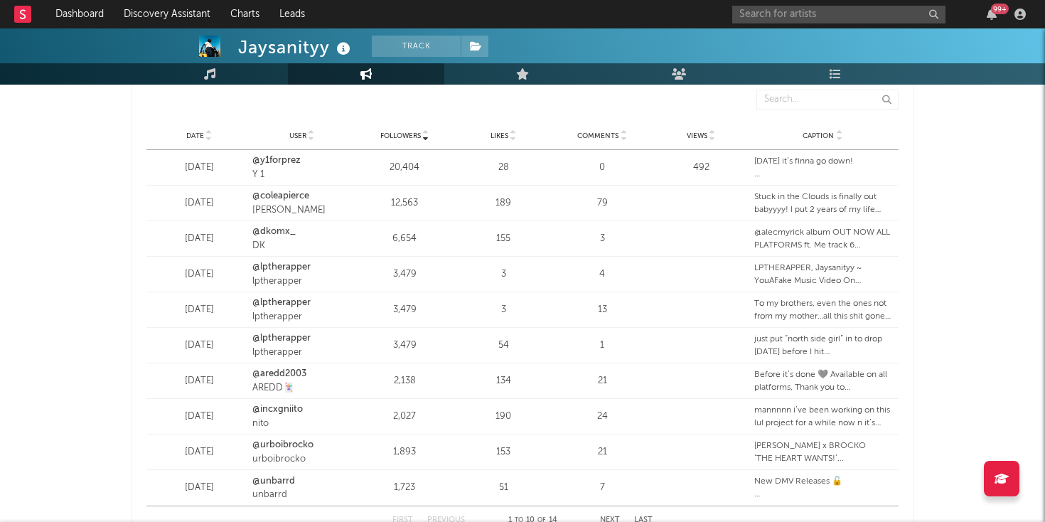
scroll to position [2178, 0]
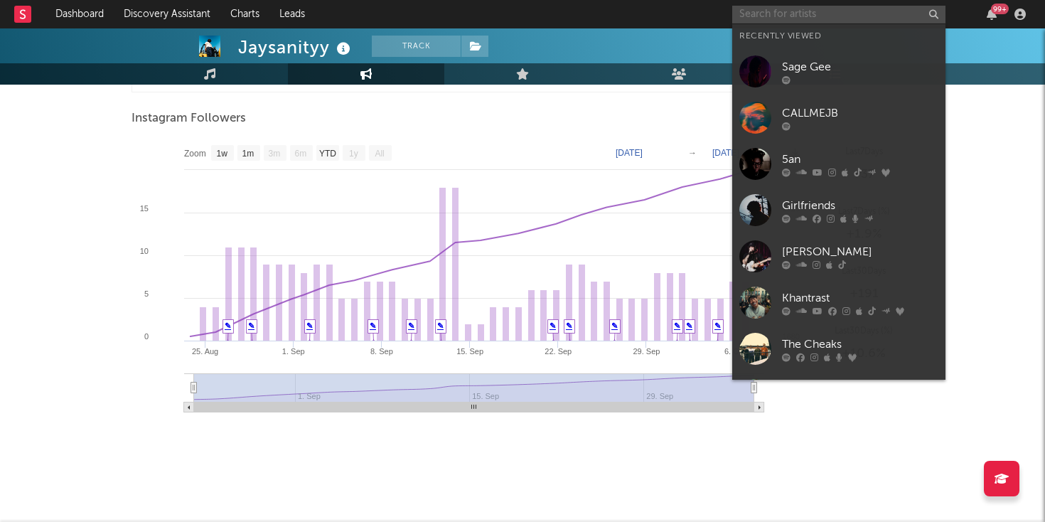
click at [758, 13] on input "text" at bounding box center [838, 15] width 213 height 18
paste input "https://open.spotify.com/track/6VbVIpvzQxrXYXq4USXOz6?si=60e0cff8357b46ac"
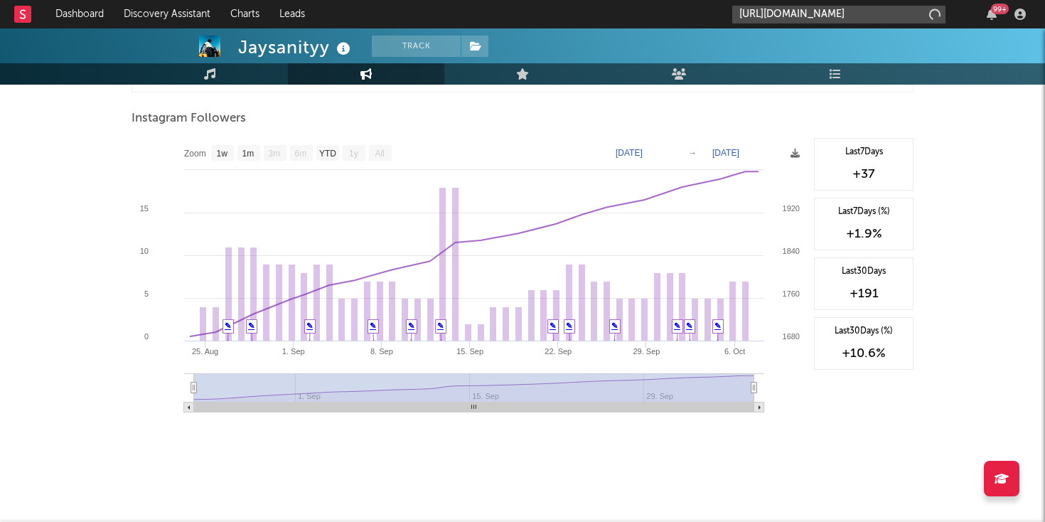
scroll to position [0, 195]
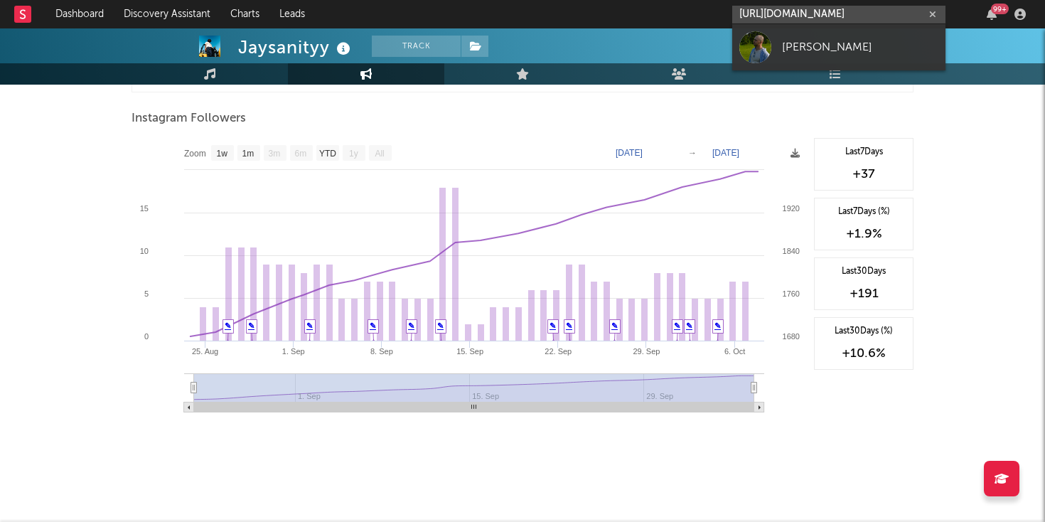
type input "https://open.spotify.com/track/6VbVIpvzQxrXYXq4USXOz6?si=60e0cff8357b46ac"
click at [761, 54] on div at bounding box center [755, 47] width 32 height 32
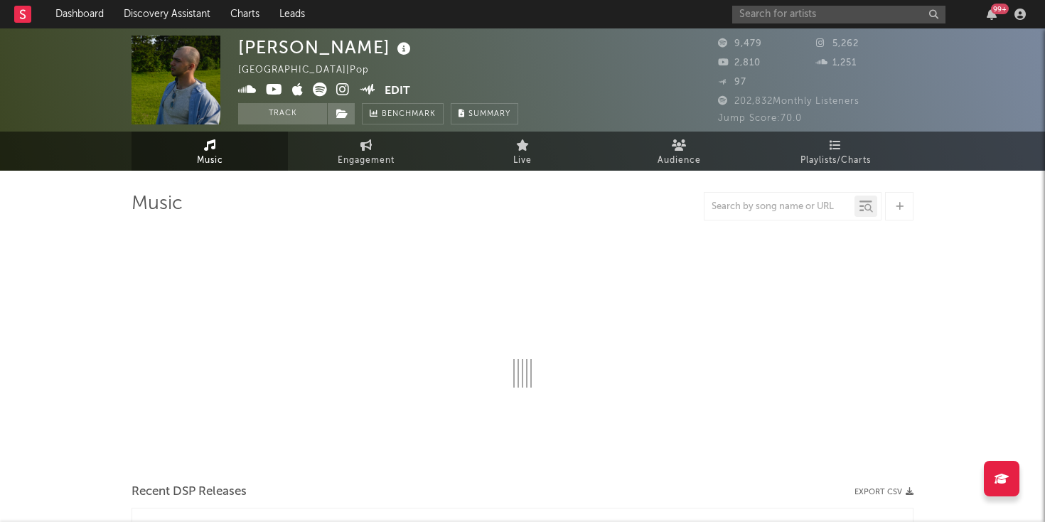
select select "6m"
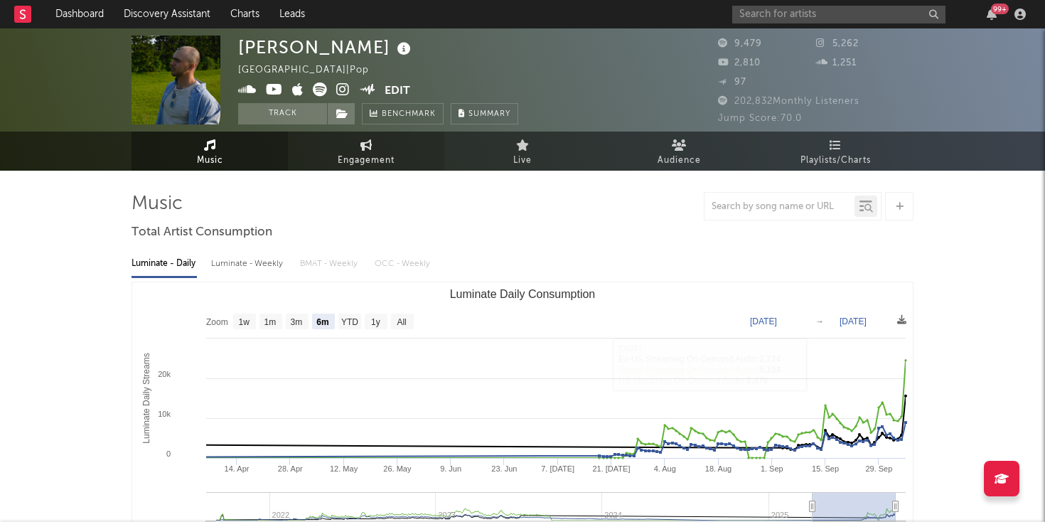
click at [367, 159] on span "Engagement" at bounding box center [366, 160] width 57 height 17
select select "1w"
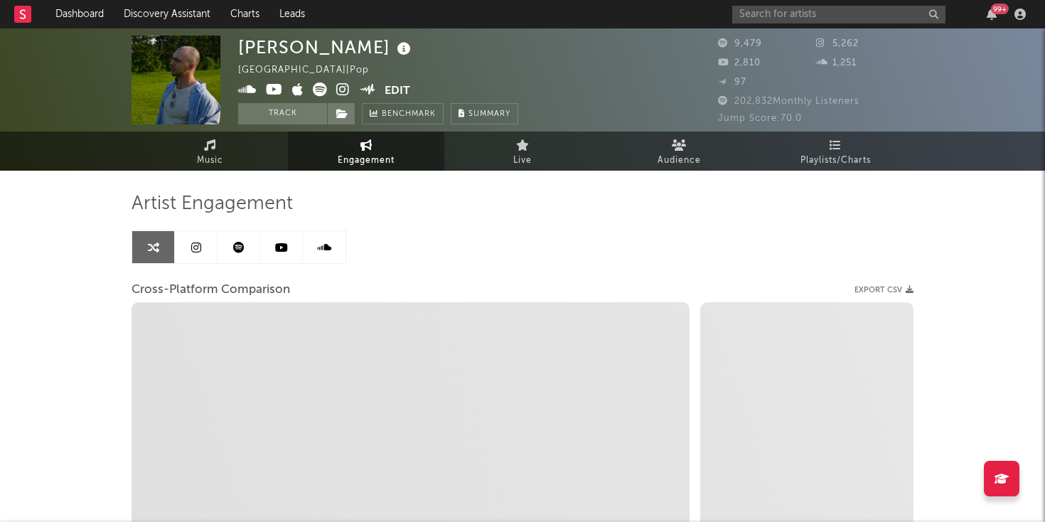
click at [181, 252] on link at bounding box center [196, 247] width 43 height 32
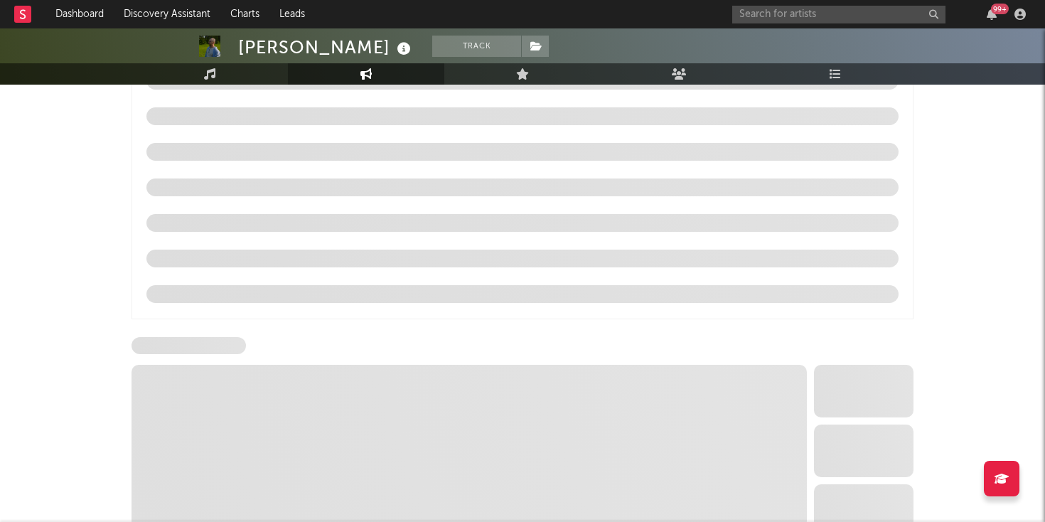
select select "6m"
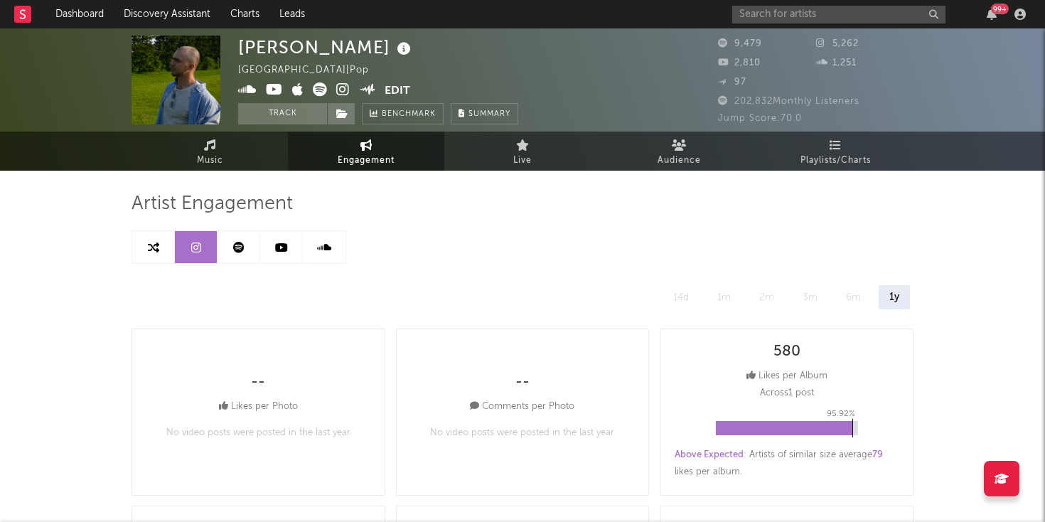
click at [242, 246] on icon at bounding box center [238, 247] width 11 height 11
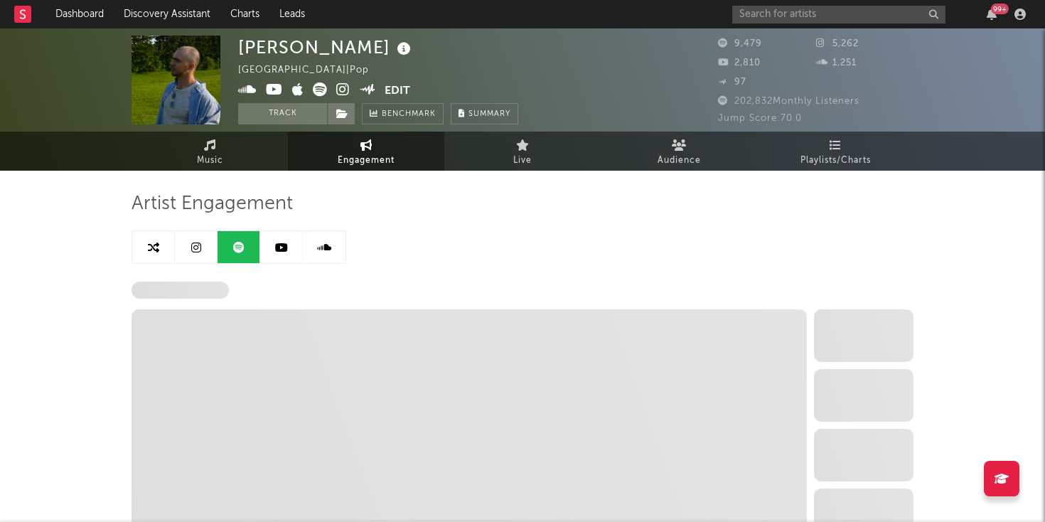
select select "6m"
select select "1w"
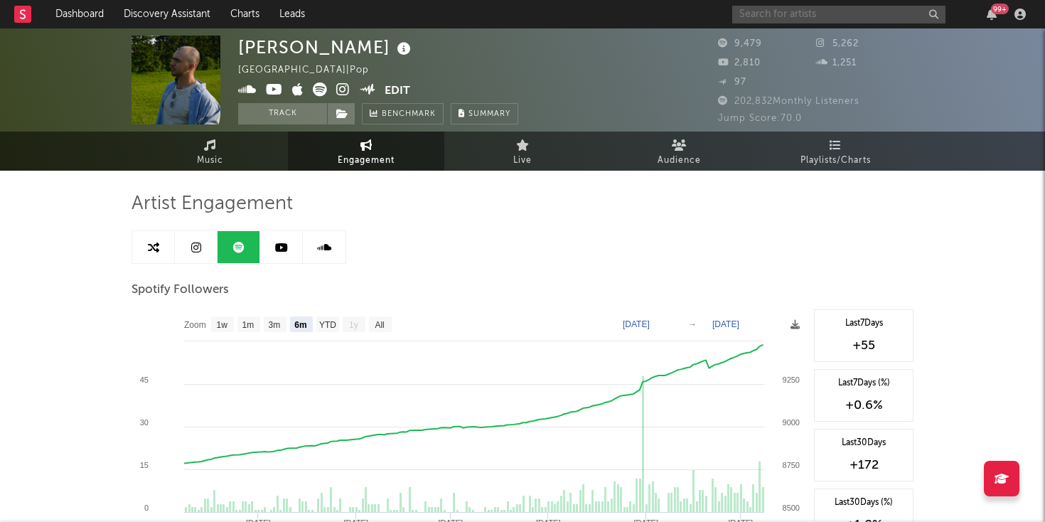
click at [774, 21] on input "text" at bounding box center [838, 15] width 213 height 18
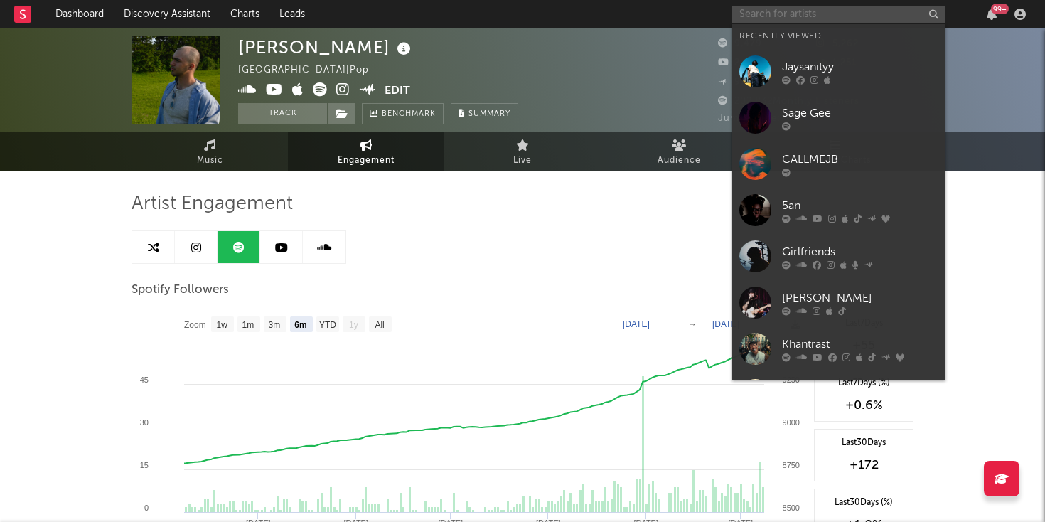
paste input "https://open.spotify.com/track/4xL7SffGR9bwS0ObBrWk9C?si=22a7d0975f7d4aad"
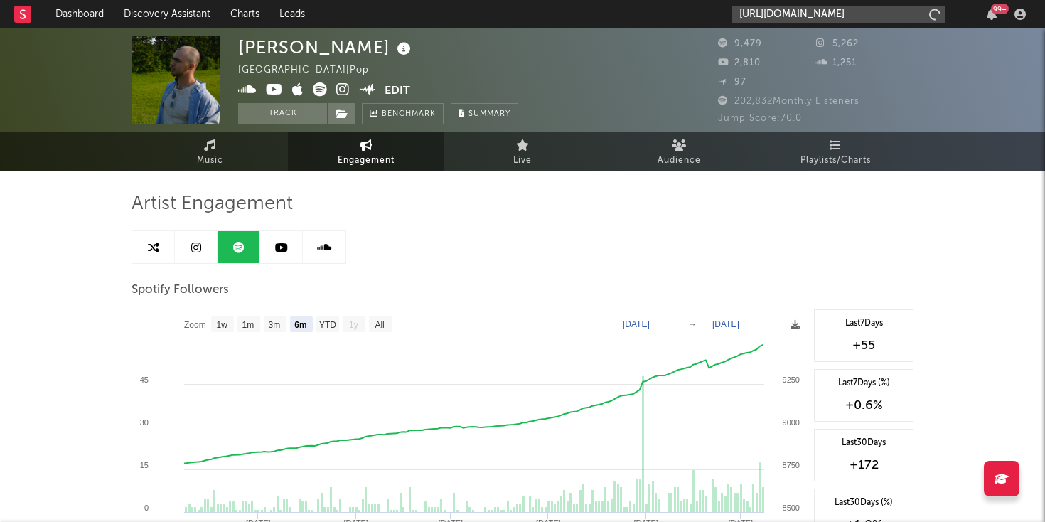
scroll to position [0, 198]
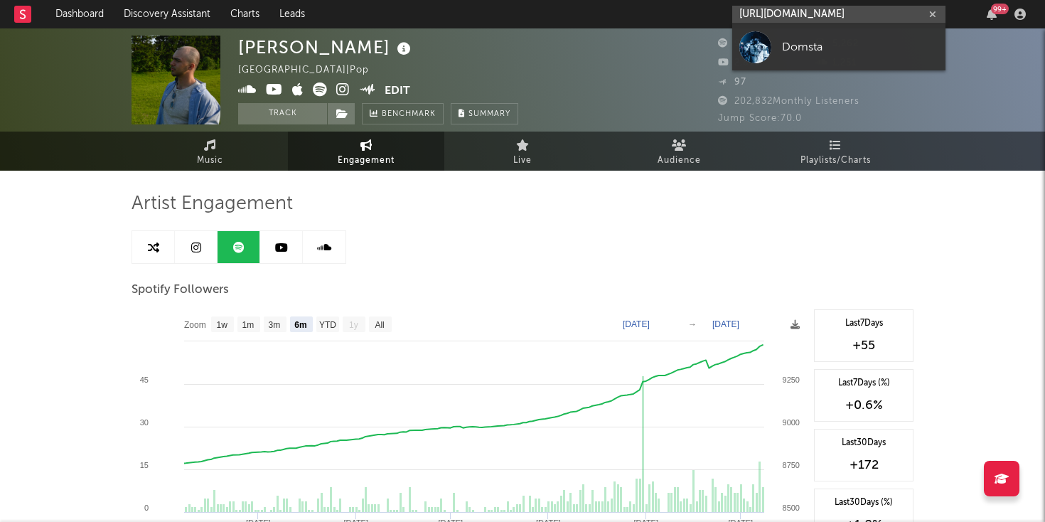
type input "https://open.spotify.com/track/4xL7SffGR9bwS0ObBrWk9C?si=22a7d0975f7d4aad"
click at [765, 48] on div at bounding box center [755, 47] width 32 height 32
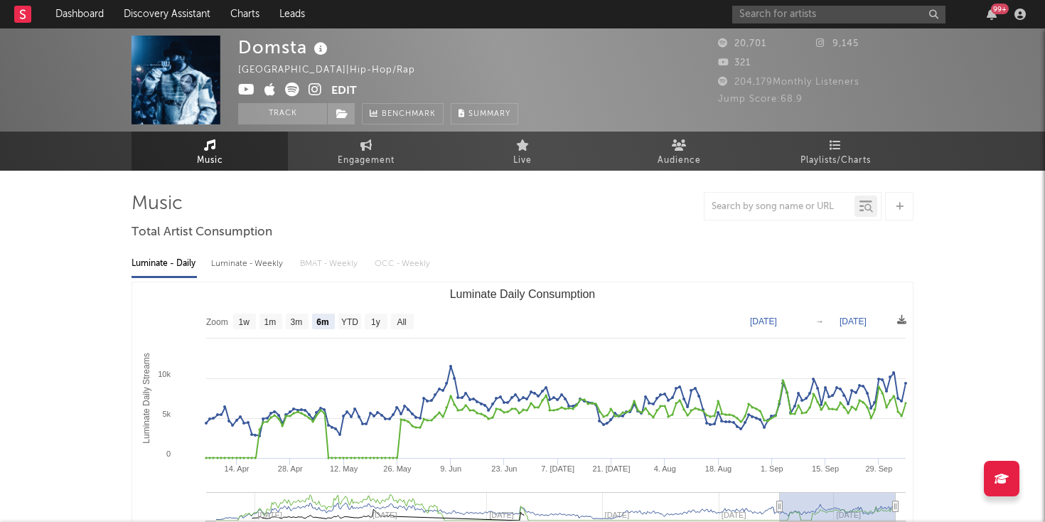
select select "6m"
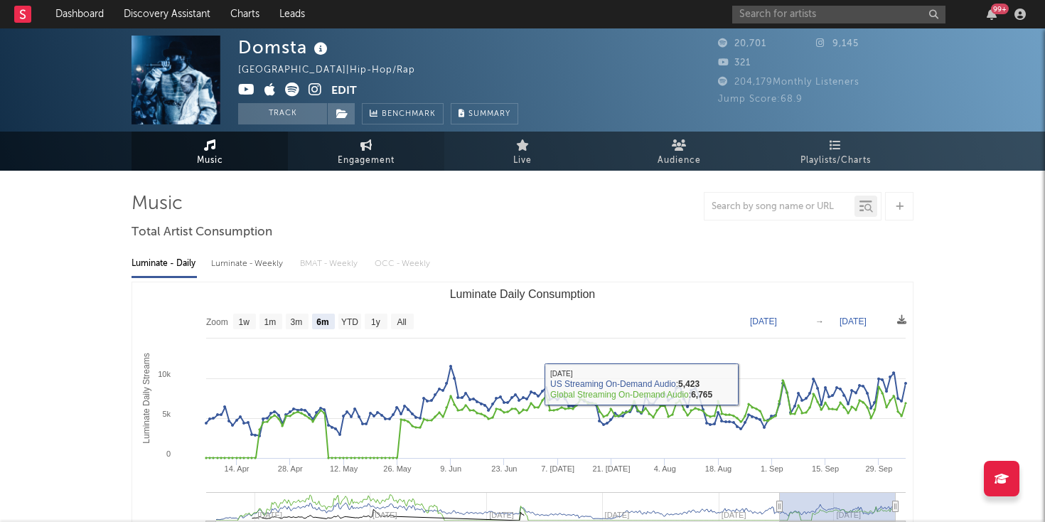
click at [371, 159] on span "Engagement" at bounding box center [366, 160] width 57 height 17
select select "1w"
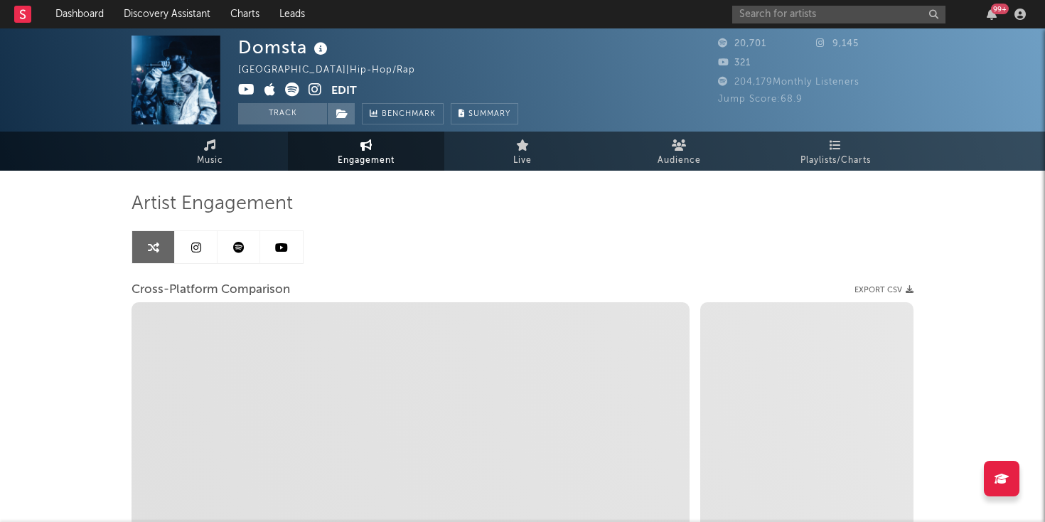
click at [188, 247] on link at bounding box center [196, 247] width 43 height 32
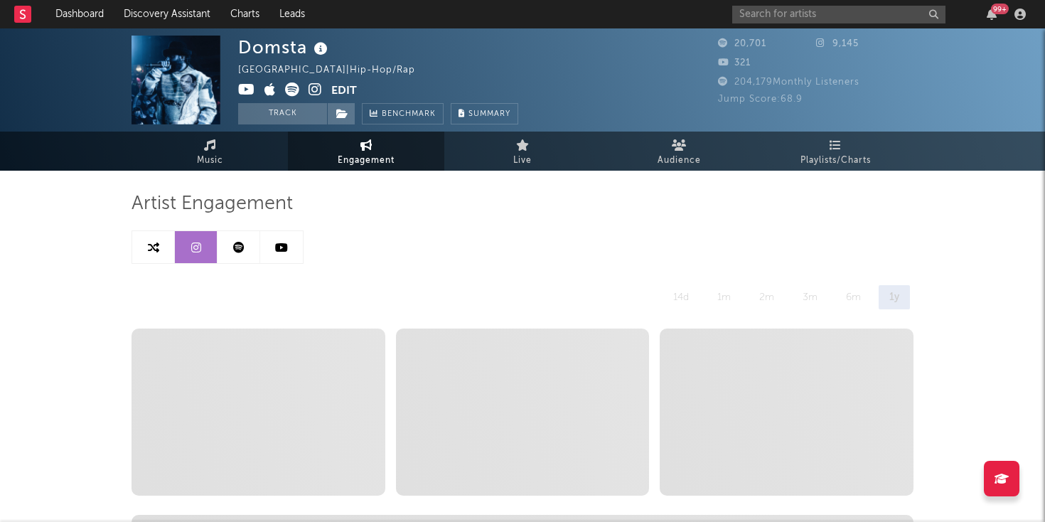
select select "6m"
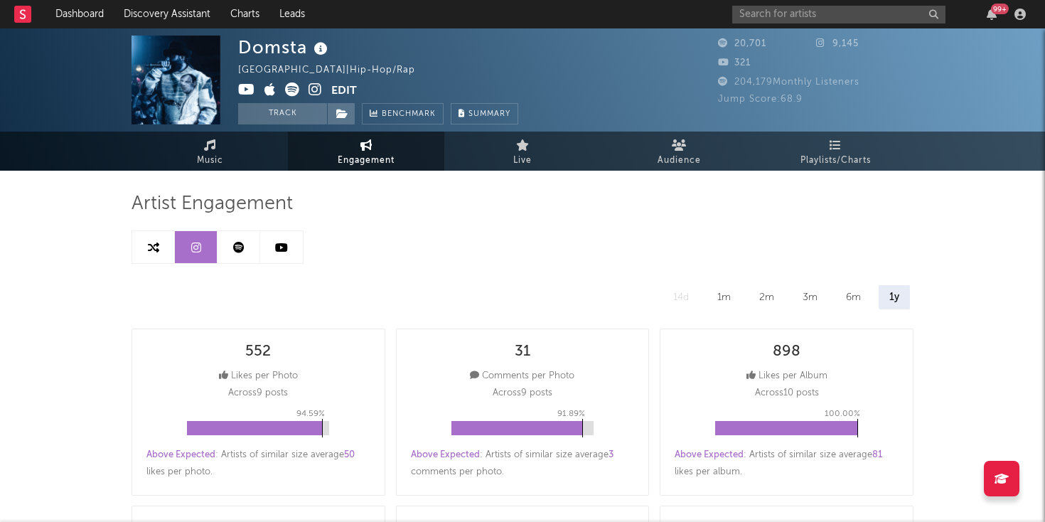
click at [240, 245] on icon at bounding box center [238, 247] width 11 height 11
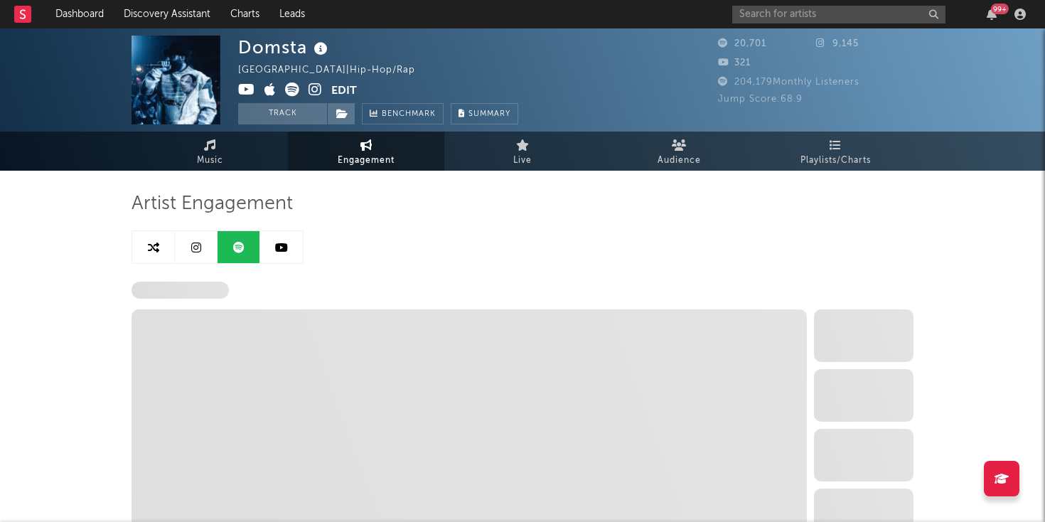
select select "6m"
select select "1w"
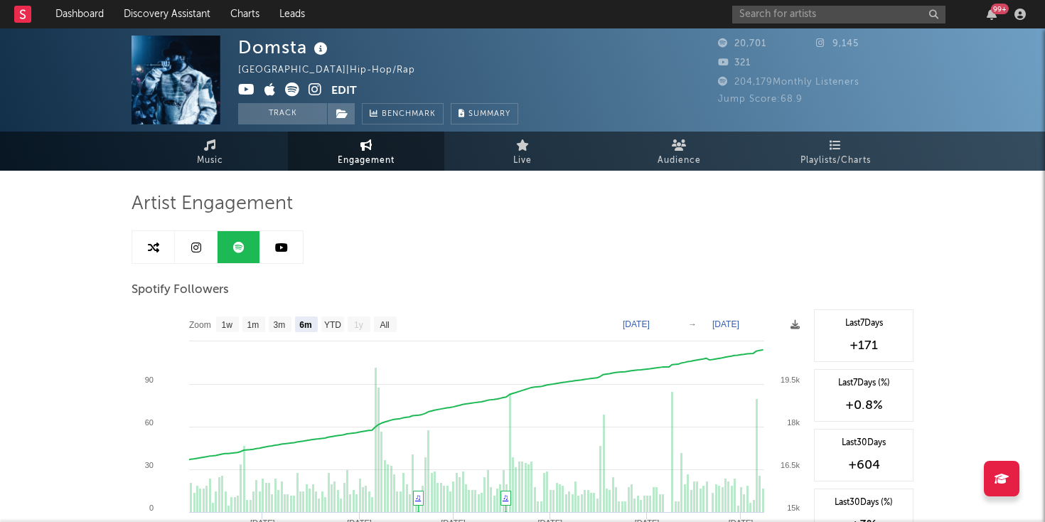
click at [791, 23] on div "99 +" at bounding box center [881, 14] width 299 height 28
click at [793, 16] on input "text" at bounding box center [838, 15] width 213 height 18
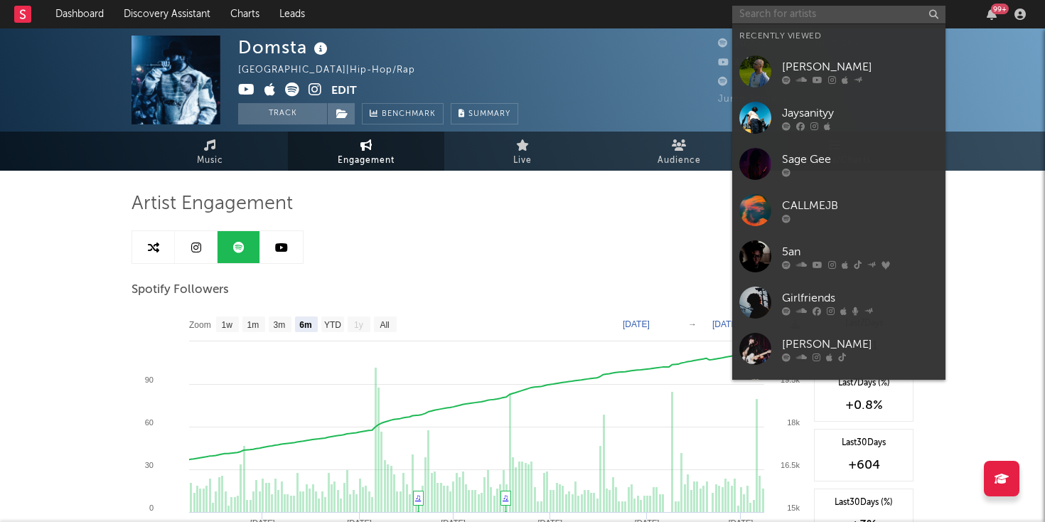
paste input "https://open.spotify.com/track/6jngbazrfHqLhXmnUtsHg6?si=4b7dbdb75c864550"
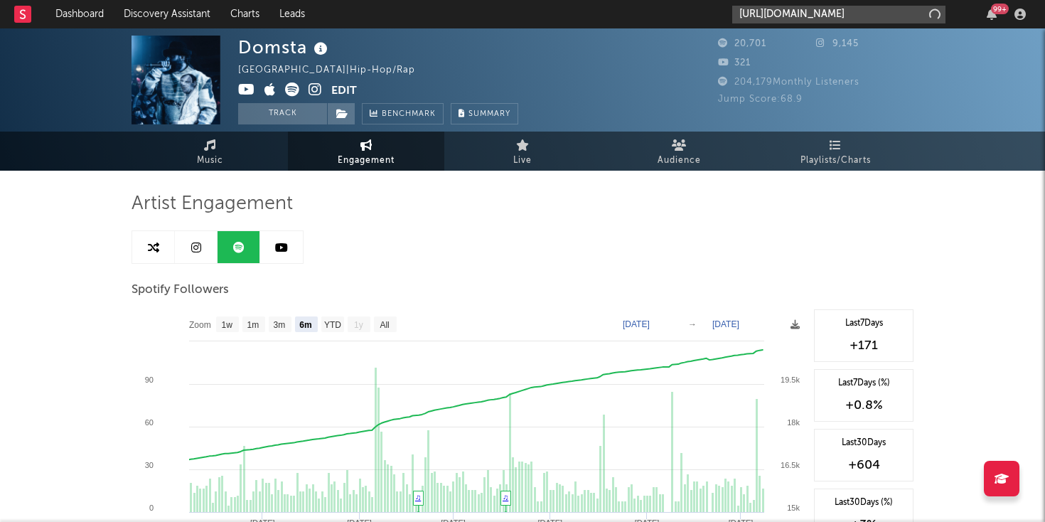
scroll to position [0, 196]
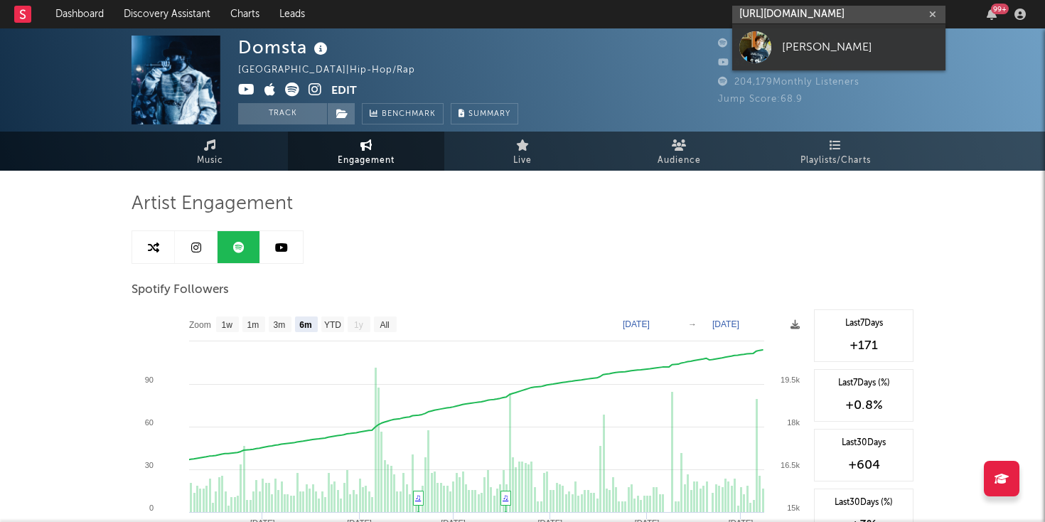
type input "https://open.spotify.com/track/6jngbazrfHqLhXmnUtsHg6?si=4b7dbdb75c864550"
click at [780, 43] on link "[PERSON_NAME]" at bounding box center [838, 47] width 213 height 46
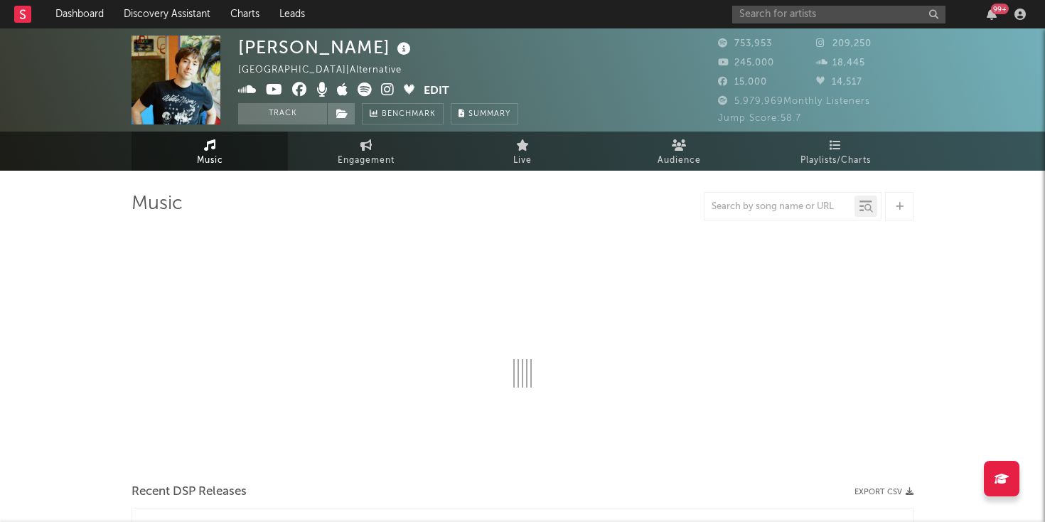
select select "6m"
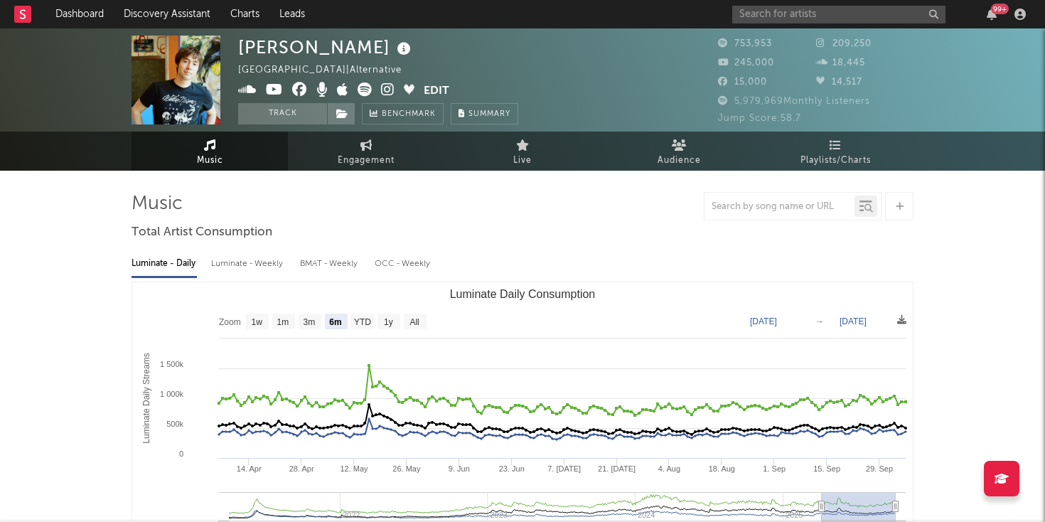
select select "6m"
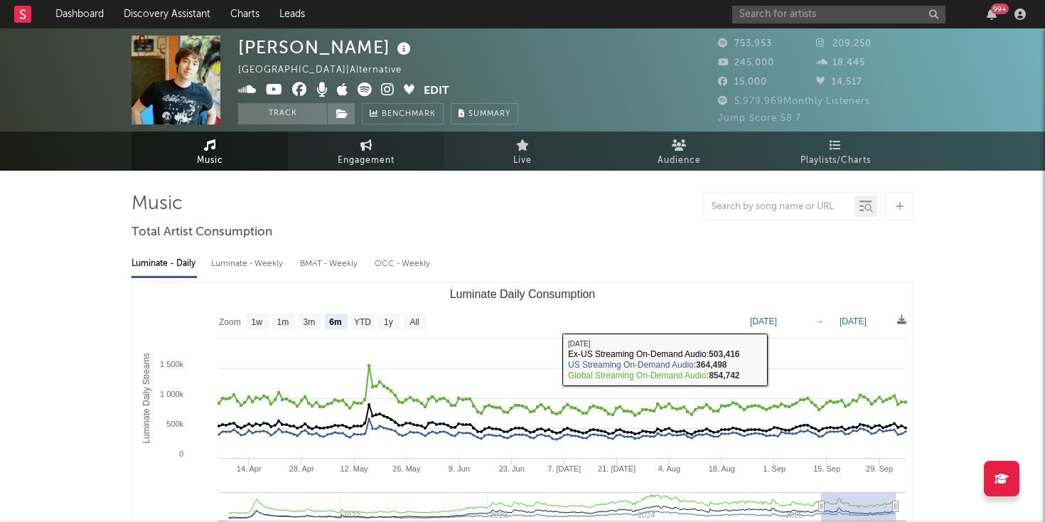
click at [371, 153] on span "Engagement" at bounding box center [366, 160] width 57 height 17
select select "1w"
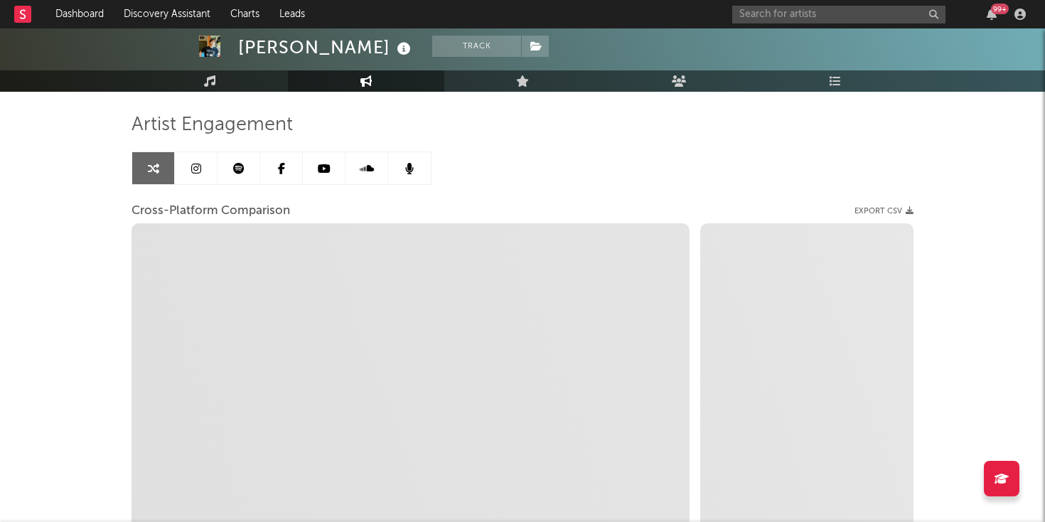
scroll to position [81, 0]
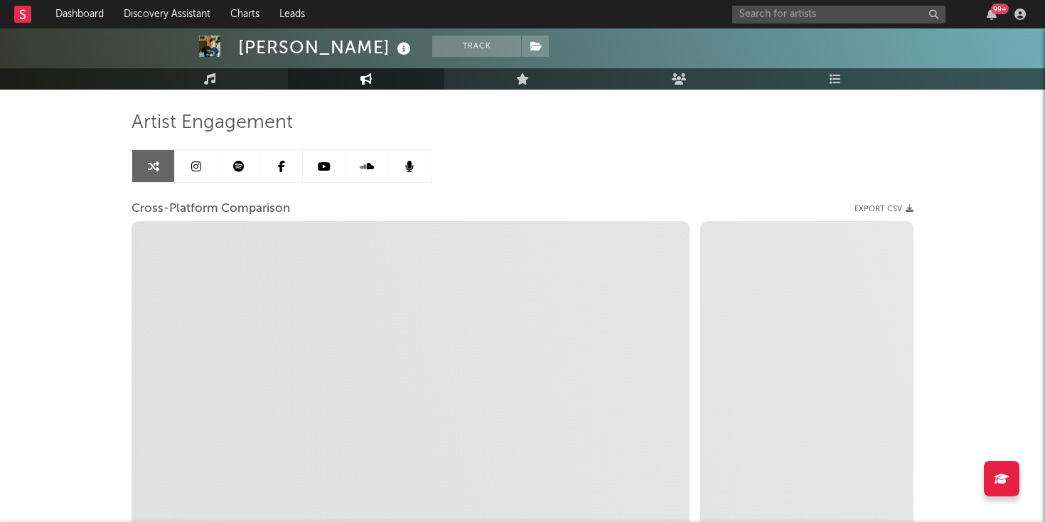
select select "1m"
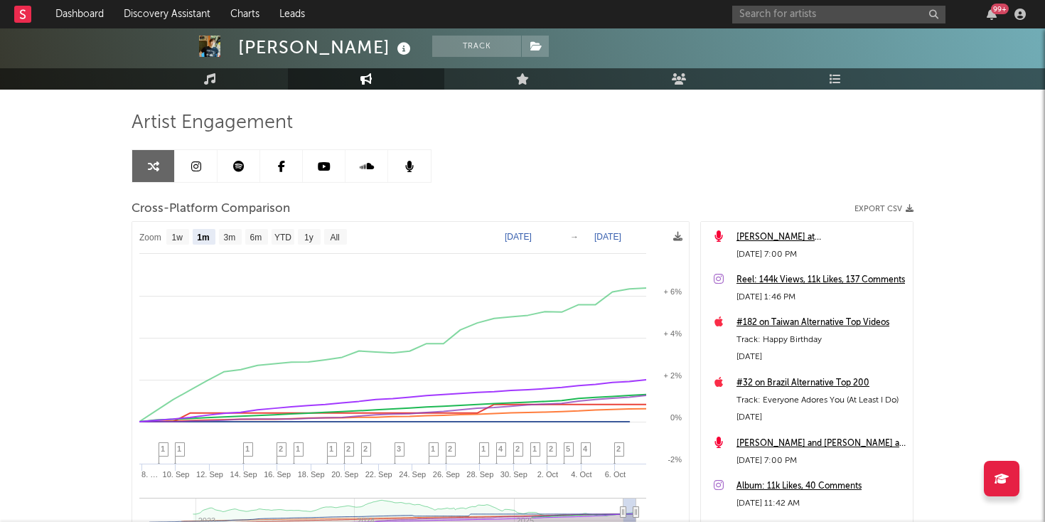
click at [193, 174] on link at bounding box center [196, 166] width 43 height 32
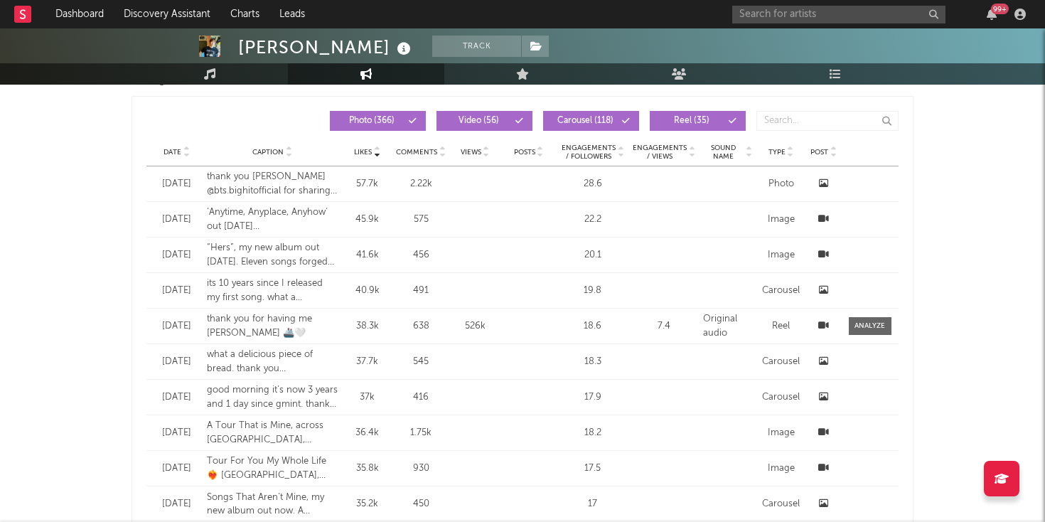
select select "6m"
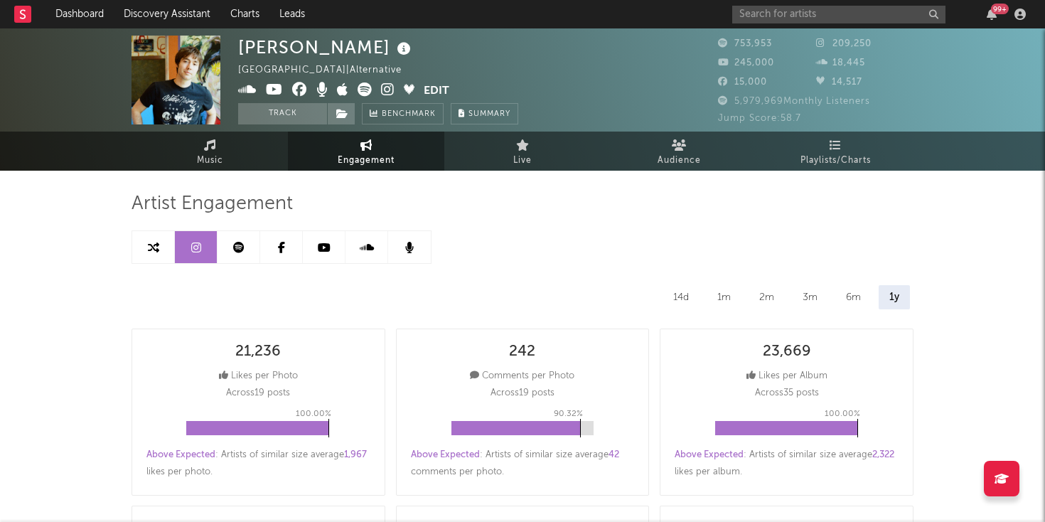
click at [233, 254] on link at bounding box center [239, 247] width 43 height 32
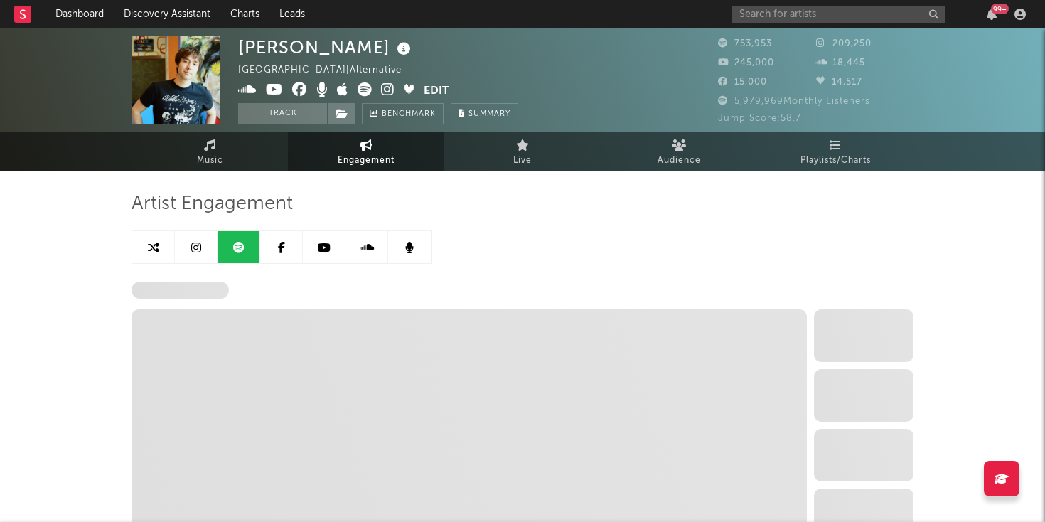
select select "6m"
select select "1w"
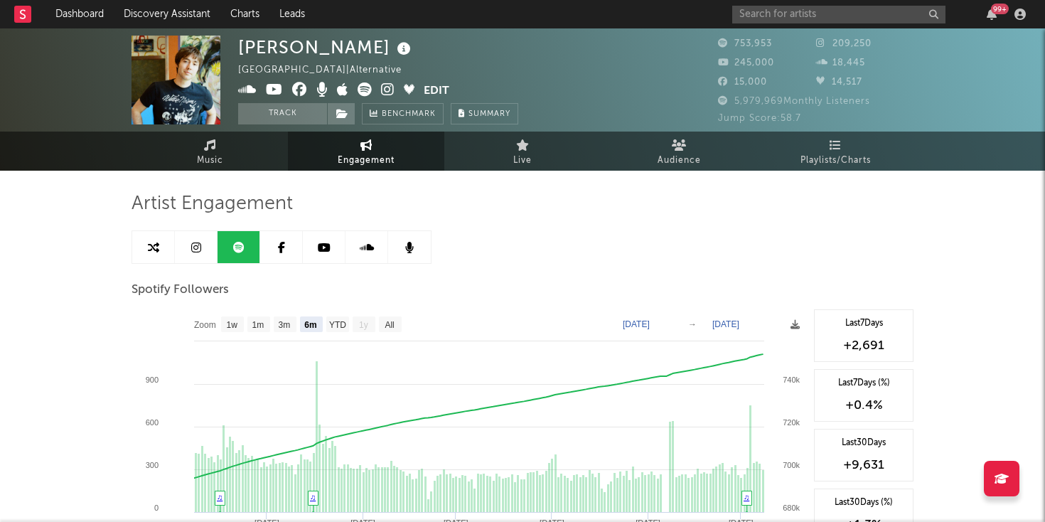
select select "6m"
select select "1w"
click at [771, 20] on input "text" at bounding box center [838, 15] width 213 height 18
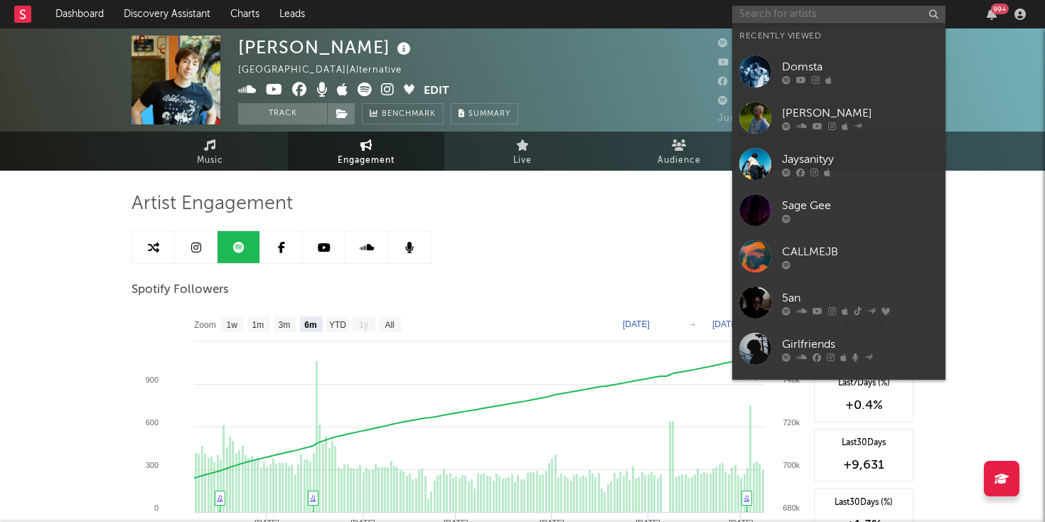
paste input "[URL][DOMAIN_NAME]"
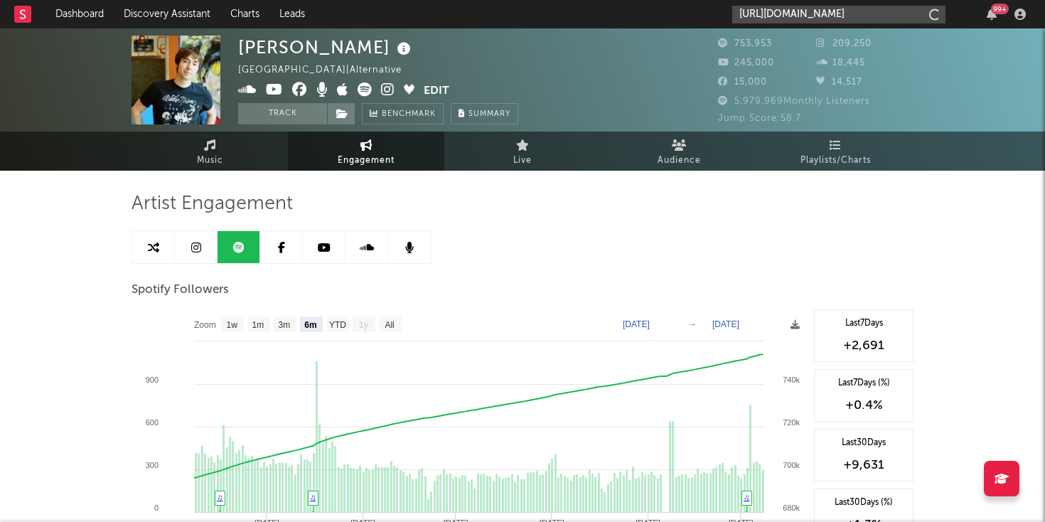
scroll to position [0, 191]
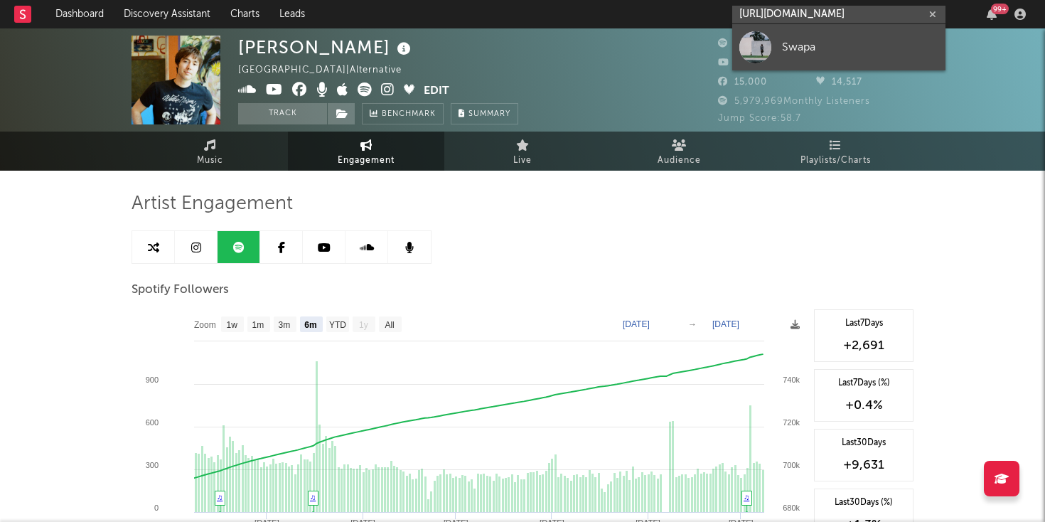
type input "[URL][DOMAIN_NAME]"
click at [789, 33] on link "Swapa" at bounding box center [838, 47] width 213 height 46
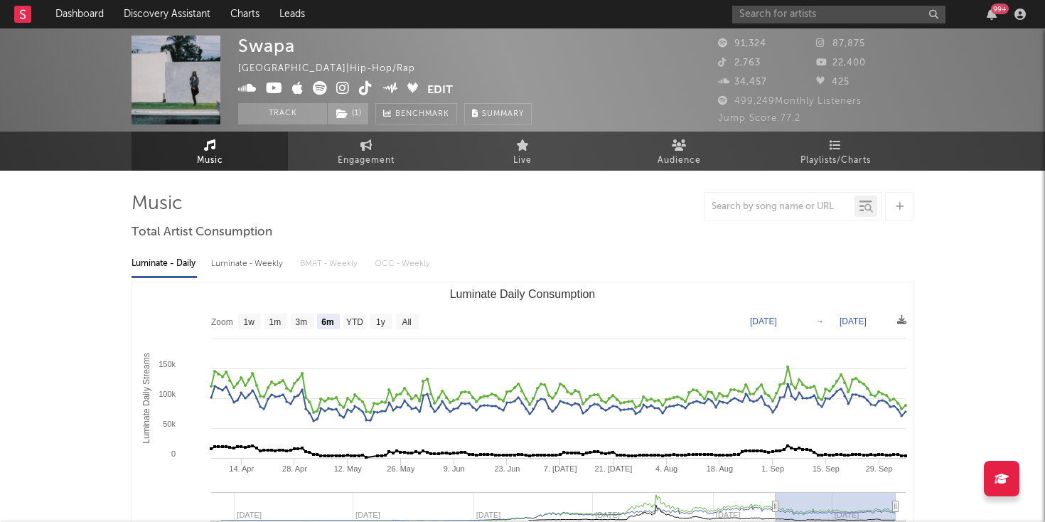
select select "6m"
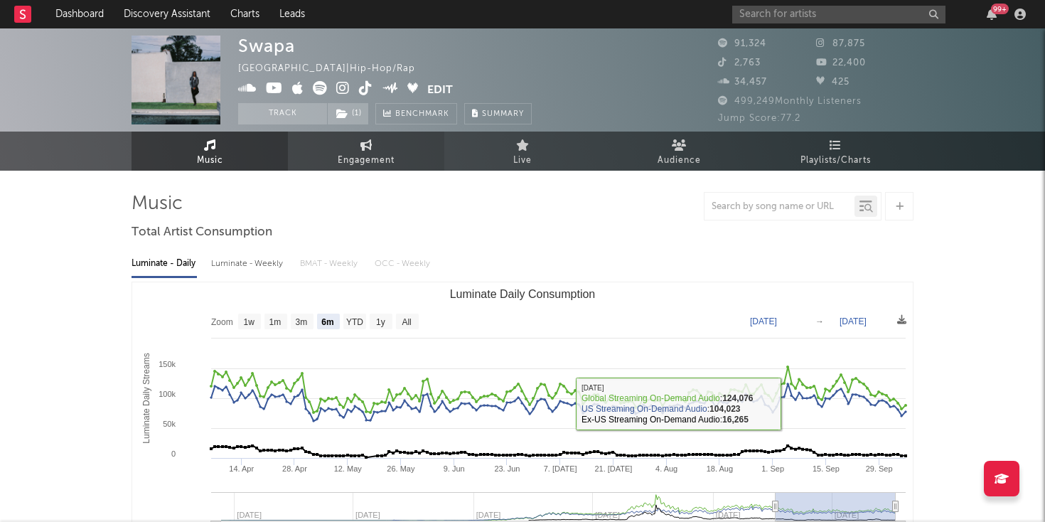
click at [347, 151] on link "Engagement" at bounding box center [366, 151] width 156 height 39
select select "1w"
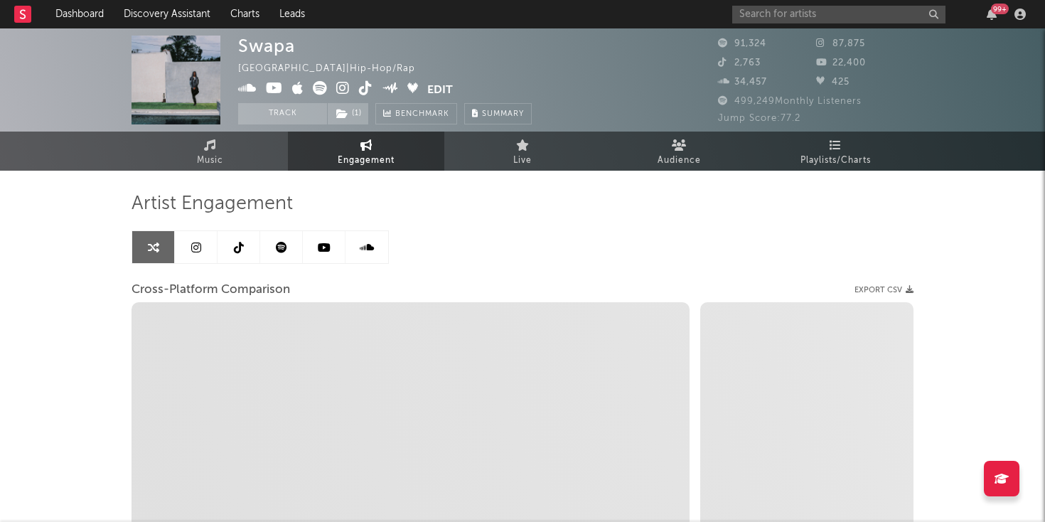
click at [196, 248] on icon at bounding box center [196, 247] width 10 height 11
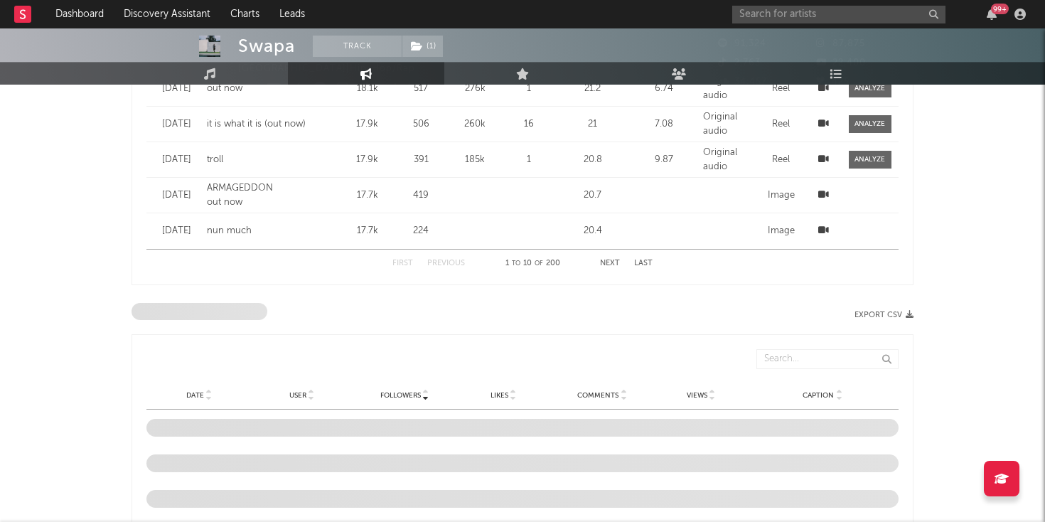
select select "6m"
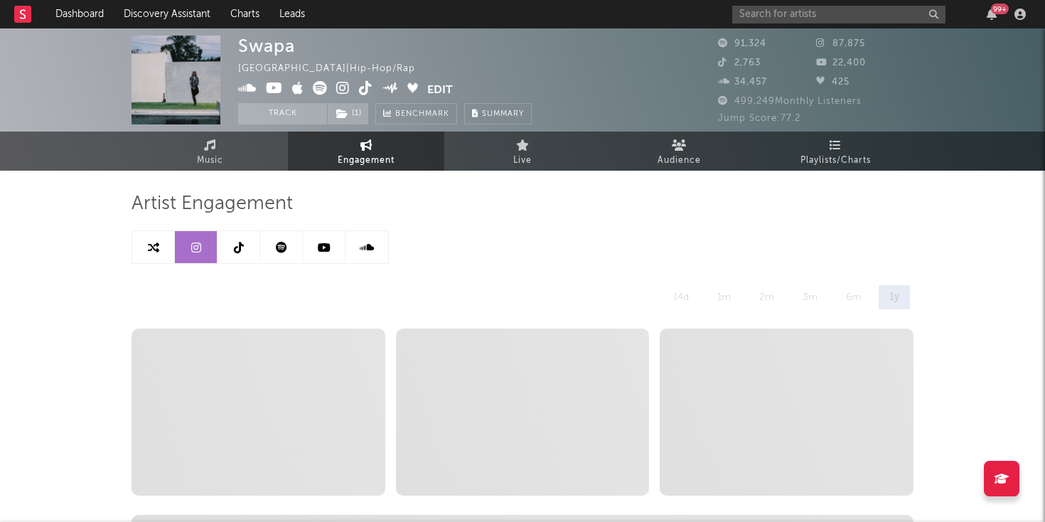
click at [267, 237] on link at bounding box center [281, 247] width 43 height 32
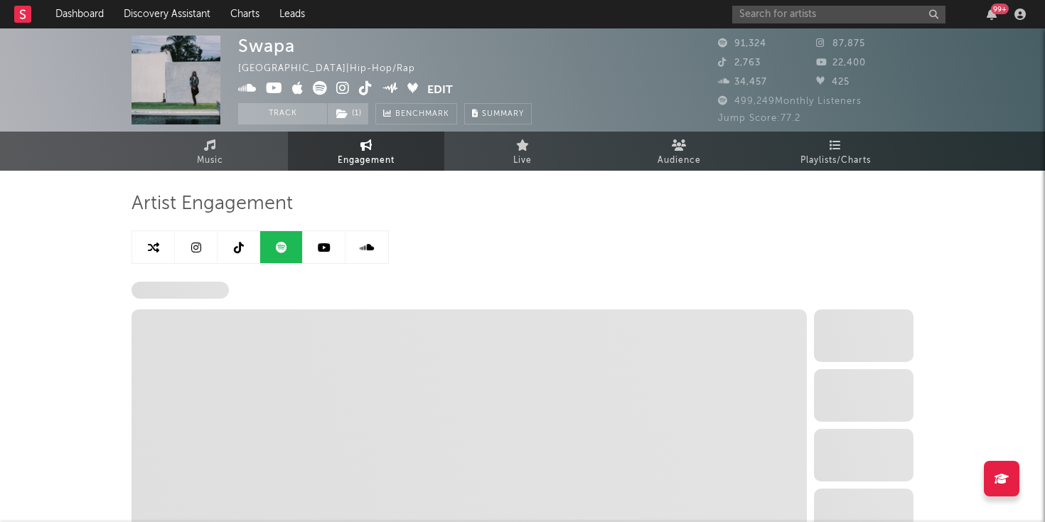
select select "6m"
select select "1w"
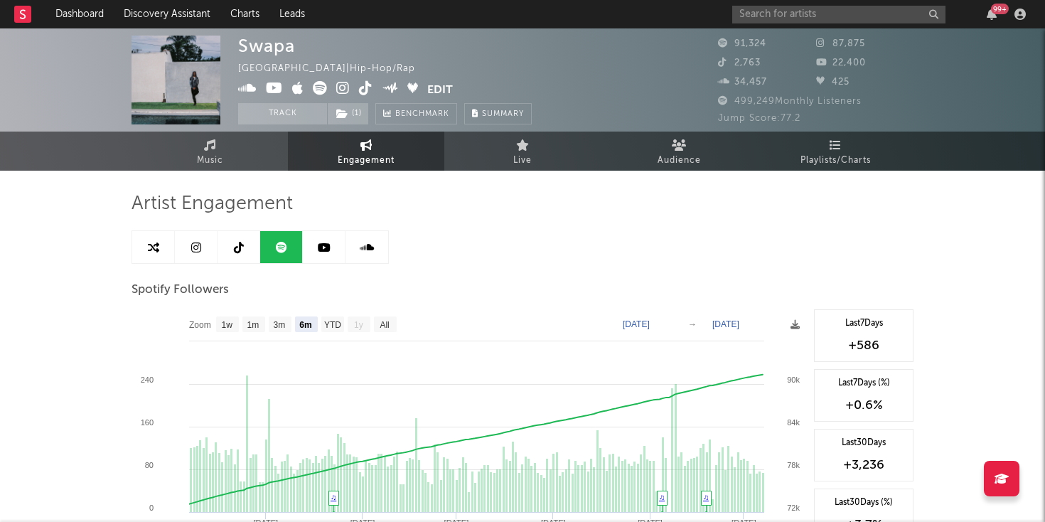
click at [833, 23] on div "99 +" at bounding box center [881, 14] width 299 height 28
click at [833, 21] on input "text" at bounding box center [838, 15] width 213 height 18
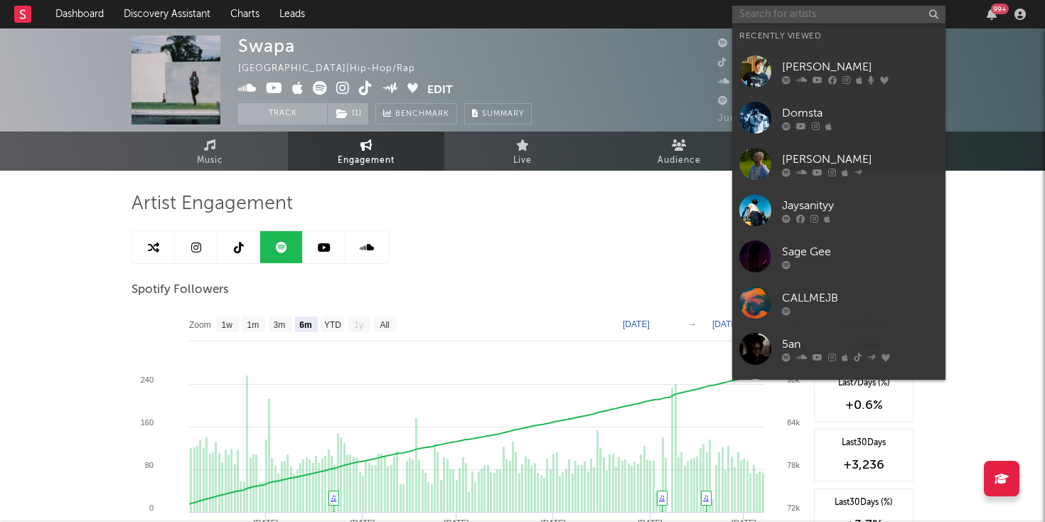
paste input "[URL][DOMAIN_NAME]"
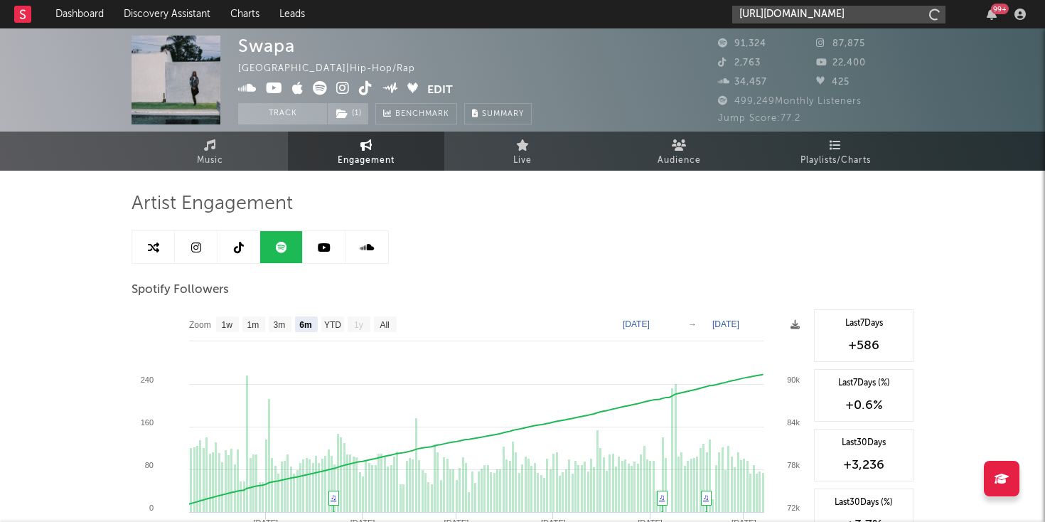
scroll to position [0, 185]
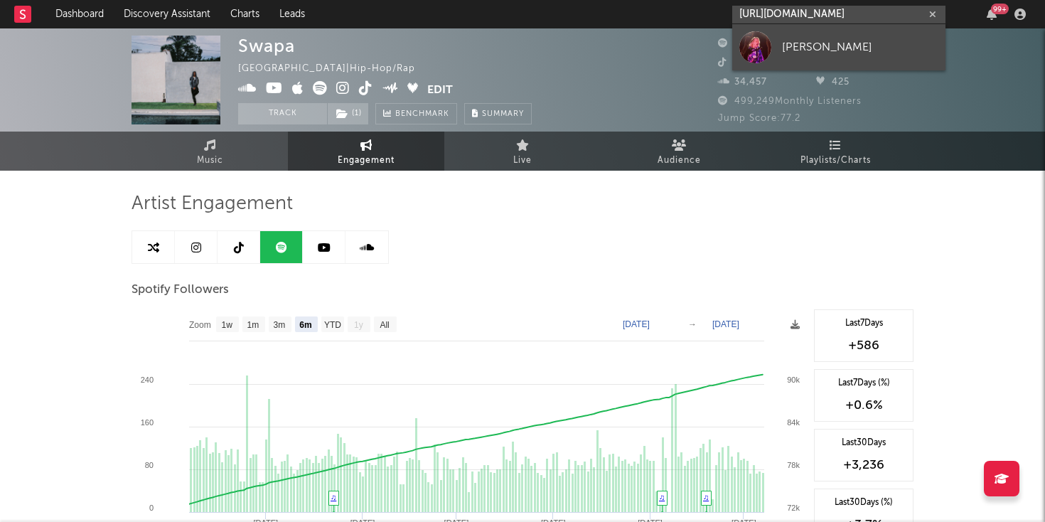
type input "[URL][DOMAIN_NAME]"
click at [791, 44] on div "[PERSON_NAME]" at bounding box center [860, 46] width 156 height 17
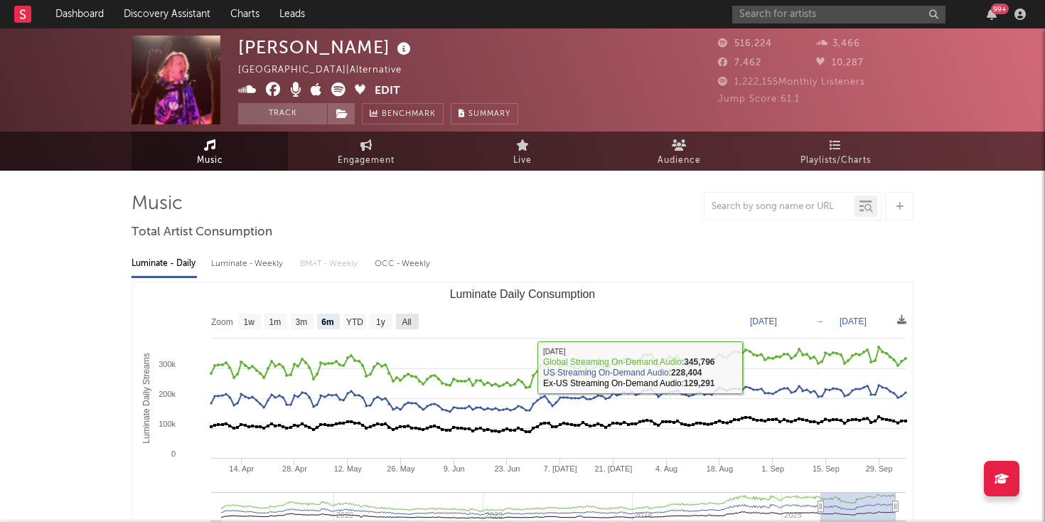
click at [407, 322] on text "All" at bounding box center [406, 322] width 9 height 10
select select "All"
type input "[DATE]"
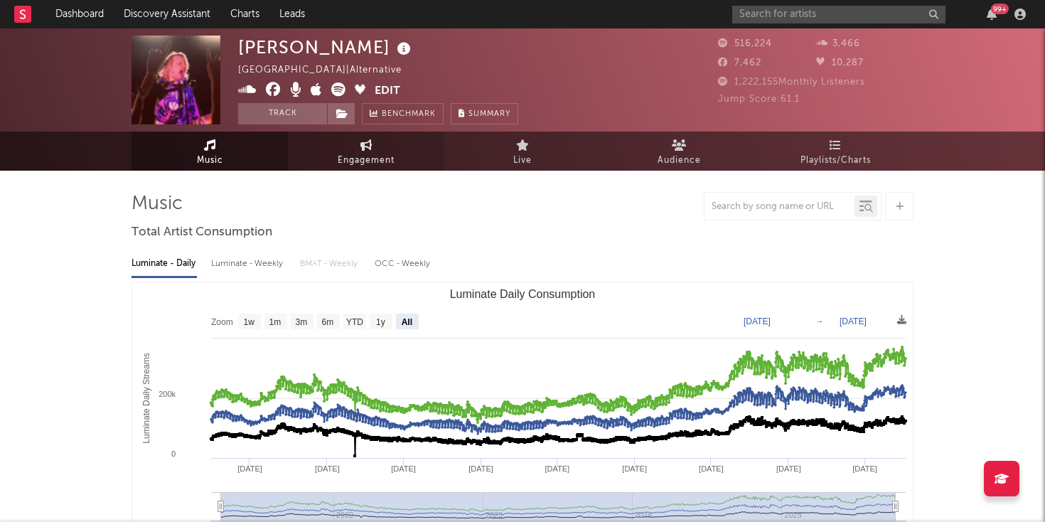
click at [352, 149] on link "Engagement" at bounding box center [366, 151] width 156 height 39
select select "1w"
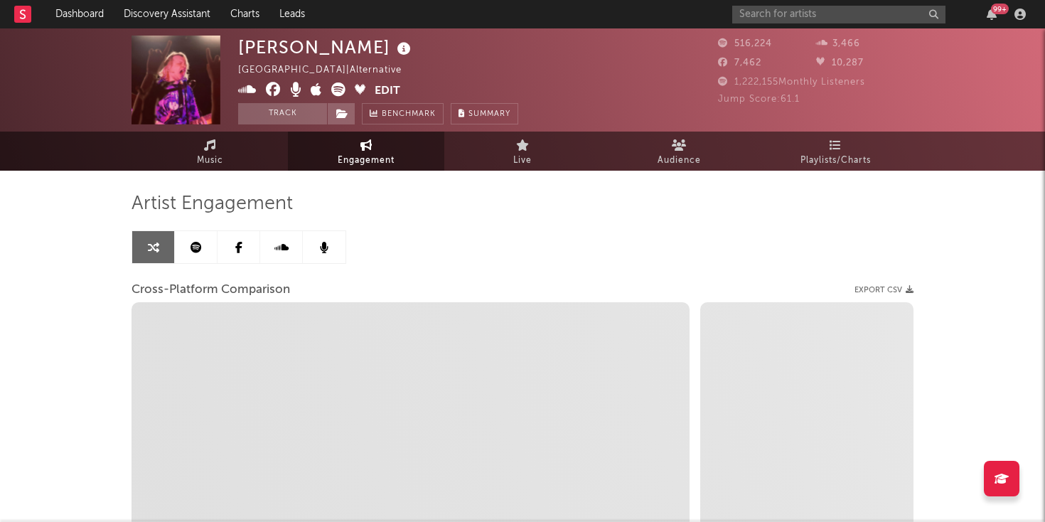
select select "1m"
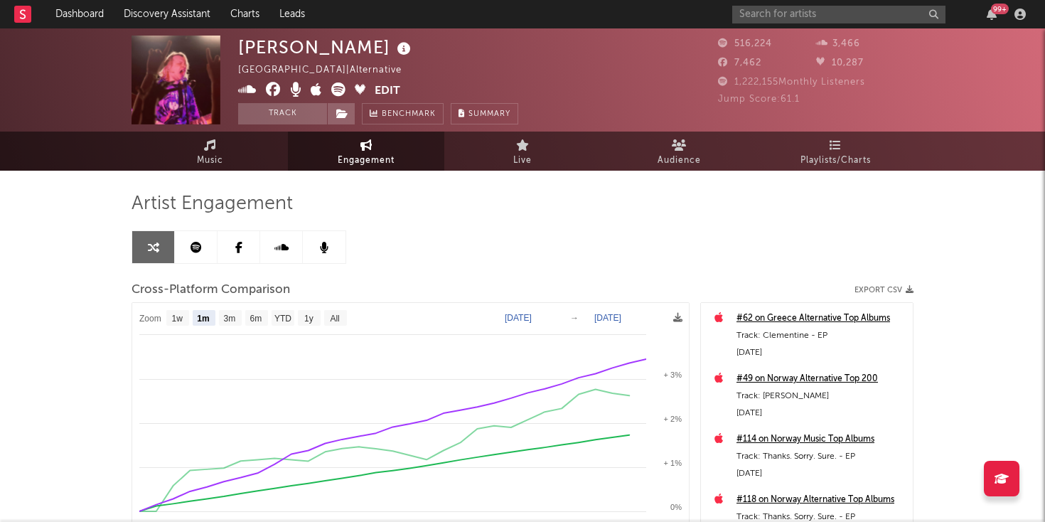
click at [201, 249] on icon at bounding box center [196, 247] width 11 height 11
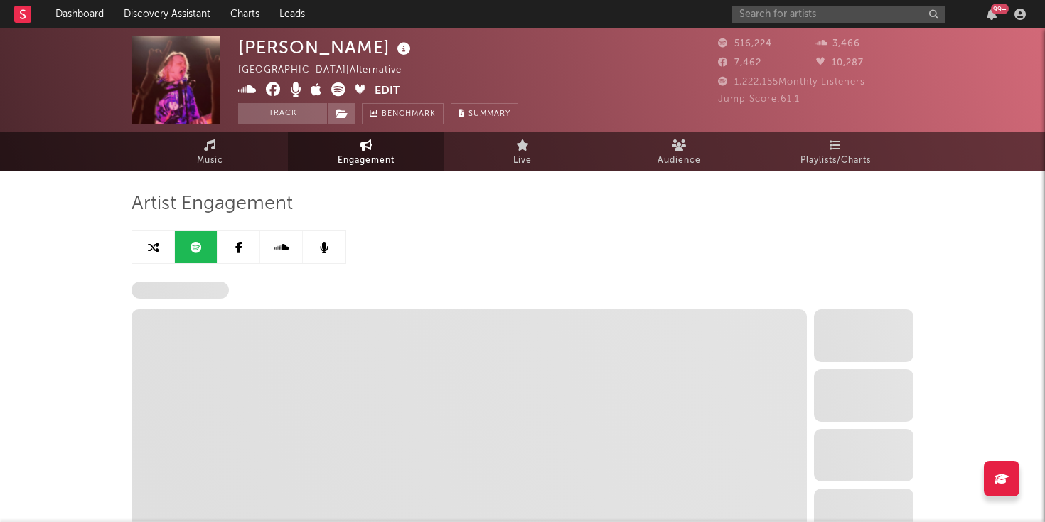
select select "6m"
select select "1w"
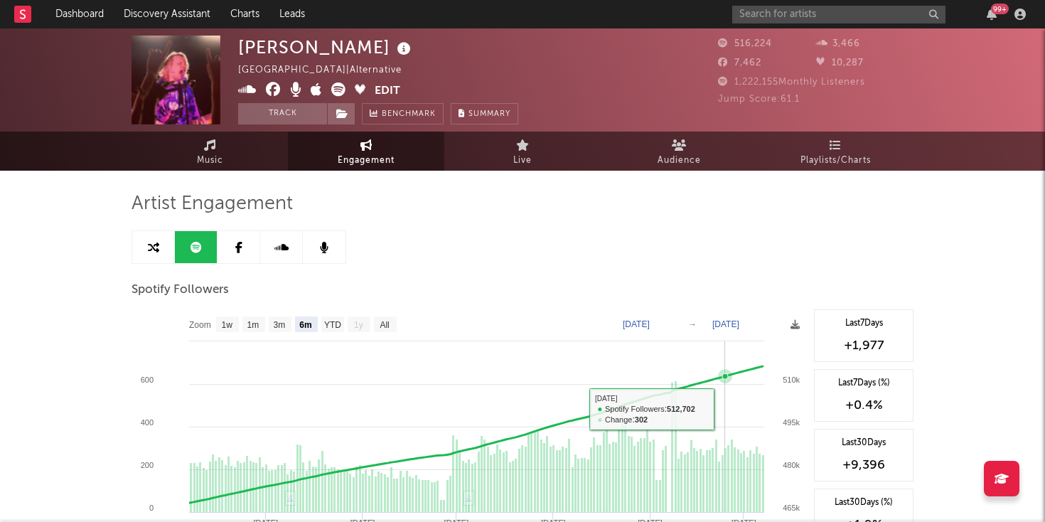
scroll to position [8, 0]
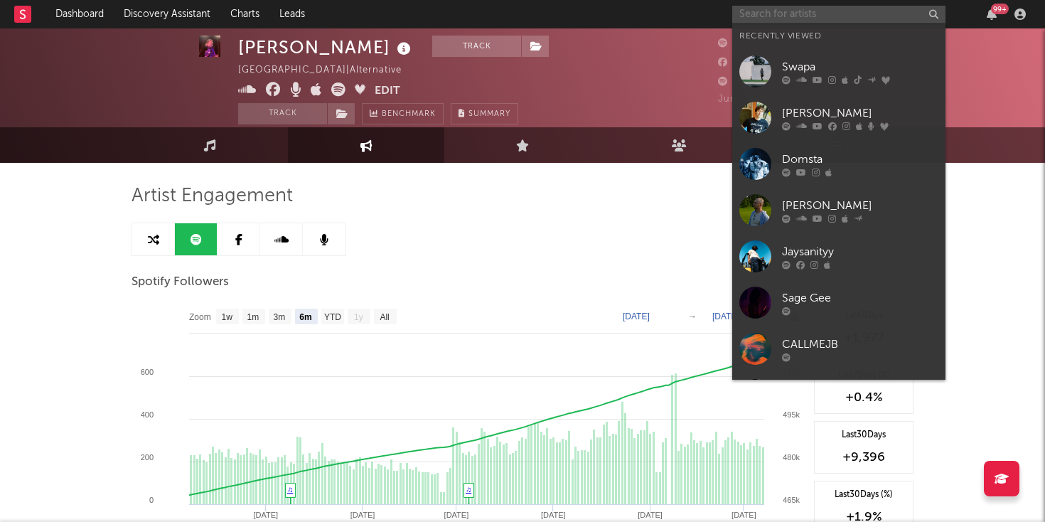
click at [791, 21] on input "text" at bounding box center [838, 15] width 213 height 18
paste input "[URL][DOMAIN_NAME]"
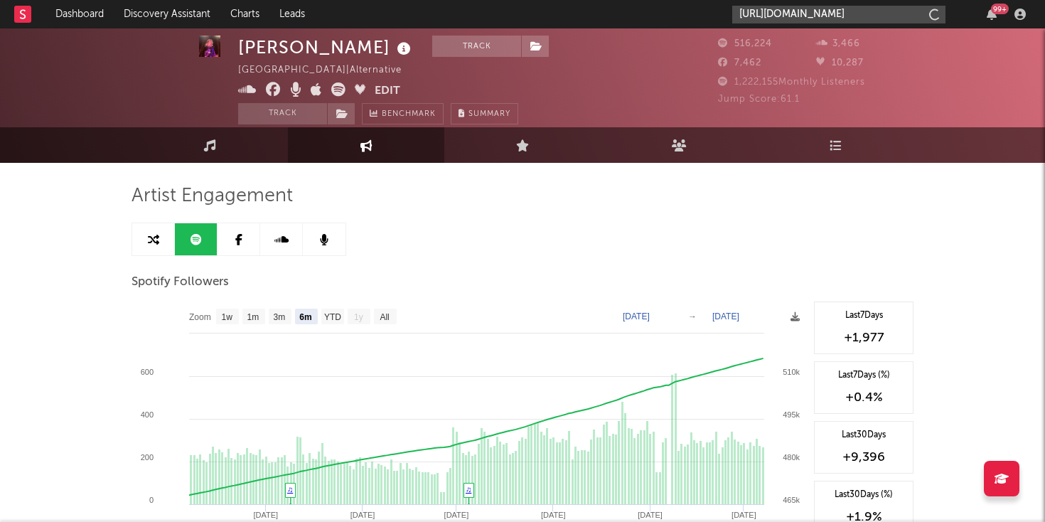
scroll to position [0, 188]
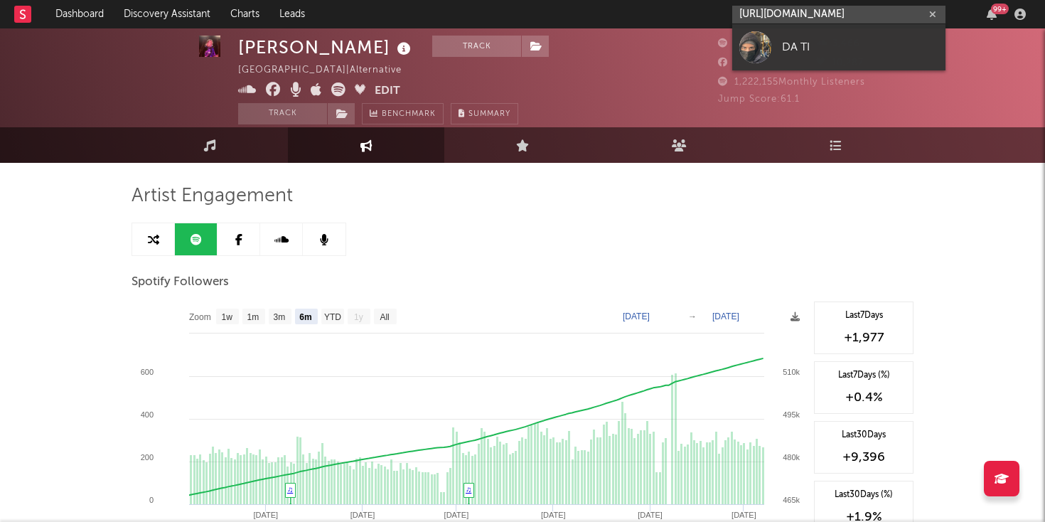
type input "[URL][DOMAIN_NAME]"
click at [781, 49] on link "DA TI" at bounding box center [838, 47] width 213 height 46
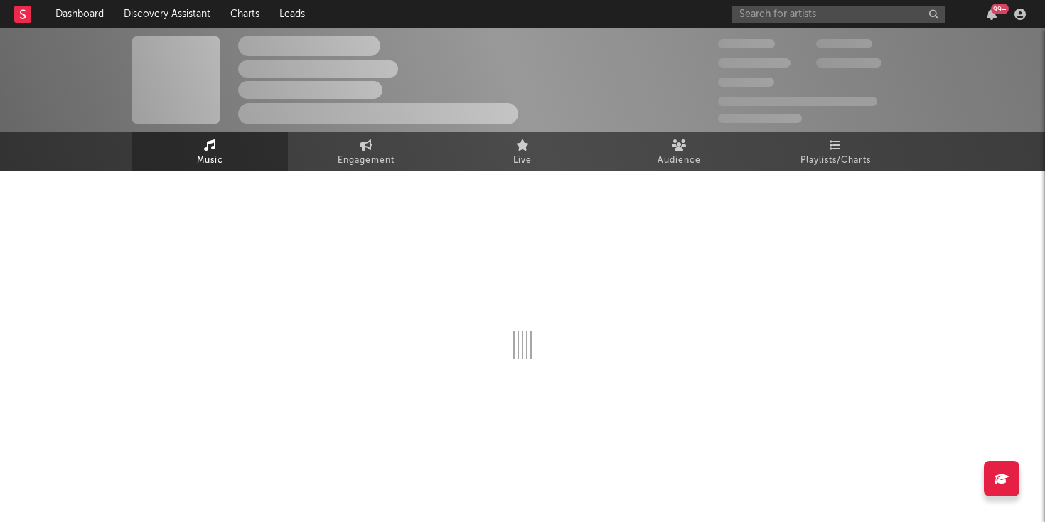
select select "6m"
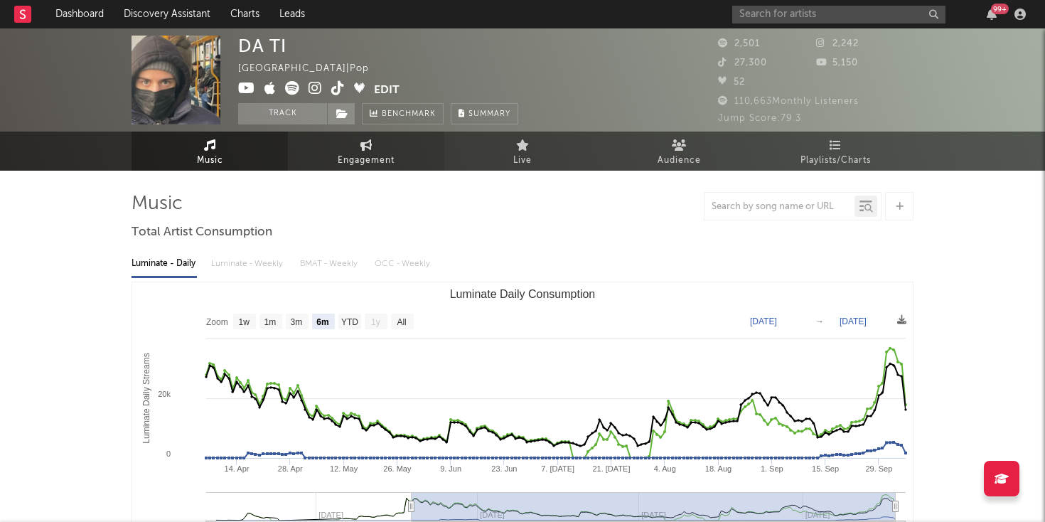
click at [357, 135] on link "Engagement" at bounding box center [366, 151] width 156 height 39
select select "1w"
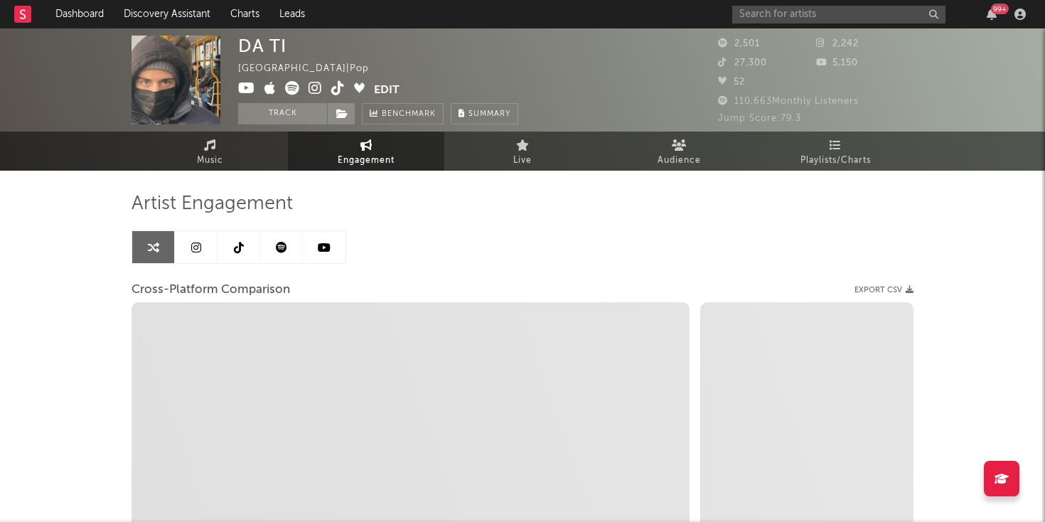
click at [196, 249] on icon at bounding box center [196, 247] width 10 height 11
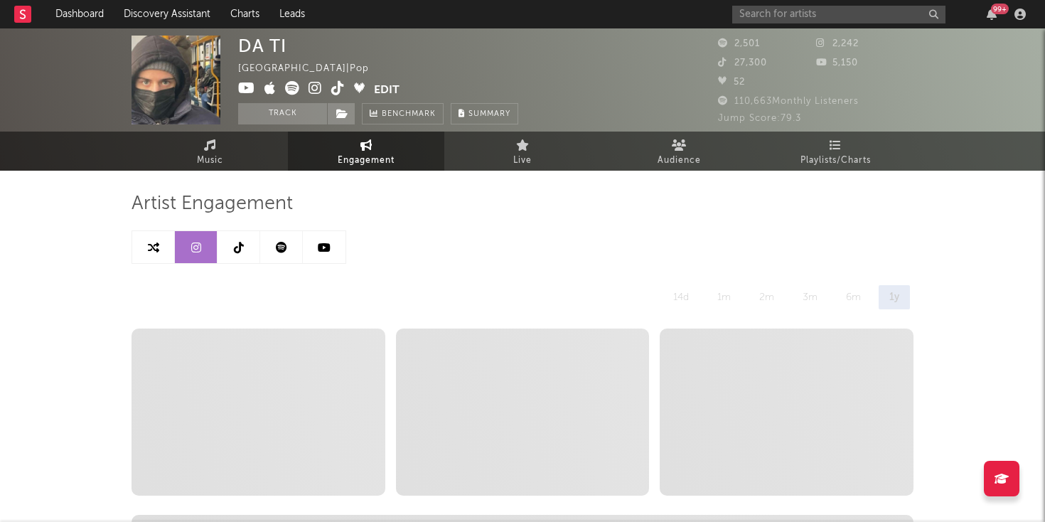
select select "6m"
click at [282, 255] on link at bounding box center [281, 247] width 43 height 32
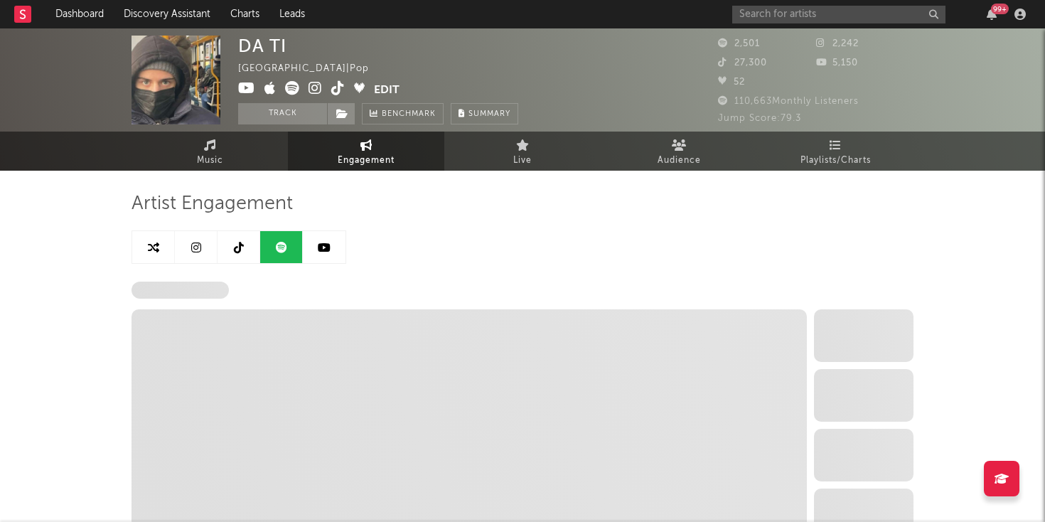
select select "6m"
select select "1w"
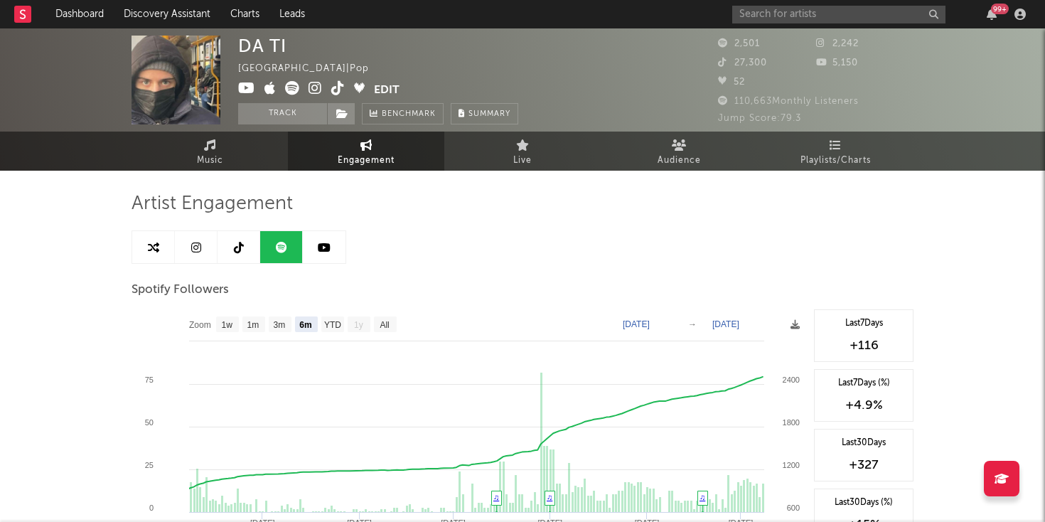
click at [311, 87] on icon at bounding box center [316, 88] width 14 height 14
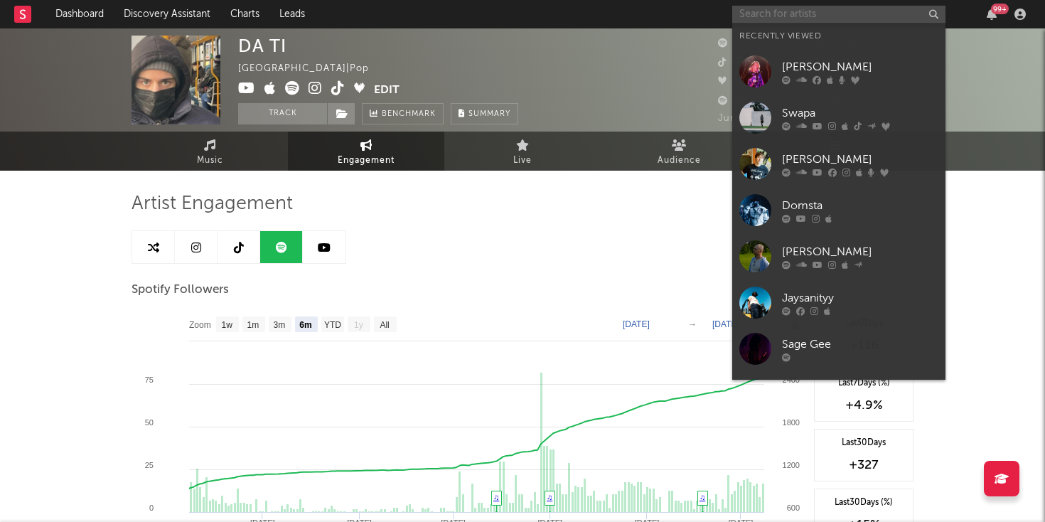
click at [766, 10] on input "text" at bounding box center [838, 15] width 213 height 18
paste input "[URL][DOMAIN_NAME]"
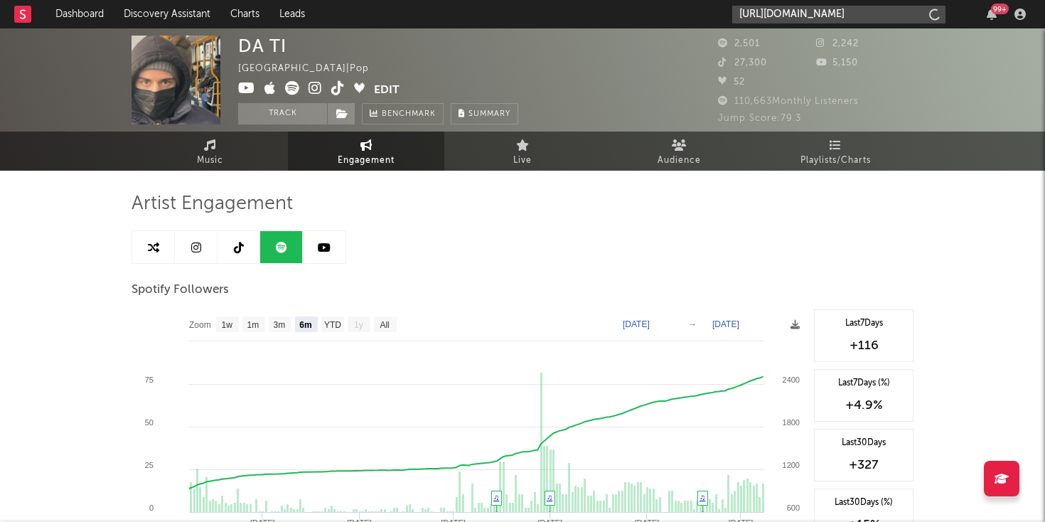
scroll to position [0, 199]
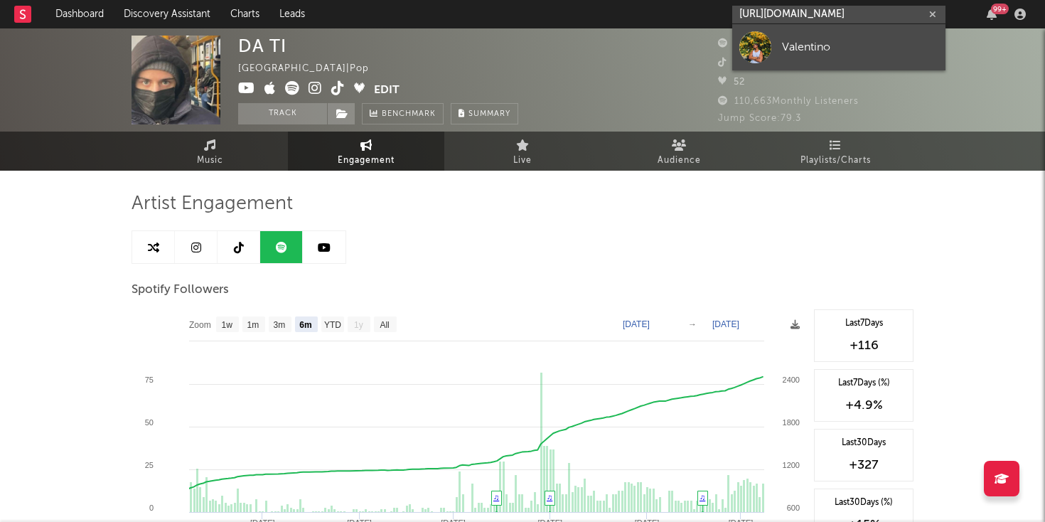
type input "[URL][DOMAIN_NAME]"
click at [798, 52] on div "Valentino" at bounding box center [860, 46] width 156 height 17
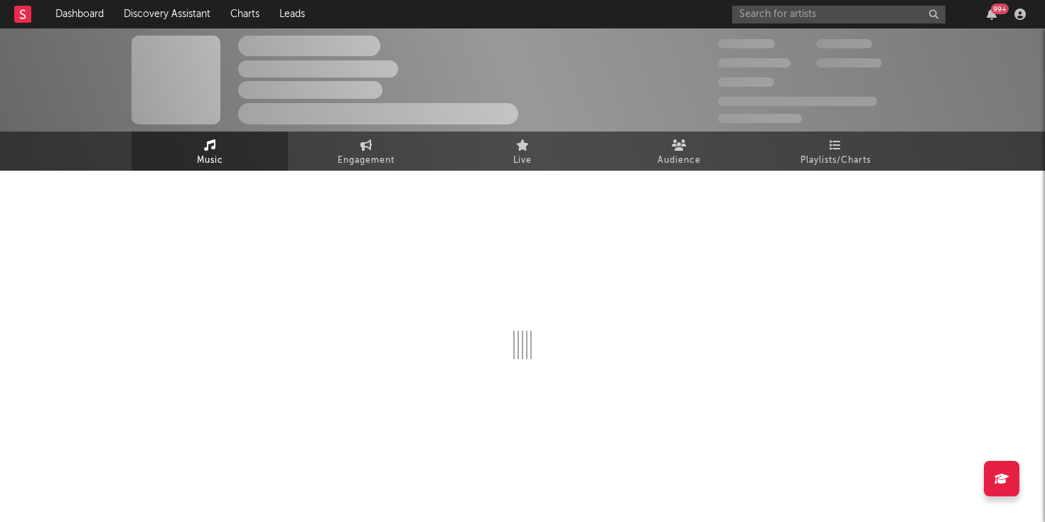
select select "6m"
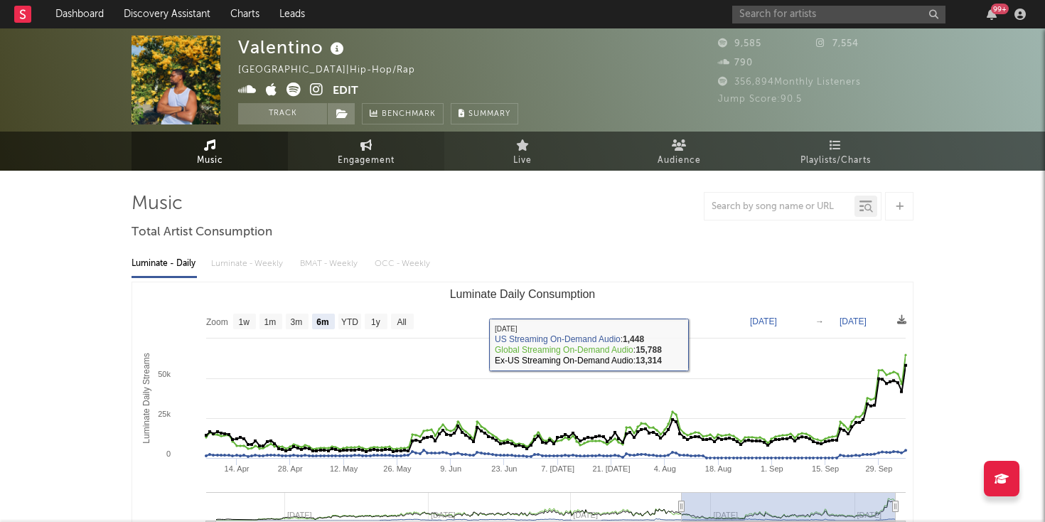
click at [344, 151] on link "Engagement" at bounding box center [366, 151] width 156 height 39
select select "1w"
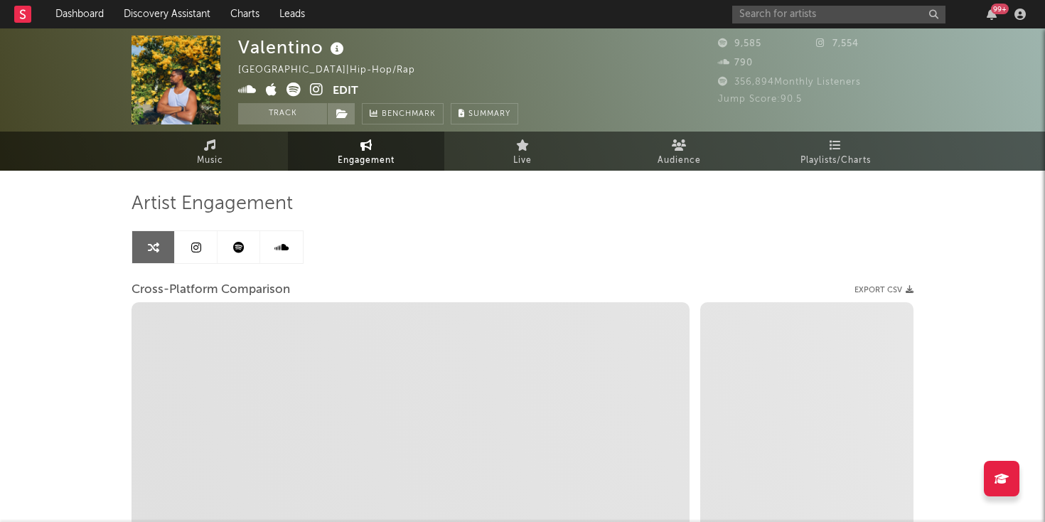
click at [200, 250] on link at bounding box center [196, 247] width 43 height 32
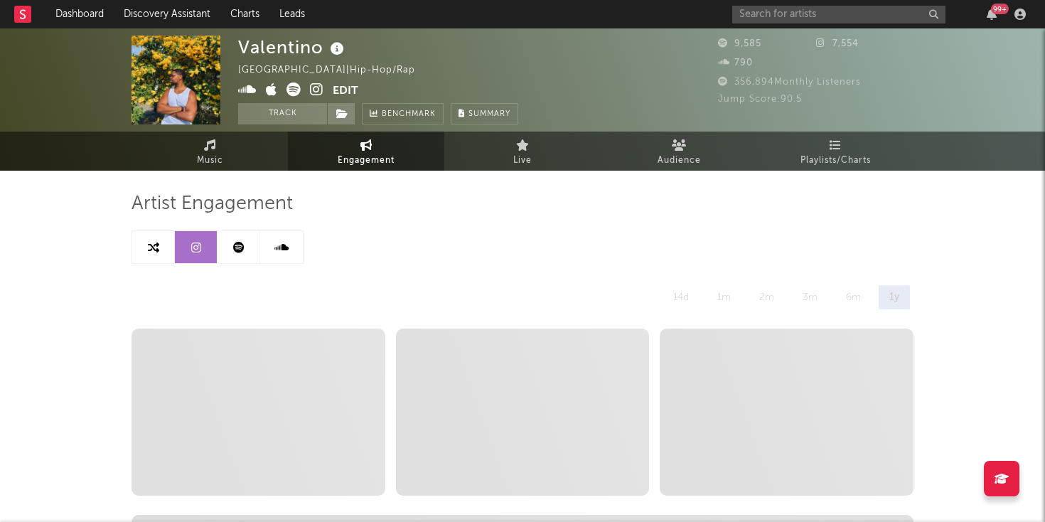
select select "6m"
click at [246, 246] on link at bounding box center [239, 247] width 43 height 32
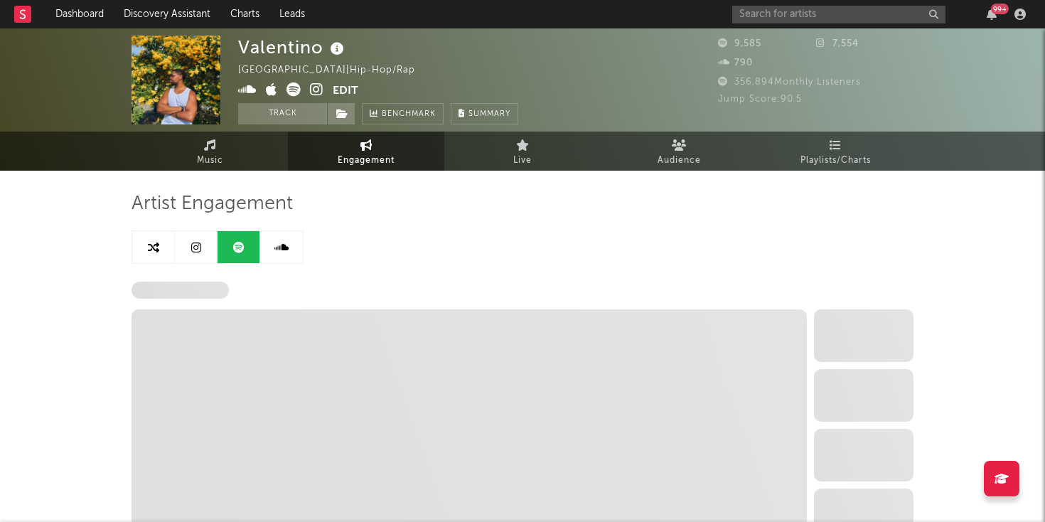
select select "6m"
select select "1w"
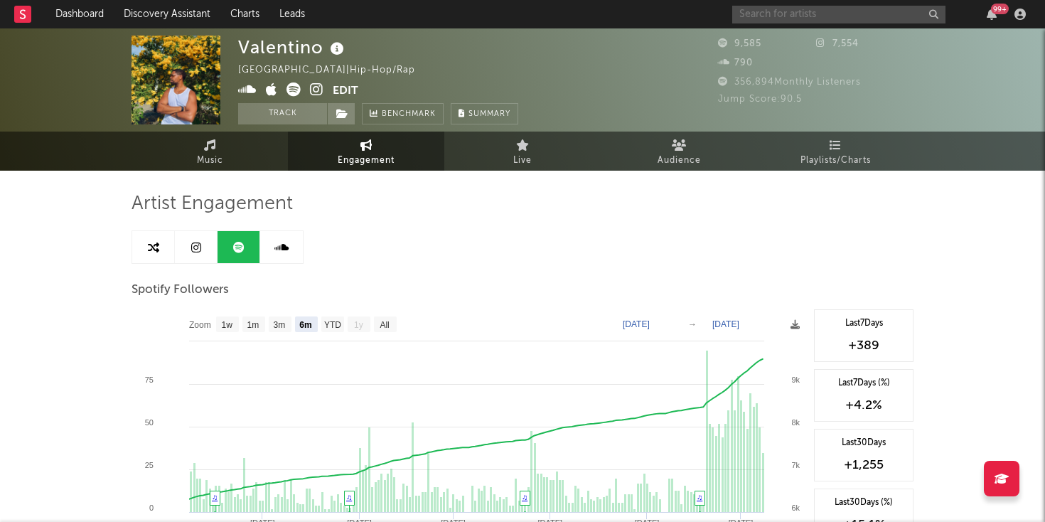
click at [815, 14] on input "text" at bounding box center [838, 15] width 213 height 18
paste input "[URL][DOMAIN_NAME]"
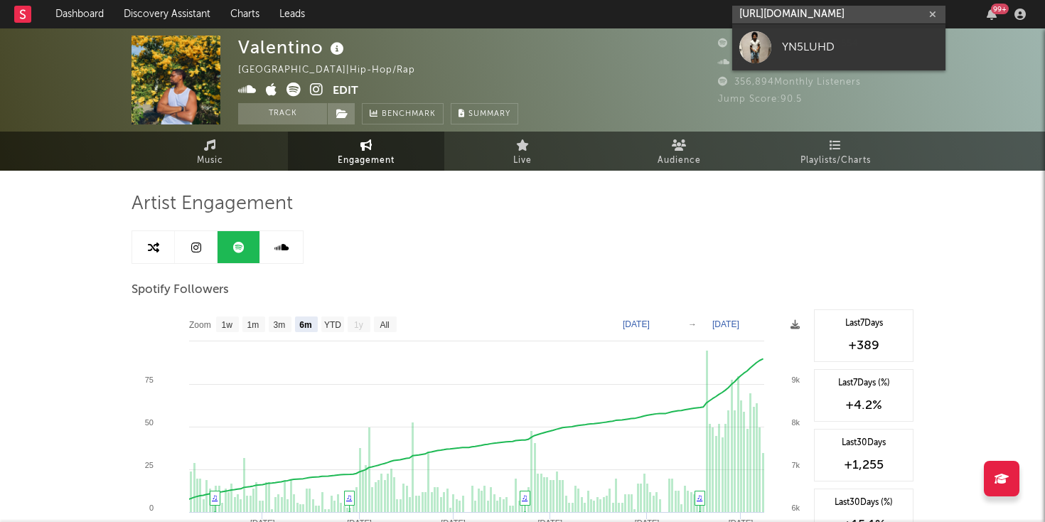
type input "[URL][DOMAIN_NAME]"
click at [786, 41] on div "YN5LUHD" at bounding box center [860, 46] width 156 height 17
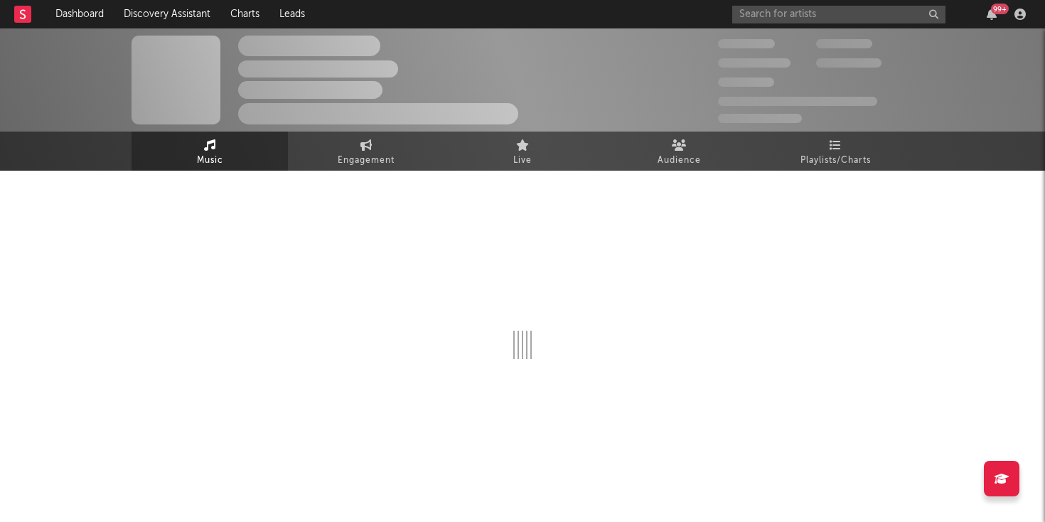
select select "1w"
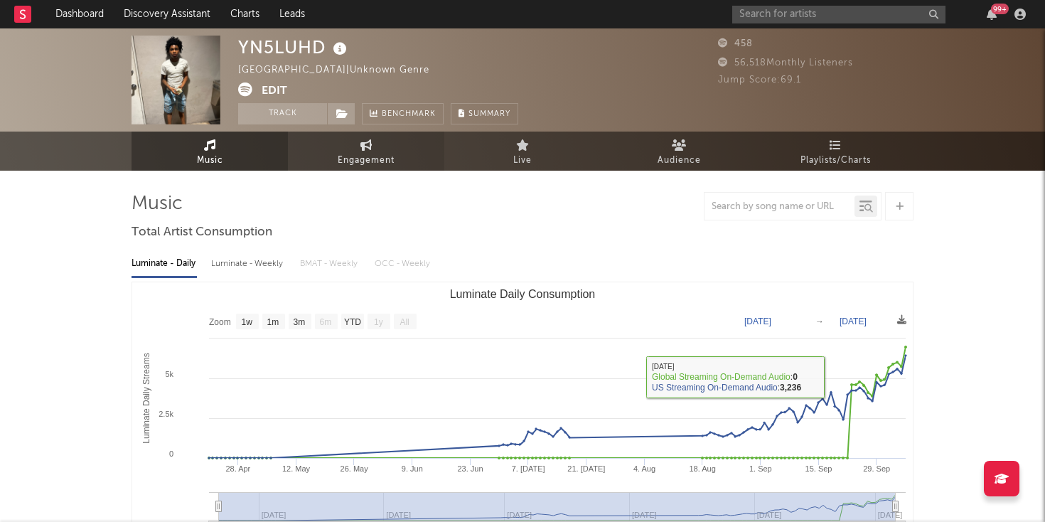
click at [360, 156] on span "Engagement" at bounding box center [366, 160] width 57 height 17
select select "1w"
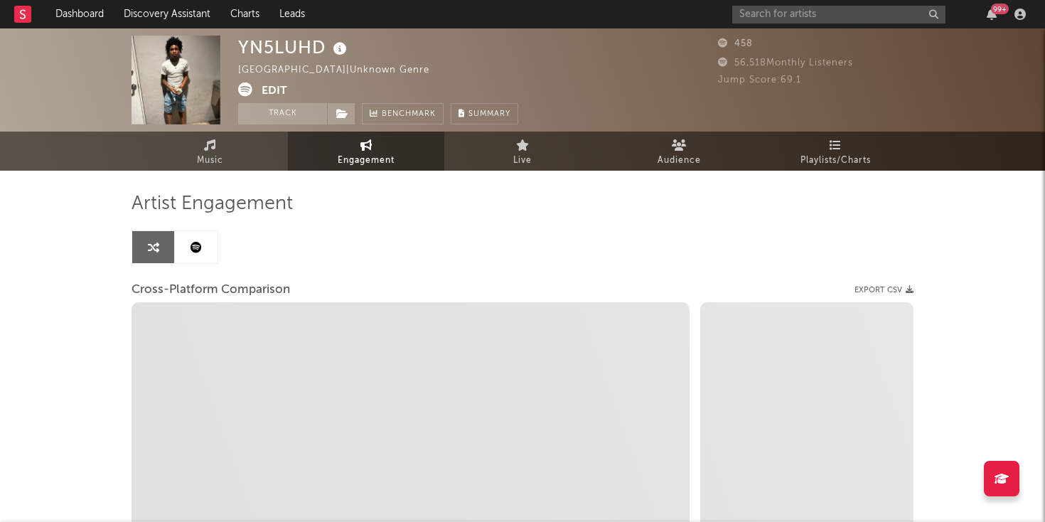
click at [201, 239] on link at bounding box center [196, 247] width 43 height 32
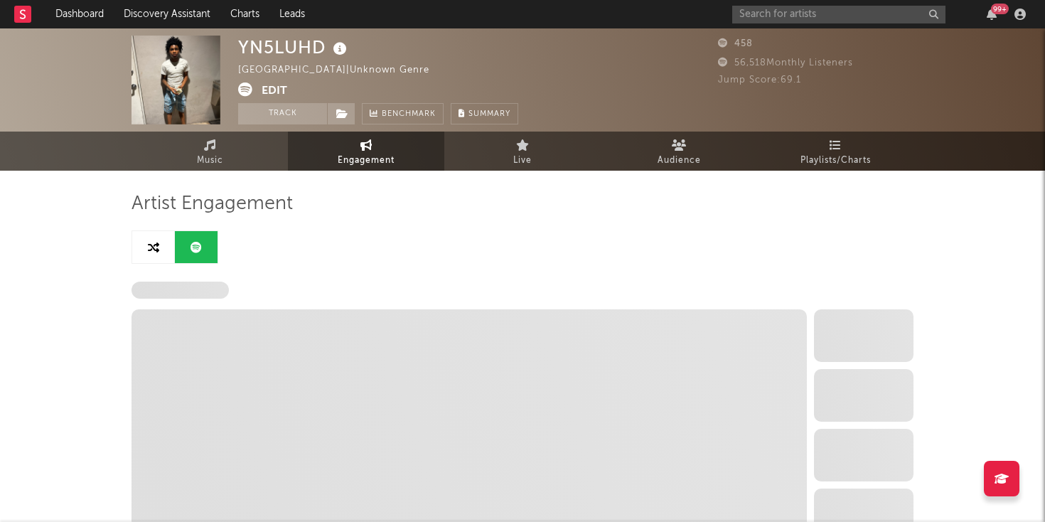
select select "1w"
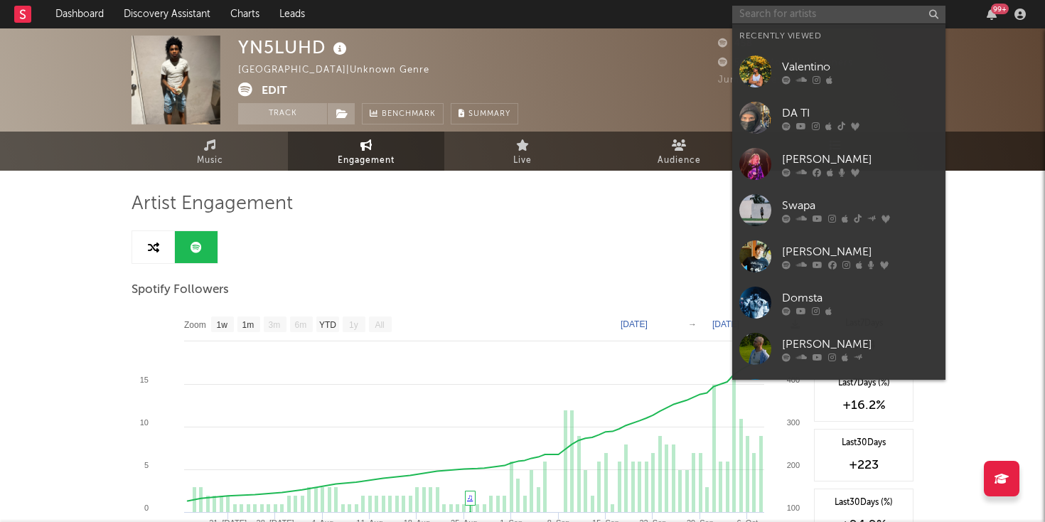
click at [779, 9] on input "text" at bounding box center [838, 15] width 213 height 18
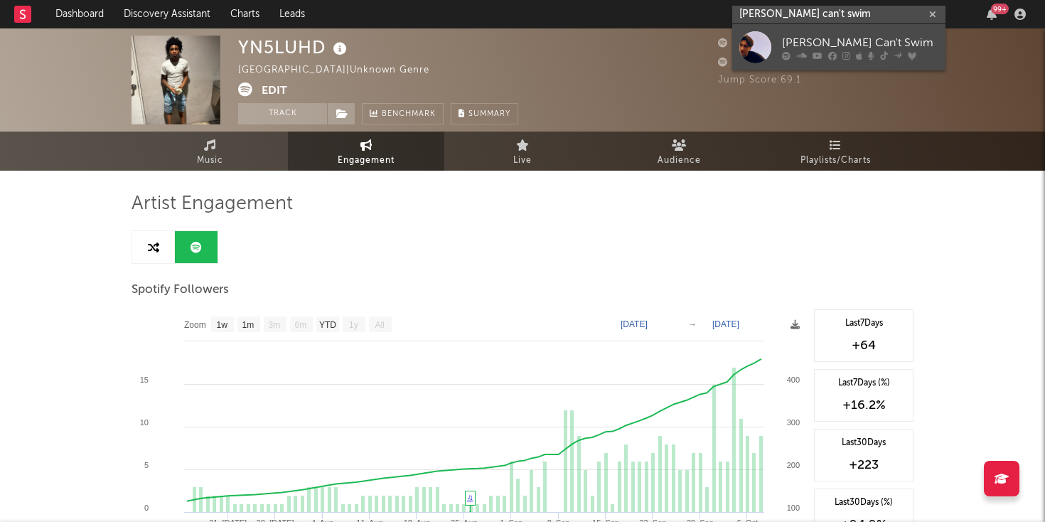
type input "[PERSON_NAME] can't swim"
click at [739, 46] on link "[PERSON_NAME] Can't Swim" at bounding box center [838, 47] width 213 height 46
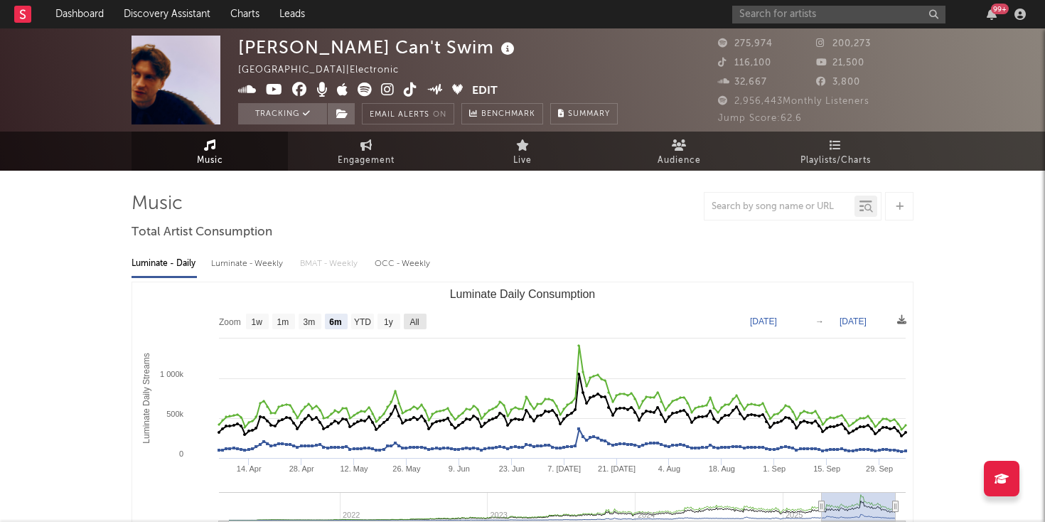
click at [419, 320] on text "All" at bounding box center [414, 322] width 9 height 10
select select "All"
type input "[DATE]"
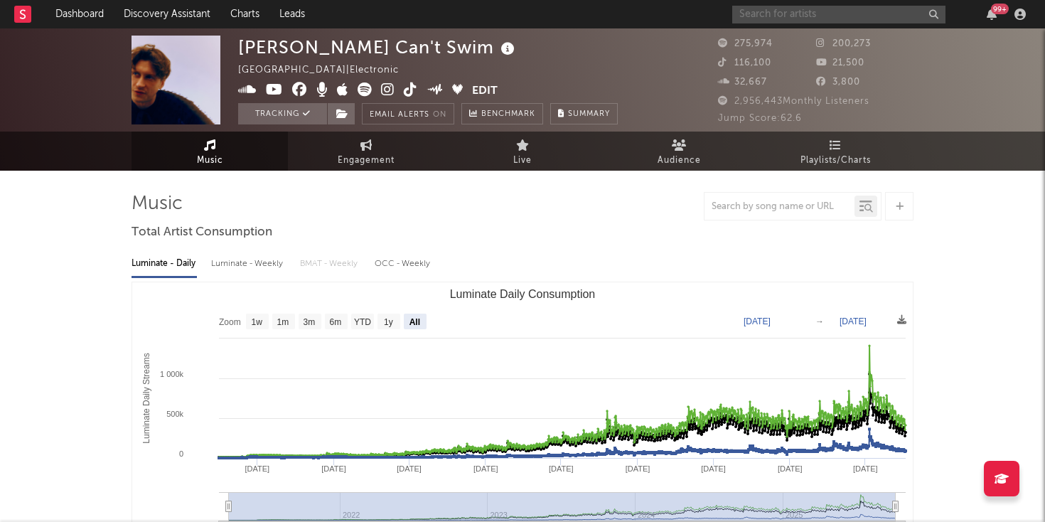
click at [764, 11] on input "text" at bounding box center [838, 15] width 213 height 18
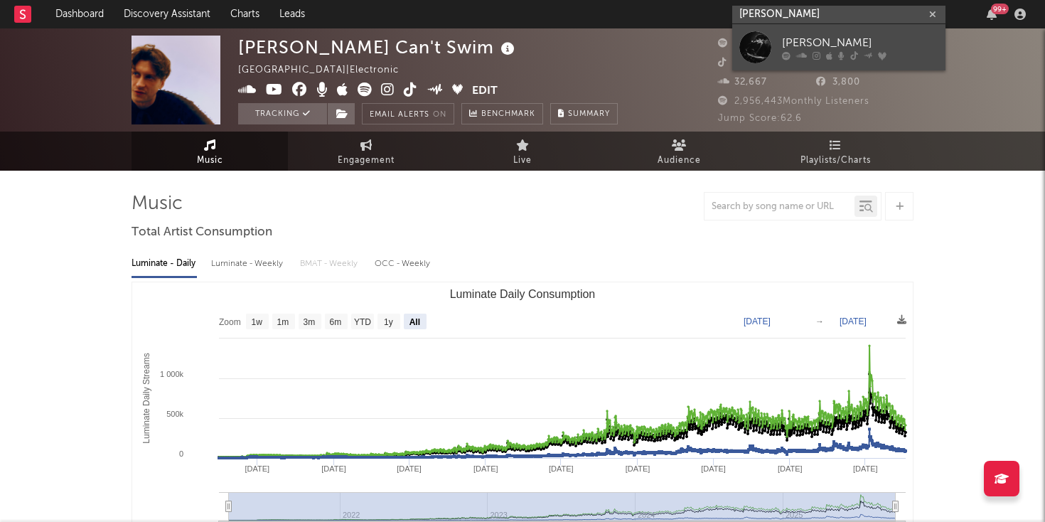
type input "[PERSON_NAME]"
click at [759, 50] on div at bounding box center [755, 47] width 32 height 32
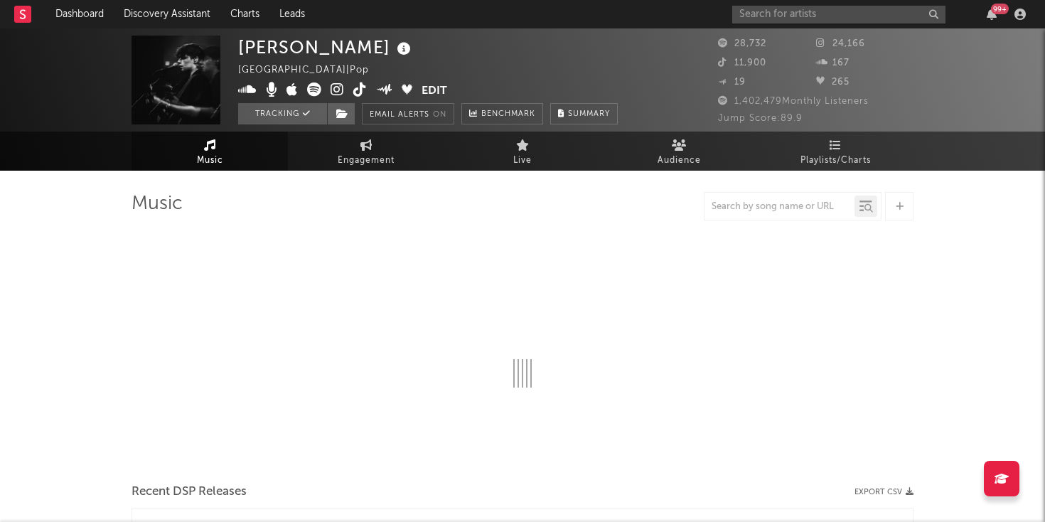
select select "6m"
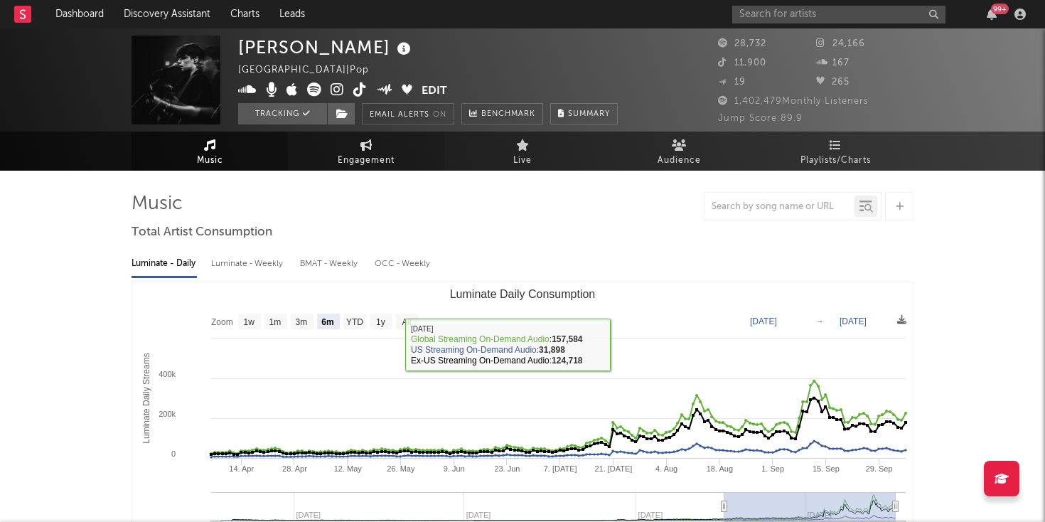
click at [343, 149] on link "Engagement" at bounding box center [366, 151] width 156 height 39
select select "1w"
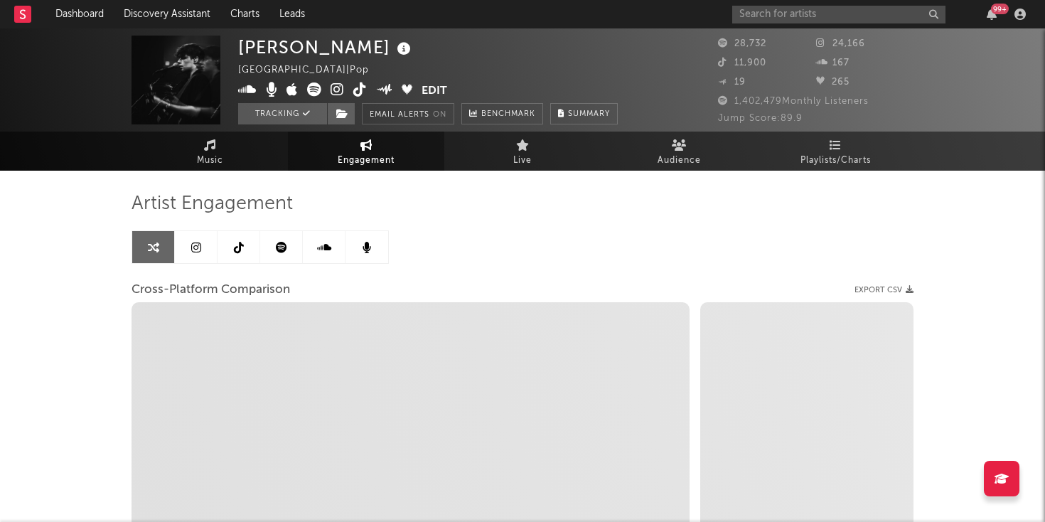
click at [294, 251] on link at bounding box center [281, 247] width 43 height 32
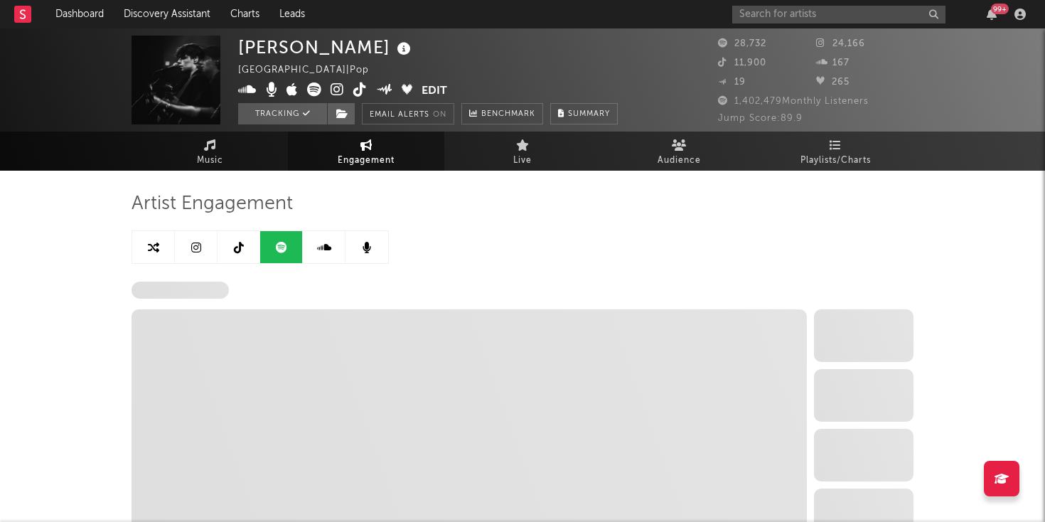
select select "6m"
select select "1w"
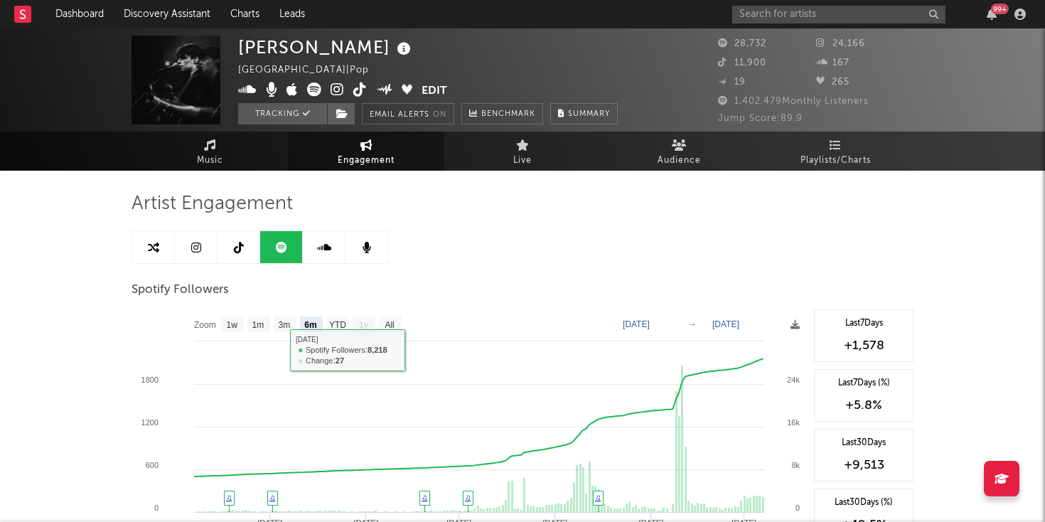
click at [205, 249] on link at bounding box center [196, 247] width 43 height 32
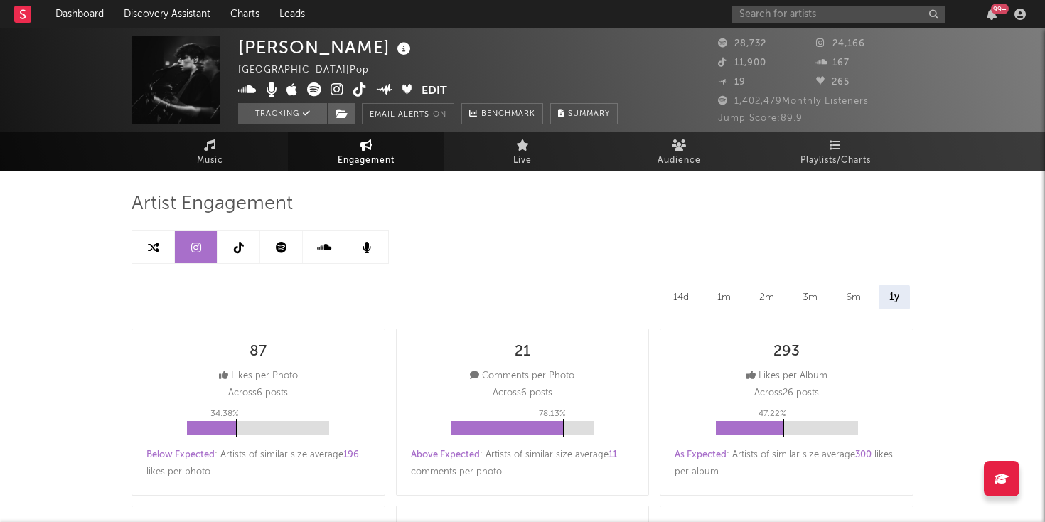
select select "6m"
click at [195, 144] on link "Music" at bounding box center [210, 151] width 156 height 39
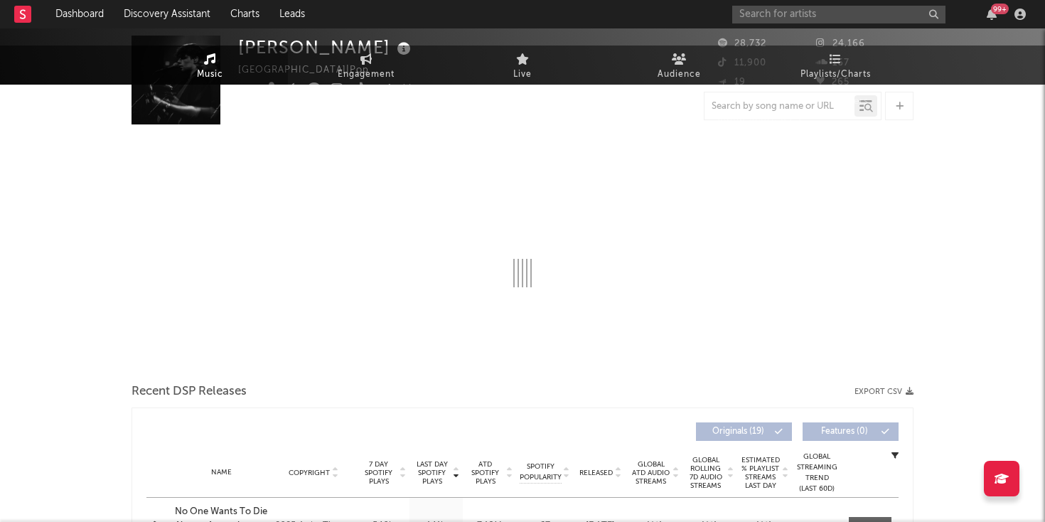
select select "6m"
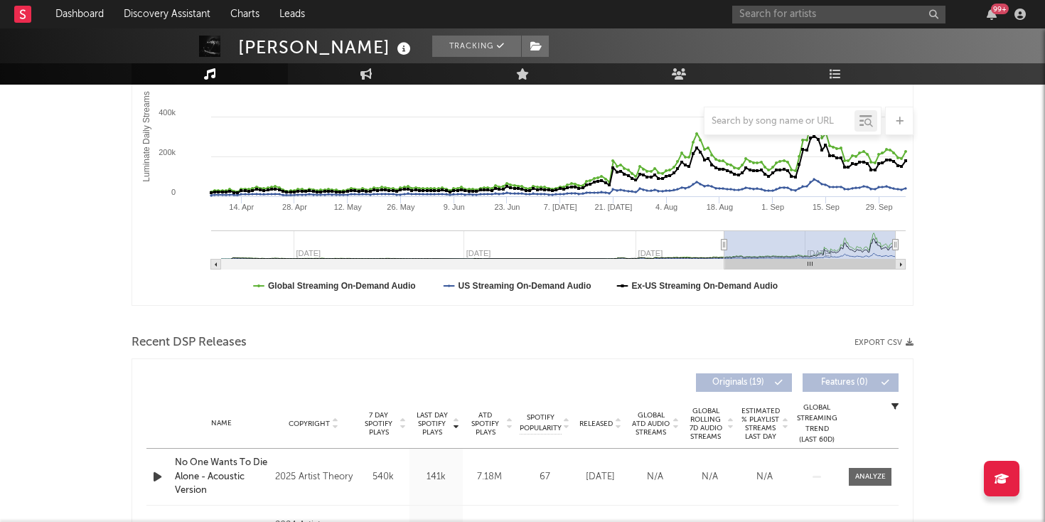
scroll to position [265, 0]
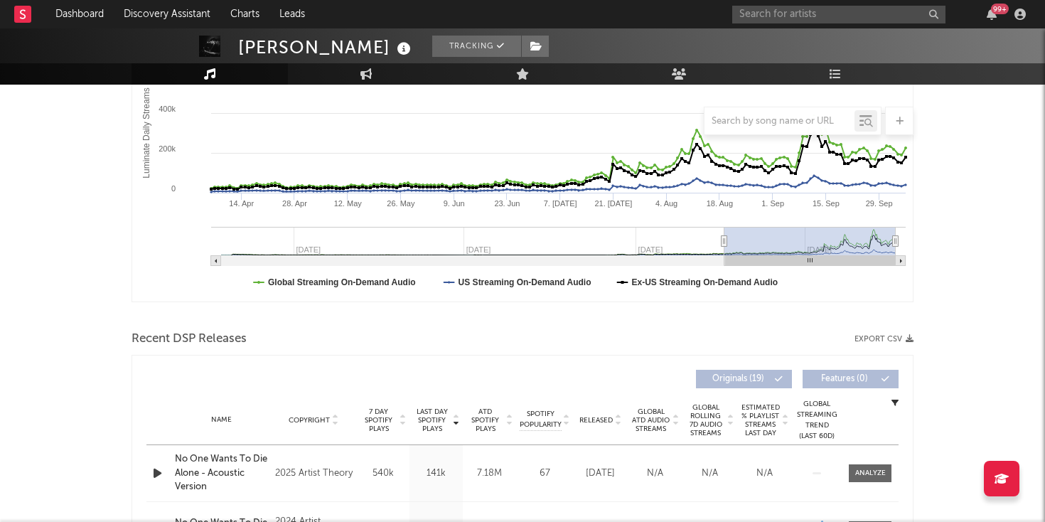
click at [156, 474] on icon "button" at bounding box center [157, 473] width 15 height 18
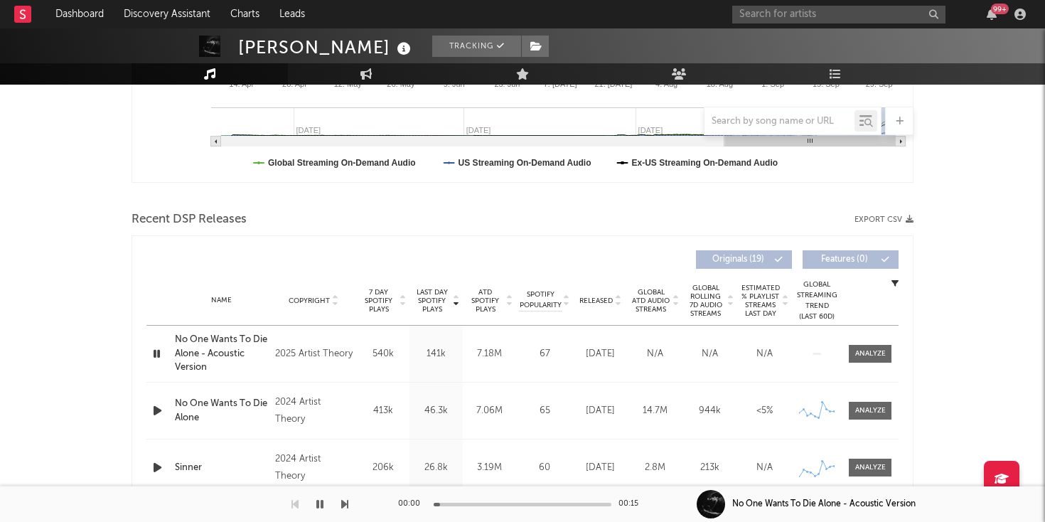
scroll to position [390, 0]
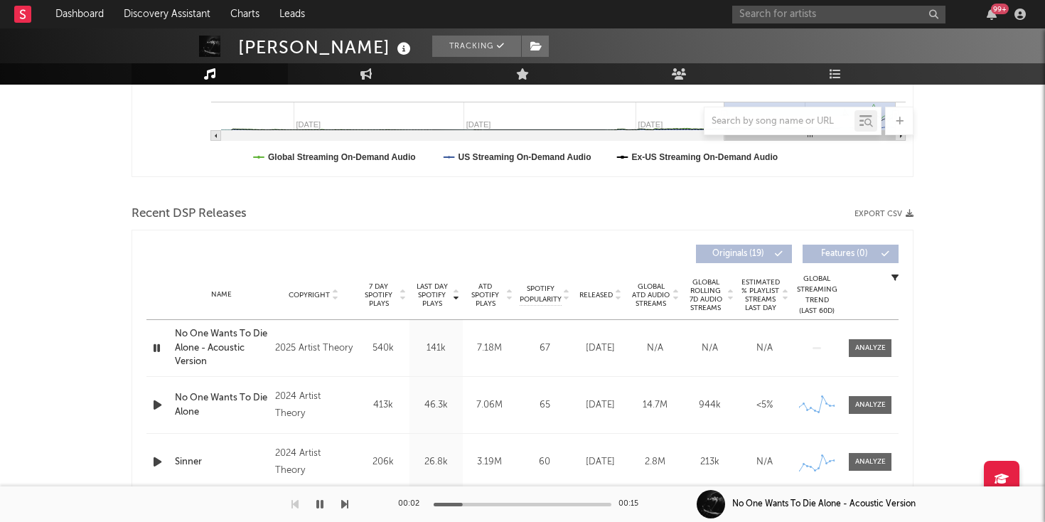
click at [157, 348] on icon "button" at bounding box center [157, 348] width 14 height 18
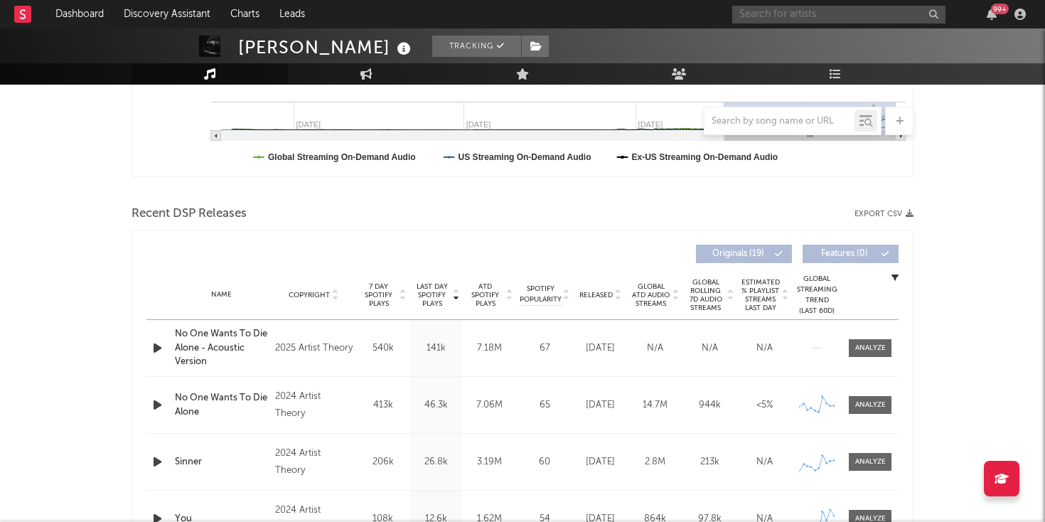
click at [763, 14] on input "text" at bounding box center [838, 15] width 213 height 18
type input "[PERSON_NAME]"
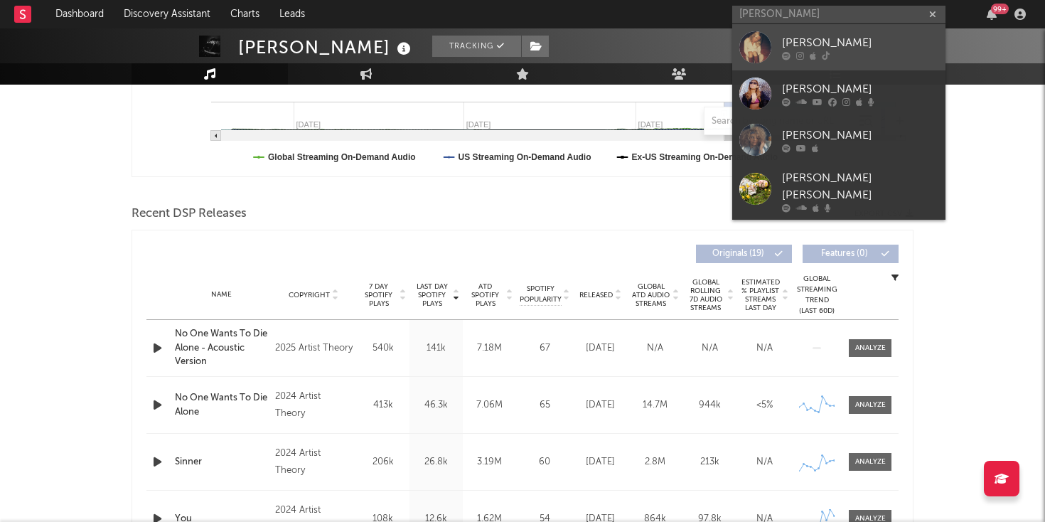
click at [909, 50] on div "[PERSON_NAME]" at bounding box center [860, 42] width 156 height 17
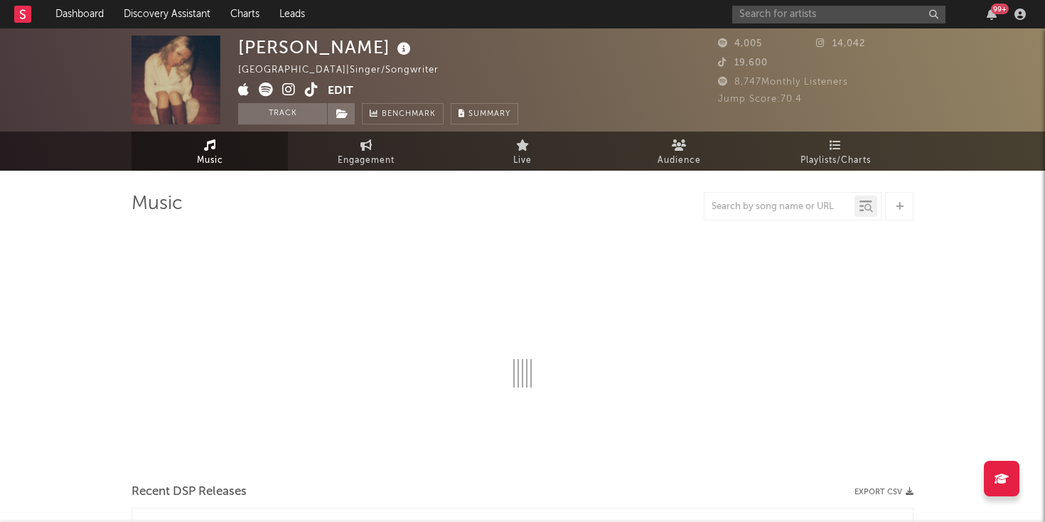
select select "1w"
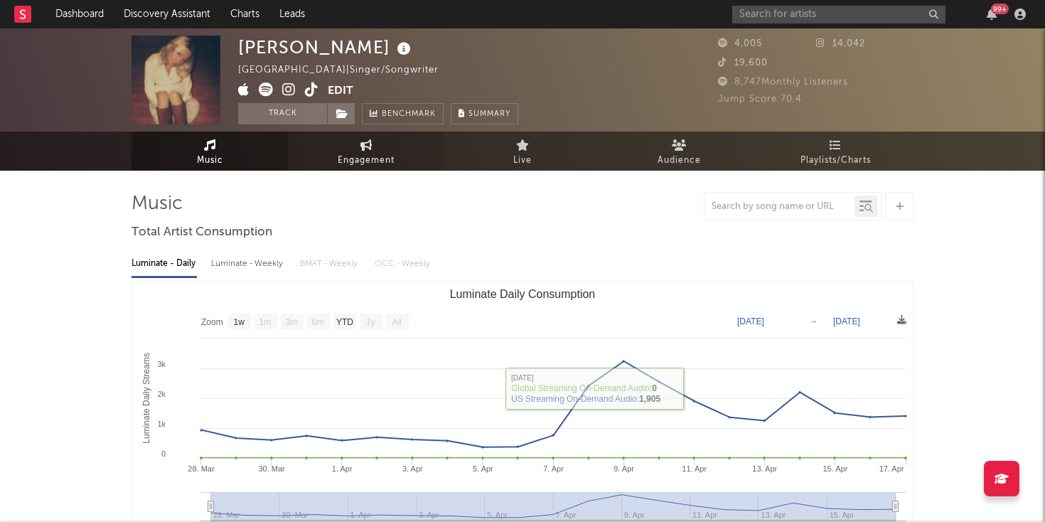
click at [351, 163] on span "Engagement" at bounding box center [366, 160] width 57 height 17
select select "1w"
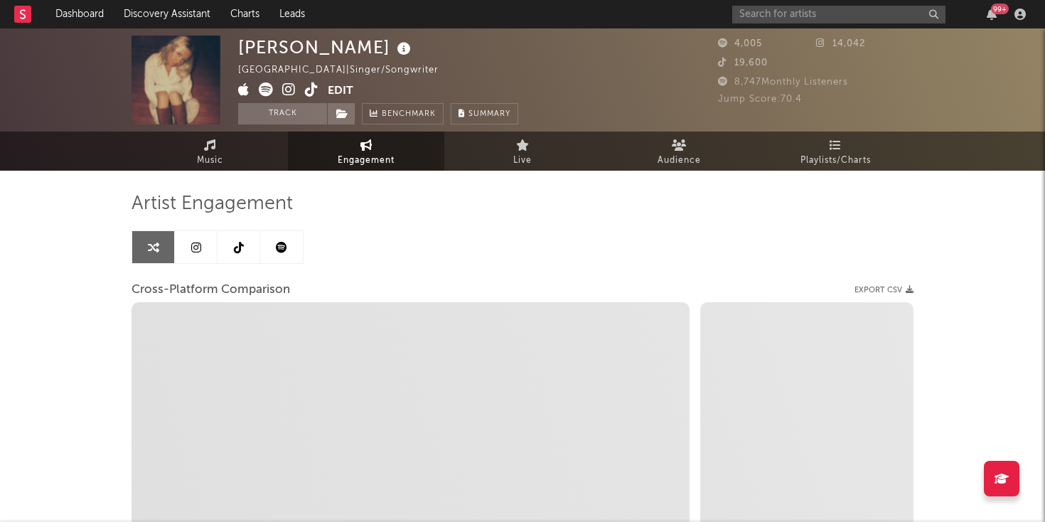
click at [198, 237] on link at bounding box center [196, 247] width 43 height 32
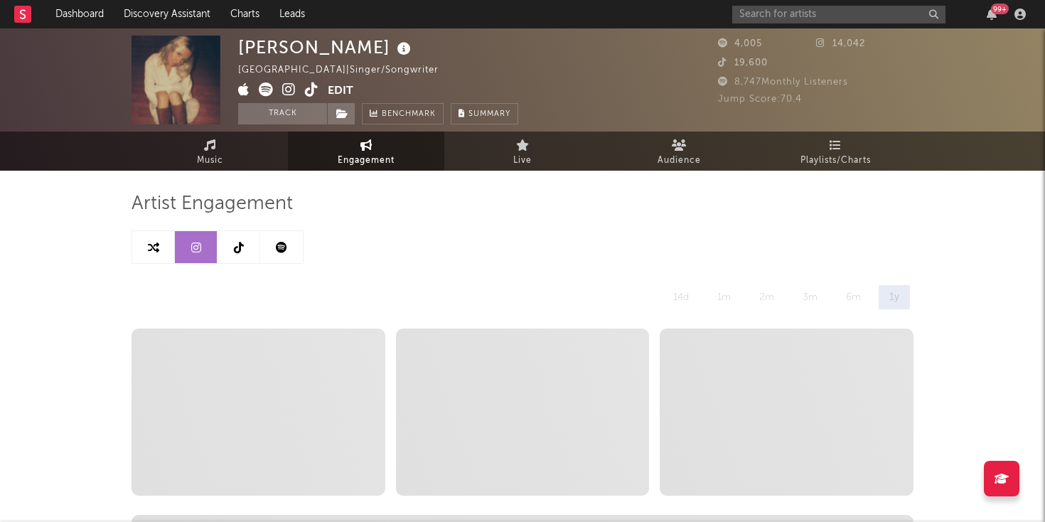
select select "6m"
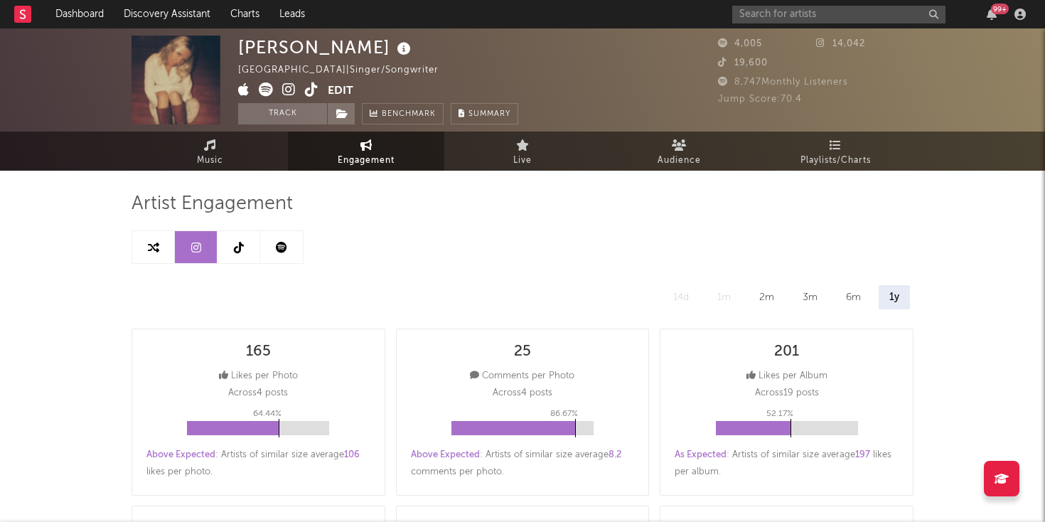
click at [271, 255] on link at bounding box center [281, 247] width 43 height 32
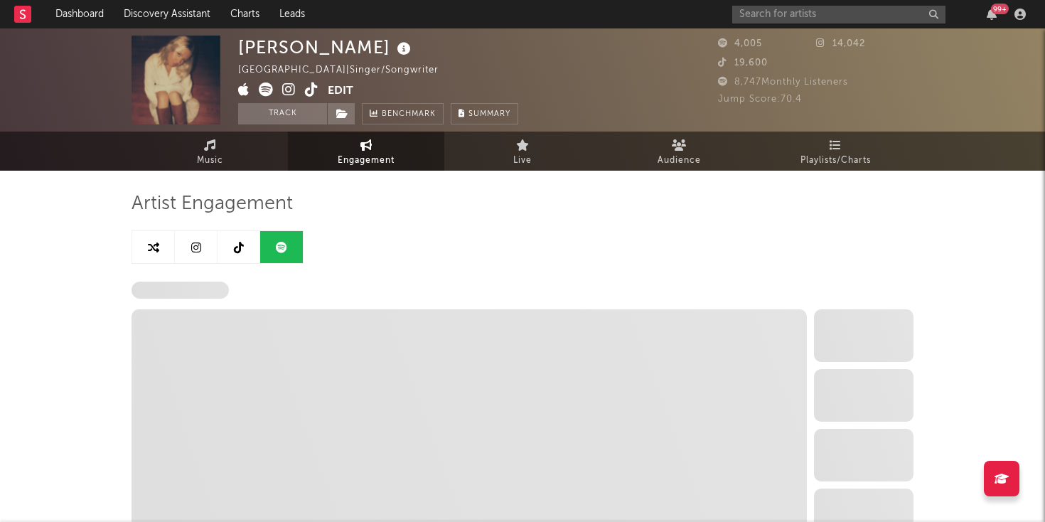
select select "6m"
select select "1w"
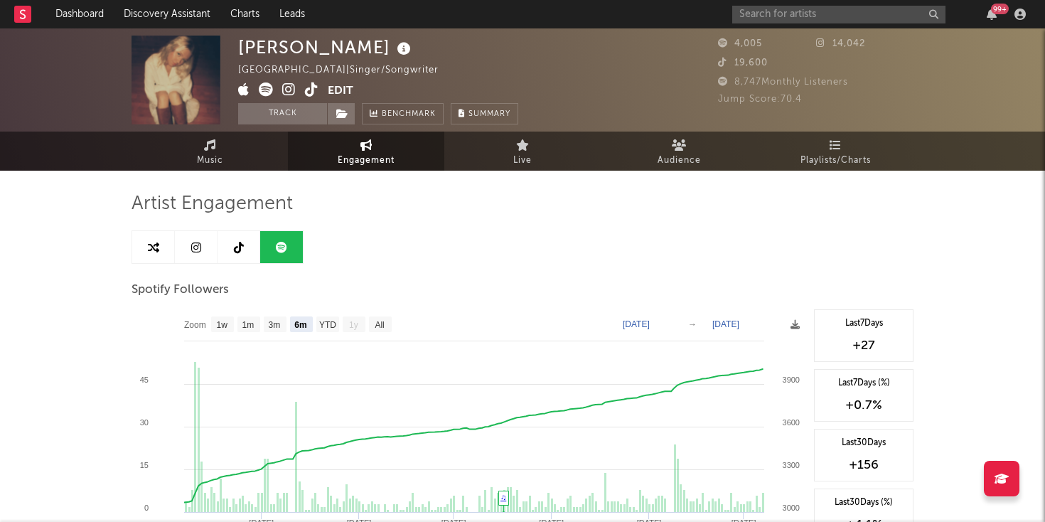
click at [292, 92] on icon at bounding box center [289, 89] width 14 height 14
